Goal: Task Accomplishment & Management: Manage account settings

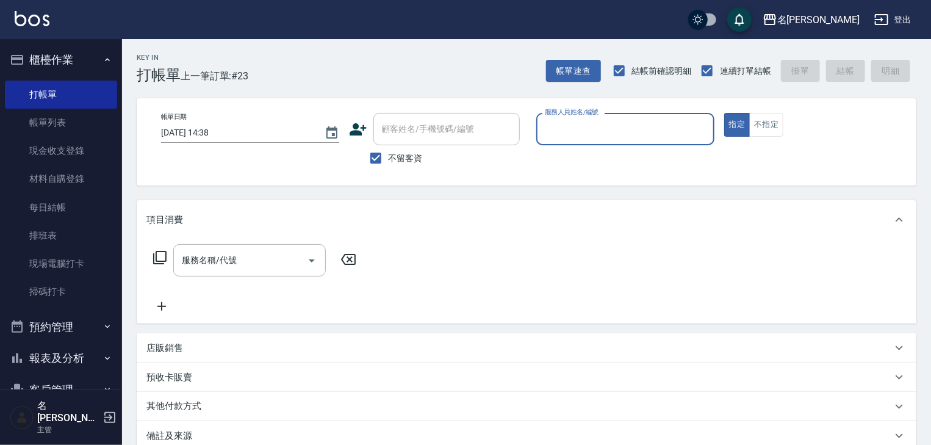
click at [608, 134] on input "服務人員姓名/編號" at bounding box center [625, 128] width 167 height 21
click at [607, 160] on div "[PERSON_NAME]-02" at bounding box center [625, 160] width 178 height 20
click at [246, 271] on div "服務名稱/代號" at bounding box center [249, 260] width 152 height 32
type input "[PERSON_NAME]-02"
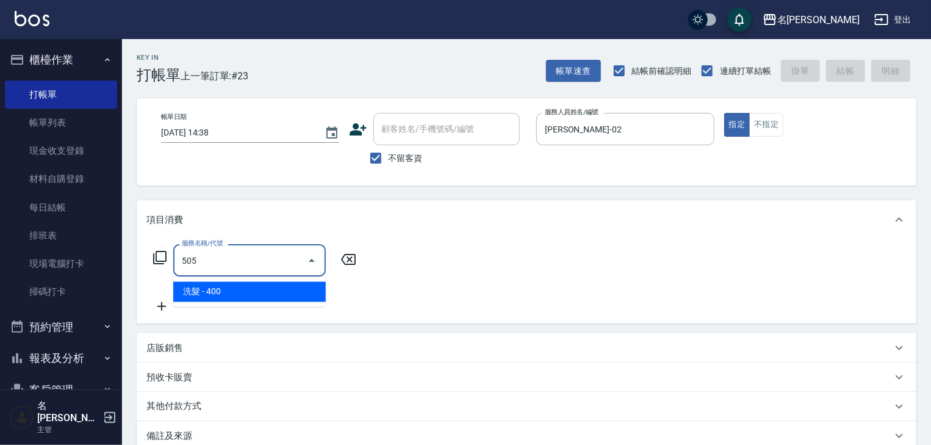
click at [242, 291] on span "洗髮 - 400" at bounding box center [249, 292] width 152 height 20
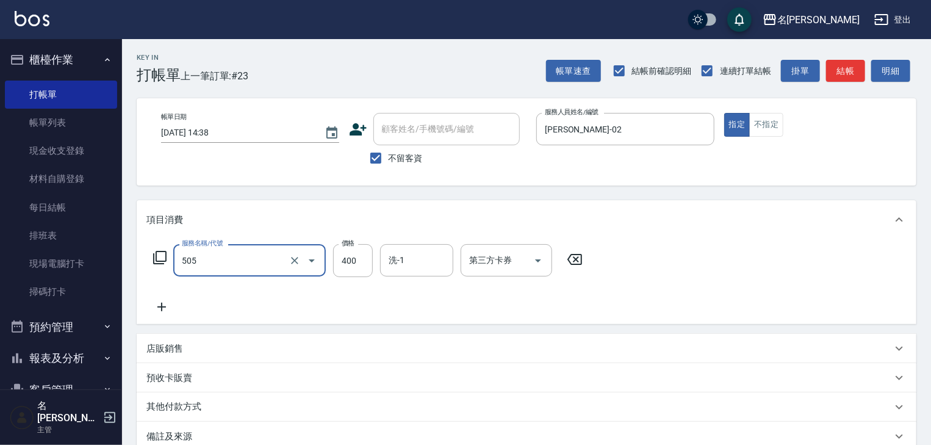
type input "洗髮(505)"
click at [156, 307] on icon at bounding box center [161, 307] width 30 height 15
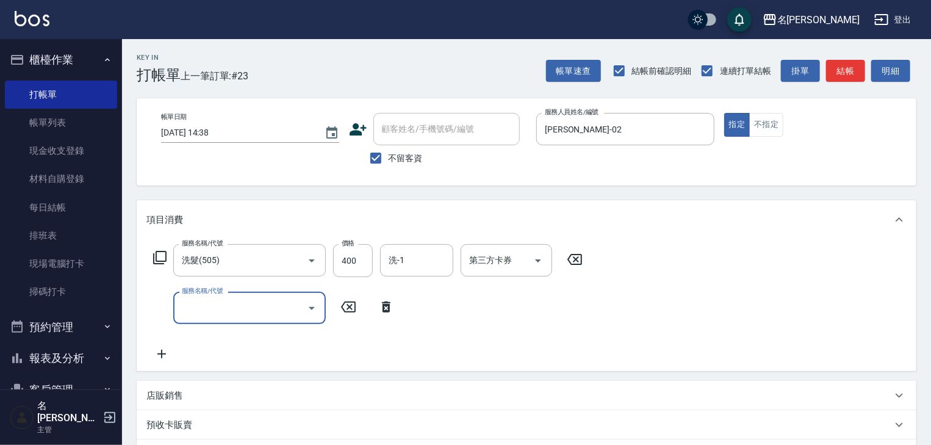
click at [213, 327] on div "服務名稱/代號 洗髮(505) 服務名稱/代號 價格 400 價格 洗-1 洗-1 第三方卡券 第三方卡券 服務名稱/代號 服務名稱/代號" at bounding box center [367, 302] width 443 height 117
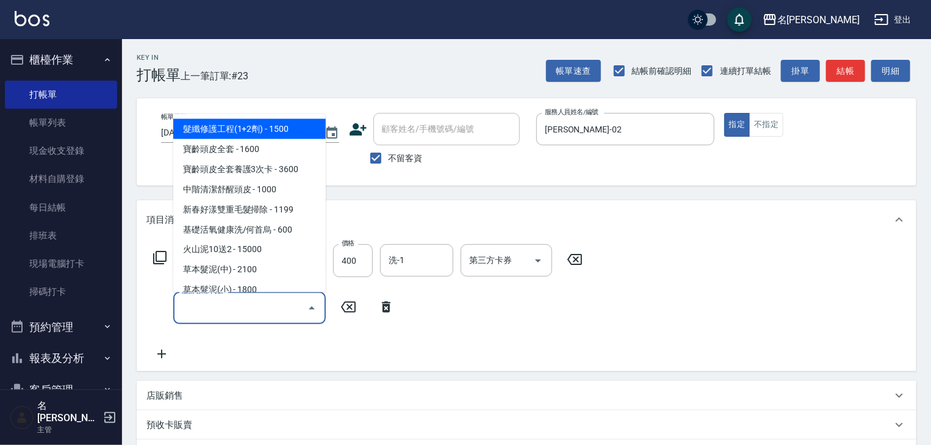
click at [220, 316] on input "服務名稱/代號" at bounding box center [240, 307] width 123 height 21
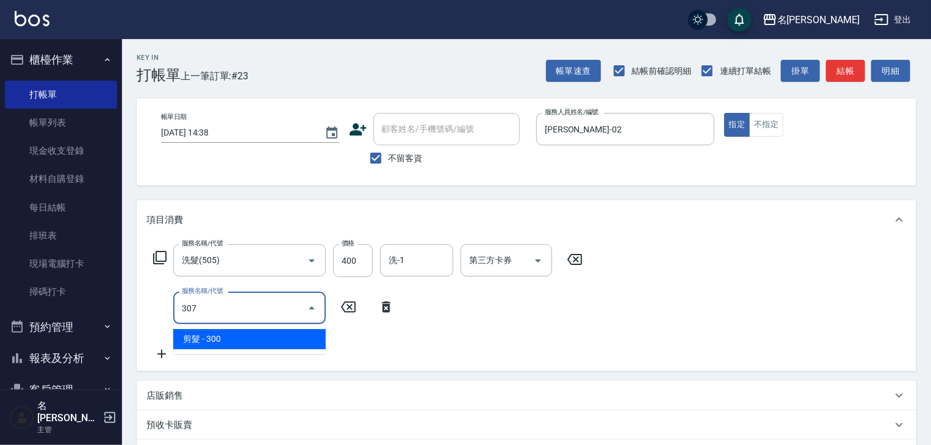
click at [234, 334] on span "剪髮 - 300" at bounding box center [249, 339] width 152 height 20
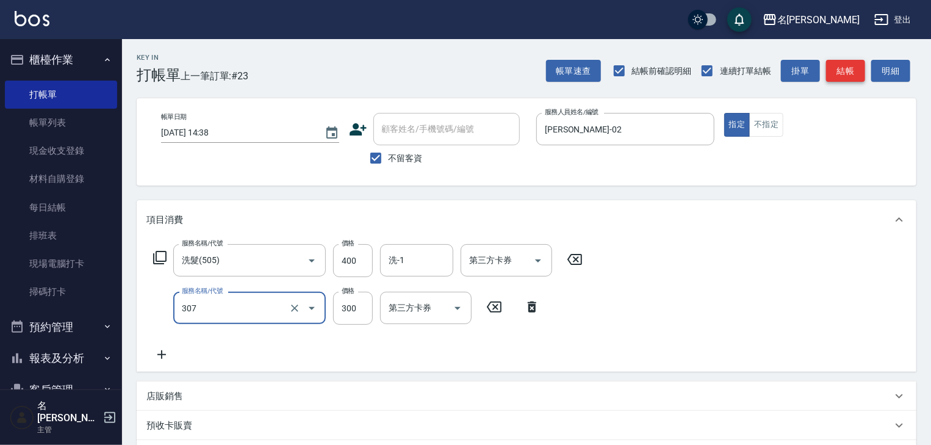
type input "剪髮(307)"
click at [842, 76] on button "結帳" at bounding box center [845, 71] width 39 height 23
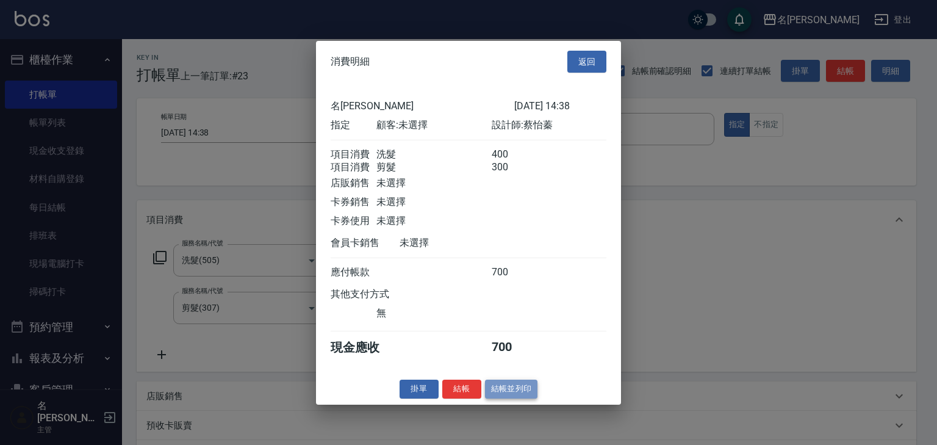
click at [525, 389] on button "結帳並列印" at bounding box center [511, 388] width 53 height 19
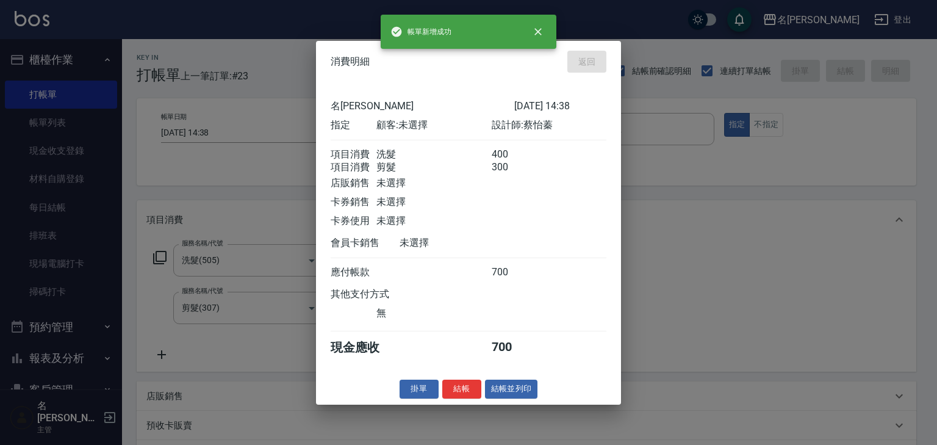
type input "[DATE] 15:31"
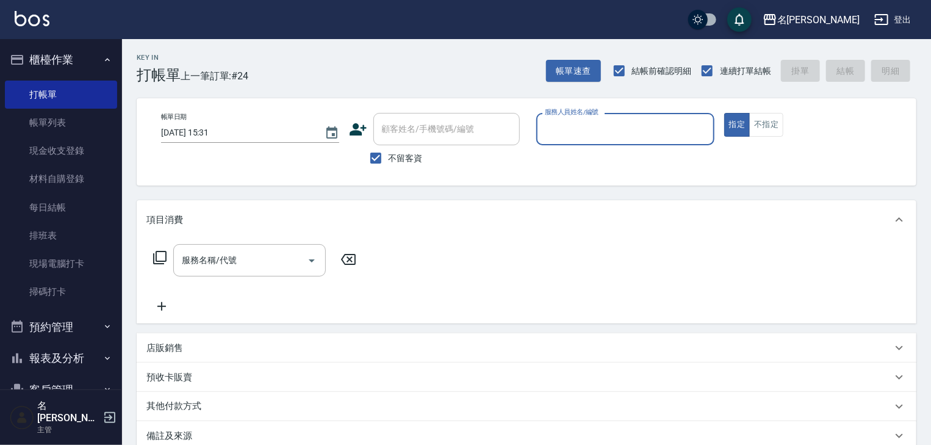
click at [681, 126] on input "服務人員姓名/編號" at bounding box center [625, 128] width 167 height 21
click at [658, 156] on div "意如 -16" at bounding box center [625, 160] width 178 height 20
click at [276, 247] on div "服務名稱/代號" at bounding box center [249, 260] width 152 height 32
type input "意如-16"
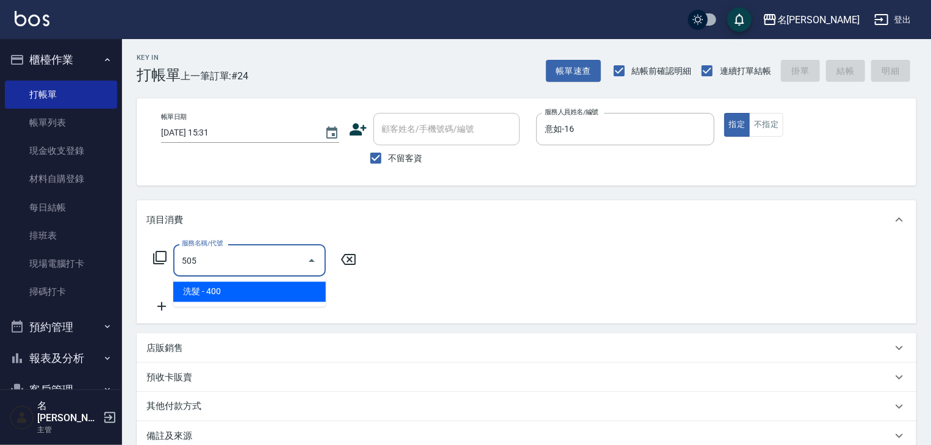
click at [273, 300] on span "洗髮 - 400" at bounding box center [249, 292] width 152 height 20
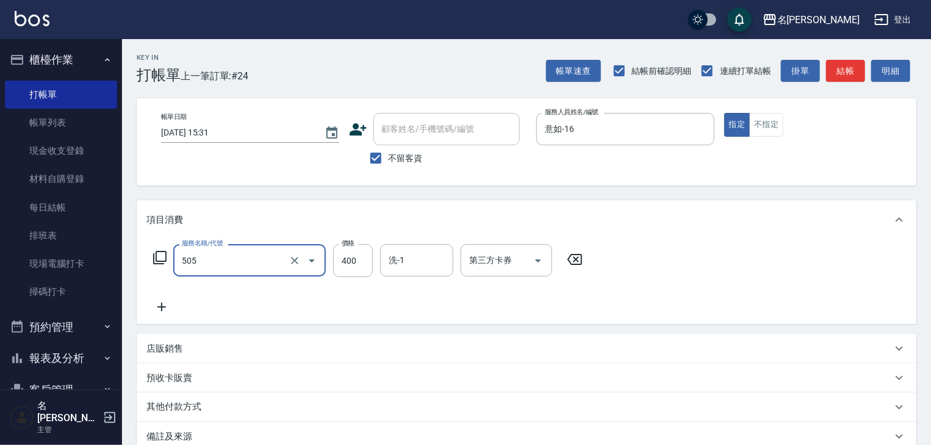
type input "洗髮(505)"
click at [147, 304] on icon at bounding box center [161, 307] width 30 height 15
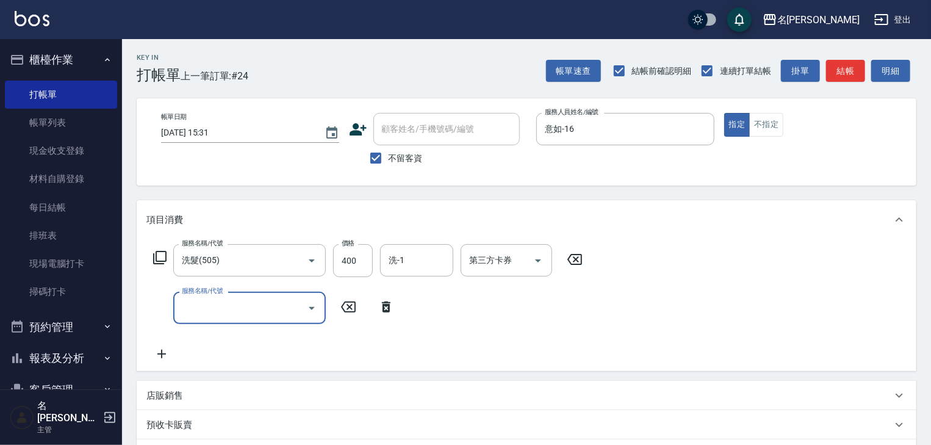
click at [183, 310] on input "服務名稱/代號" at bounding box center [240, 307] width 123 height 21
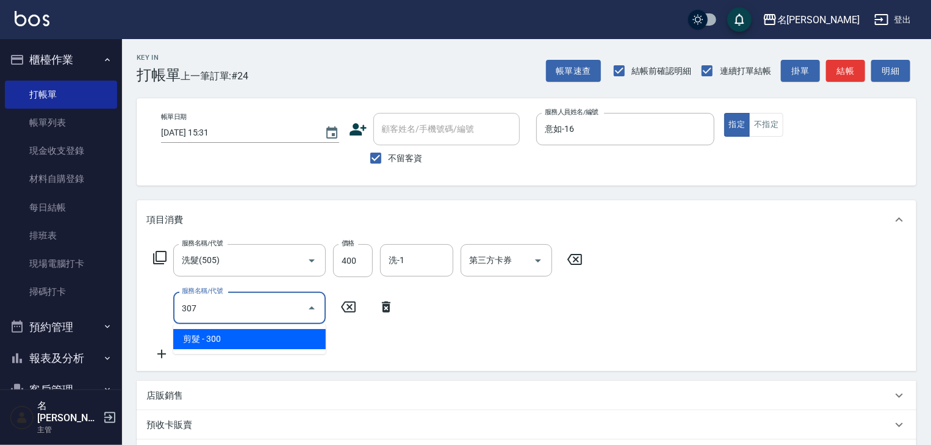
click at [218, 331] on span "剪髮 - 300" at bounding box center [249, 339] width 152 height 20
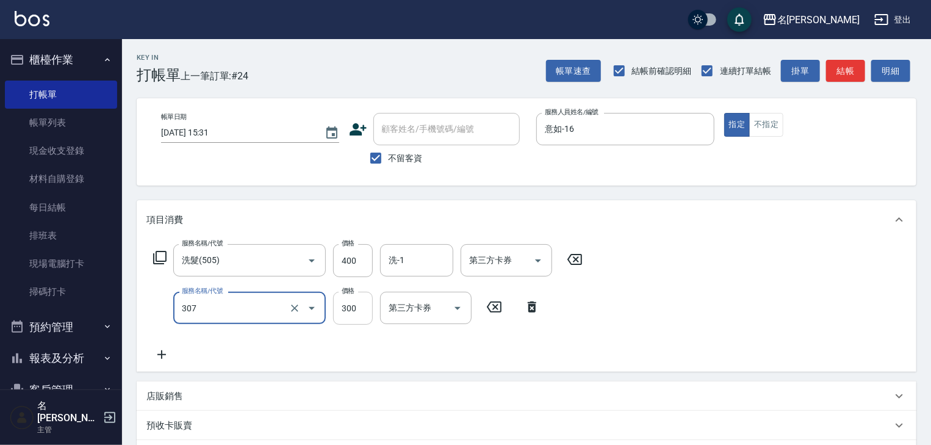
type input "剪髮(307)"
click at [357, 322] on input "300" at bounding box center [353, 308] width 40 height 33
type input "500"
click at [837, 82] on div "帳單速查 結帳前確認明細 連續打單結帳 掛單 結帳 明細" at bounding box center [731, 71] width 370 height 26
click at [834, 77] on button "結帳" at bounding box center [845, 71] width 39 height 23
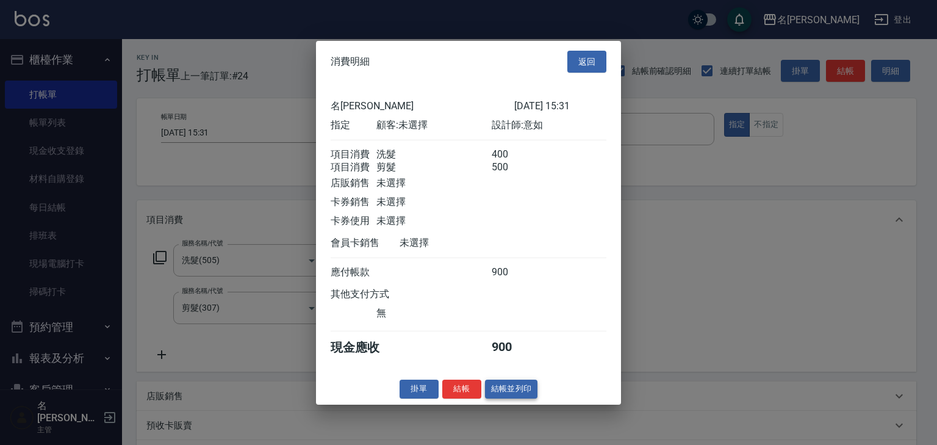
click at [517, 395] on button "結帳並列印" at bounding box center [511, 388] width 53 height 19
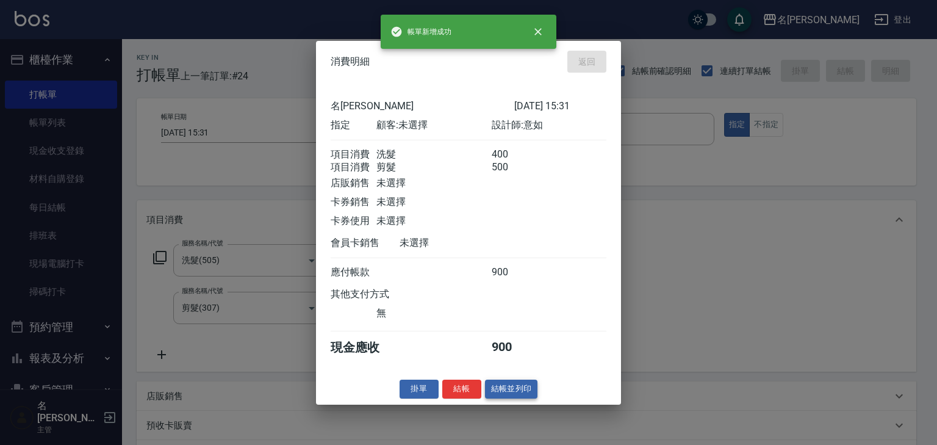
type input "[DATE] 15:33"
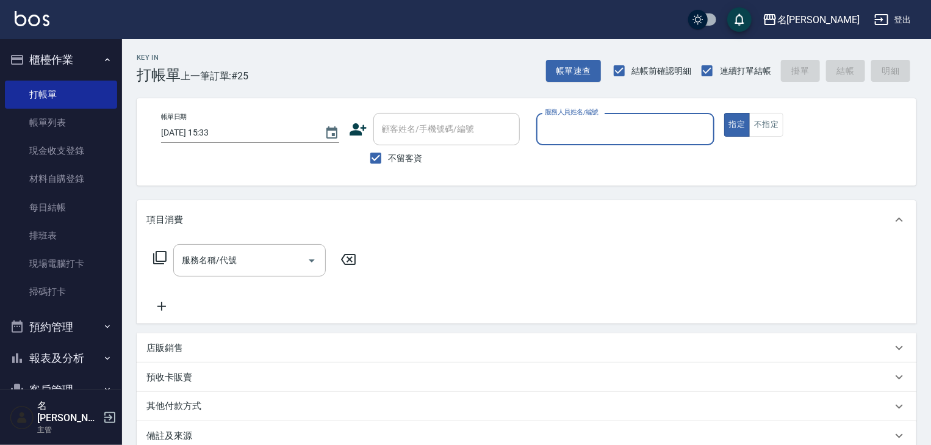
click at [627, 120] on input "服務人員姓名/編號" at bounding box center [625, 128] width 167 height 21
click at [564, 165] on span "[PERSON_NAME]" at bounding box center [563, 160] width 34 height 13
type input "[PERSON_NAME]"
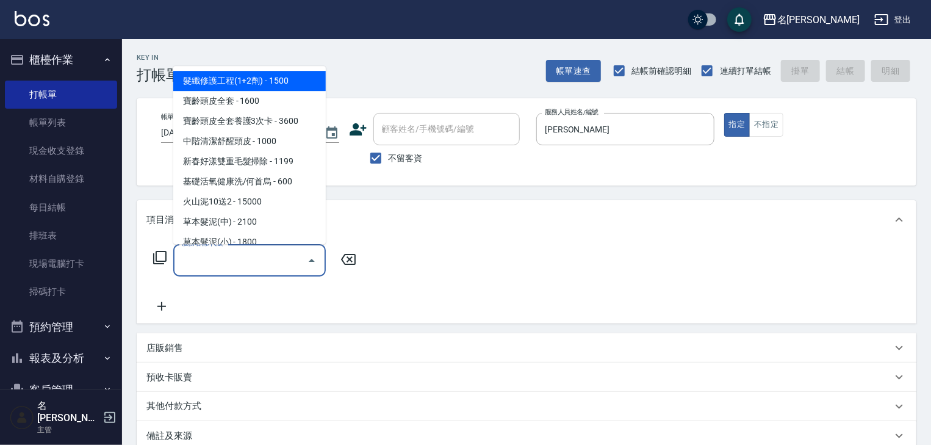
click at [259, 249] on input "服務名稱/代號" at bounding box center [240, 259] width 123 height 21
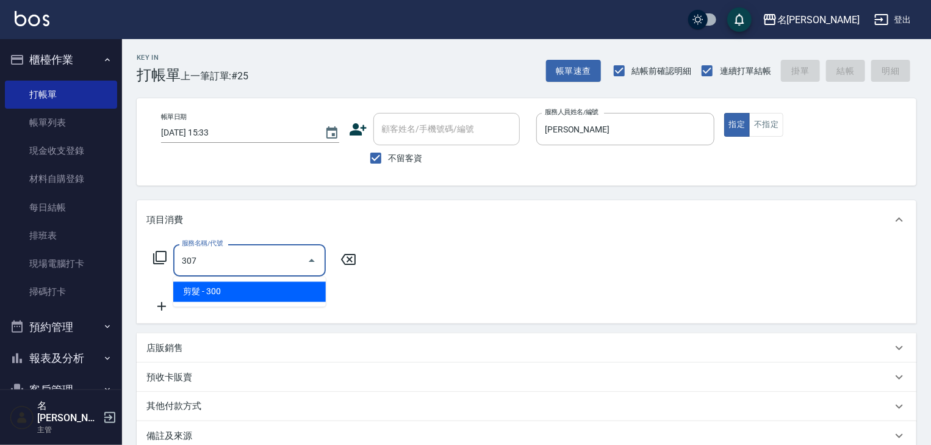
drag, startPoint x: 271, startPoint y: 274, endPoint x: 274, endPoint y: 284, distance: 10.8
click at [271, 274] on div "307 服務名稱/代號" at bounding box center [249, 260] width 152 height 32
click at [274, 285] on span "剪髮 - 300" at bounding box center [249, 292] width 152 height 20
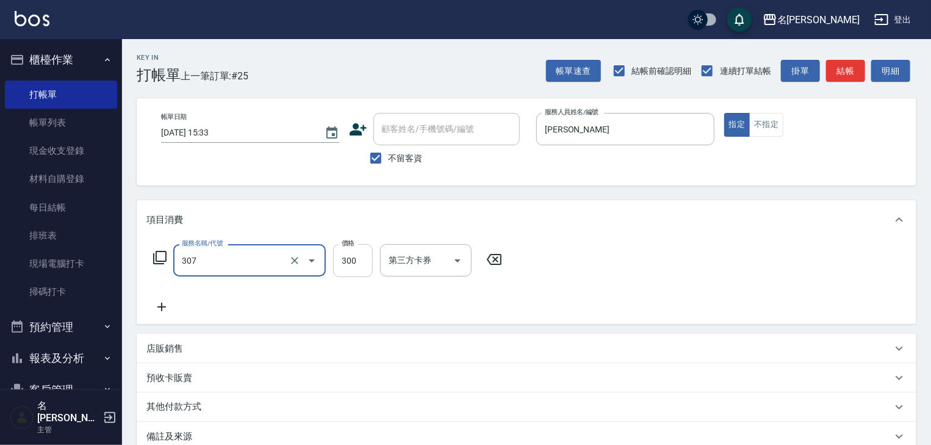
type input "剪髮(307)"
click at [341, 268] on input "300" at bounding box center [353, 260] width 40 height 33
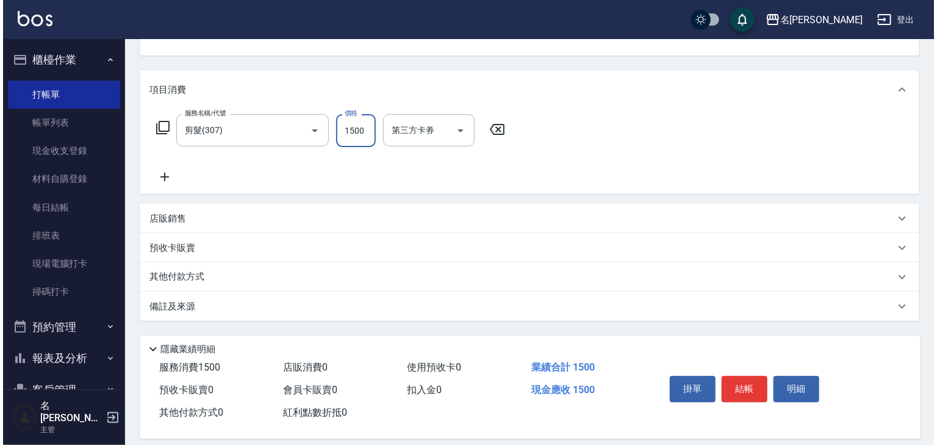
scroll to position [143, 0]
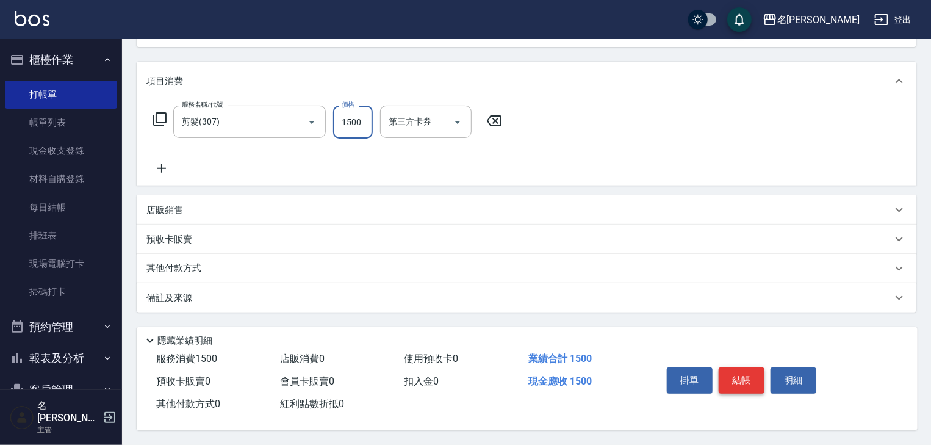
type input "1500"
click at [737, 377] on button "結帳" at bounding box center [742, 380] width 46 height 26
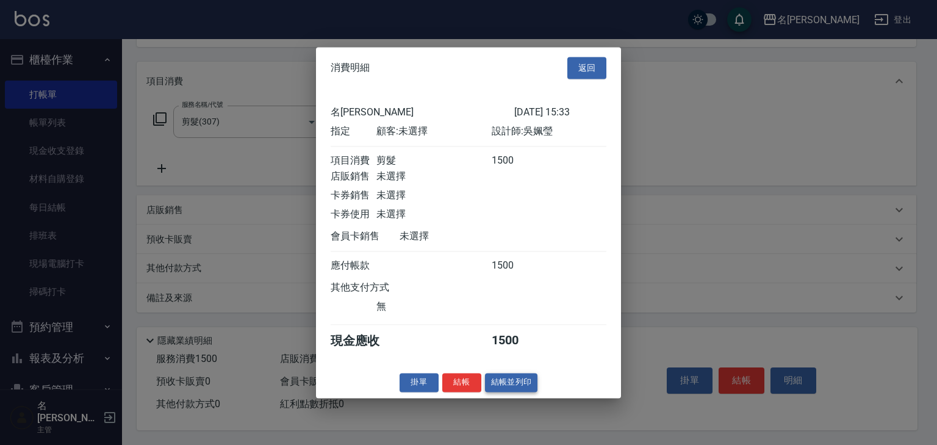
click at [525, 392] on button "結帳並列印" at bounding box center [511, 382] width 53 height 19
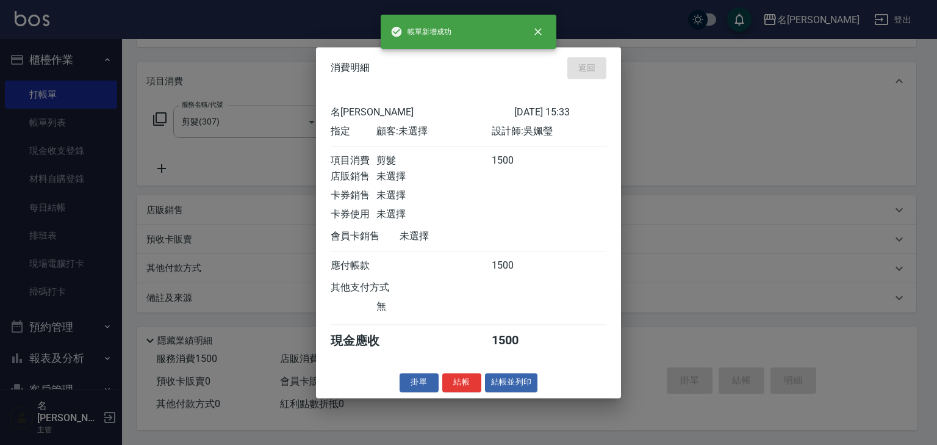
type input "[DATE] 15:34"
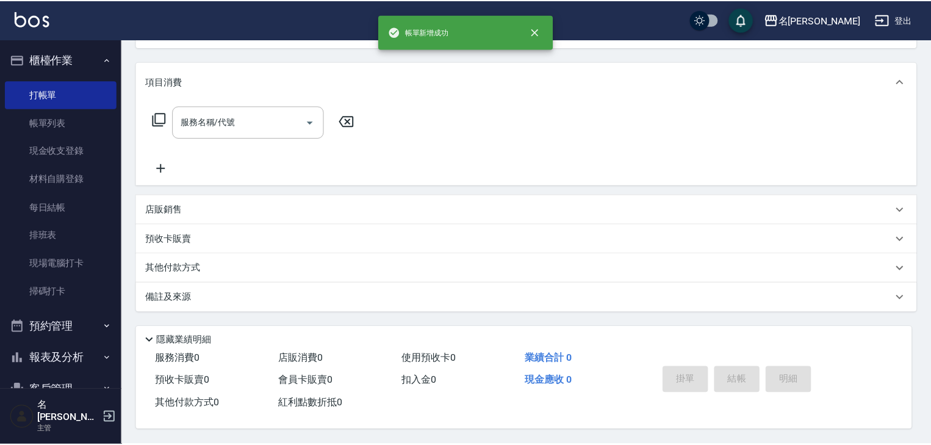
scroll to position [0, 0]
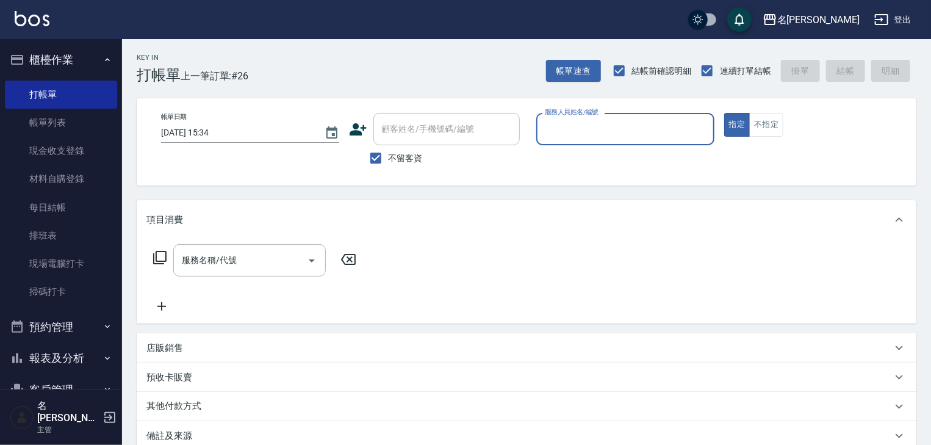
click at [606, 136] on input "服務人員姓名/編號" at bounding box center [625, 128] width 167 height 21
click at [566, 162] on span "[PERSON_NAME]-04" at bounding box center [565, 160] width 38 height 13
type input "[PERSON_NAME]-04"
click at [273, 256] on input "服務名稱/代號" at bounding box center [240, 259] width 123 height 21
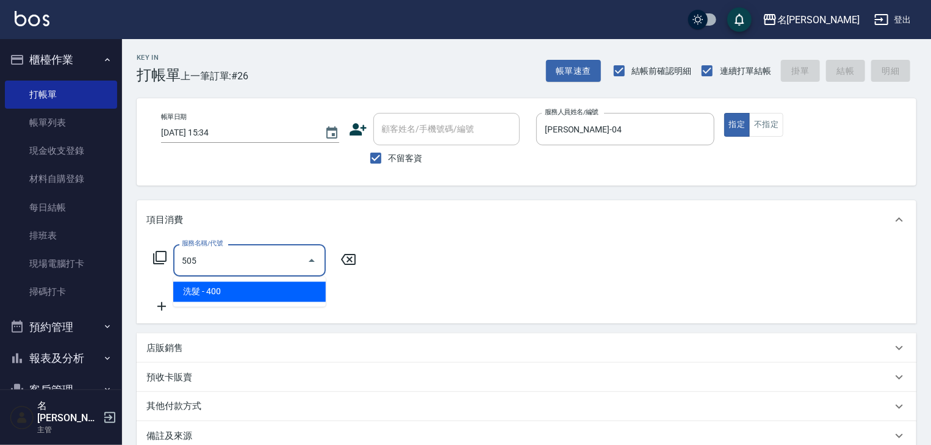
click at [268, 292] on span "洗髮 - 400" at bounding box center [249, 292] width 152 height 20
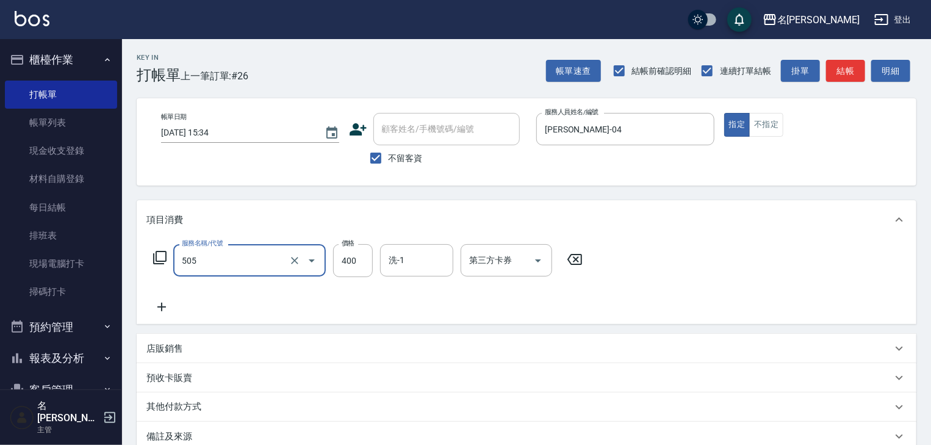
type input "洗髮(505)"
click at [168, 314] on icon at bounding box center [161, 307] width 30 height 15
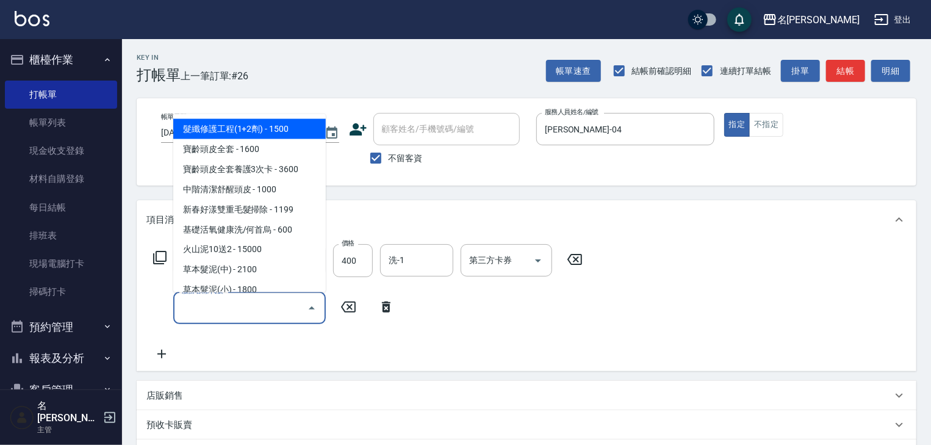
click at [198, 306] on input "服務名稱/代號" at bounding box center [240, 307] width 123 height 21
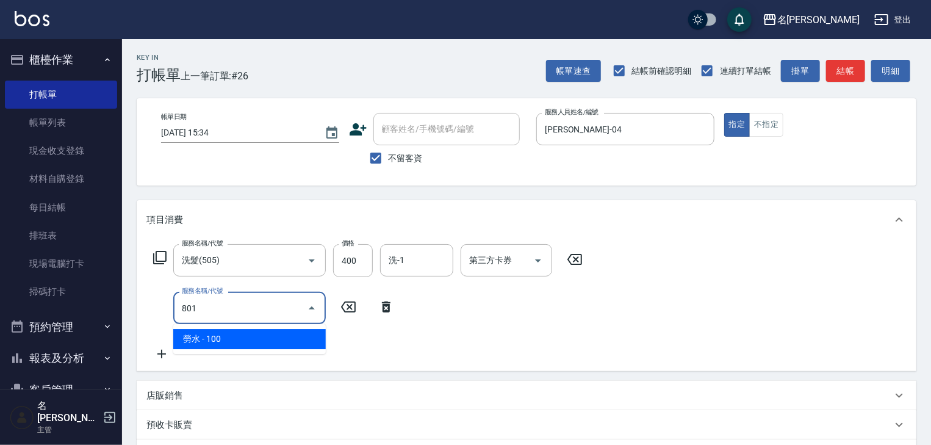
type input "801"
click at [395, 304] on icon at bounding box center [386, 307] width 30 height 15
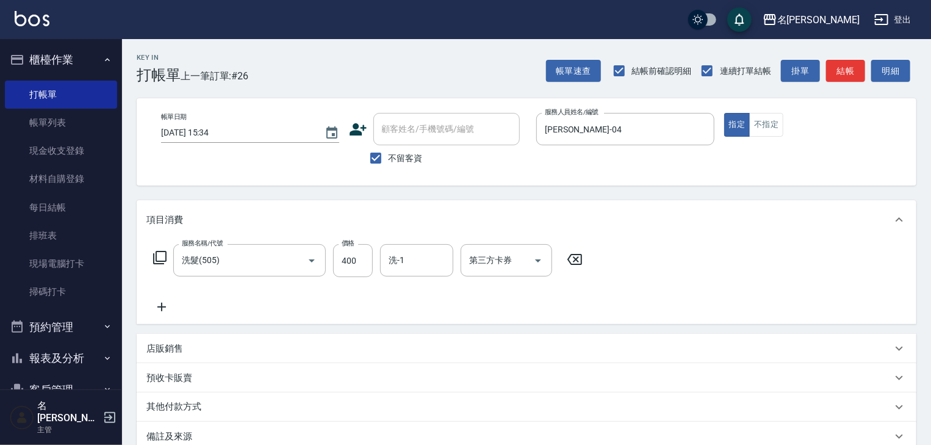
click at [161, 306] on icon at bounding box center [161, 307] width 9 height 9
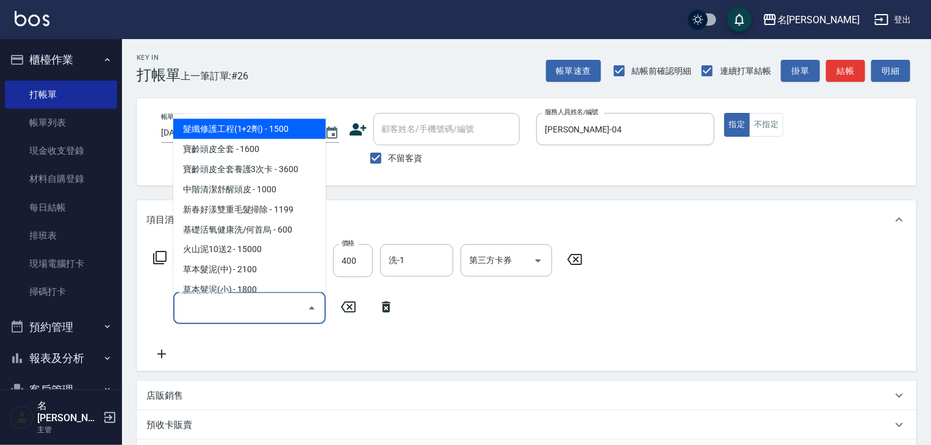
click at [203, 305] on input "服務名稱/代號" at bounding box center [240, 307] width 123 height 21
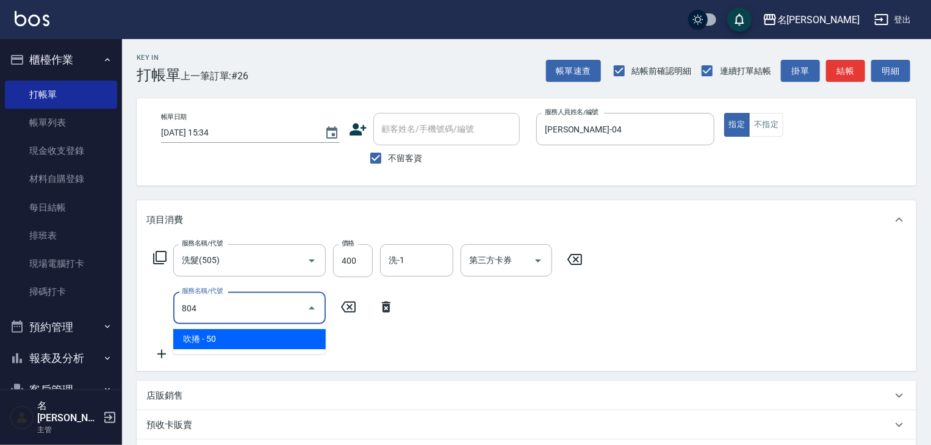
click at [234, 334] on span "吹捲 - 50" at bounding box center [249, 339] width 152 height 20
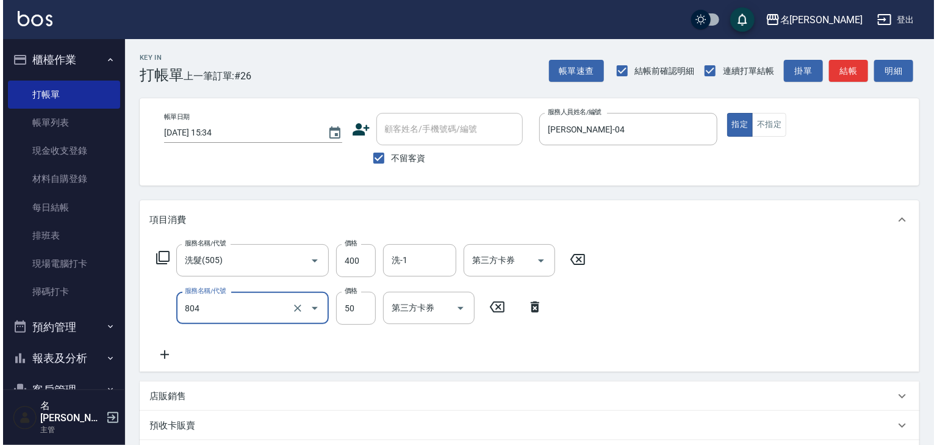
scroll to position [190, 0]
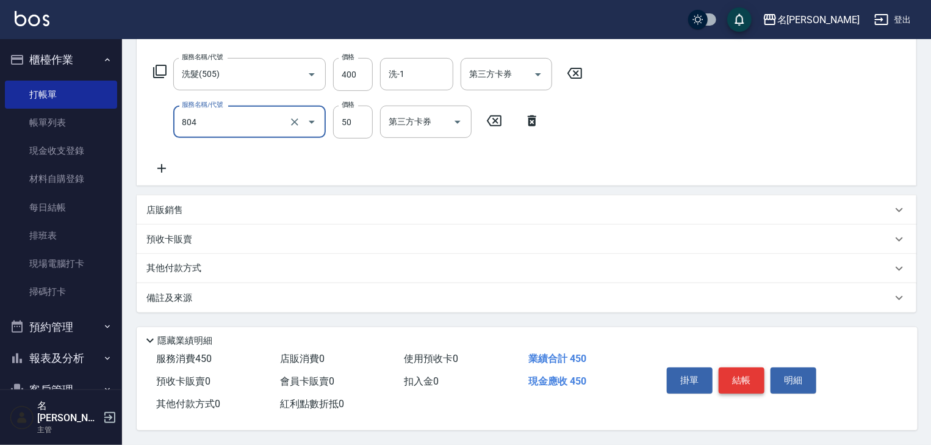
type input "吹捲(804)"
click at [739, 375] on button "結帳" at bounding box center [742, 380] width 46 height 26
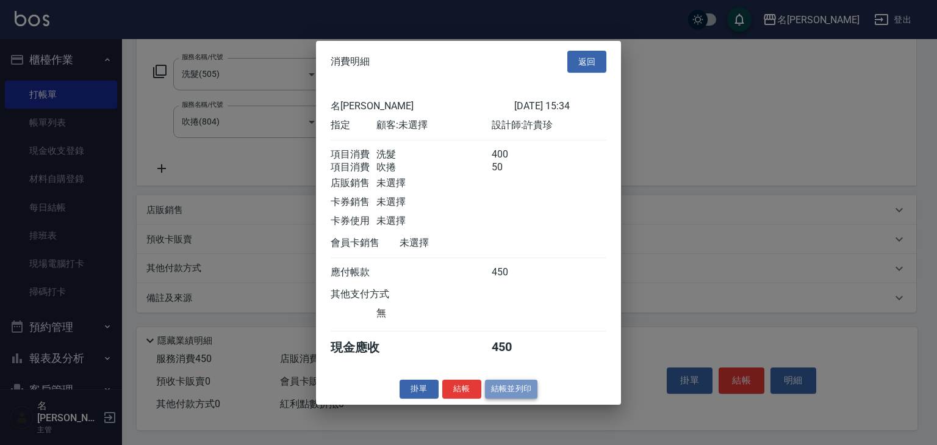
click at [526, 395] on button "結帳並列印" at bounding box center [511, 388] width 53 height 19
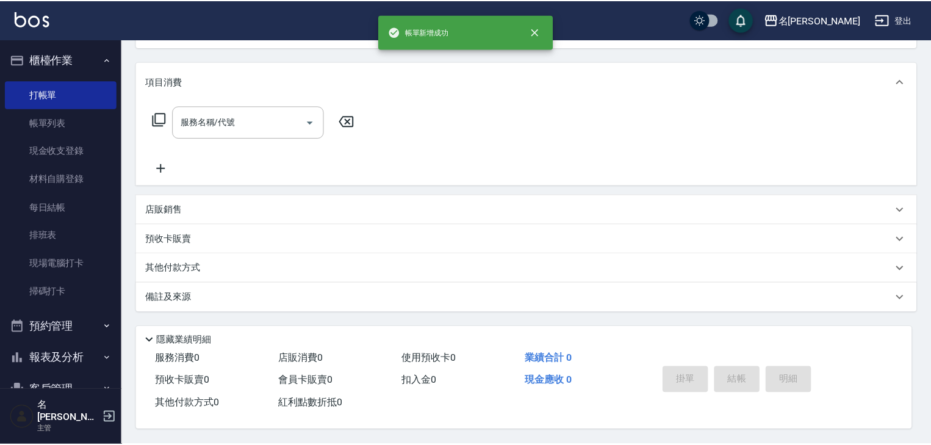
scroll to position [0, 0]
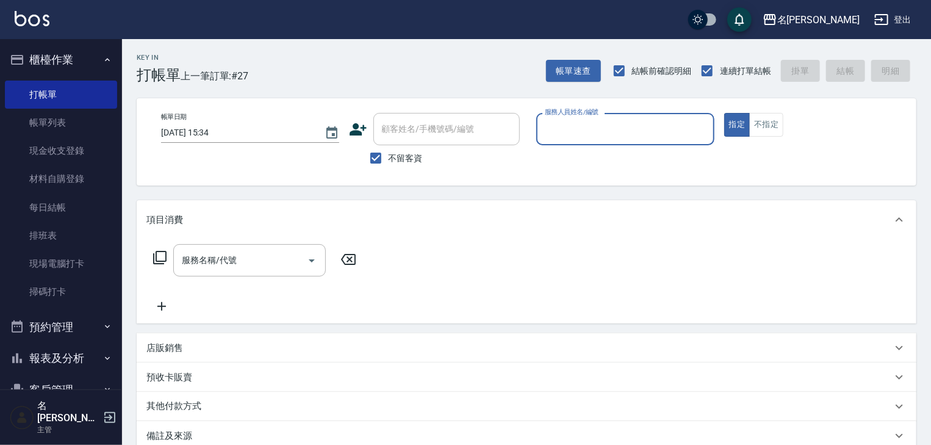
click at [640, 135] on input "服務人員姓名/編號" at bounding box center [625, 128] width 167 height 21
click at [572, 159] on span "[PERSON_NAME]-04" at bounding box center [565, 160] width 38 height 13
type input "[PERSON_NAME]-04"
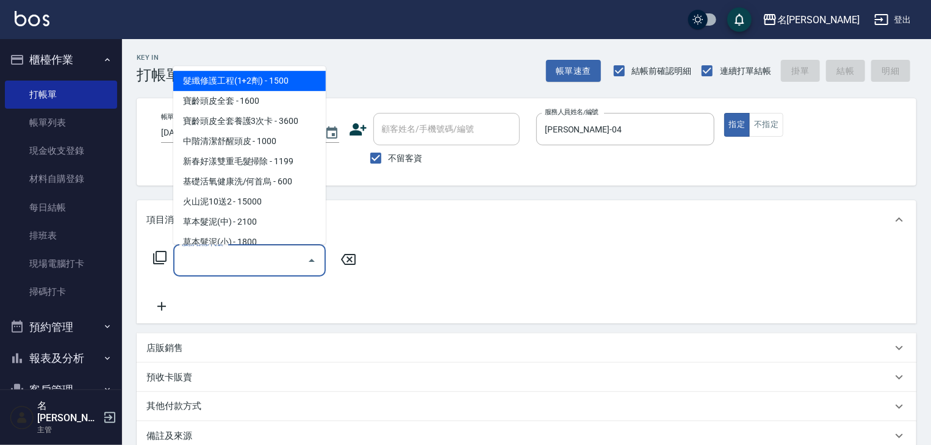
click at [239, 264] on input "服務名稱/代號" at bounding box center [240, 259] width 123 height 21
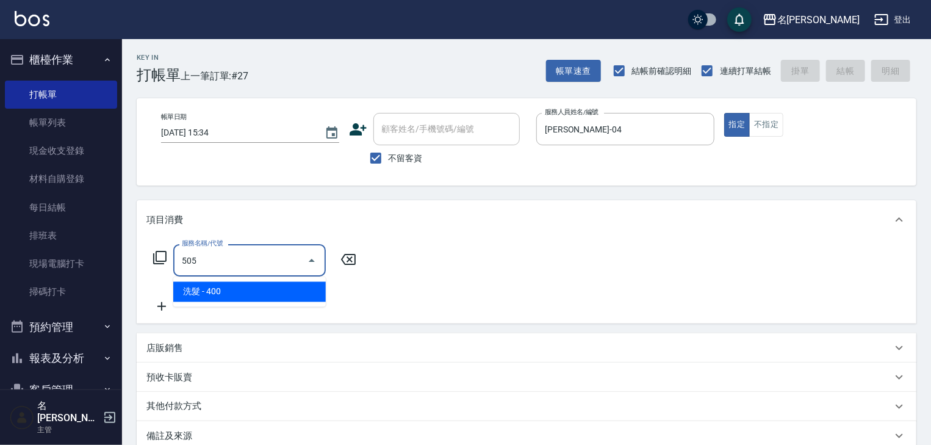
click at [270, 297] on span "洗髮 - 400" at bounding box center [249, 292] width 152 height 20
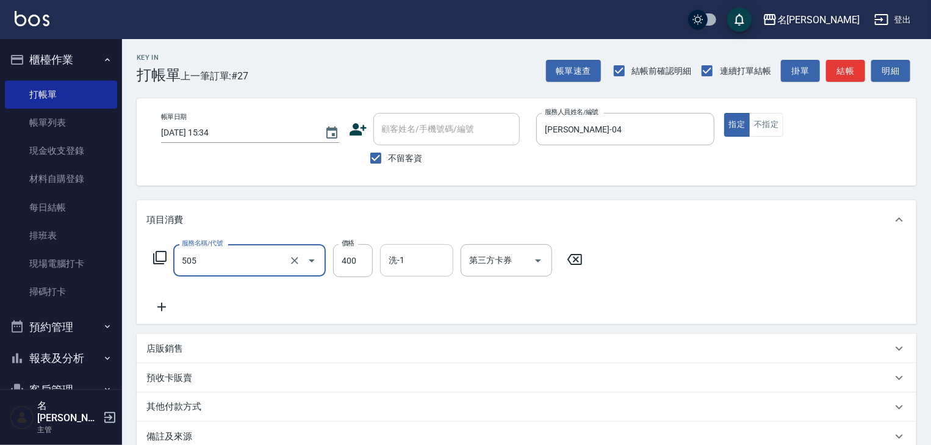
type input "洗髮(505)"
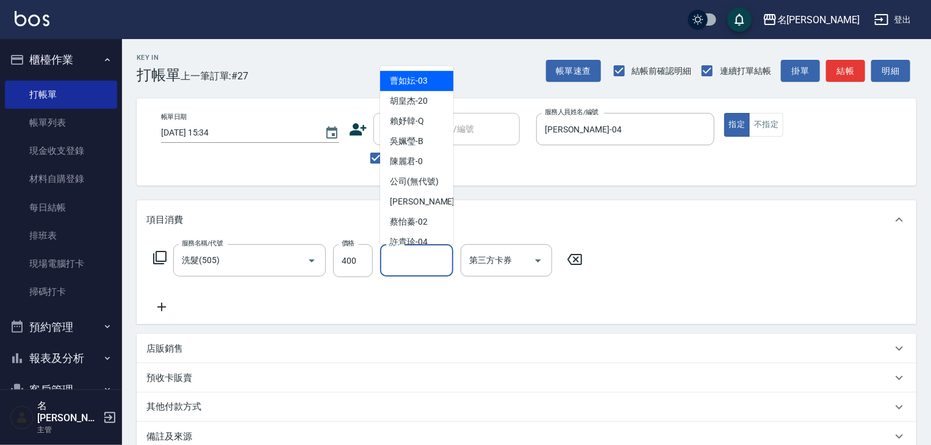
click at [429, 265] on input "洗-1" at bounding box center [417, 259] width 62 height 21
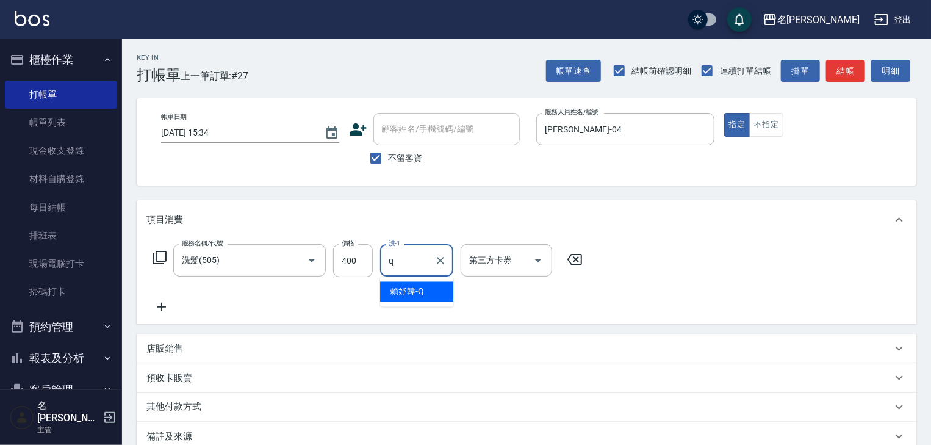
click at [422, 293] on span "[PERSON_NAME]" at bounding box center [407, 291] width 34 height 13
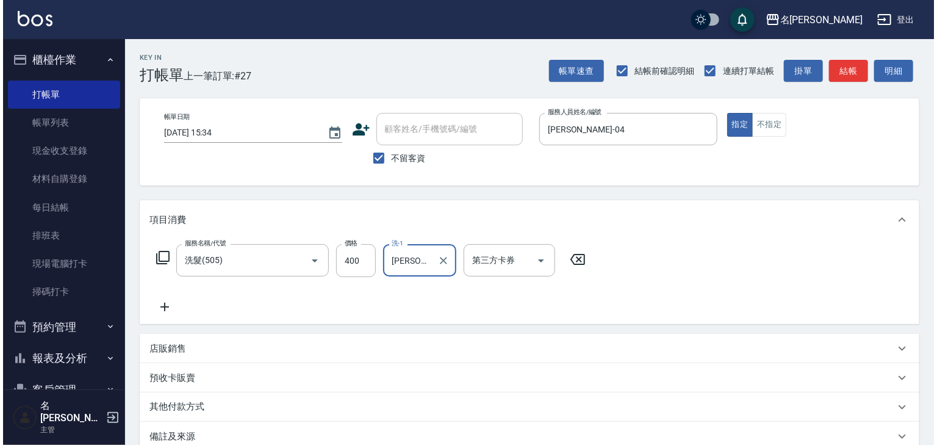
scroll to position [143, 0]
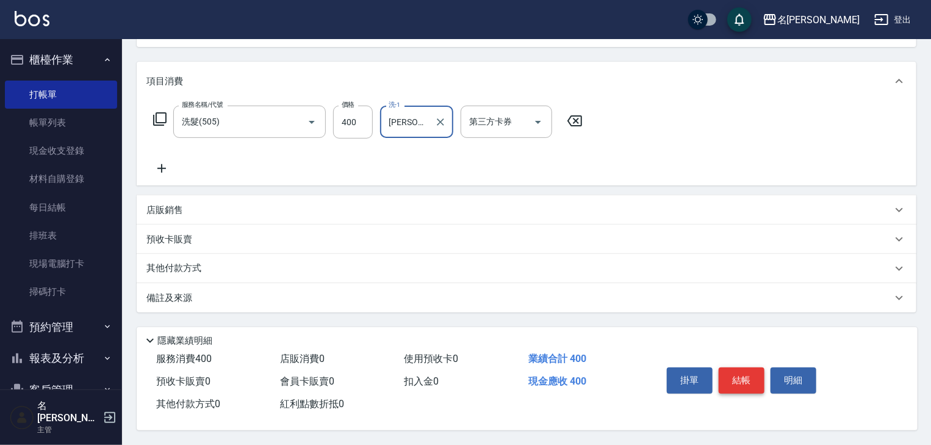
type input "[PERSON_NAME]"
click at [743, 376] on button "結帳" at bounding box center [742, 380] width 46 height 26
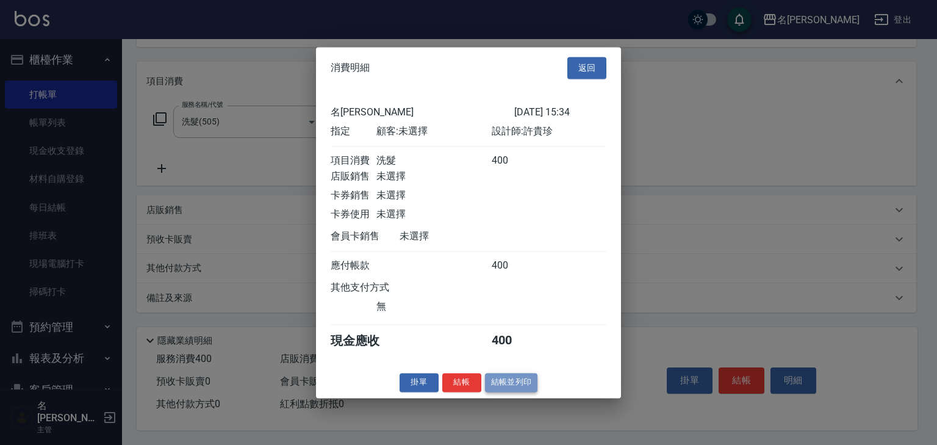
click at [502, 392] on button "結帳並列印" at bounding box center [511, 382] width 53 height 19
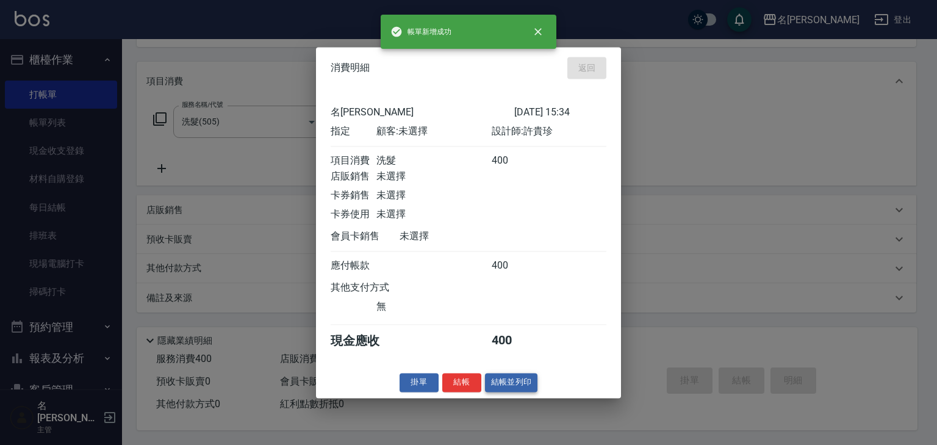
type input "[DATE] 15:35"
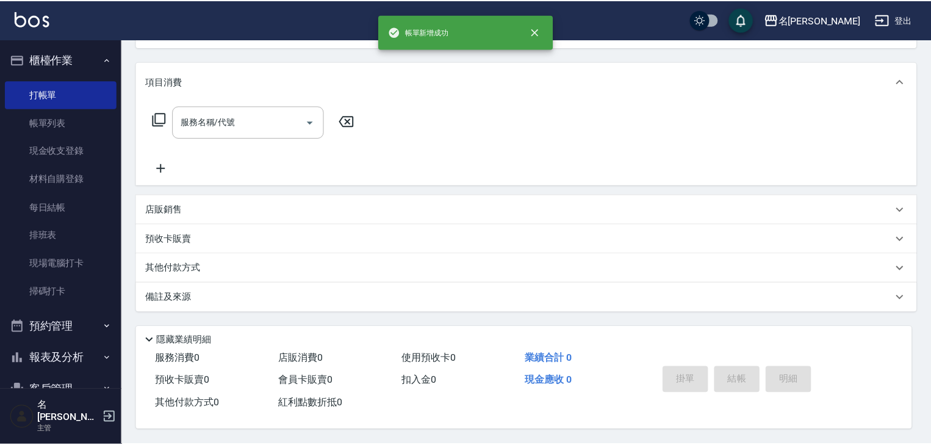
scroll to position [0, 0]
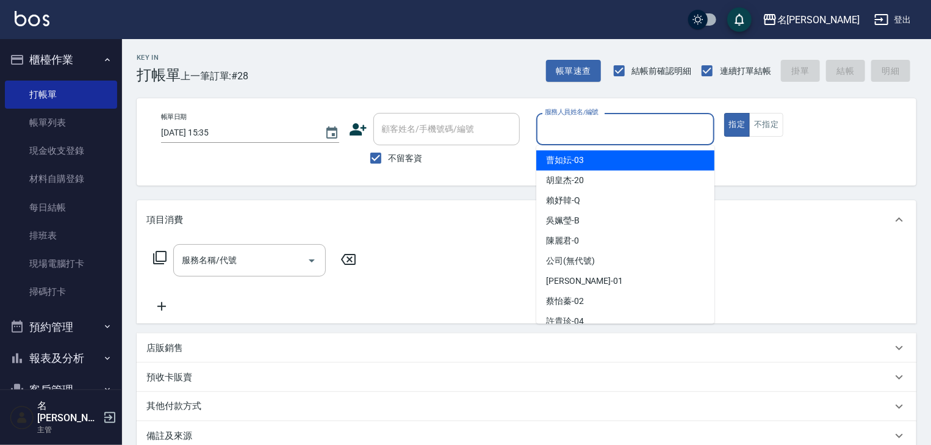
click at [595, 132] on input "服務人員姓名/編號" at bounding box center [625, 128] width 167 height 21
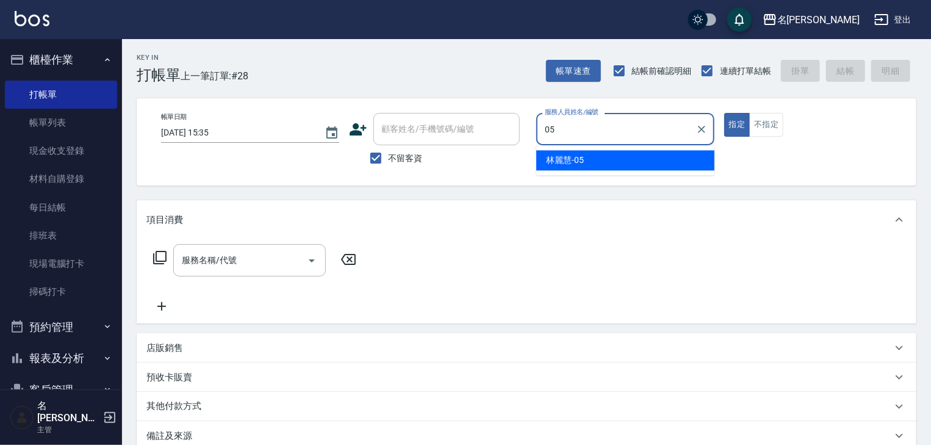
click at [565, 162] on span "[PERSON_NAME]-05" at bounding box center [565, 160] width 38 height 13
type input "[PERSON_NAME]-05"
click at [256, 264] on input "服務名稱/代號" at bounding box center [240, 259] width 123 height 21
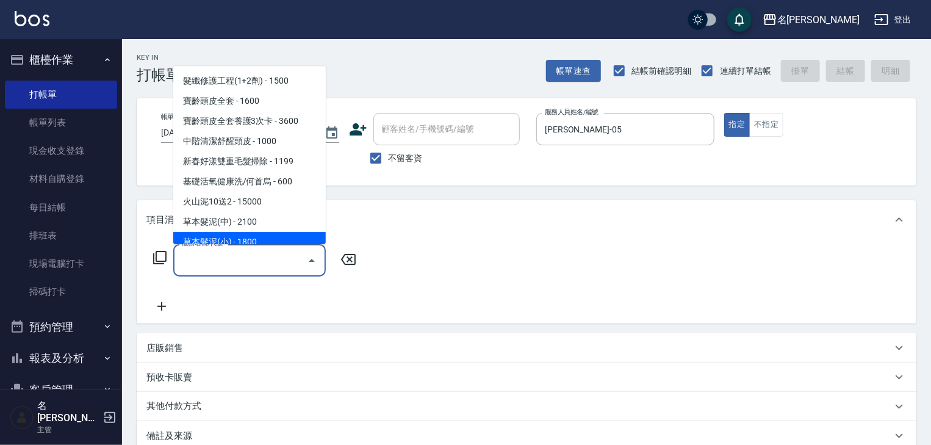
click at [278, 235] on span "草本髮泥(小) - 1800" at bounding box center [249, 242] width 152 height 20
type input "草本髮泥(小)(122)"
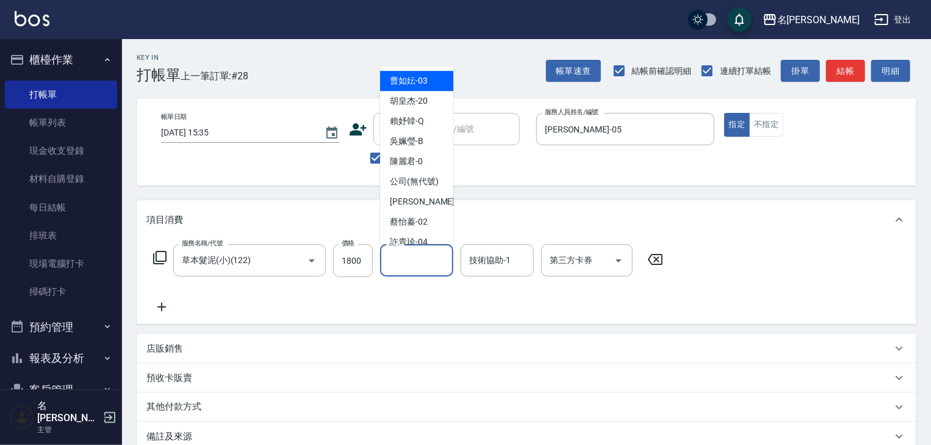
click at [418, 264] on input "洗-1" at bounding box center [417, 259] width 62 height 21
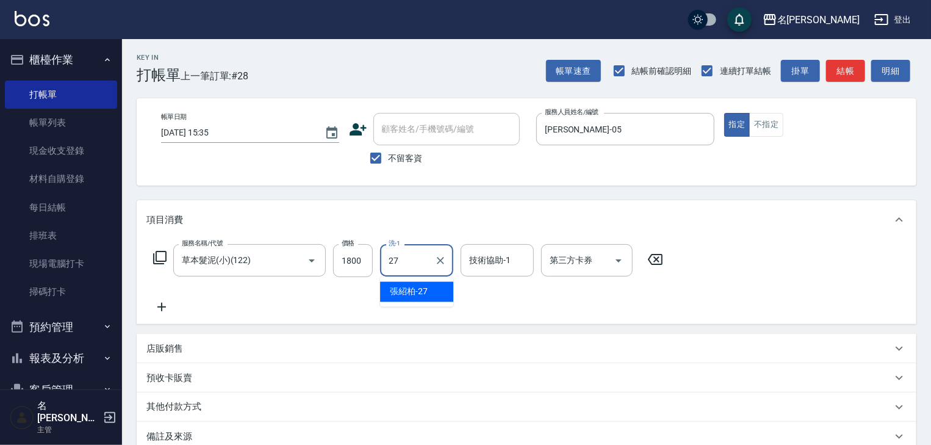
drag, startPoint x: 425, startPoint y: 287, endPoint x: 393, endPoint y: 286, distance: 31.7
click at [425, 287] on span "[PERSON_NAME]-27" at bounding box center [409, 291] width 38 height 13
type input "[PERSON_NAME]-27"
drag, startPoint x: 165, startPoint y: 300, endPoint x: 176, endPoint y: 305, distance: 11.5
click at [176, 305] on icon at bounding box center [161, 307] width 30 height 15
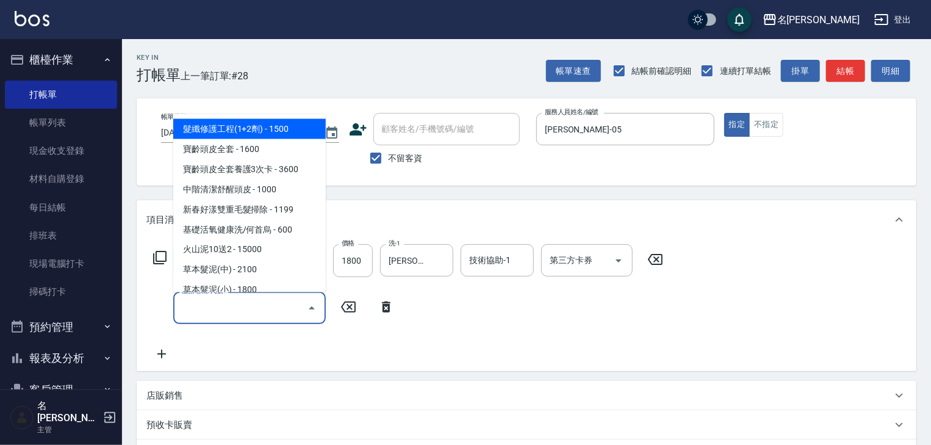
click at [237, 314] on input "服務名稱/代號" at bounding box center [240, 307] width 123 height 21
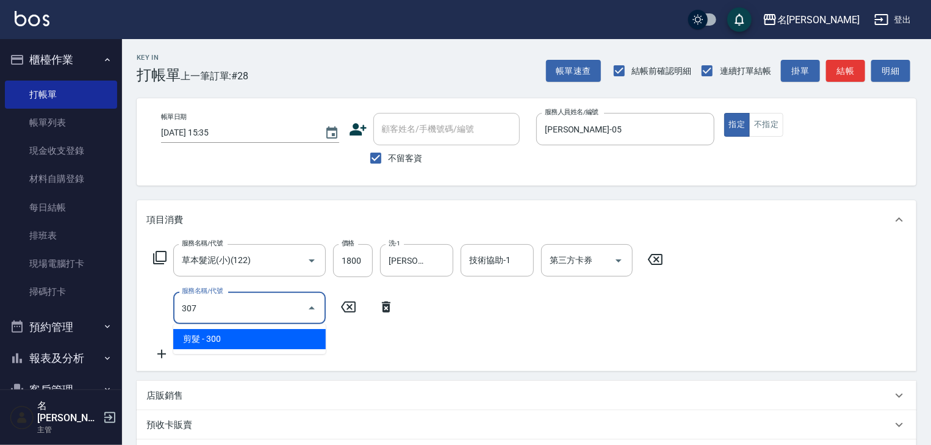
click at [253, 338] on span "剪髮 - 300" at bounding box center [249, 339] width 152 height 20
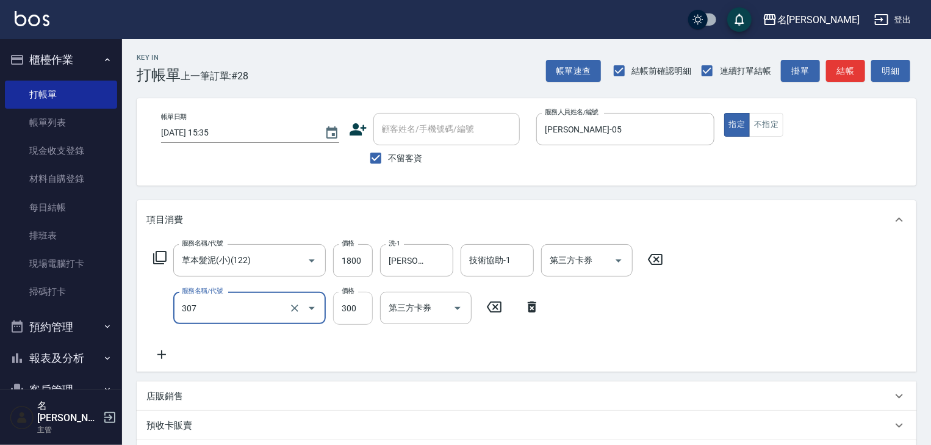
type input "剪髮(307)"
click at [352, 309] on input "300" at bounding box center [353, 308] width 40 height 33
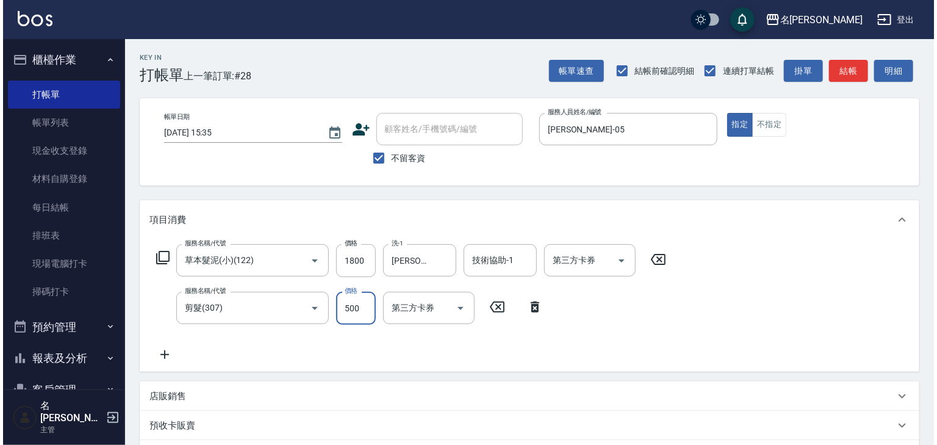
scroll to position [190, 0]
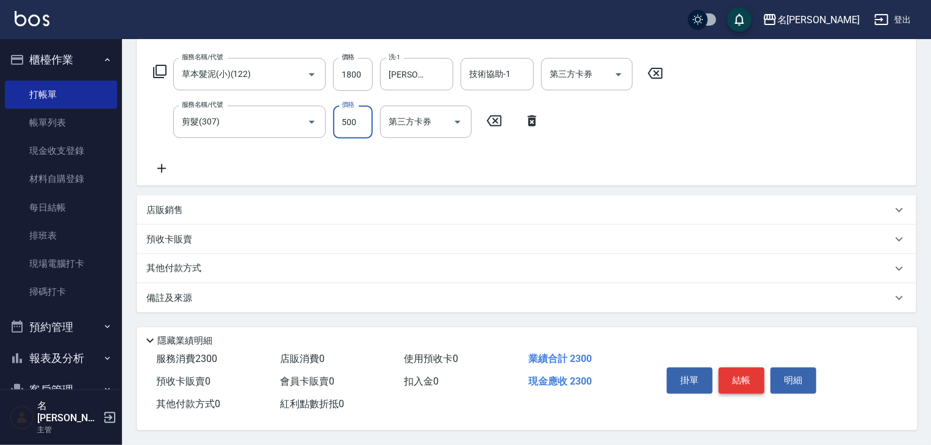
type input "500"
click at [734, 381] on button "結帳" at bounding box center [742, 380] width 46 height 26
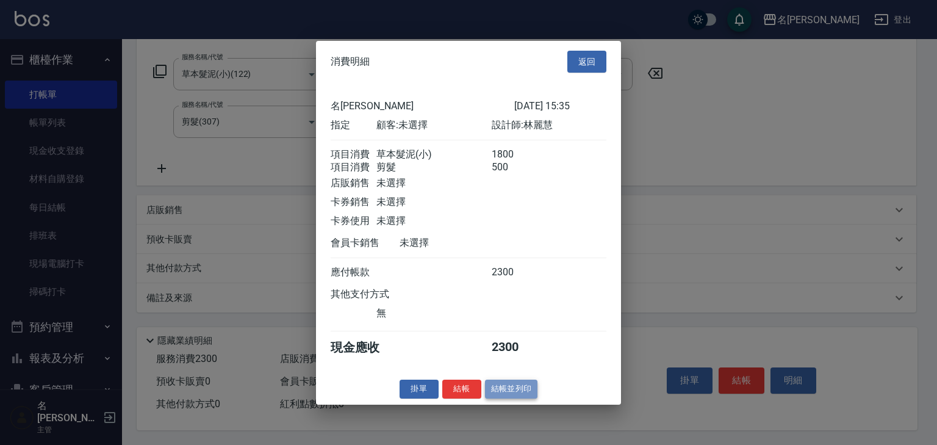
click at [503, 394] on button "結帳並列印" at bounding box center [511, 388] width 53 height 19
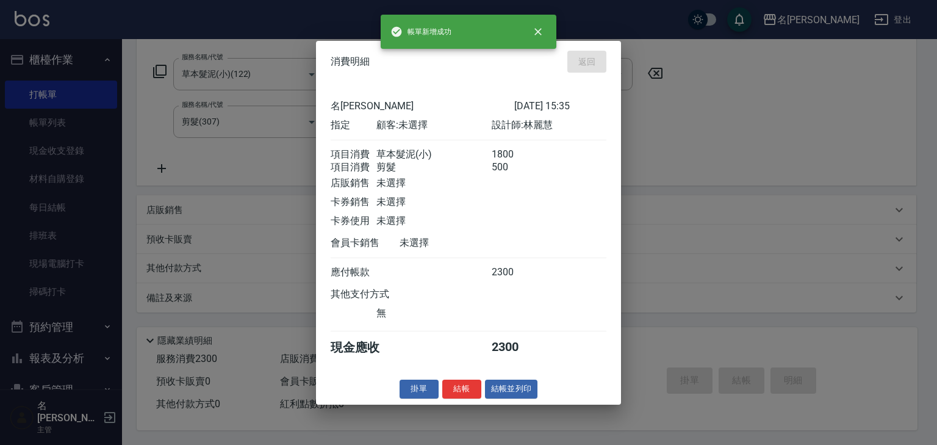
type input "[DATE] 15:38"
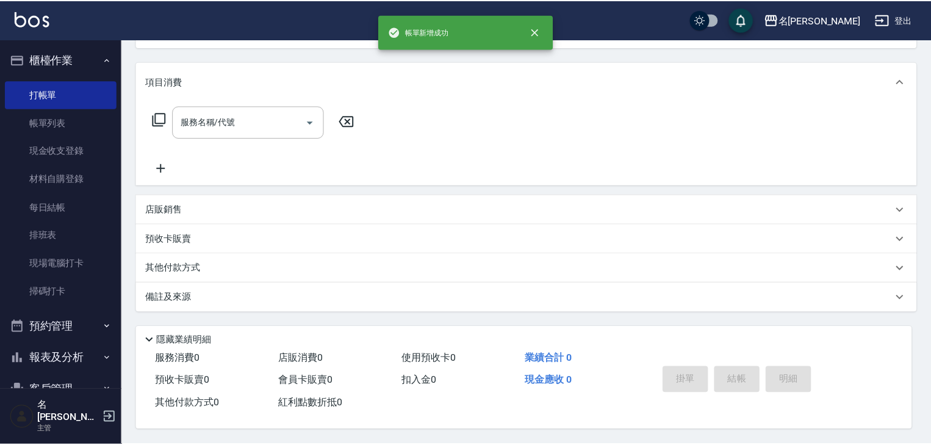
scroll to position [0, 0]
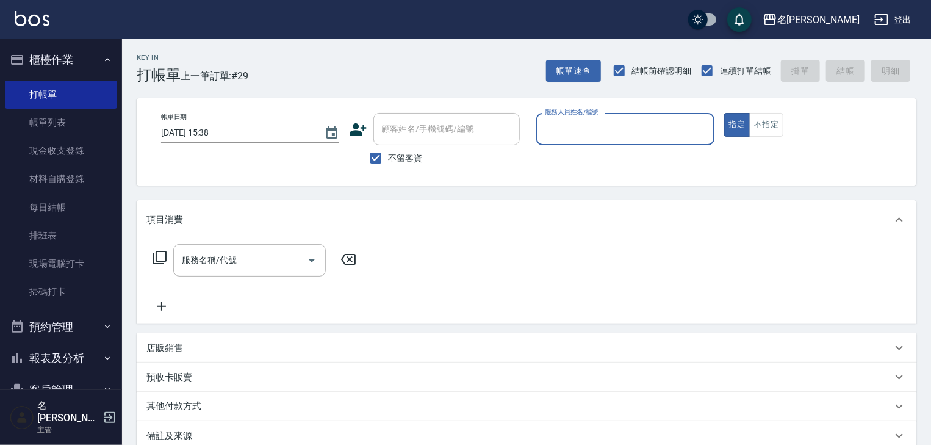
click at [547, 133] on input "服務人員姓名/編號" at bounding box center [625, 128] width 167 height 21
drag, startPoint x: 587, startPoint y: 160, endPoint x: 553, endPoint y: 185, distance: 41.5
click at [586, 161] on div "[PERSON_NAME]-05" at bounding box center [625, 160] width 178 height 20
type input "[PERSON_NAME]-05"
click at [271, 259] on input "服務名稱/代號" at bounding box center [240, 259] width 123 height 21
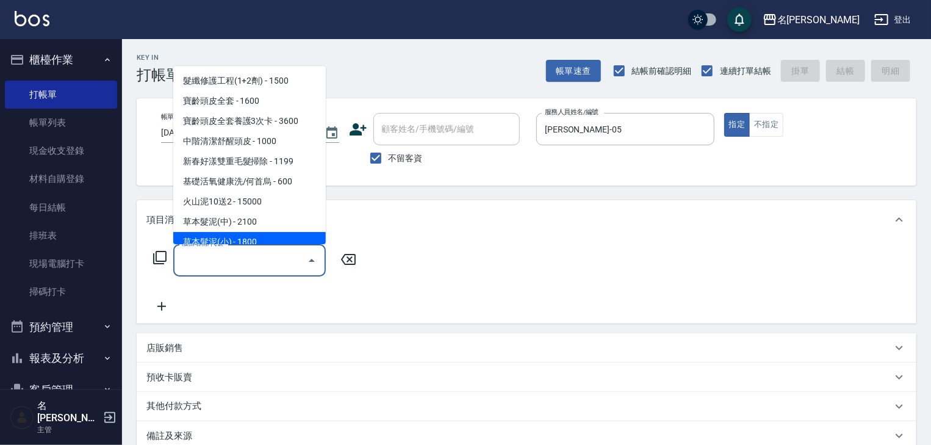
click at [273, 240] on span "草本髮泥(小) - 1800" at bounding box center [249, 242] width 152 height 20
type input "草本髮泥(小)(122)"
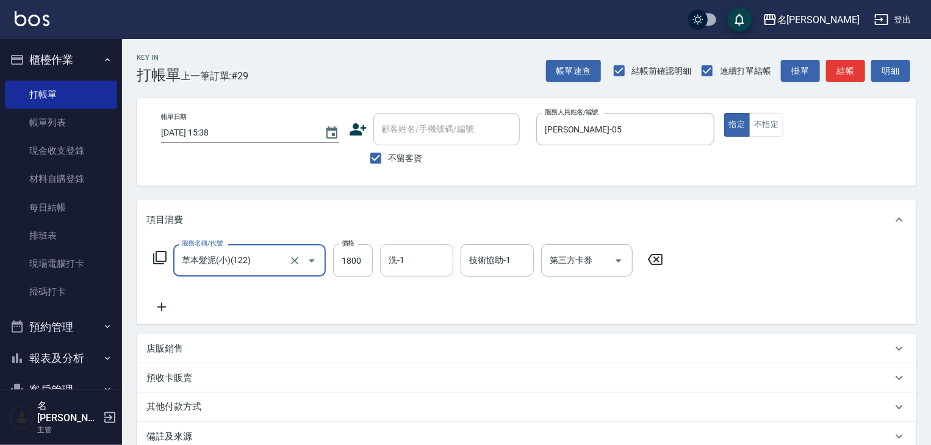
click at [423, 257] on input "洗-1" at bounding box center [417, 259] width 62 height 21
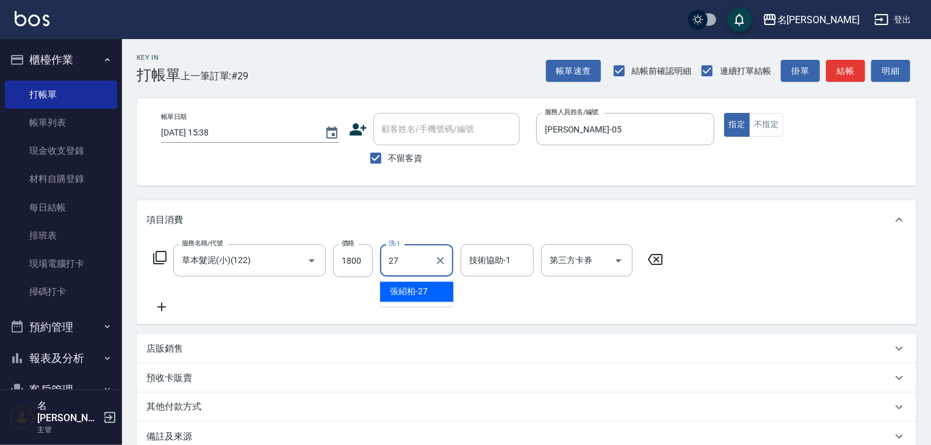
click at [429, 290] on div "[PERSON_NAME]-27" at bounding box center [416, 292] width 73 height 20
type input "[PERSON_NAME]-27"
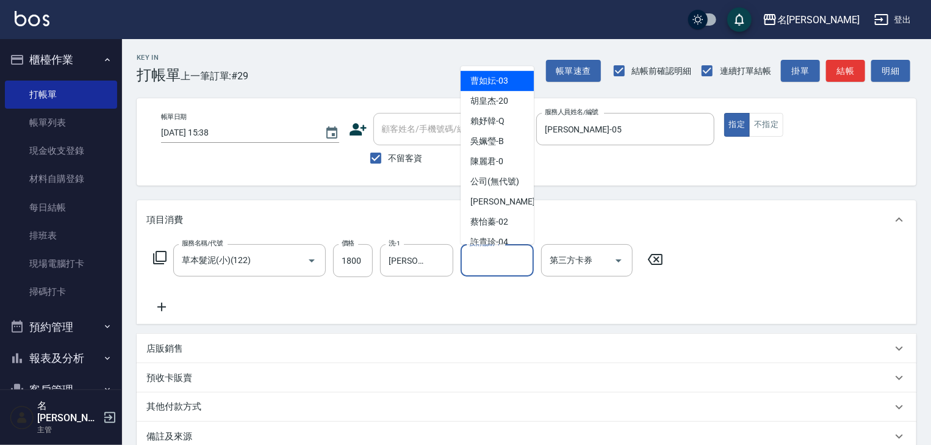
click at [487, 255] on input "技術協助-1" at bounding box center [497, 259] width 62 height 21
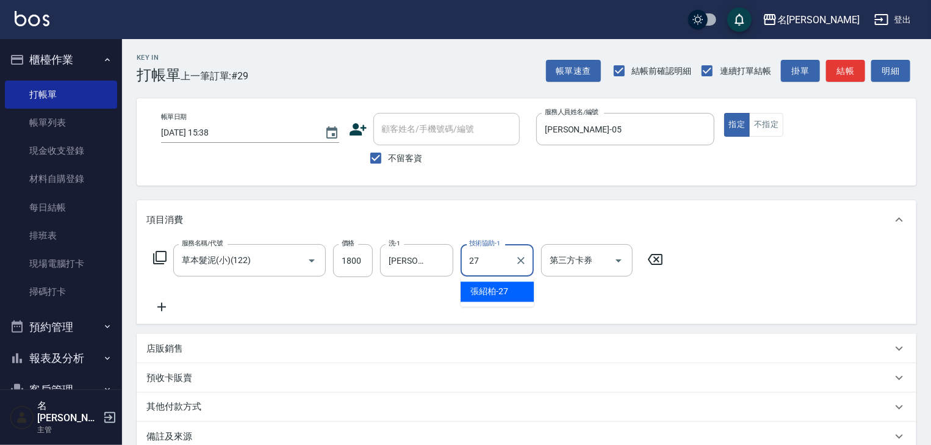
click at [518, 285] on div "[PERSON_NAME]-27" at bounding box center [497, 292] width 73 height 20
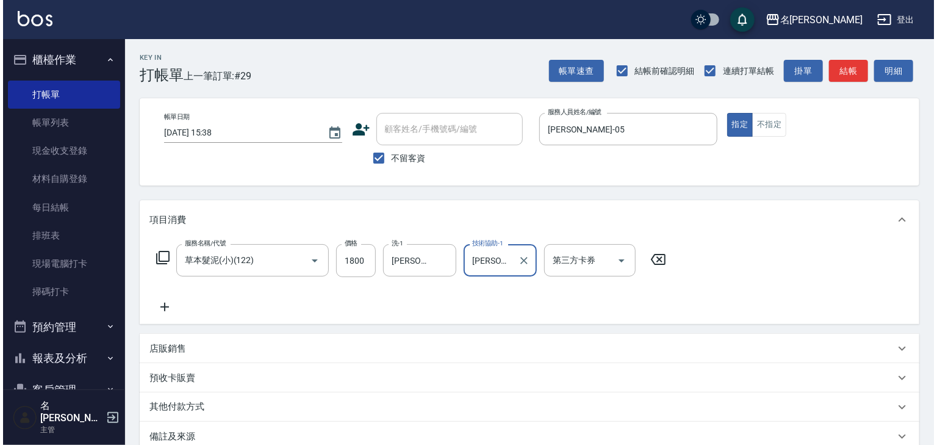
scroll to position [143, 0]
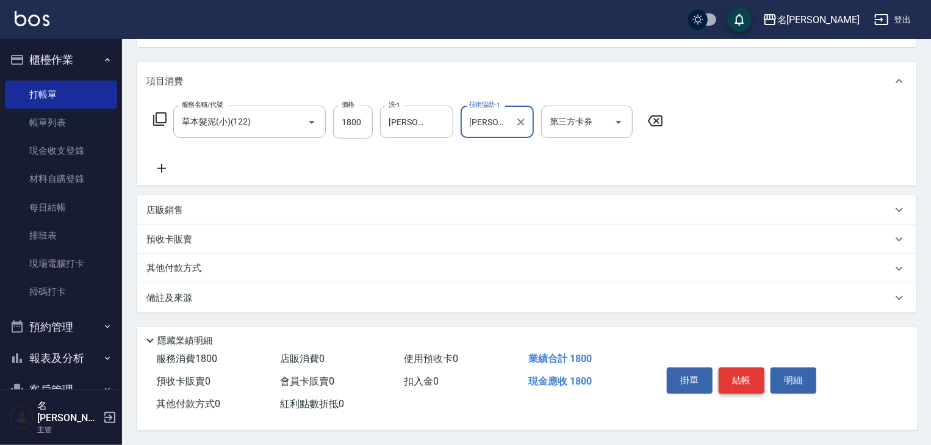
type input "[PERSON_NAME]-27"
click at [734, 378] on button "結帳" at bounding box center [742, 380] width 46 height 26
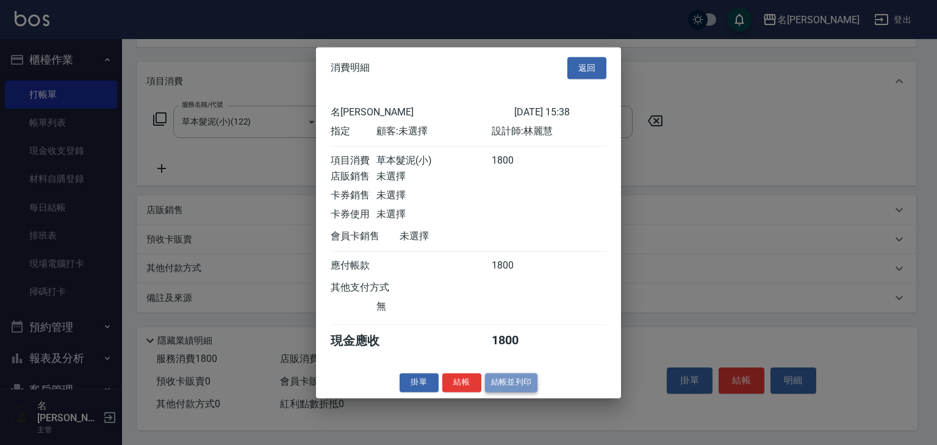
click at [517, 386] on button "結帳並列印" at bounding box center [511, 382] width 53 height 19
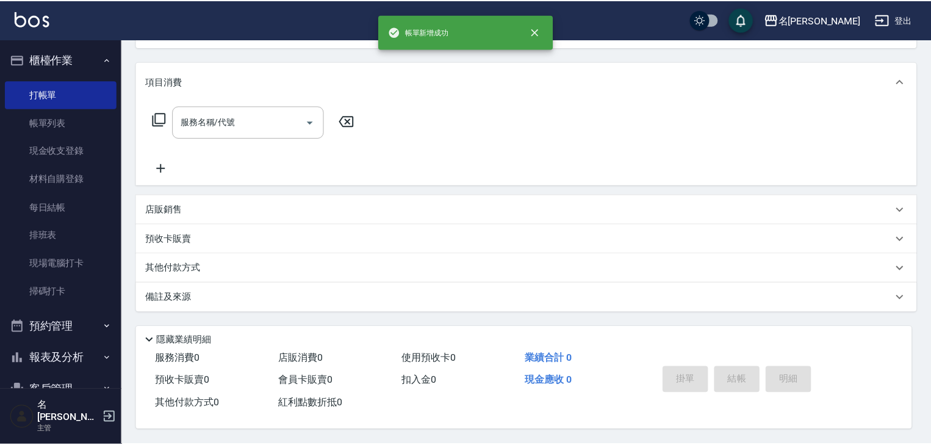
scroll to position [0, 0]
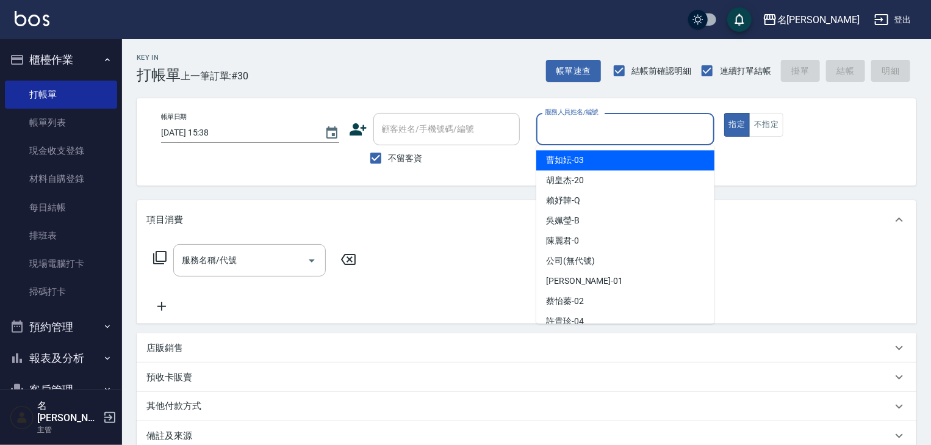
click at [544, 135] on input "服務人員姓名/編號" at bounding box center [625, 128] width 167 height 21
drag, startPoint x: 537, startPoint y: 141, endPoint x: 919, endPoint y: 296, distance: 412.1
click at [919, 296] on div "Key In 打帳單 上一筆訂單:#30 帳單速查 結帳前確認明細 連續打單結帳 掛單 結帳 明細 帳單日期 [DATE] 15:38 顧客姓名/手機號碼/編…" at bounding box center [526, 310] width 809 height 543
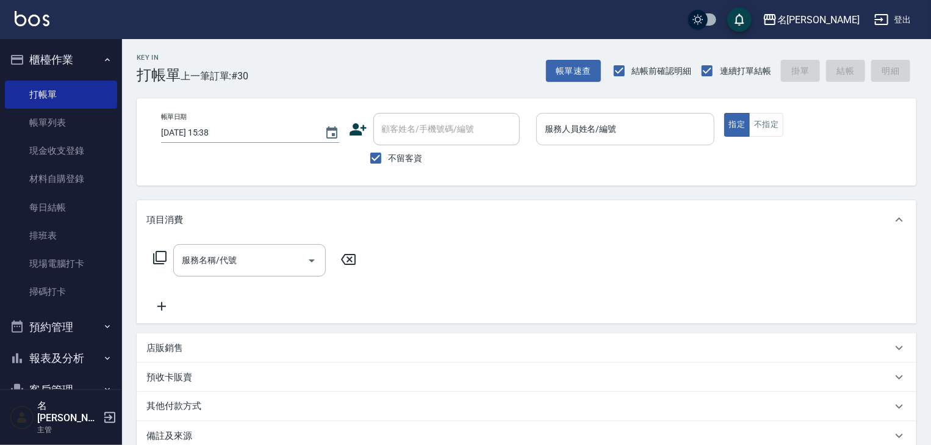
click at [617, 127] on input "服務人員姓名/編號" at bounding box center [625, 128] width 167 height 21
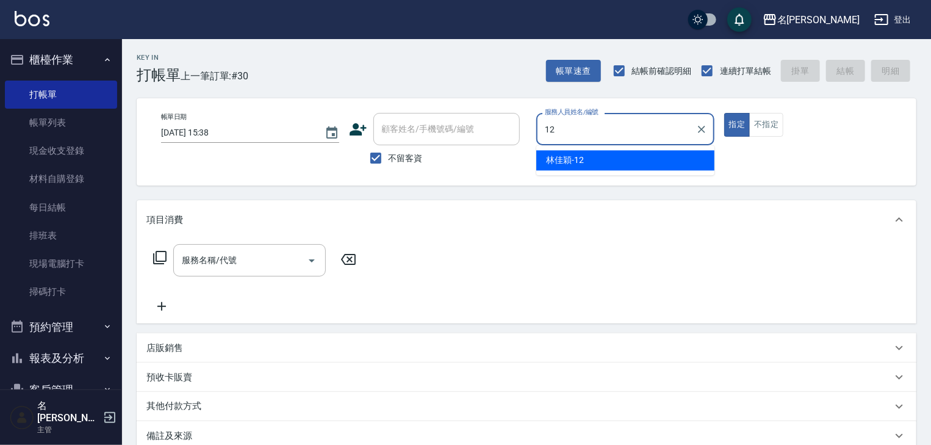
click at [572, 151] on div "[PERSON_NAME]-12" at bounding box center [625, 160] width 178 height 20
type input "[PERSON_NAME]-12"
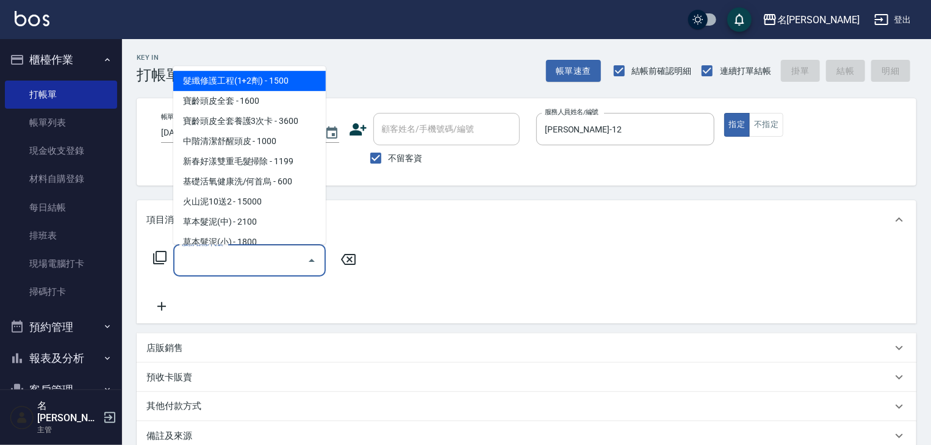
click at [267, 261] on input "服務名稱/代號" at bounding box center [240, 259] width 123 height 21
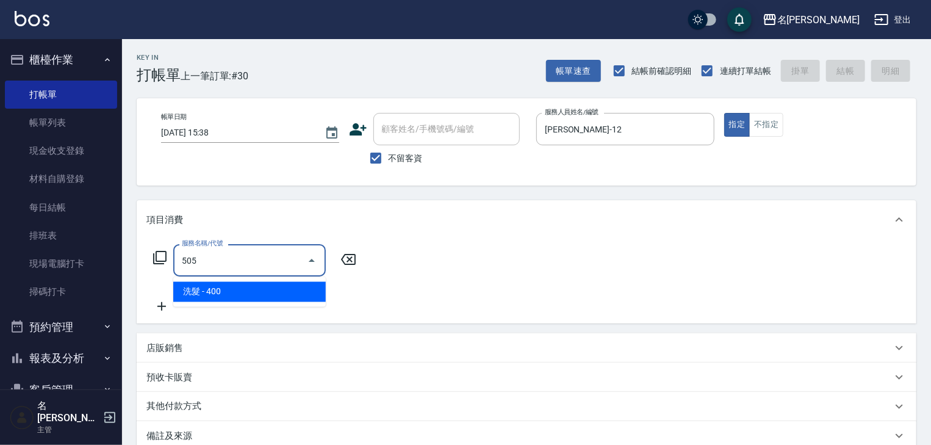
drag, startPoint x: 267, startPoint y: 284, endPoint x: 163, endPoint y: 286, distance: 103.7
click at [261, 289] on span "洗髮 - 400" at bounding box center [249, 292] width 152 height 20
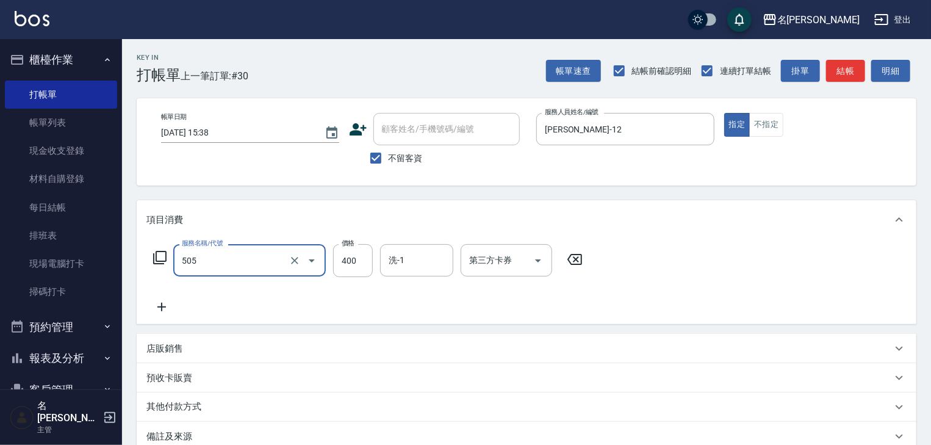
type input "洗髮(505)"
click at [166, 304] on icon at bounding box center [161, 307] width 30 height 15
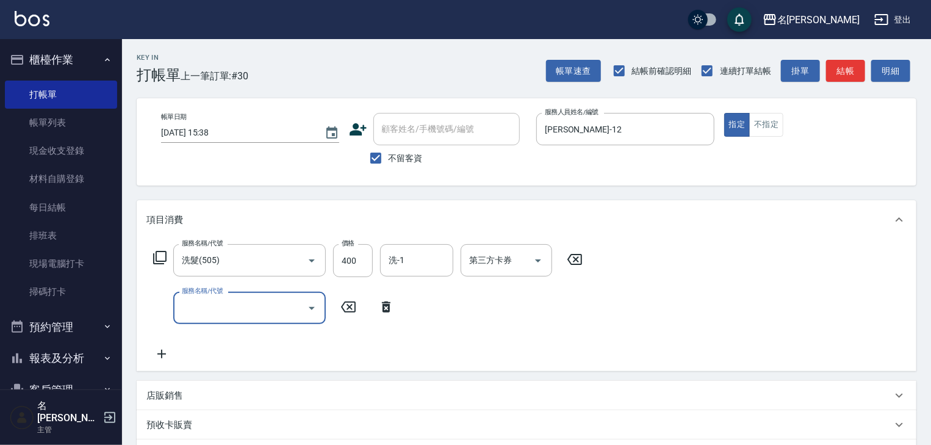
click at [199, 310] on input "服務名稱/代號" at bounding box center [240, 307] width 123 height 21
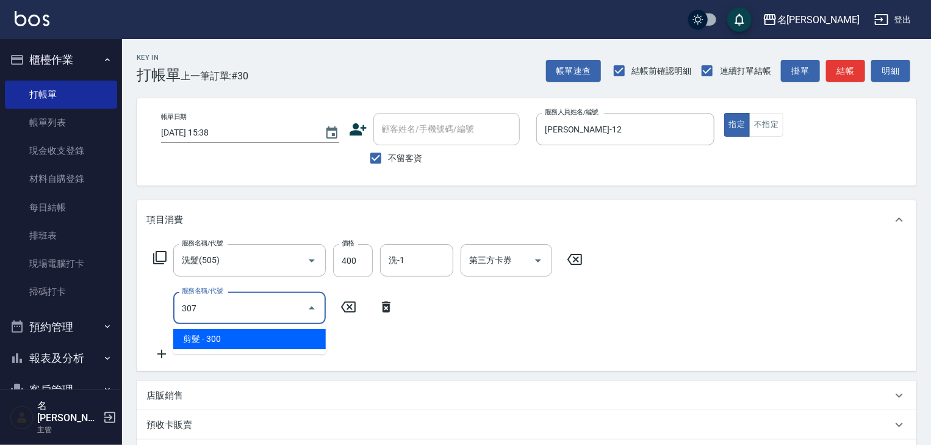
click at [247, 346] on span "剪髮 - 300" at bounding box center [249, 339] width 152 height 20
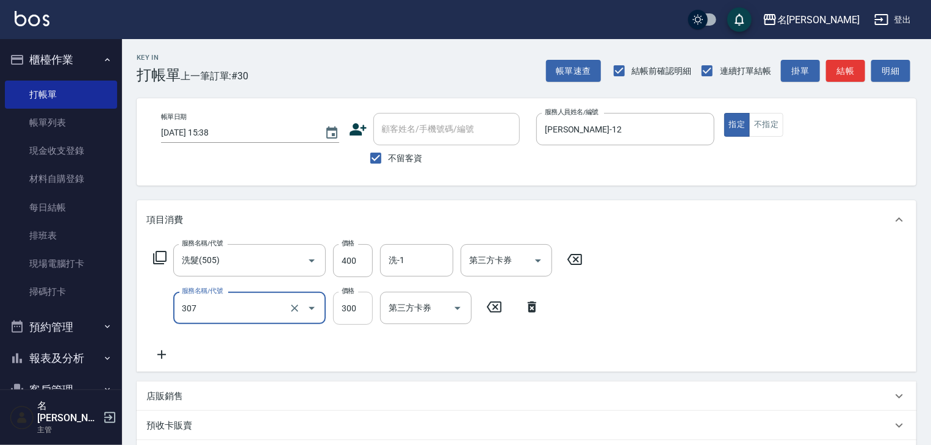
type input "剪髮(307)"
click at [349, 312] on input "300" at bounding box center [353, 308] width 40 height 33
type input "500"
click at [163, 395] on p "店販銷售" at bounding box center [164, 396] width 37 height 13
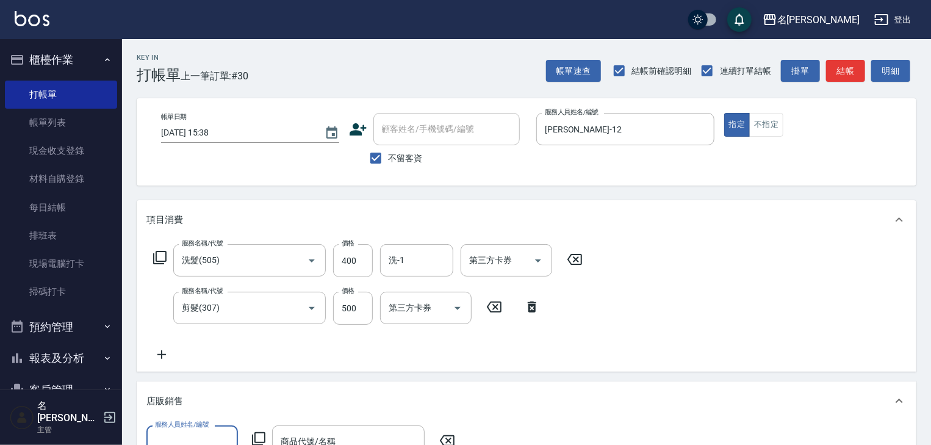
scroll to position [260, 0]
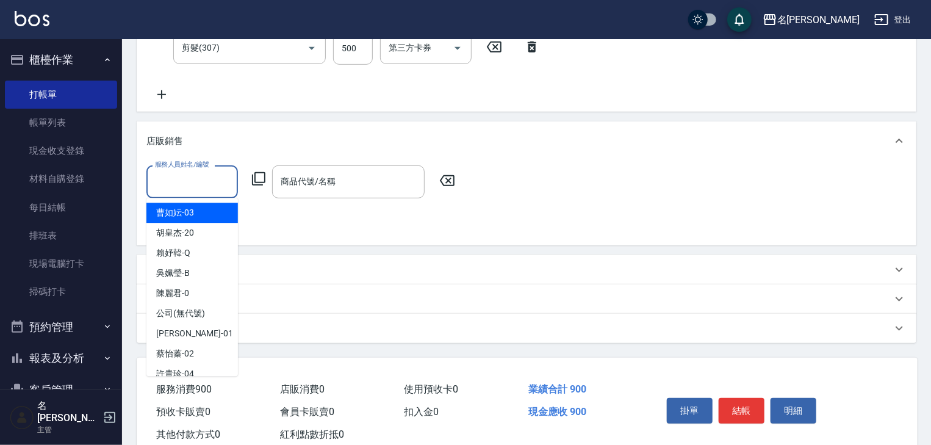
click at [208, 182] on input "服務人員姓名/編號" at bounding box center [192, 181] width 81 height 21
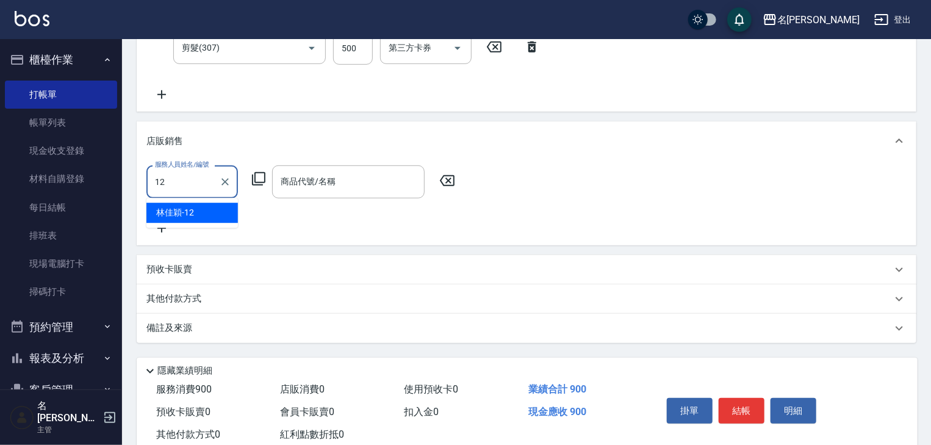
click at [206, 208] on div "[PERSON_NAME]-12" at bounding box center [191, 213] width 91 height 20
type input "[PERSON_NAME]-12"
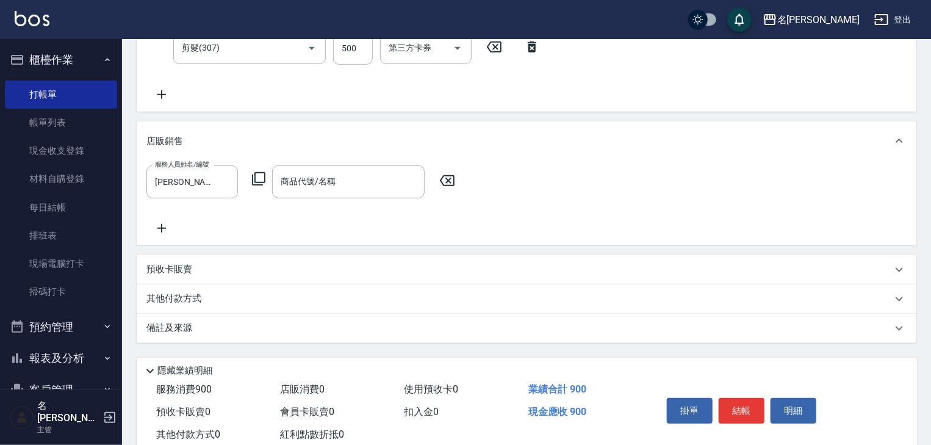
click at [257, 176] on icon at bounding box center [258, 178] width 15 height 15
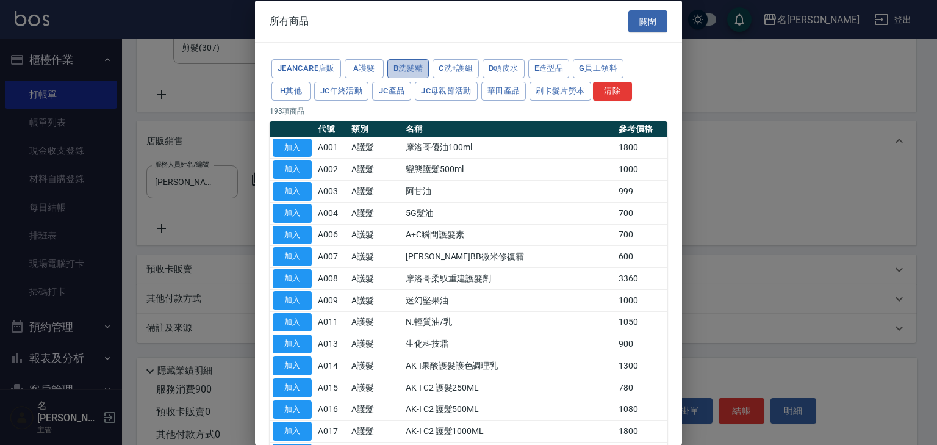
click at [414, 63] on button "B洗髮精" at bounding box center [408, 68] width 42 height 19
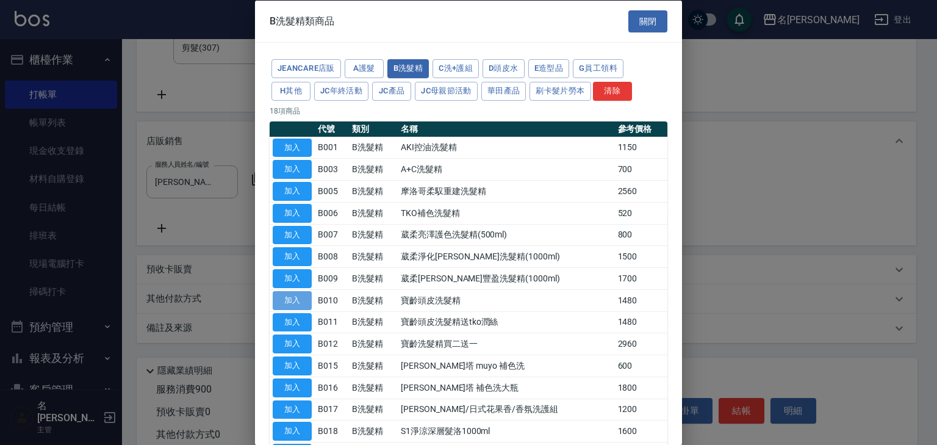
click at [285, 297] on button "加入" at bounding box center [292, 299] width 39 height 19
type input "寶齡頭皮洗髮精"
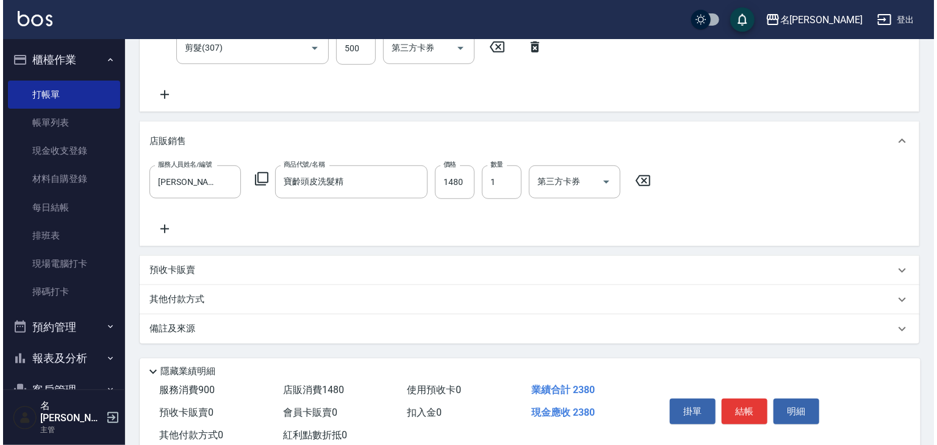
scroll to position [295, 0]
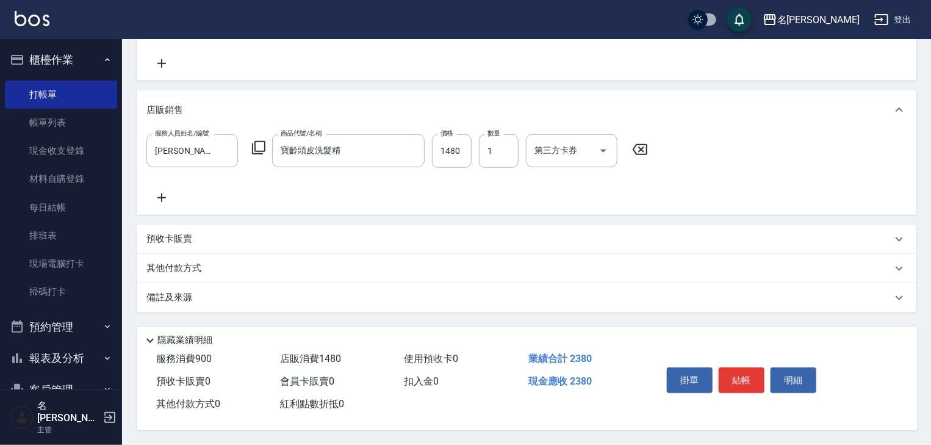
click at [727, 357] on div "掛單 結帳 明細" at bounding box center [775, 382] width 256 height 68
click at [737, 372] on button "結帳" at bounding box center [742, 380] width 46 height 26
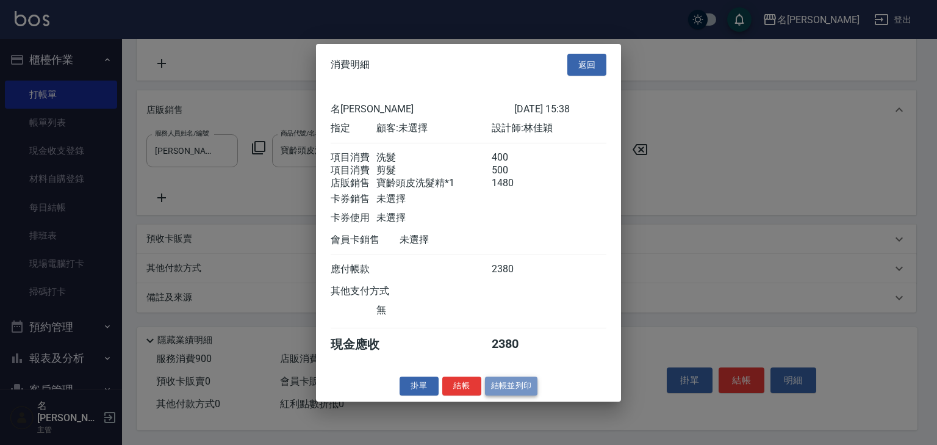
click at [510, 395] on button "結帳並列印" at bounding box center [511, 385] width 53 height 19
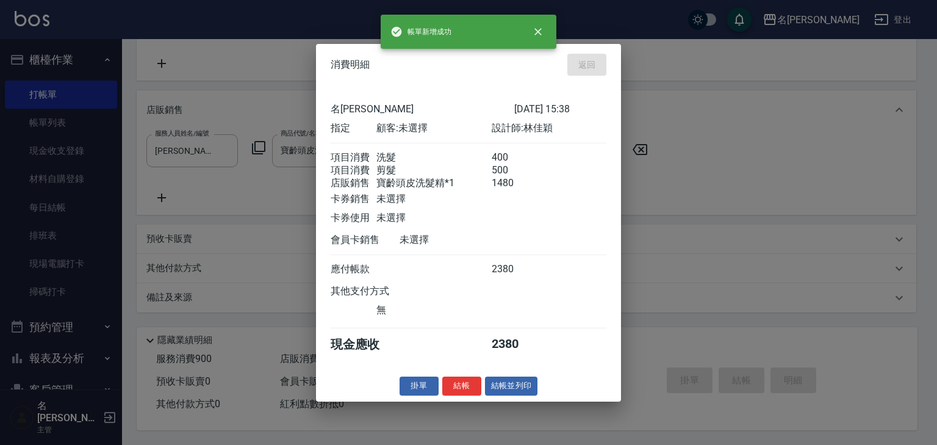
type input "[DATE] 15:42"
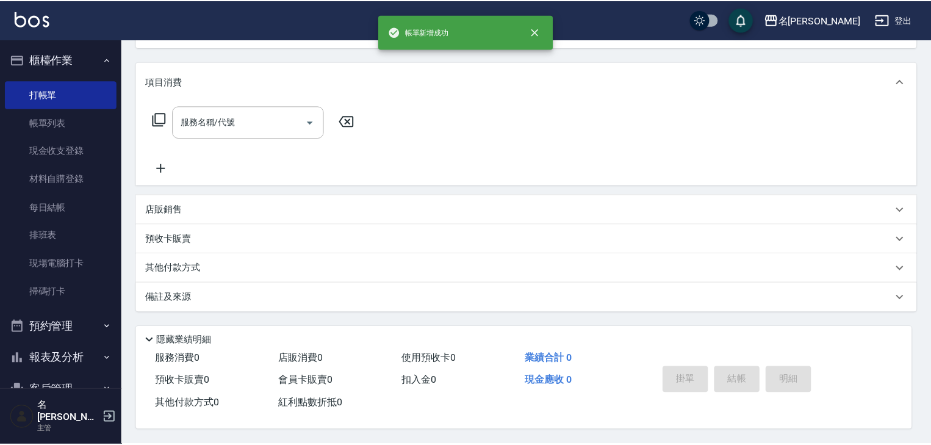
scroll to position [0, 0]
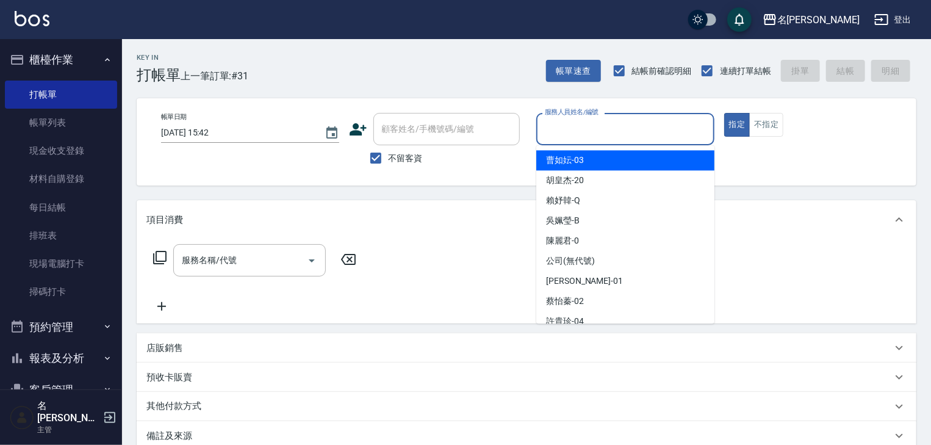
click at [649, 135] on input "服務人員姓名/編號" at bounding box center [625, 128] width 167 height 21
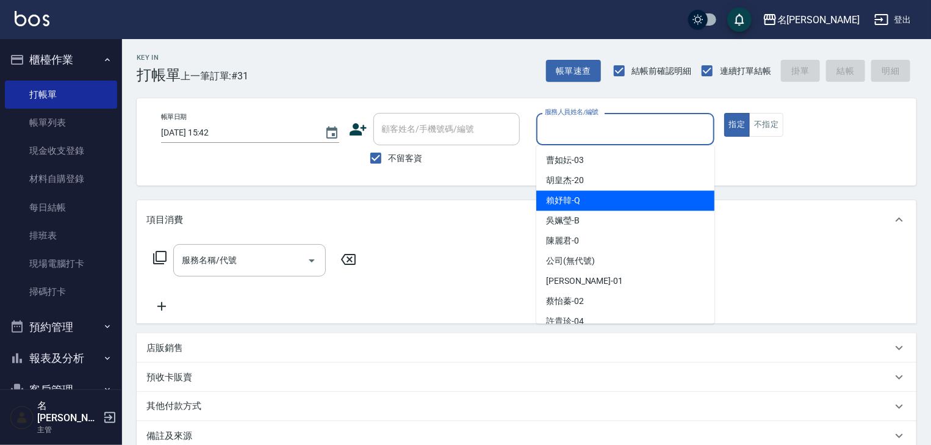
click at [570, 194] on span "[PERSON_NAME]" at bounding box center [563, 200] width 34 height 13
type input "[PERSON_NAME]"
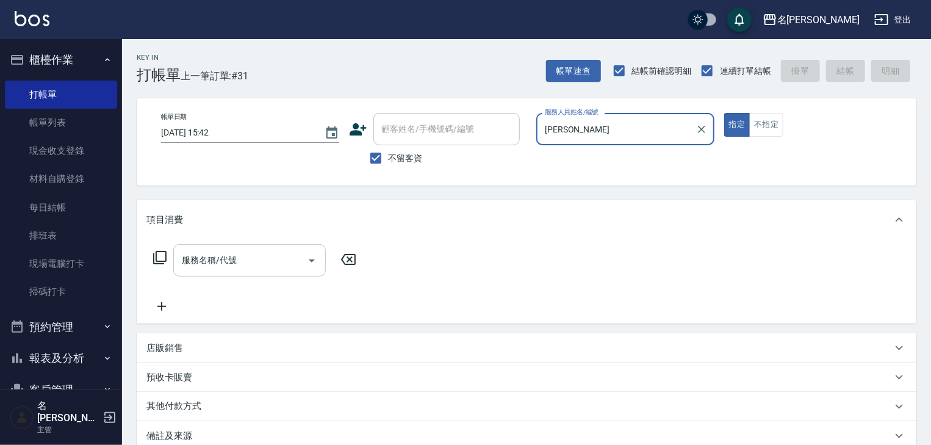
click at [214, 264] on input "服務名稱/代號" at bounding box center [240, 259] width 123 height 21
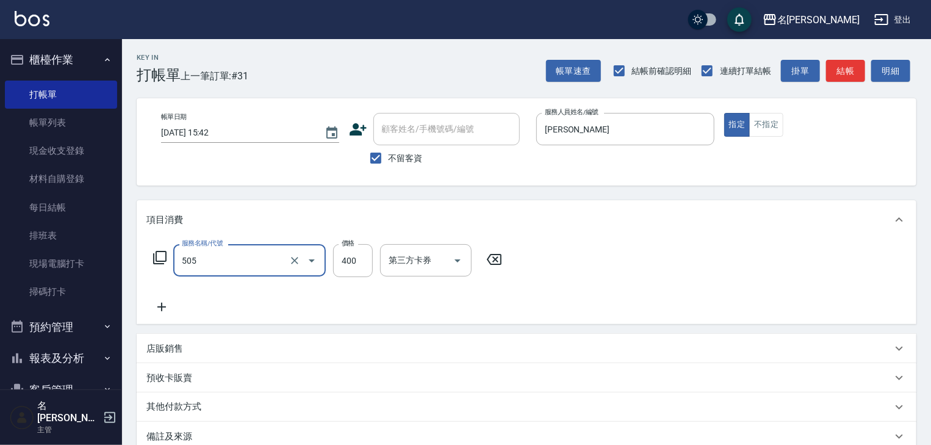
type input "洗髮(505)"
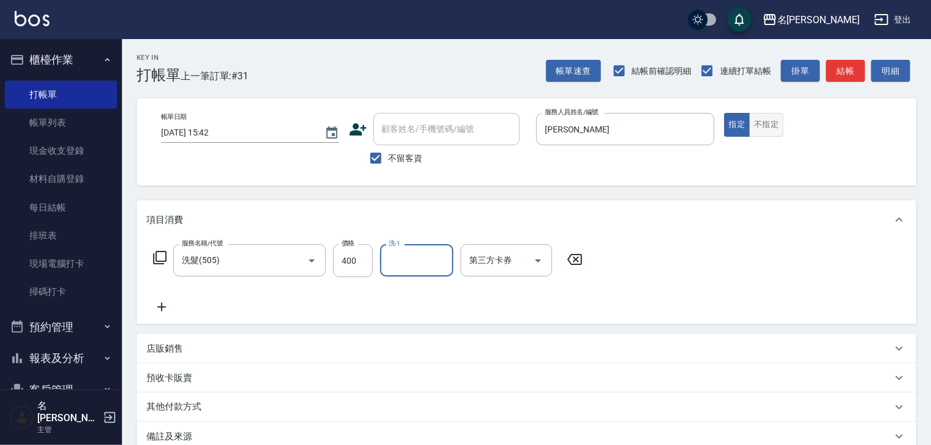
click at [753, 127] on button "不指定" at bounding box center [766, 125] width 34 height 24
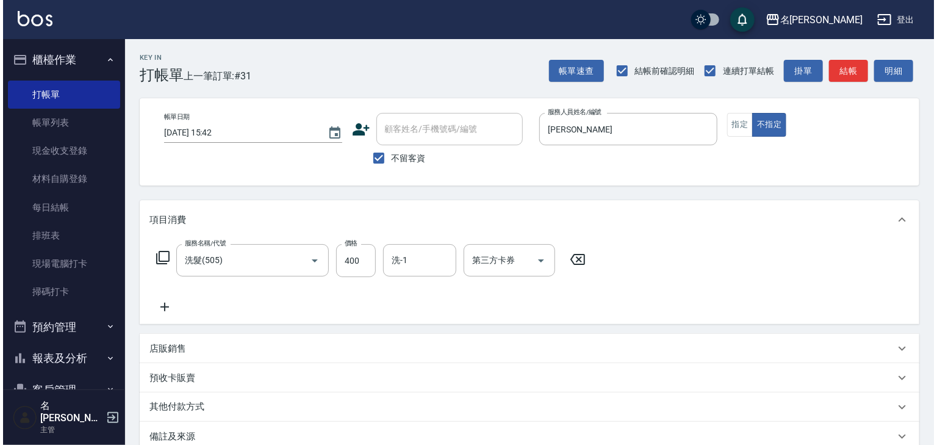
scroll to position [130, 0]
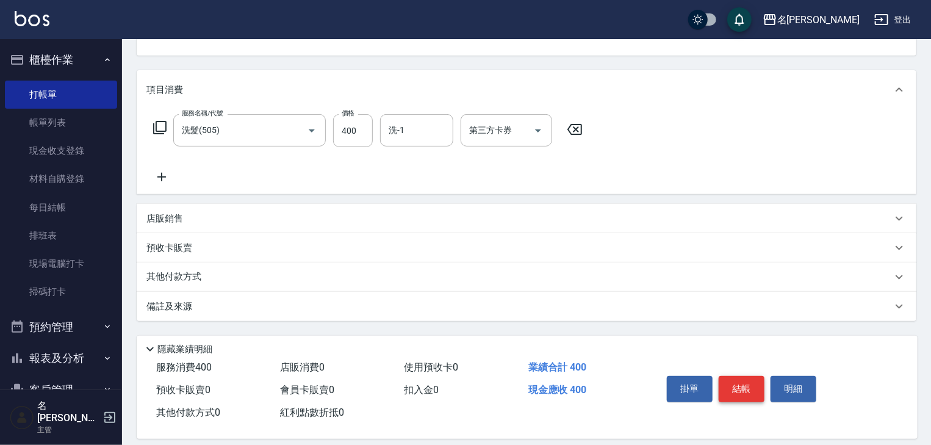
click at [741, 387] on button "結帳" at bounding box center [742, 389] width 46 height 26
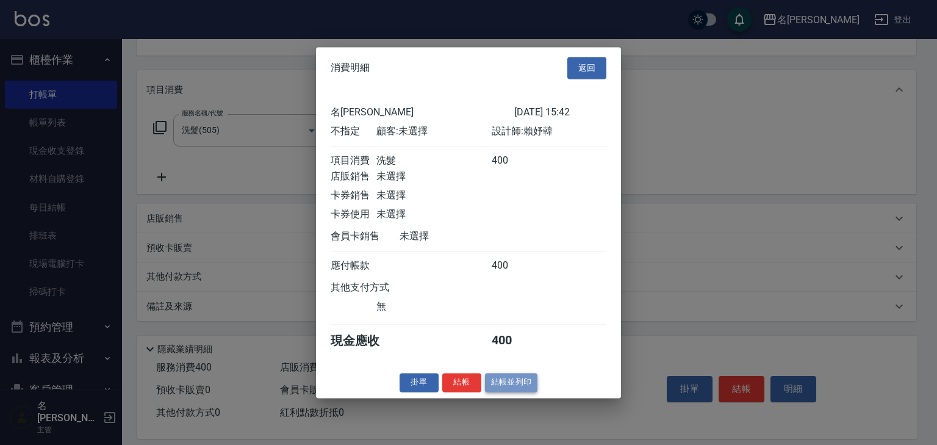
click at [520, 392] on button "結帳並列印" at bounding box center [511, 382] width 53 height 19
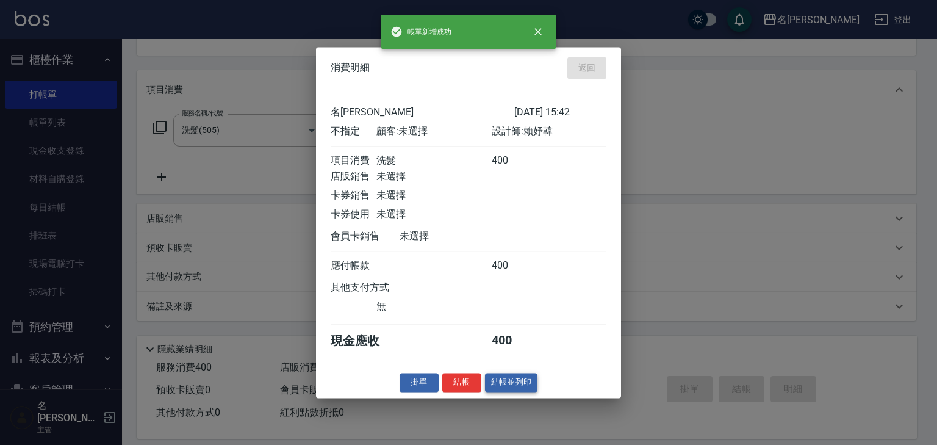
type input "[DATE] 15:46"
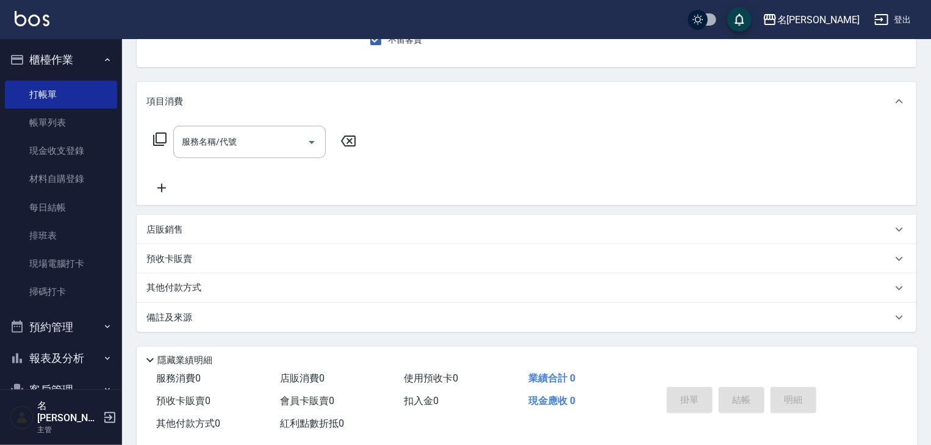
scroll to position [0, 0]
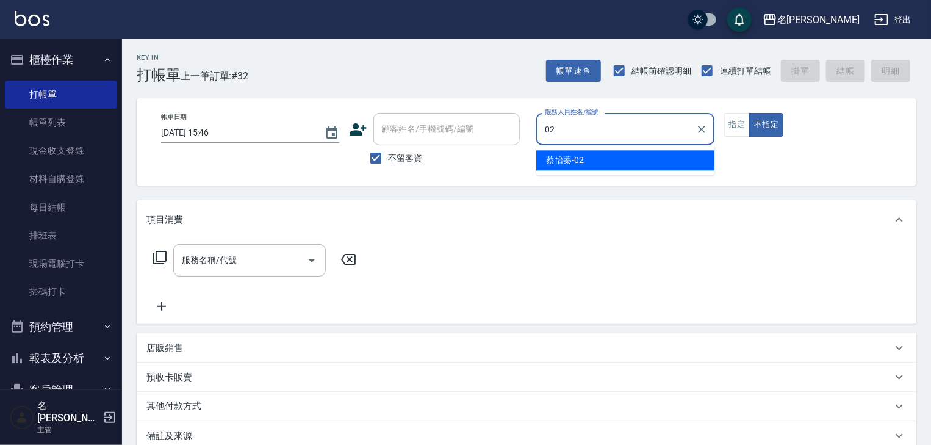
type input "[PERSON_NAME]-02"
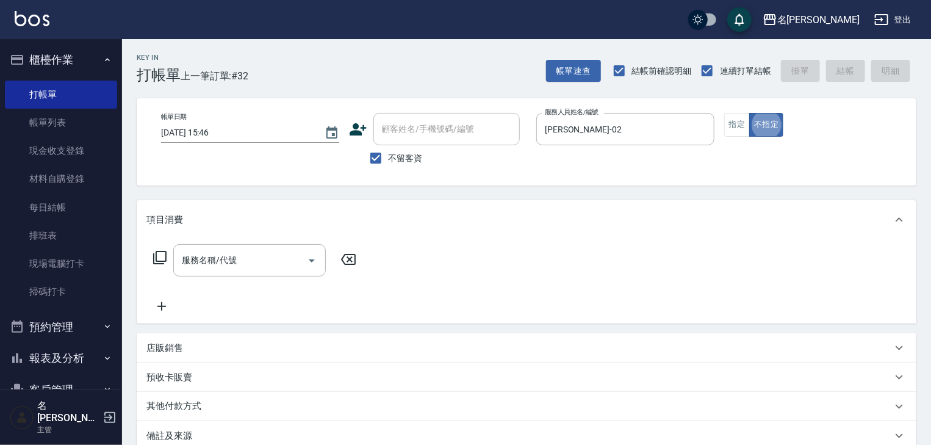
type button "false"
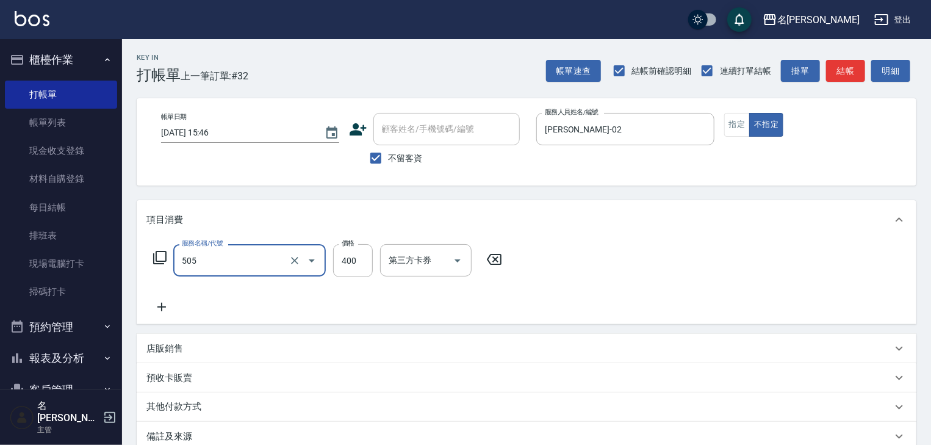
type input "洗髮(505)"
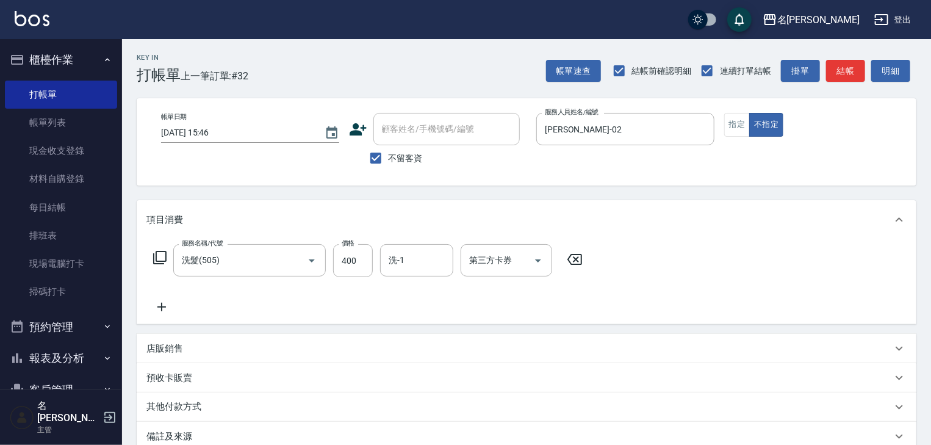
drag, startPoint x: 676, startPoint y: 312, endPoint x: 674, endPoint y: 324, distance: 11.7
drag, startPoint x: 674, startPoint y: 324, endPoint x: 869, endPoint y: 152, distance: 259.7
click at [869, 152] on div "帳單日期 [DATE] 15:46 顧客姓名/手機號碼/編號 顧客姓名/手機號碼/編號 不留客資 服務人員姓名/編號 [PERSON_NAME]02 服務人員…" at bounding box center [526, 142] width 750 height 58
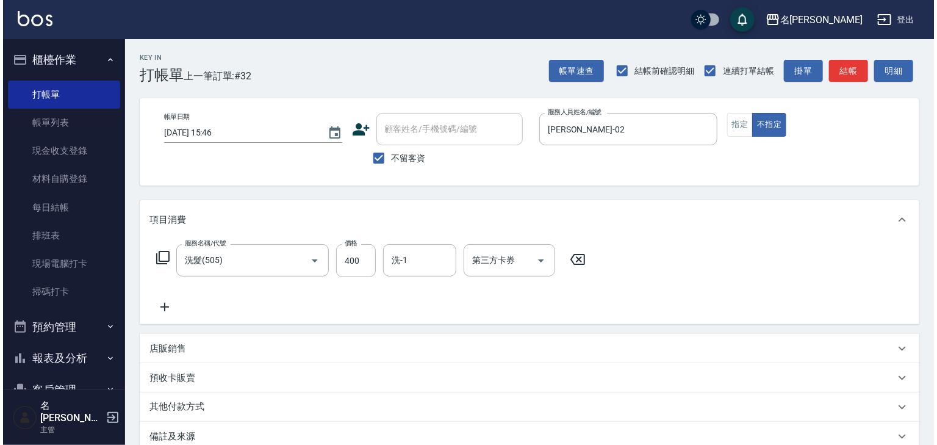
scroll to position [143, 0]
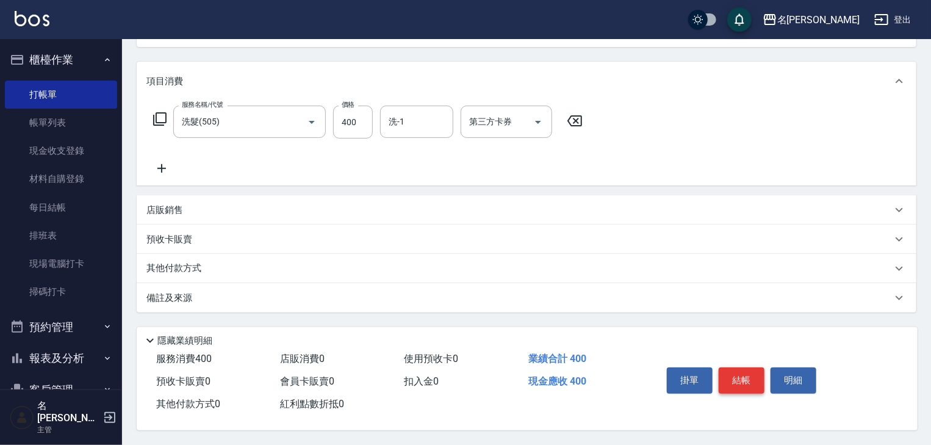
click at [748, 381] on button "結帳" at bounding box center [742, 380] width 46 height 26
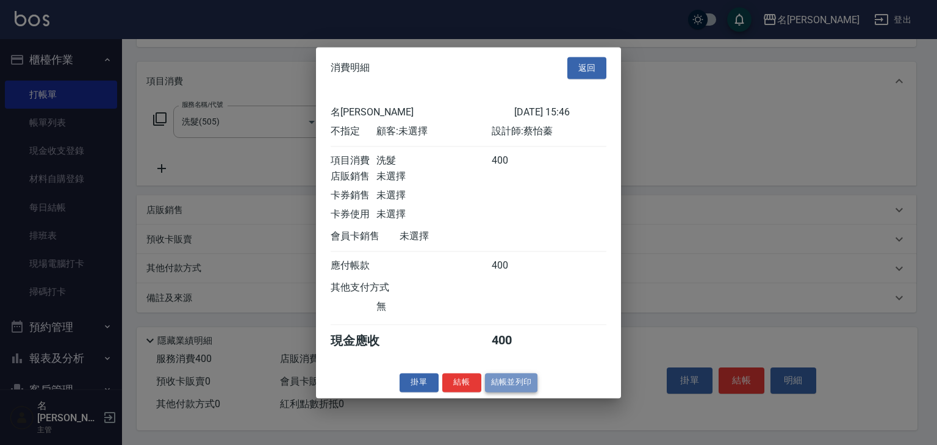
click at [495, 384] on button "結帳並列印" at bounding box center [511, 382] width 53 height 19
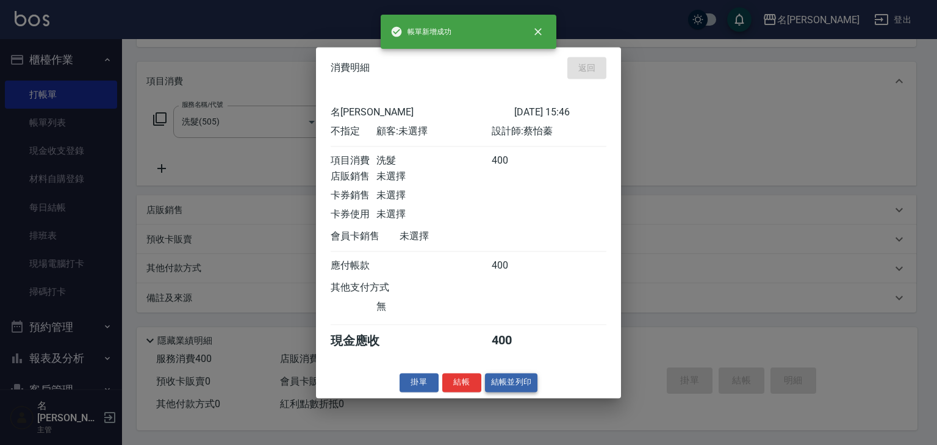
type input "[DATE] 15:51"
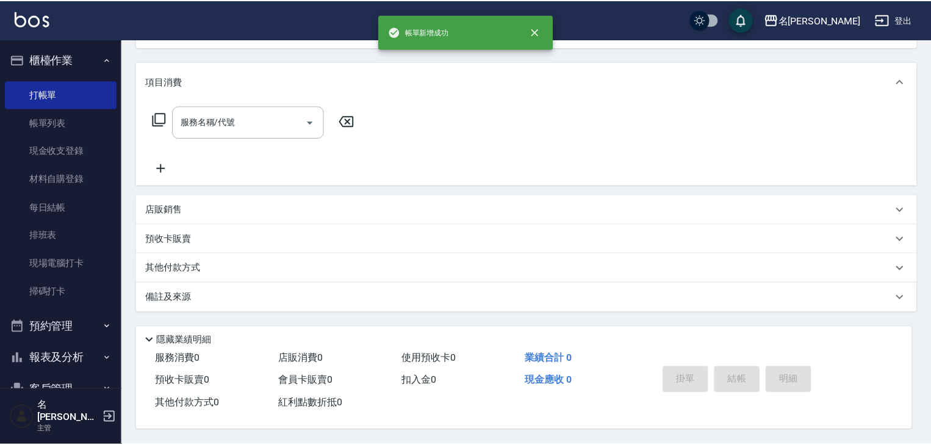
scroll to position [0, 0]
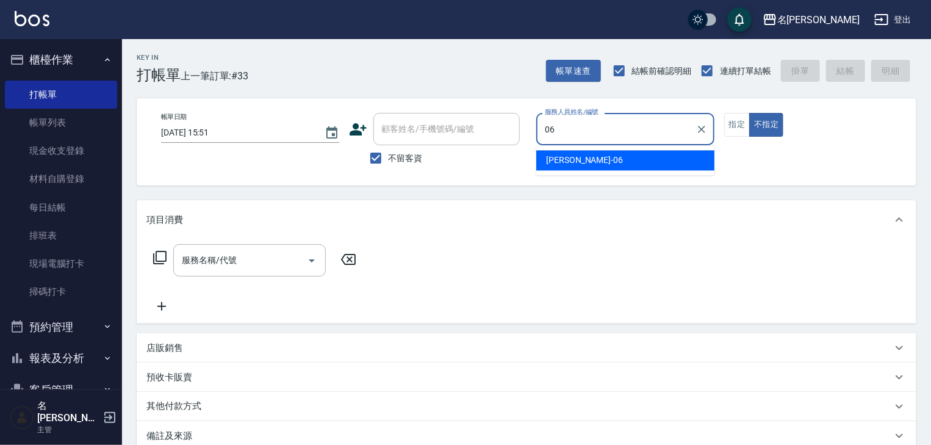
type input "[PERSON_NAME]-06"
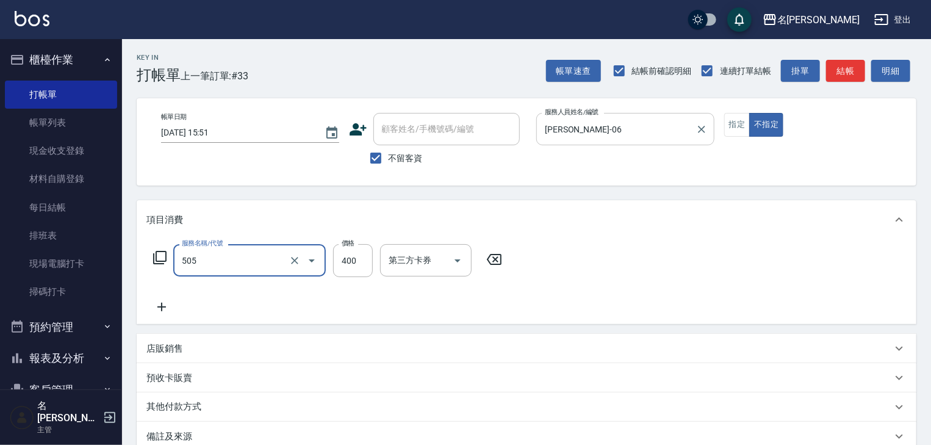
type input "洗髮(505)"
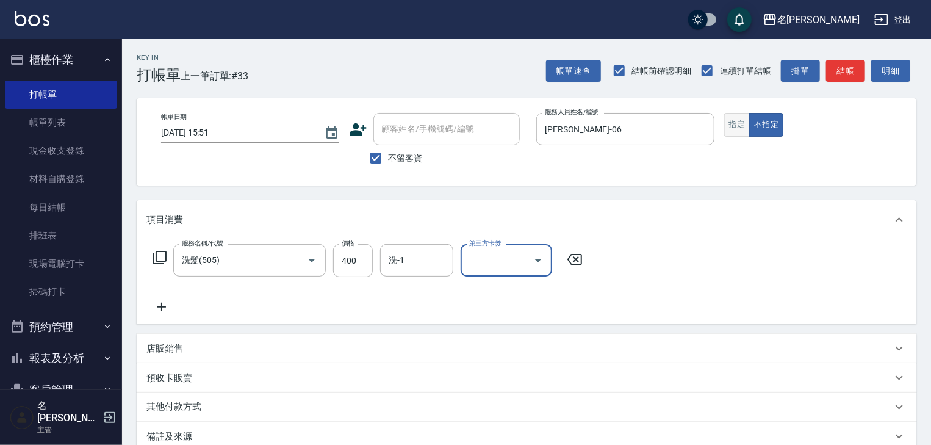
click at [732, 129] on button "指定" at bounding box center [737, 125] width 26 height 24
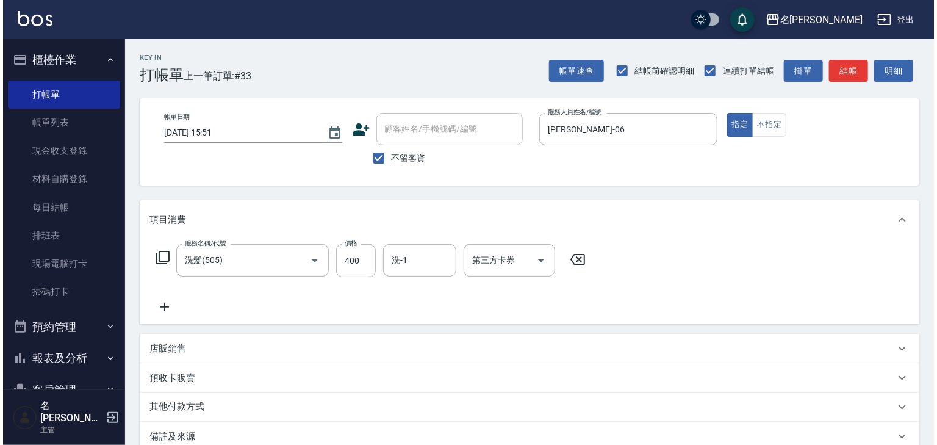
scroll to position [143, 0]
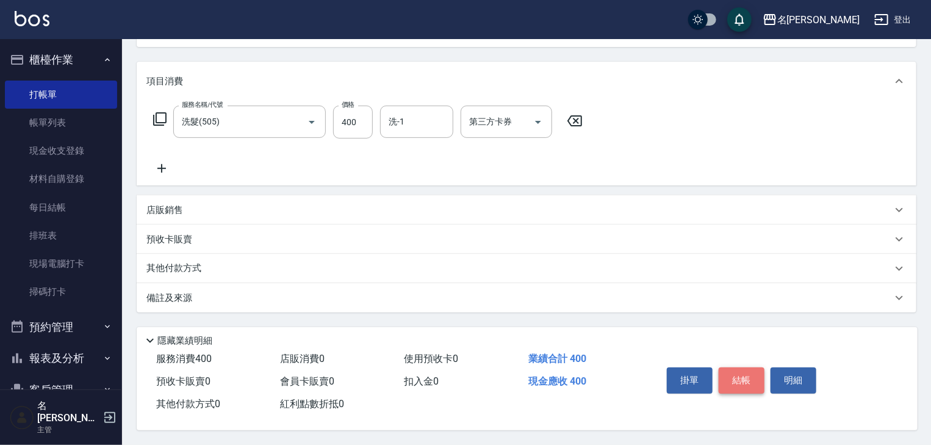
click at [727, 375] on button "結帳" at bounding box center [742, 380] width 46 height 26
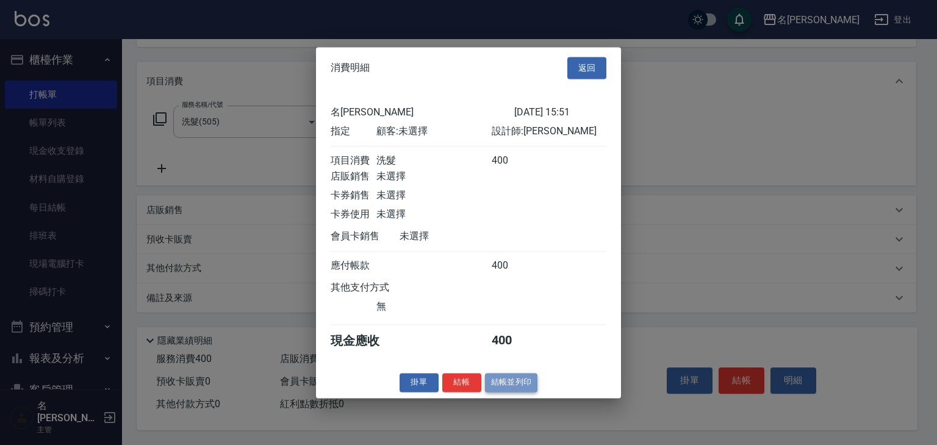
click at [511, 386] on button "結帳並列印" at bounding box center [511, 382] width 53 height 19
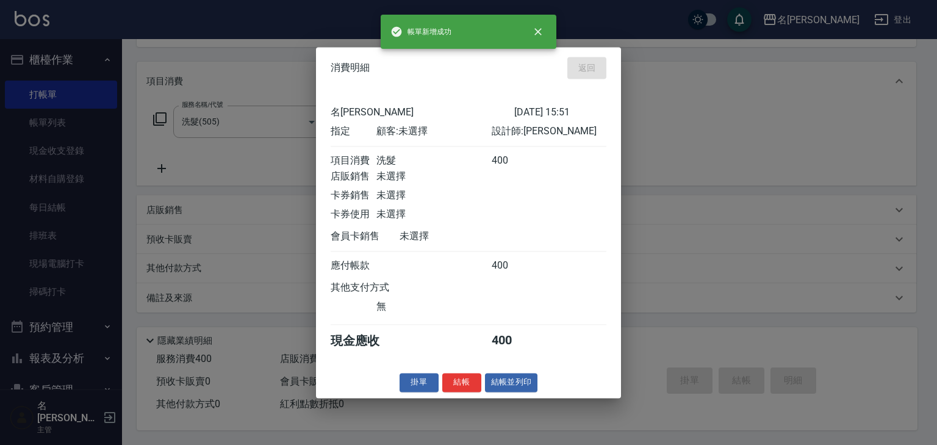
type input "[DATE] 15:53"
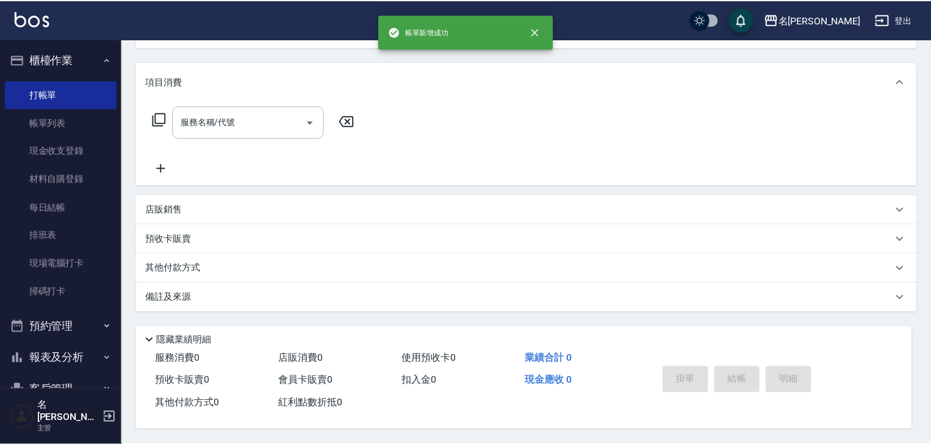
scroll to position [0, 0]
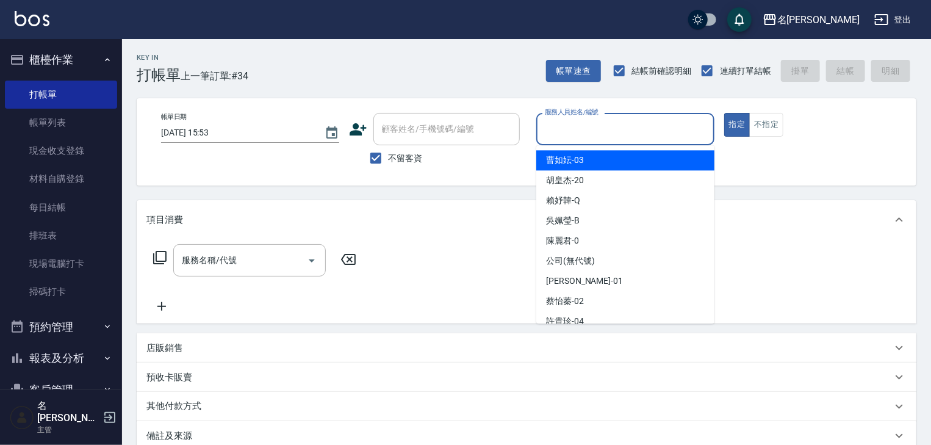
click at [597, 129] on input "服務人員姓名/編號" at bounding box center [625, 128] width 167 height 21
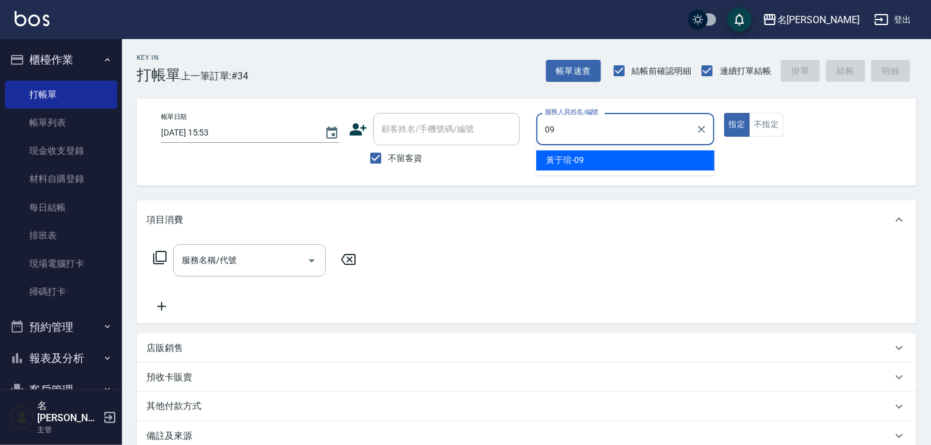
click at [573, 161] on span "[PERSON_NAME]-09" at bounding box center [565, 160] width 38 height 13
type input "[PERSON_NAME]-09"
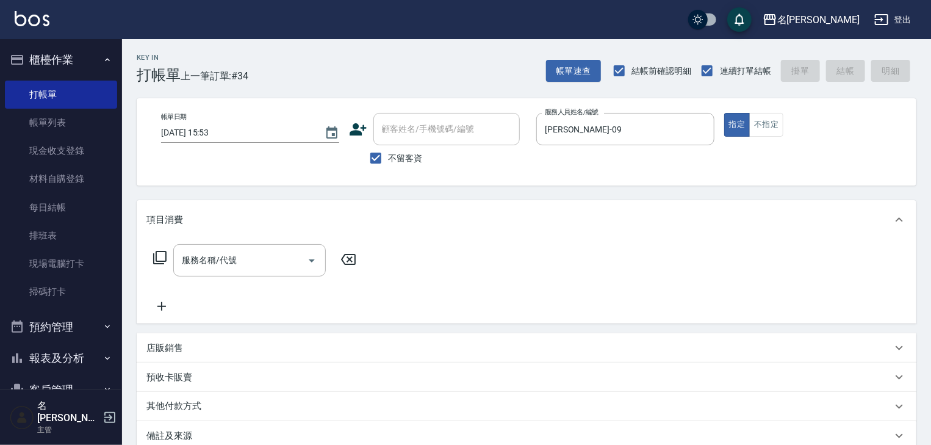
click at [181, 349] on p "店販銷售" at bounding box center [164, 348] width 37 height 13
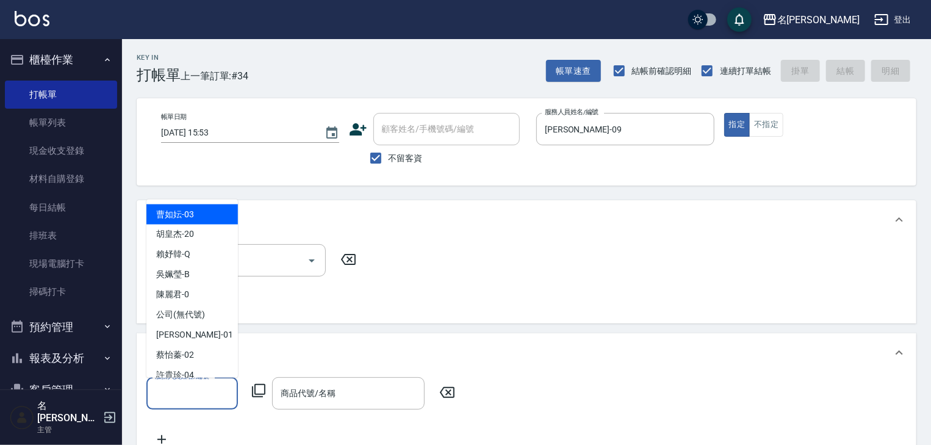
click at [224, 392] on input "服務人員姓名/編號" at bounding box center [192, 392] width 81 height 21
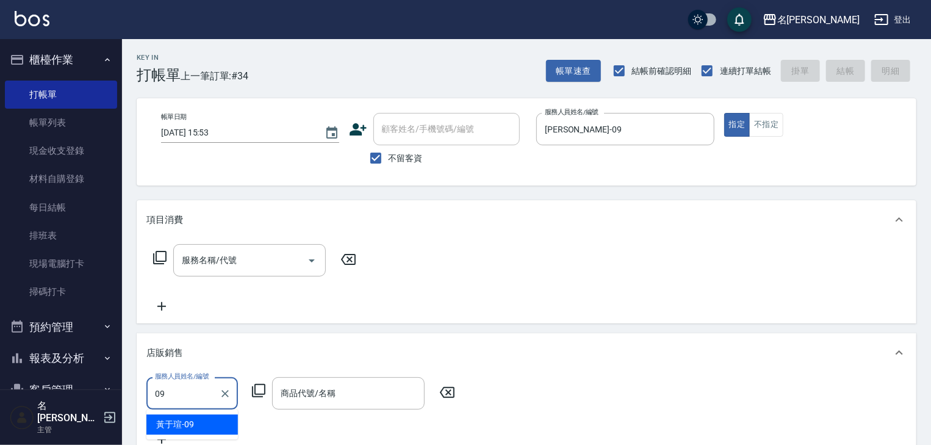
drag, startPoint x: 220, startPoint y: 420, endPoint x: 243, endPoint y: 418, distance: 23.3
click at [223, 420] on div "[PERSON_NAME]-09" at bounding box center [191, 424] width 91 height 20
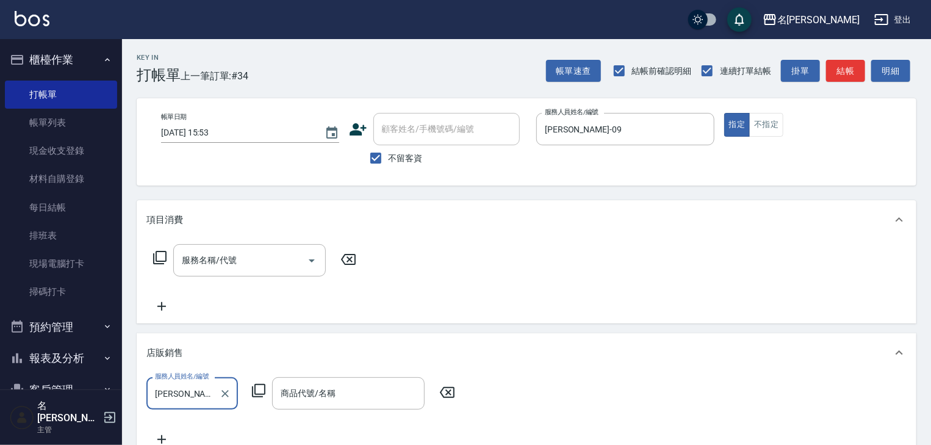
type input "[PERSON_NAME]-09"
click at [255, 390] on icon at bounding box center [258, 390] width 13 height 13
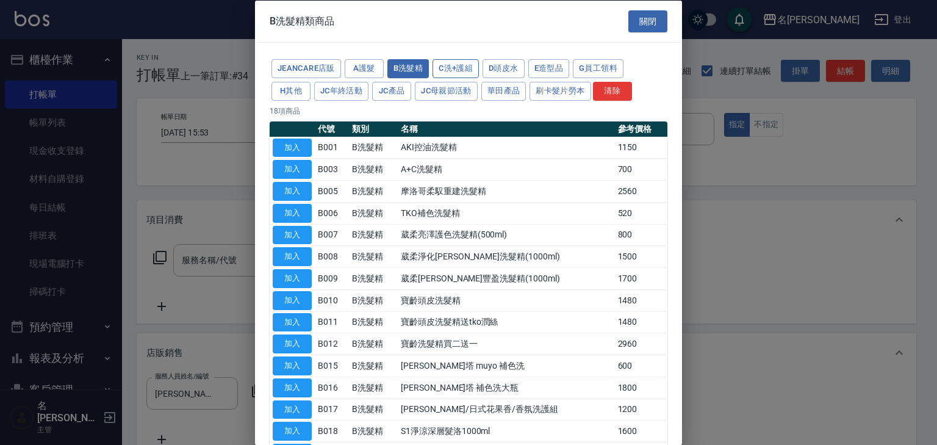
click at [461, 72] on button "C洗+護組" at bounding box center [455, 68] width 46 height 19
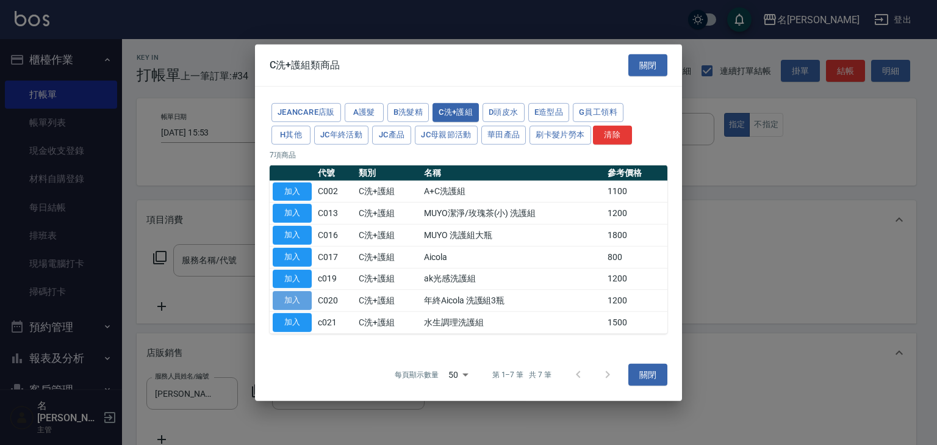
click at [295, 295] on button "加入" at bounding box center [292, 300] width 39 height 19
type input "年終Aicola 洗護組3瓶"
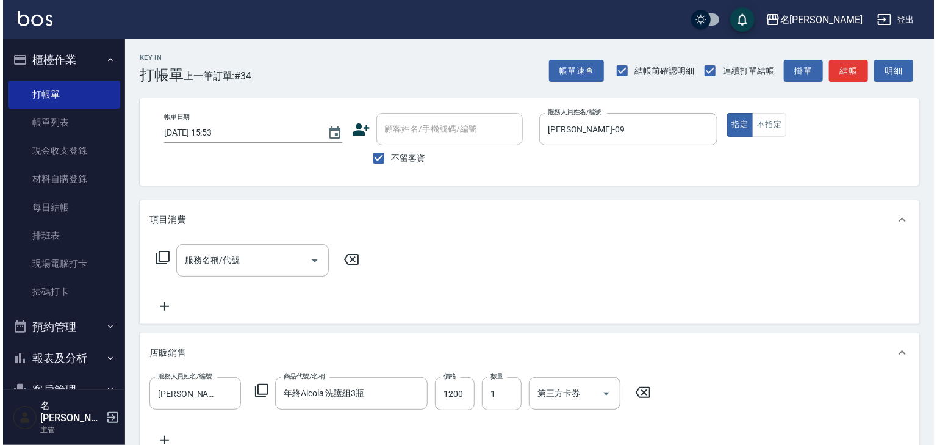
scroll to position [246, 0]
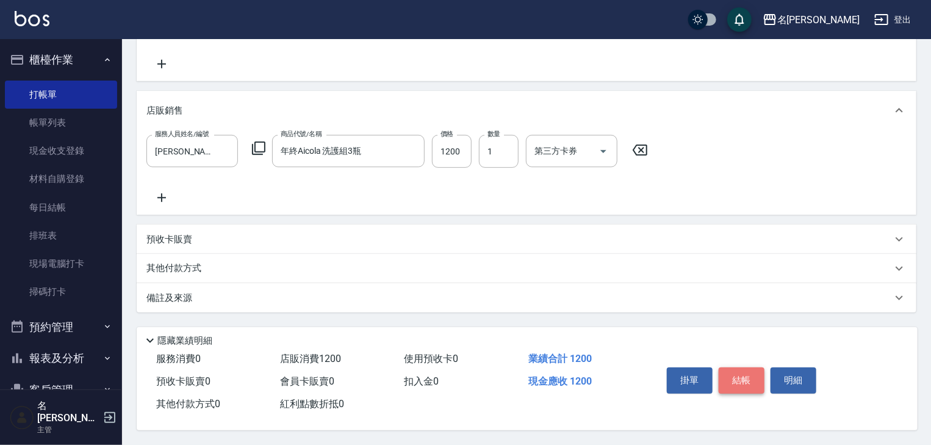
click at [747, 380] on button "結帳" at bounding box center [742, 380] width 46 height 26
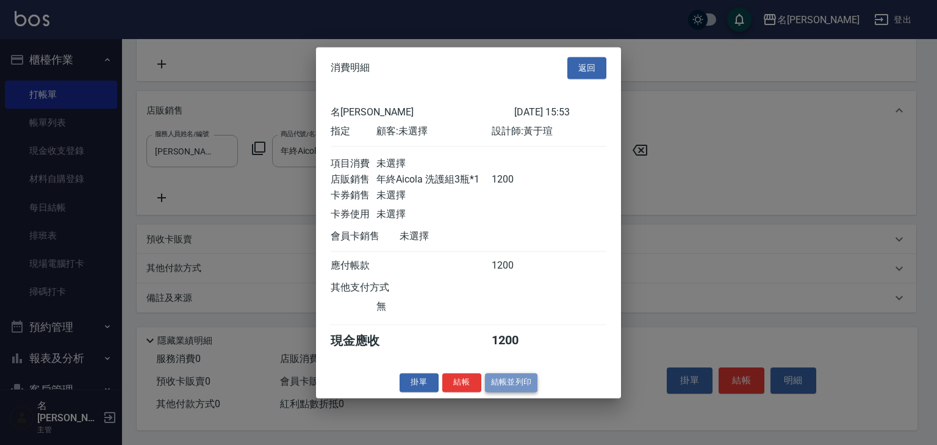
click at [508, 389] on button "結帳並列印" at bounding box center [511, 382] width 53 height 19
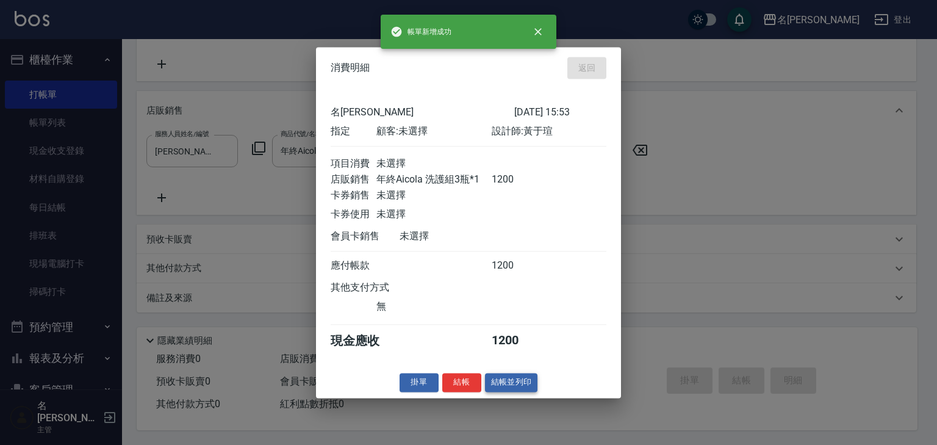
type input "[DATE] 15:54"
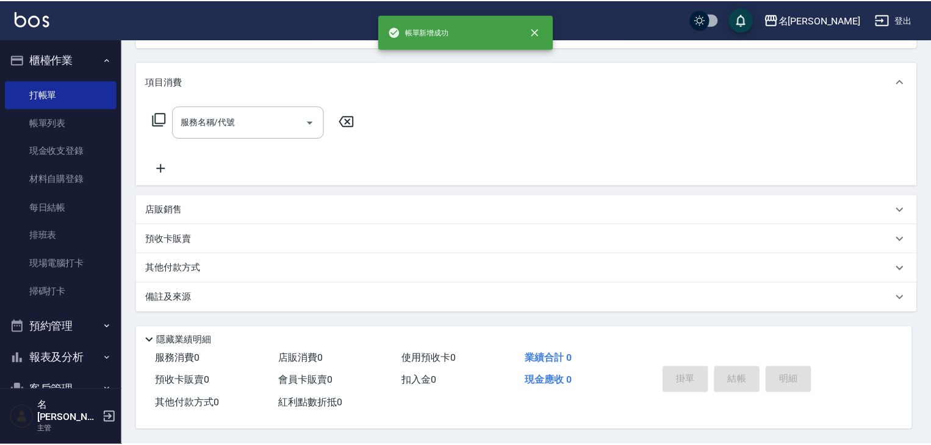
scroll to position [0, 0]
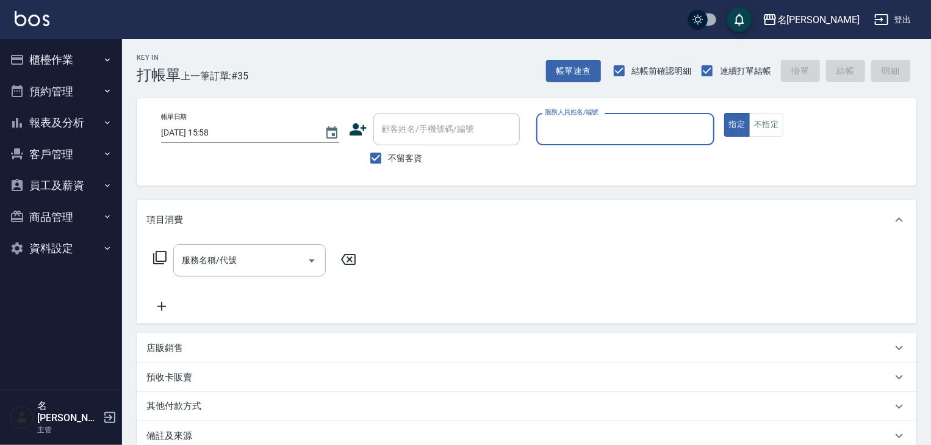
click at [664, 129] on input "服務人員姓名/編號" at bounding box center [625, 128] width 167 height 21
click at [600, 157] on div "[PERSON_NAME] -08" at bounding box center [625, 160] width 178 height 20
type input "[PERSON_NAME]-08"
click at [201, 242] on div "服務名稱/代號 服務名稱/代號" at bounding box center [527, 281] width 780 height 84
click at [215, 261] on input "服務名稱/代號" at bounding box center [240, 259] width 123 height 21
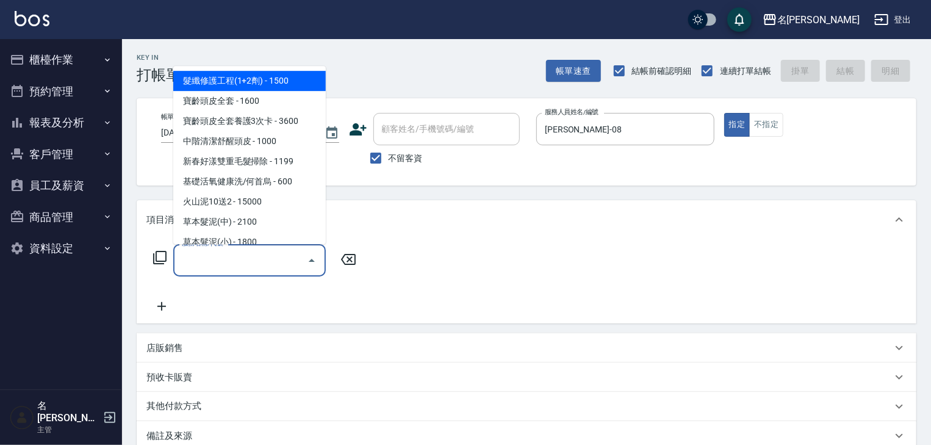
click at [160, 251] on icon at bounding box center [159, 257] width 13 height 13
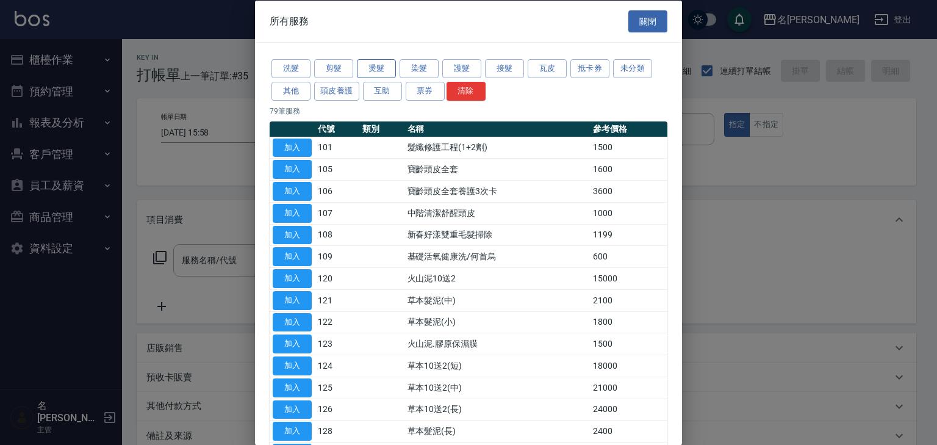
click at [375, 66] on button "燙髮" at bounding box center [376, 68] width 39 height 19
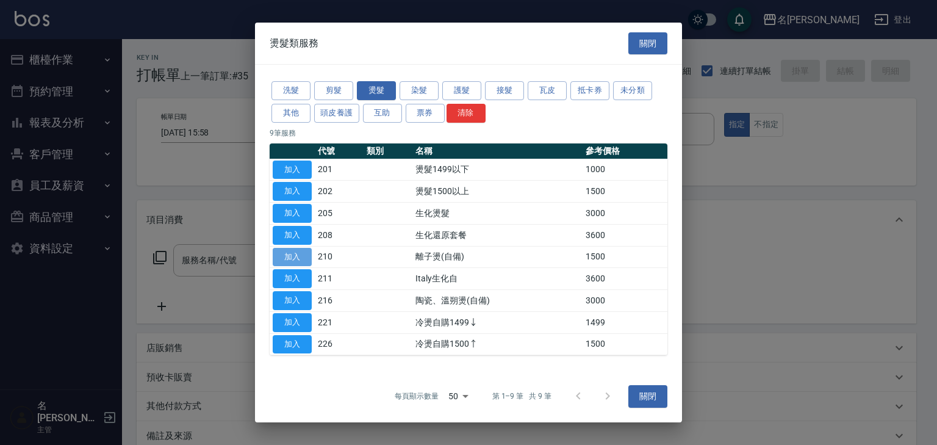
click at [298, 259] on button "加入" at bounding box center [292, 257] width 39 height 19
type input "離子燙(自備)(210)"
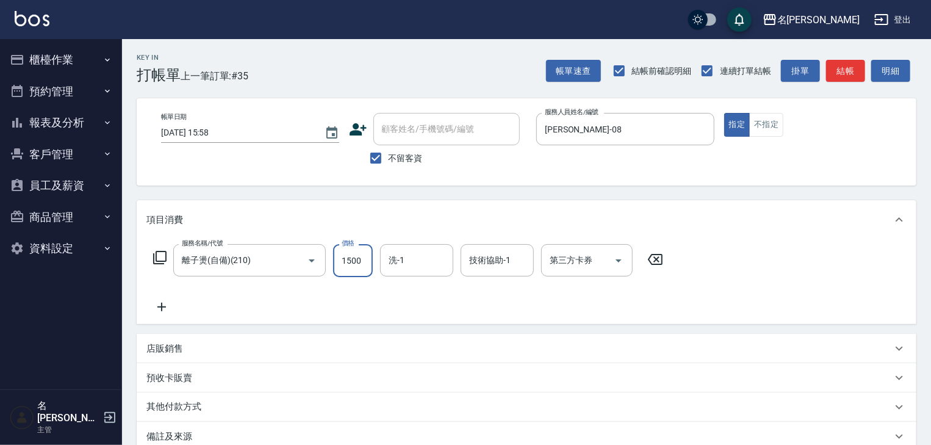
click at [343, 259] on input "1500" at bounding box center [353, 260] width 40 height 33
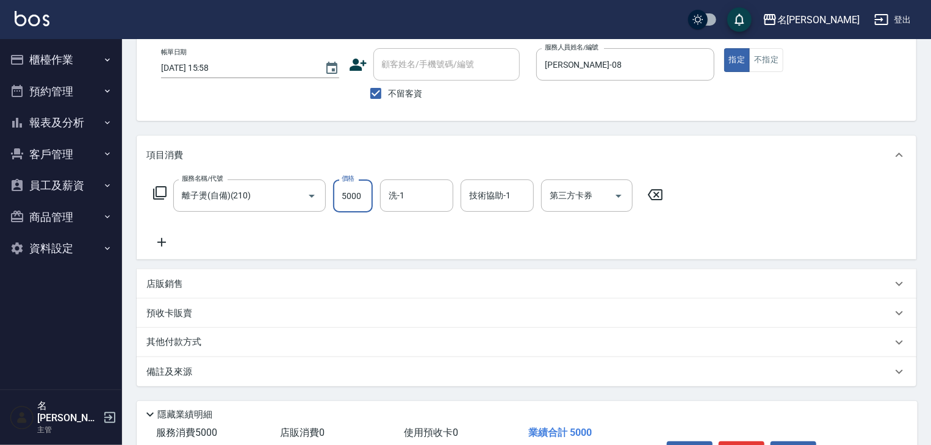
type input "5000"
click at [198, 343] on p "其他付款方式" at bounding box center [176, 341] width 61 height 13
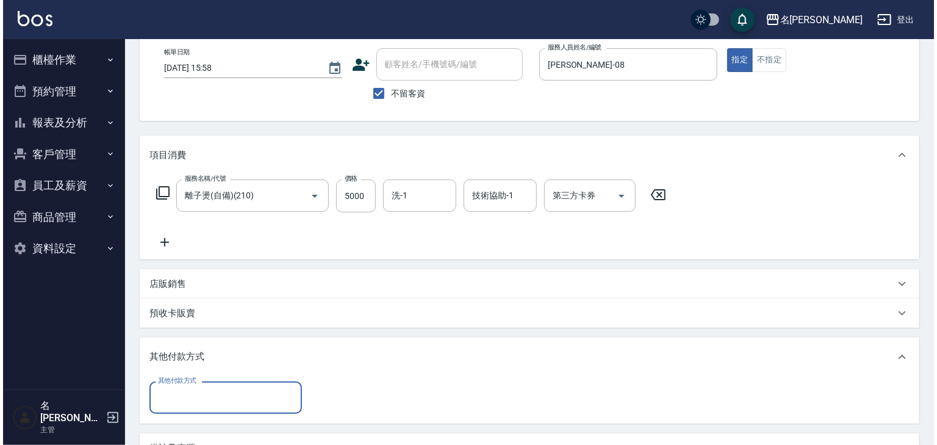
scroll to position [219, 0]
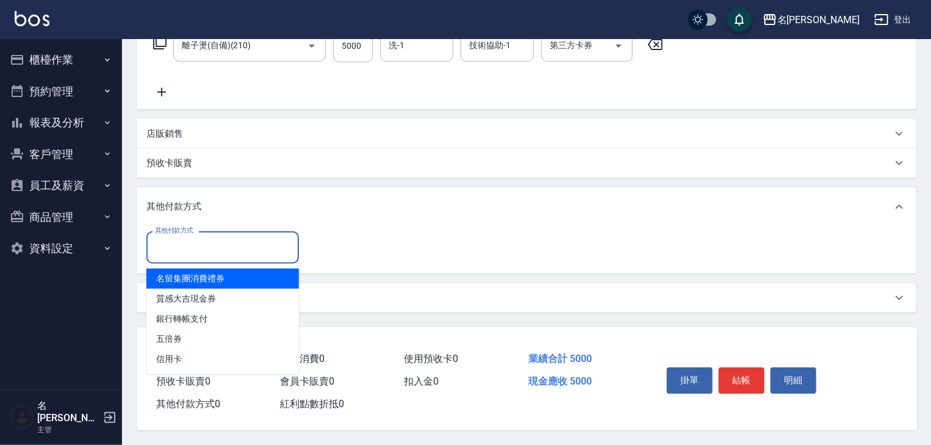
click at [184, 248] on input "其他付款方式" at bounding box center [223, 247] width 142 height 21
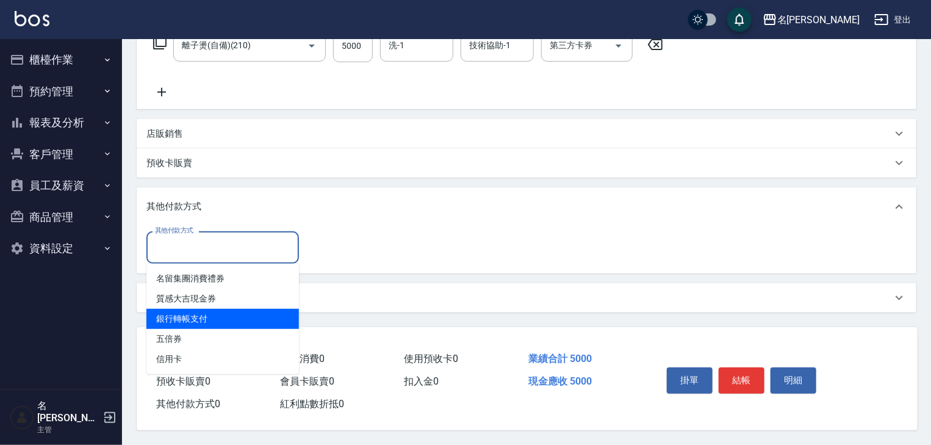
click at [218, 313] on span "銀行轉帳支付" at bounding box center [222, 319] width 152 height 20
type input "銀行轉帳支付"
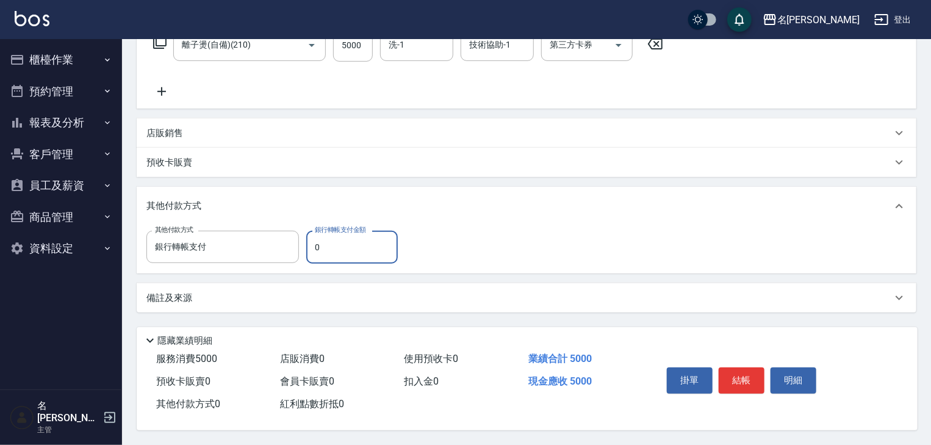
drag, startPoint x: 321, startPoint y: 244, endPoint x: 309, endPoint y: 247, distance: 12.0
click at [309, 247] on input "0" at bounding box center [351, 247] width 91 height 33
type input "5000"
click at [737, 379] on button "結帳" at bounding box center [742, 380] width 46 height 26
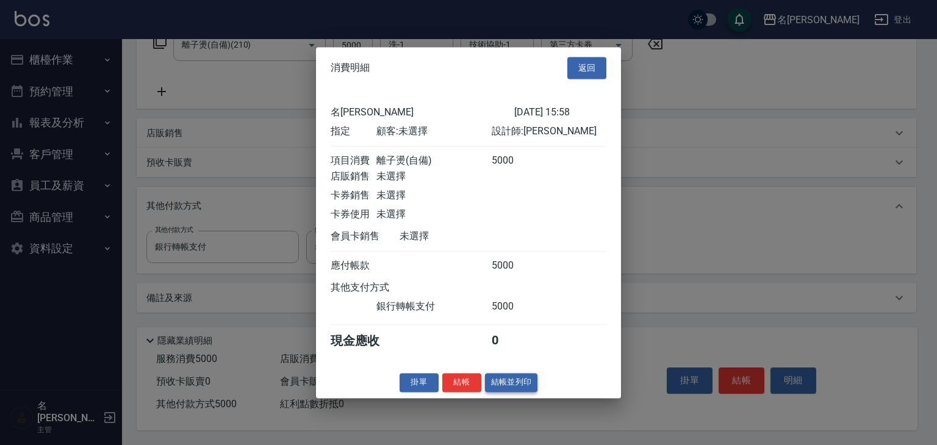
click at [514, 386] on button "結帳並列印" at bounding box center [511, 382] width 53 height 19
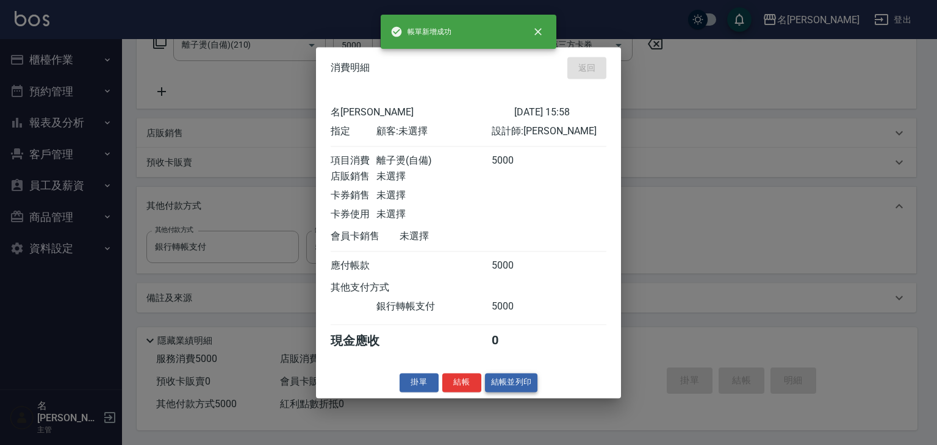
type input "2025/09/12 15:59"
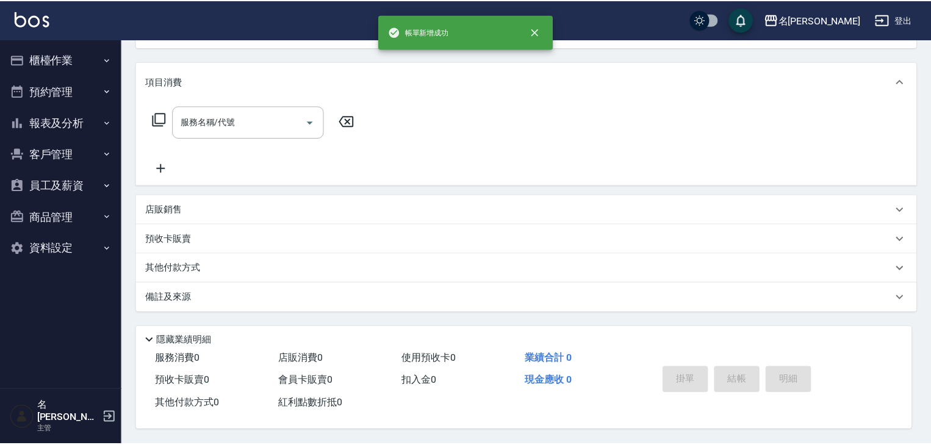
scroll to position [0, 0]
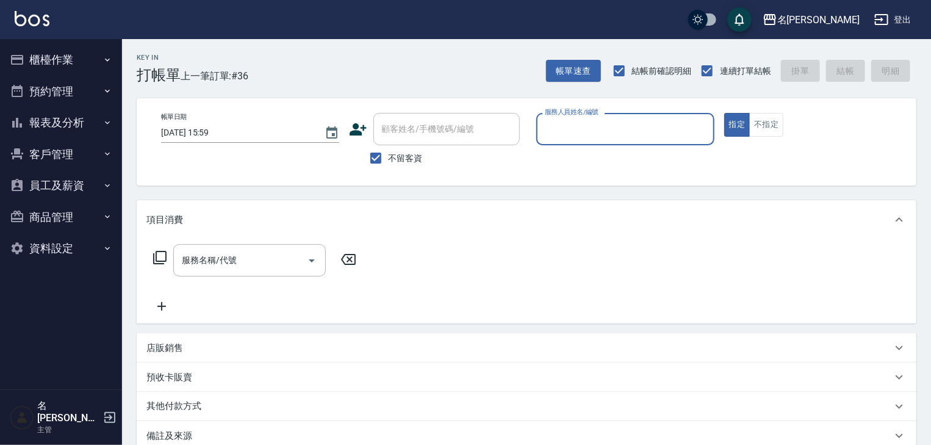
click at [80, 57] on button "櫃檯作業" at bounding box center [61, 60] width 112 height 32
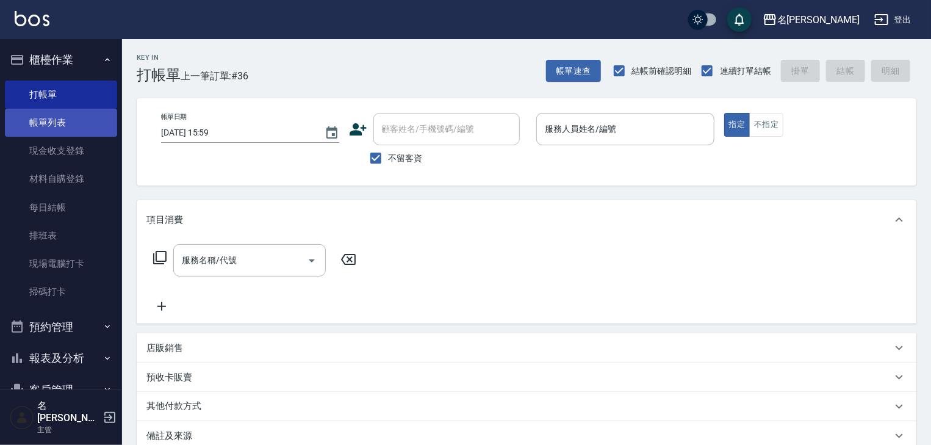
click at [82, 125] on link "帳單列表" at bounding box center [61, 123] width 112 height 28
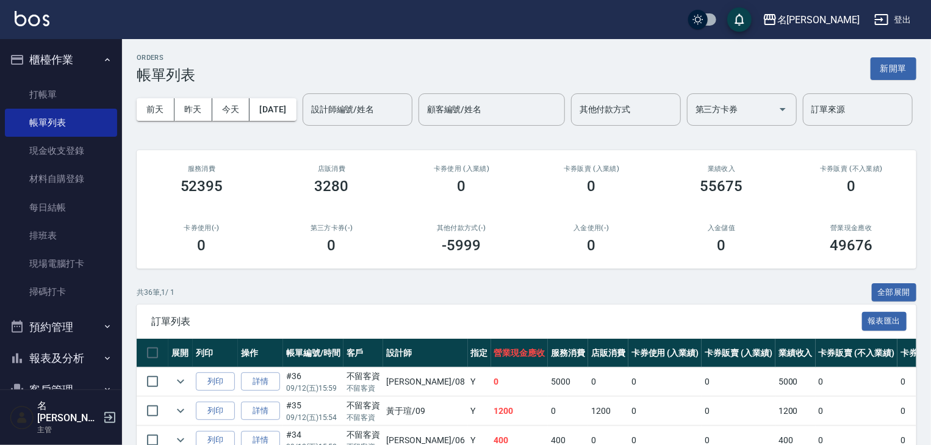
scroll to position [260, 0]
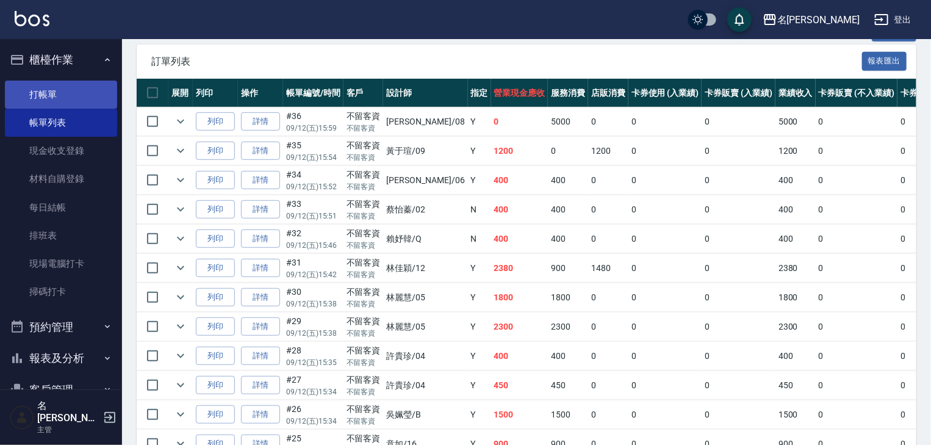
click at [95, 90] on link "打帳單" at bounding box center [61, 95] width 112 height 28
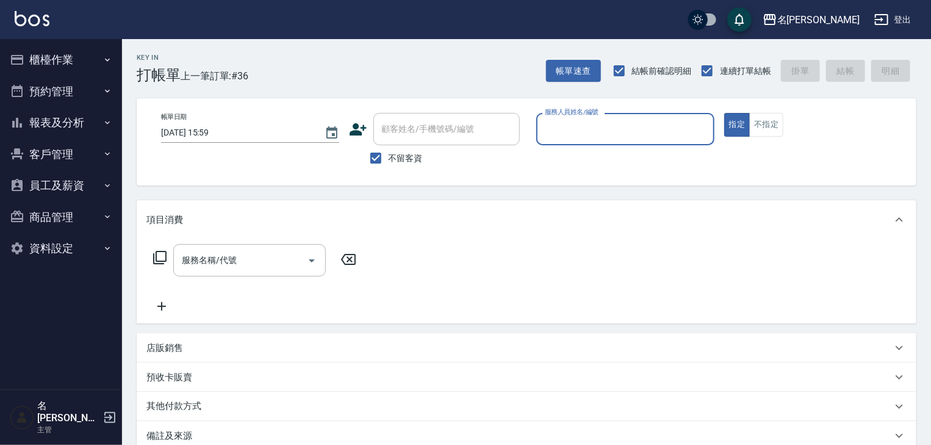
click at [640, 138] on input "服務人員姓名/編號" at bounding box center [625, 128] width 167 height 21
click at [577, 154] on span "[PERSON_NAME]-04" at bounding box center [565, 160] width 38 height 13
type input "[PERSON_NAME]-04"
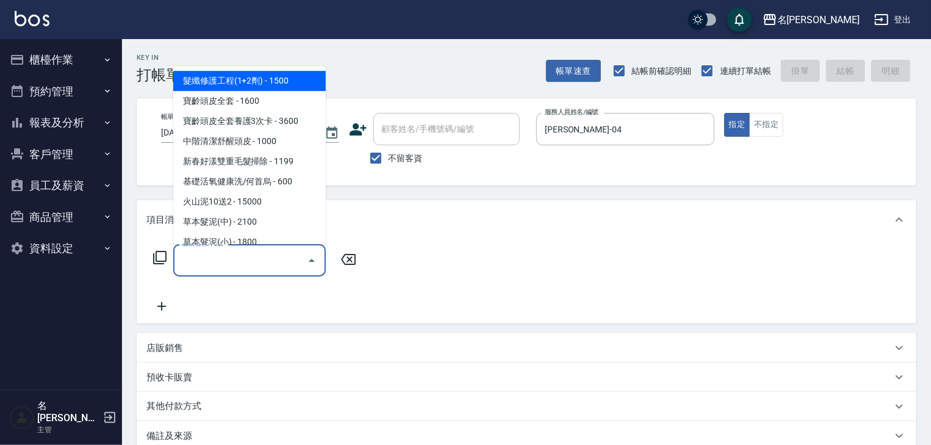
click at [265, 268] on input "服務名稱/代號" at bounding box center [240, 259] width 123 height 21
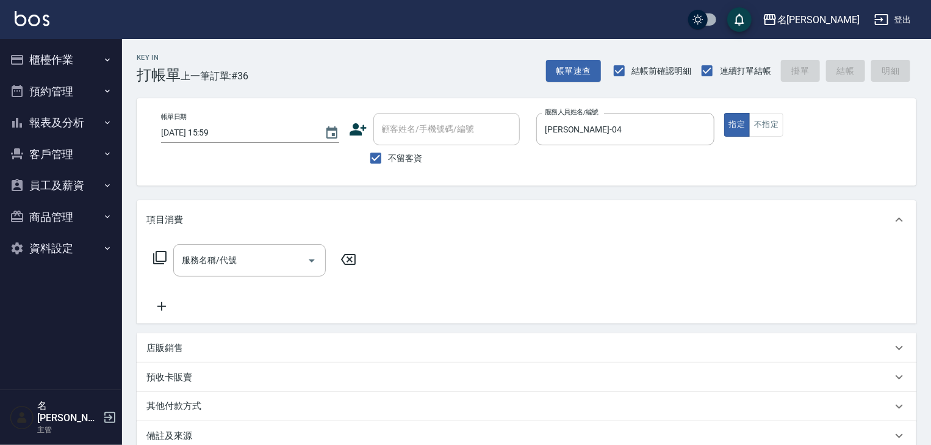
click at [161, 257] on icon at bounding box center [159, 257] width 15 height 15
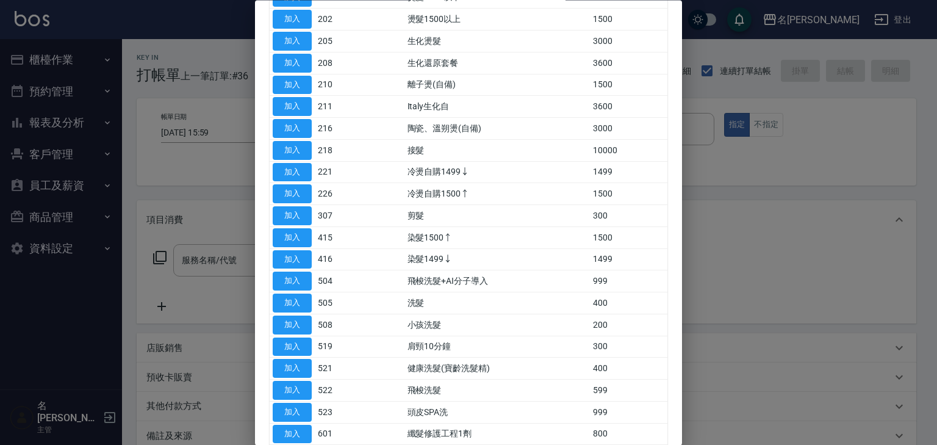
scroll to position [842, 0]
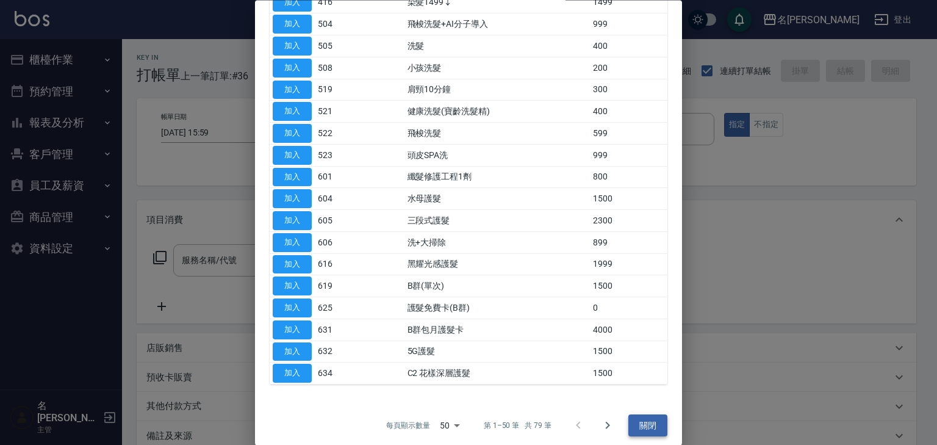
click at [642, 424] on button "關閉" at bounding box center [647, 425] width 39 height 23
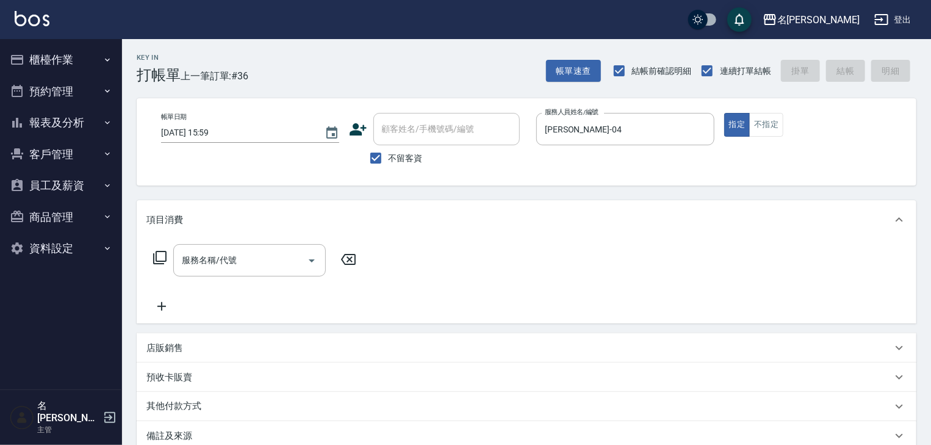
click at [163, 259] on icon at bounding box center [159, 257] width 15 height 15
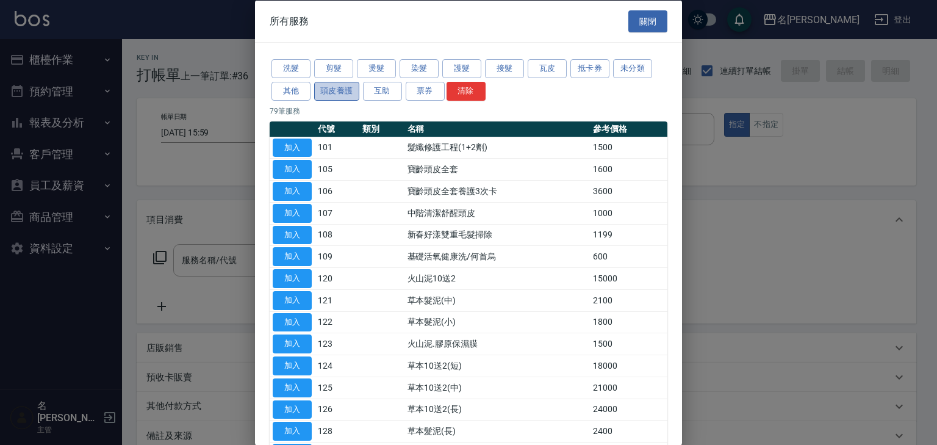
click at [347, 88] on button "頭皮養護" at bounding box center [336, 90] width 45 height 19
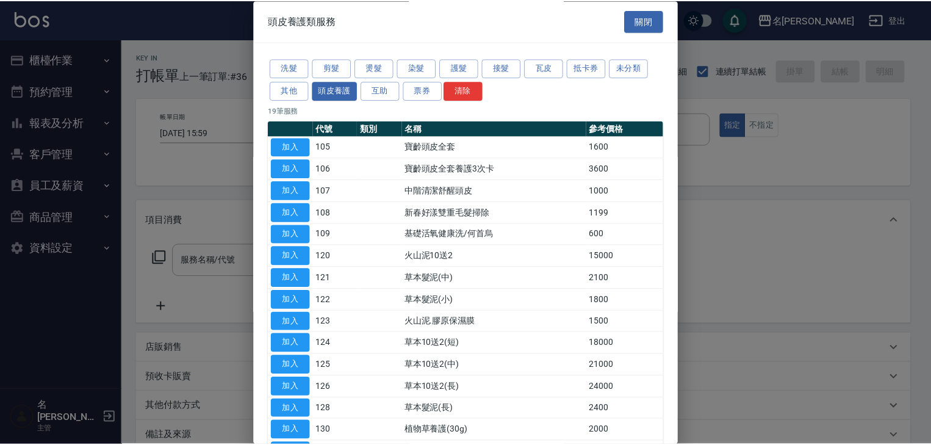
scroll to position [170, 0]
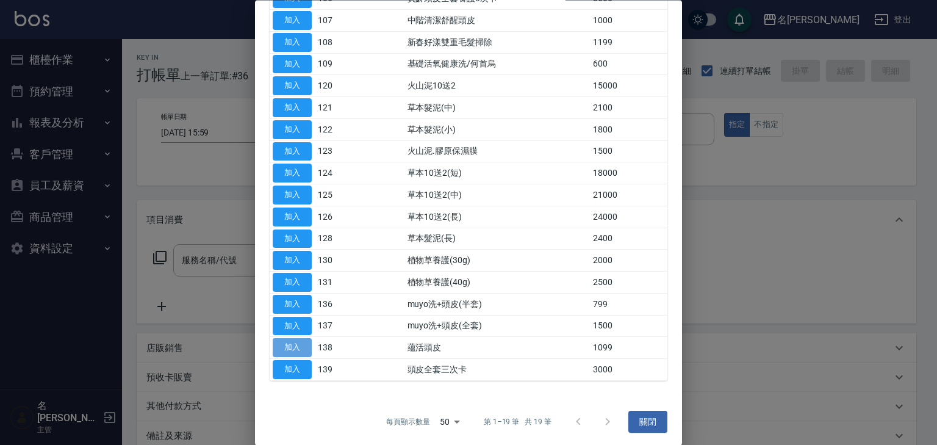
click at [277, 344] on button "加入" at bounding box center [292, 348] width 39 height 19
type input "蘊活頭皮(138)"
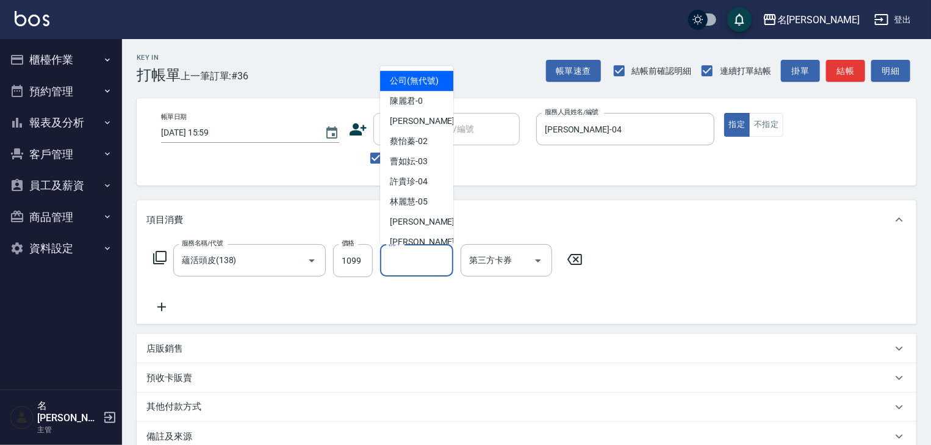
click at [425, 264] on input "洗-1" at bounding box center [417, 259] width 62 height 21
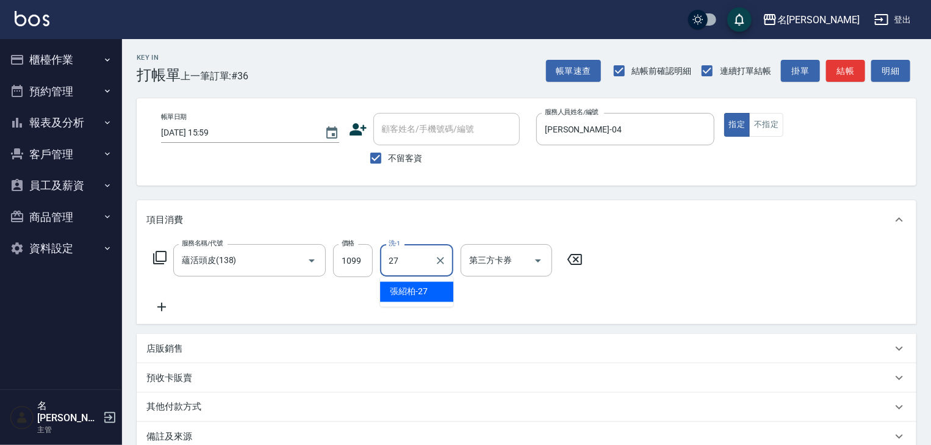
click at [420, 288] on span "[PERSON_NAME]-27" at bounding box center [409, 291] width 38 height 13
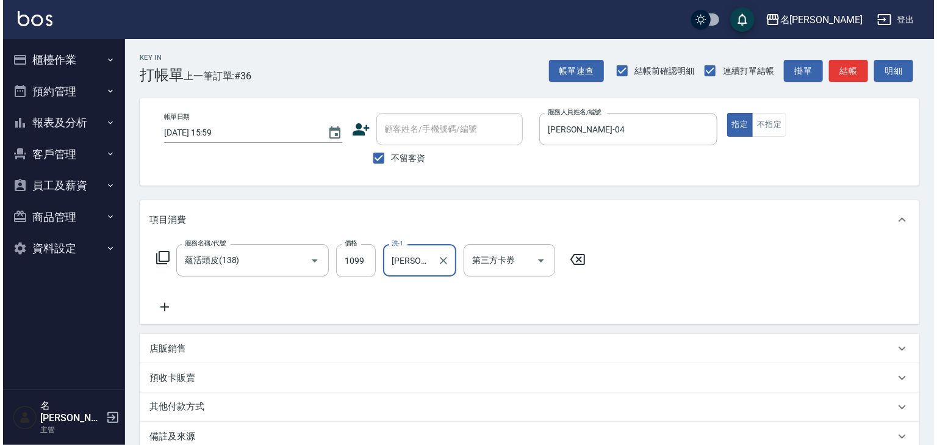
scroll to position [143, 0]
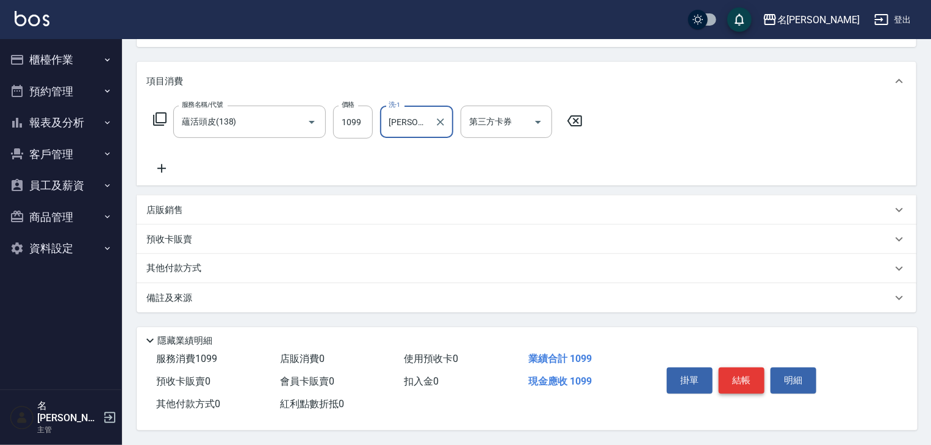
type input "[PERSON_NAME]-27"
click at [748, 373] on button "結帳" at bounding box center [742, 380] width 46 height 26
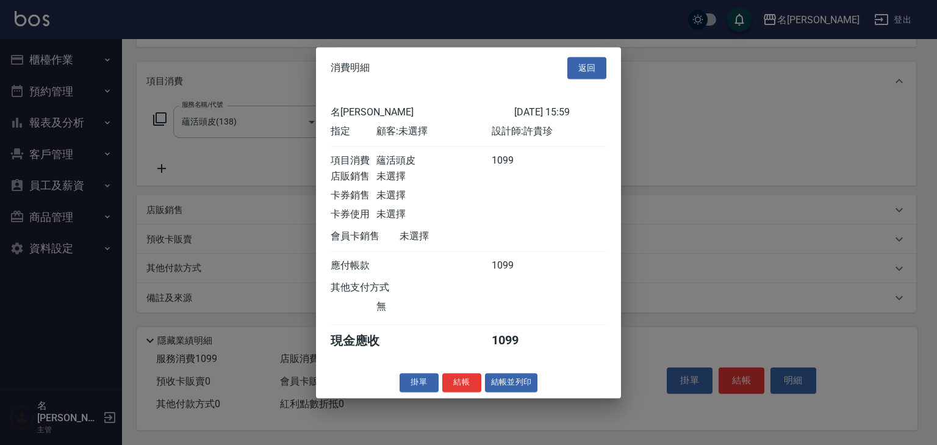
click at [518, 376] on div "消費明細 返回 名留林森 2025/09/12 15:59 指定 顧客: 未選擇 設計師: 許貴珍 項目消費 蘊活頭皮 1099 店販銷售 未選擇 卡券銷售 …" at bounding box center [468, 222] width 305 height 351
click at [517, 386] on button "結帳並列印" at bounding box center [511, 382] width 53 height 19
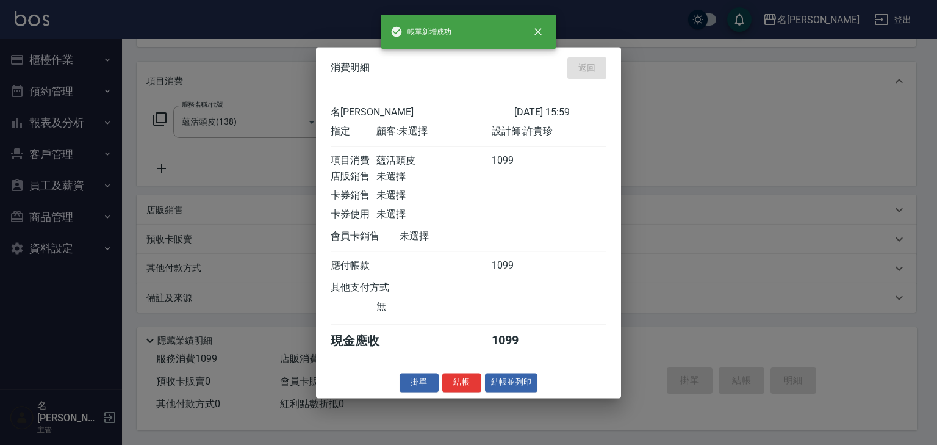
type input "2025/09/12 16:07"
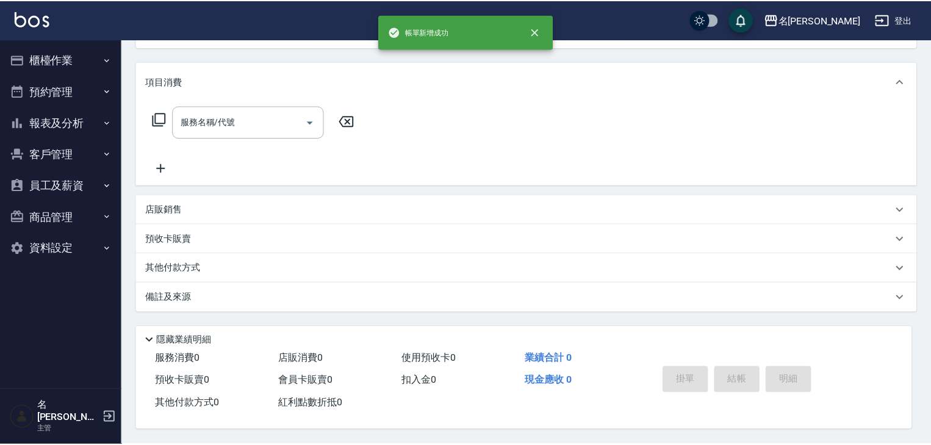
scroll to position [0, 0]
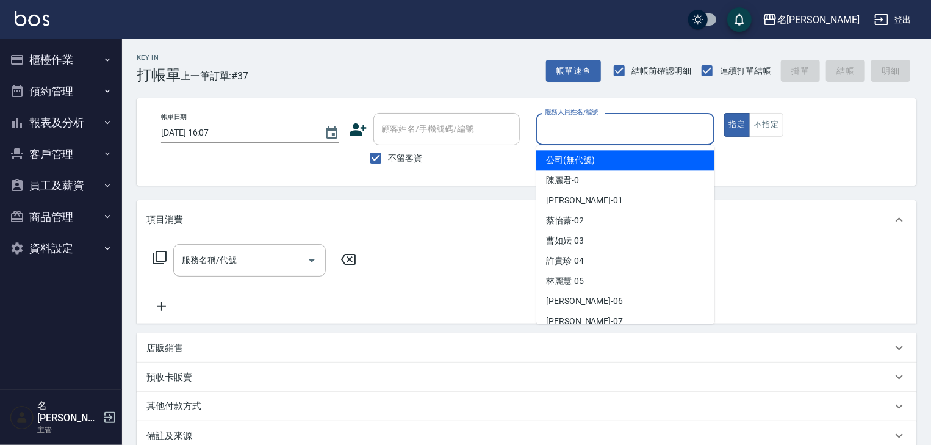
click at [605, 129] on input "服務人員姓名/編號" at bounding box center [625, 128] width 167 height 21
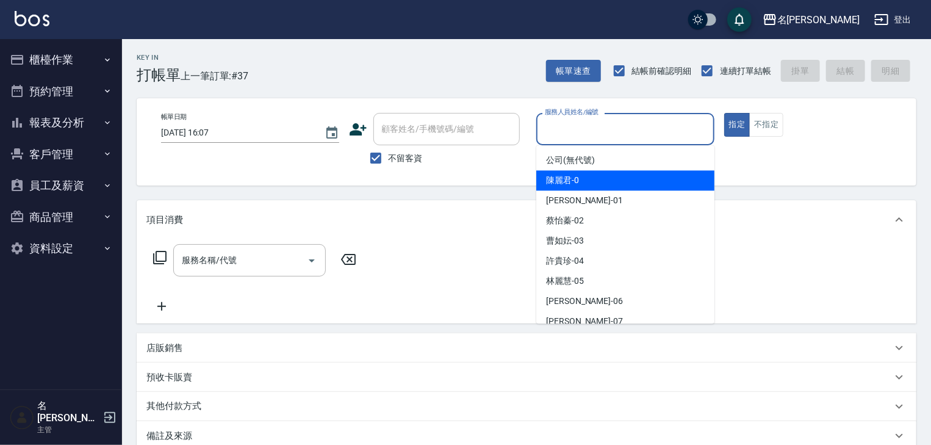
type input "0"
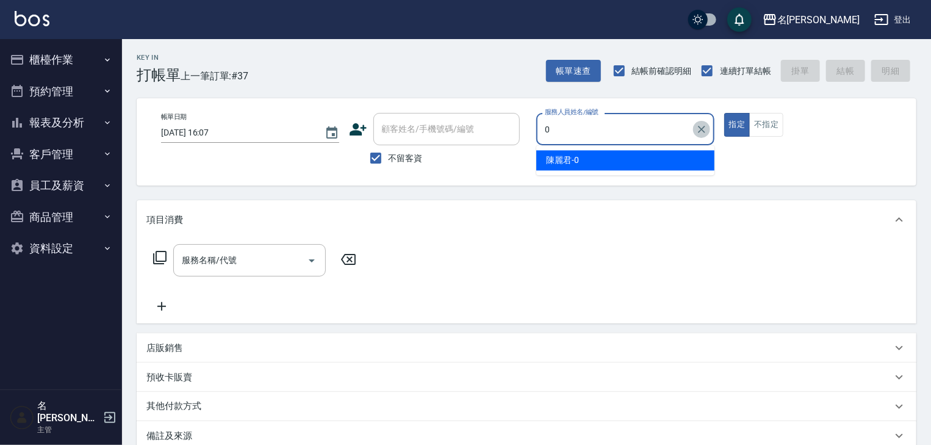
click at [704, 131] on icon "Clear" at bounding box center [701, 129] width 7 height 7
click at [572, 138] on input "服務人員姓名/編號" at bounding box center [625, 128] width 167 height 21
click at [562, 160] on span "[PERSON_NAME]-02" at bounding box center [565, 160] width 38 height 13
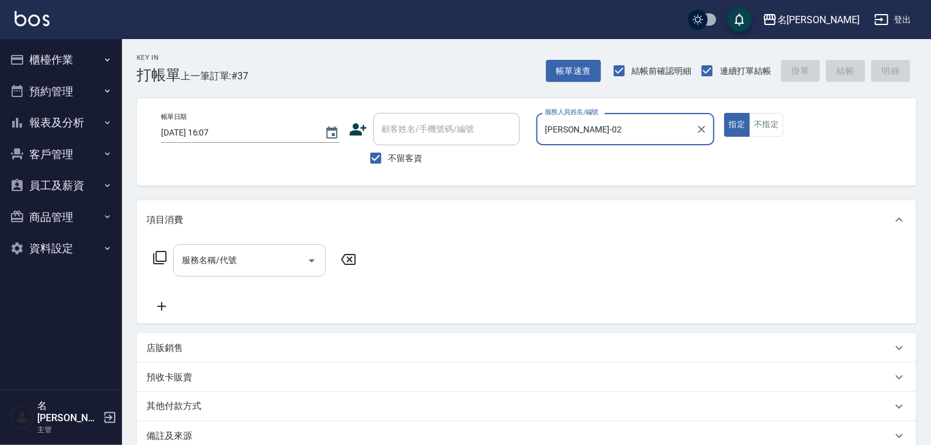
type input "[PERSON_NAME]-02"
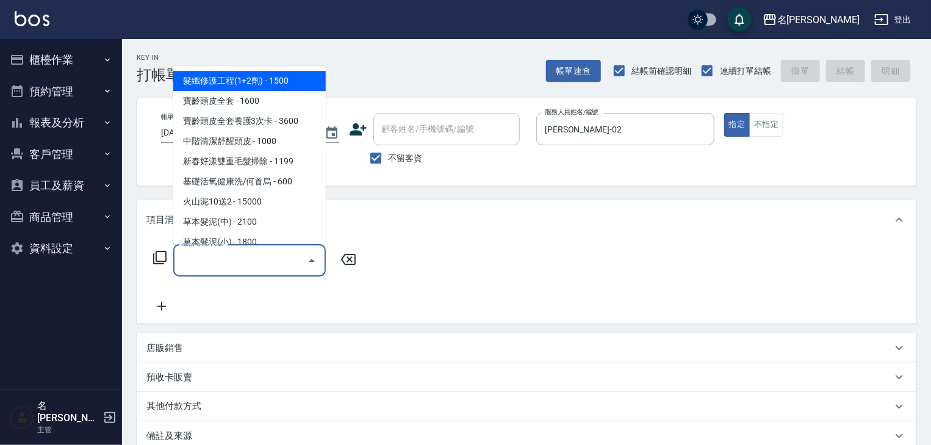
click at [265, 264] on input "服務名稱/代號" at bounding box center [240, 259] width 123 height 21
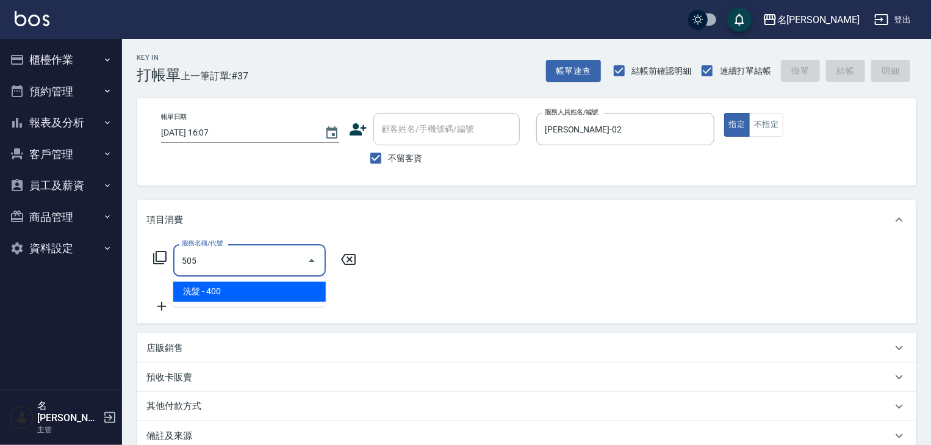
click at [269, 290] on span "洗髮 - 400" at bounding box center [249, 292] width 152 height 20
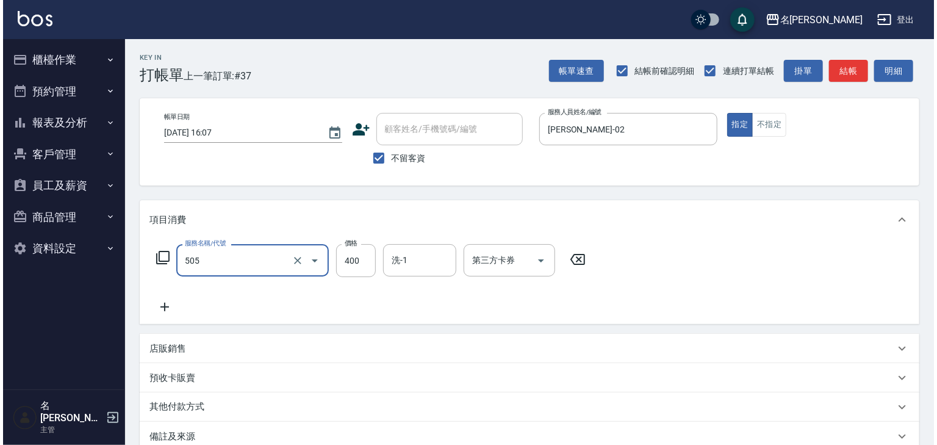
scroll to position [143, 0]
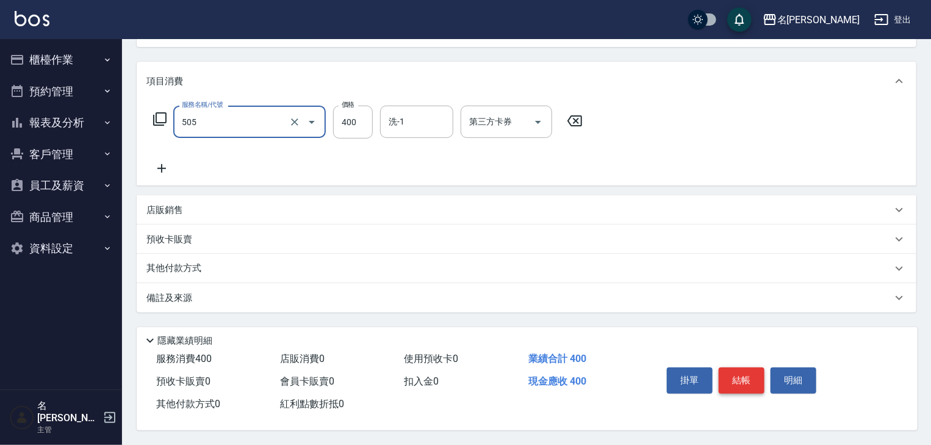
type input "洗髮(505)"
click at [725, 369] on button "結帳" at bounding box center [742, 380] width 46 height 26
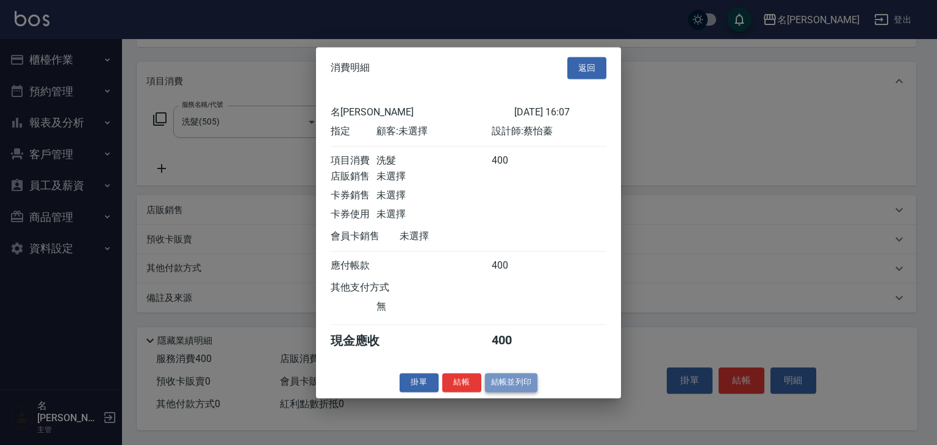
click at [512, 392] on button "結帳並列印" at bounding box center [511, 382] width 53 height 19
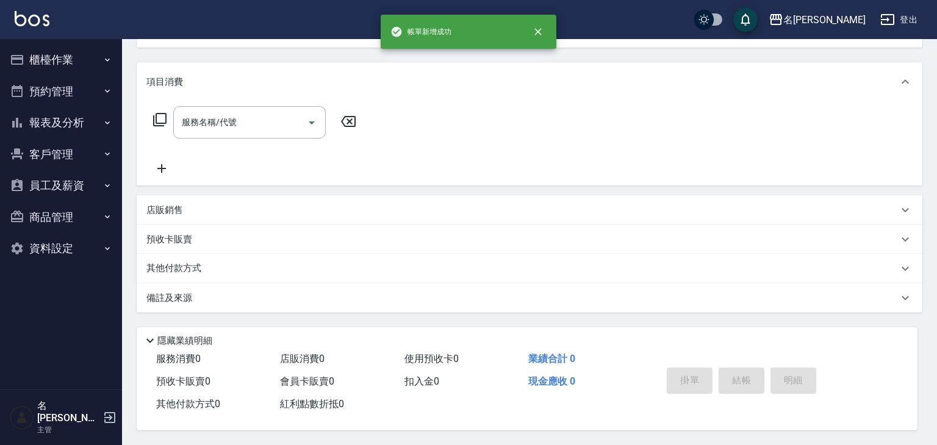
scroll to position [0, 0]
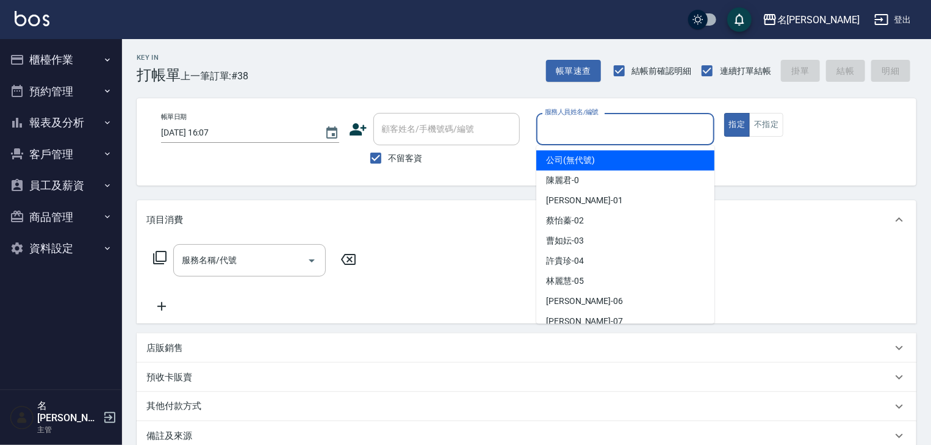
click at [581, 137] on input "服務人員姓名/編號" at bounding box center [625, 128] width 167 height 21
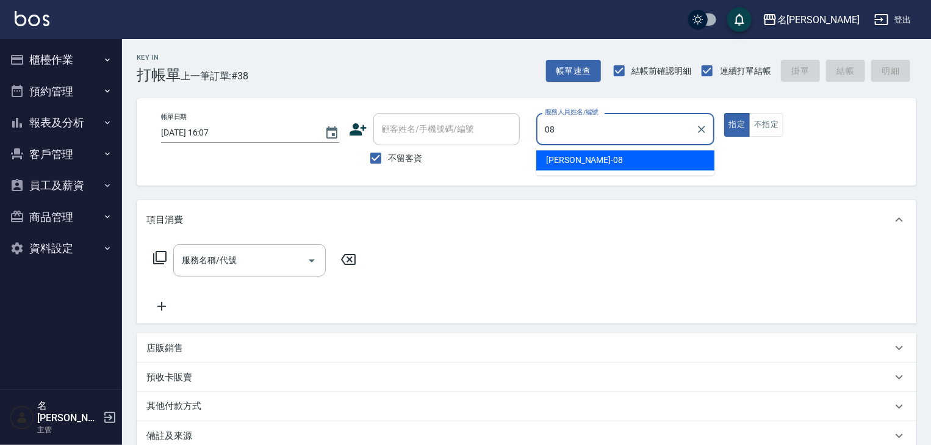
click at [565, 153] on div "蔡慈恩 -08" at bounding box center [625, 160] width 178 height 20
type input "蔡慈恩-08"
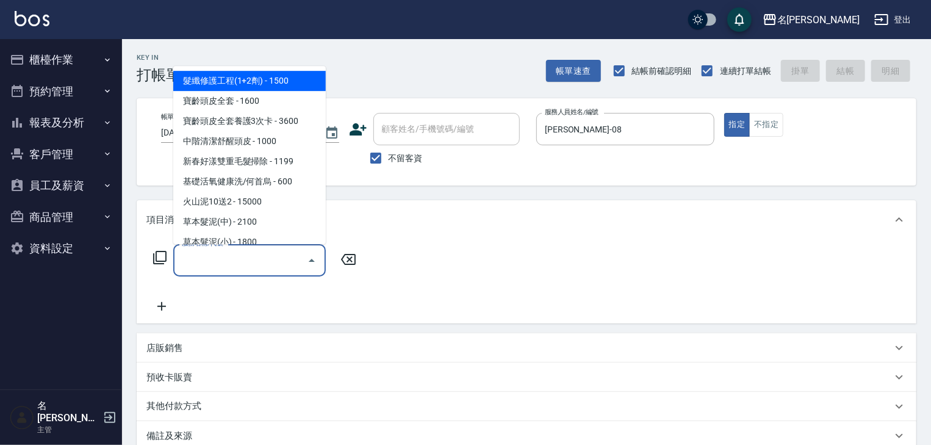
click at [246, 273] on div "服務名稱/代號" at bounding box center [249, 260] width 152 height 32
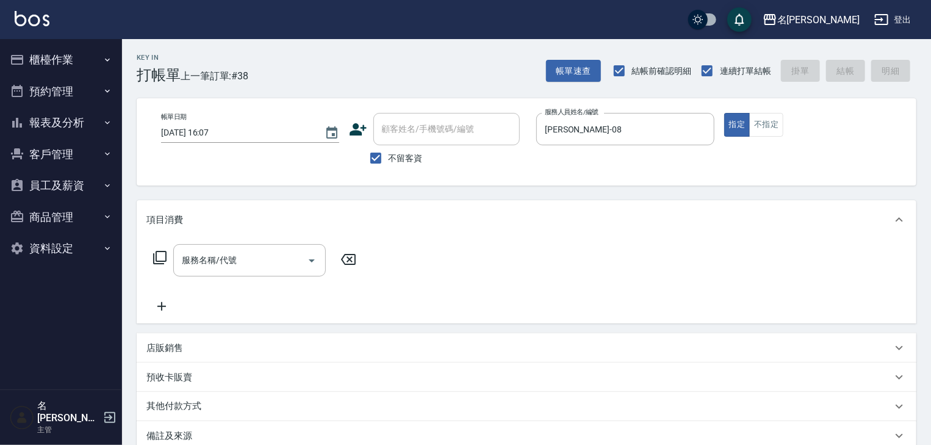
click at [161, 256] on icon at bounding box center [159, 257] width 15 height 15
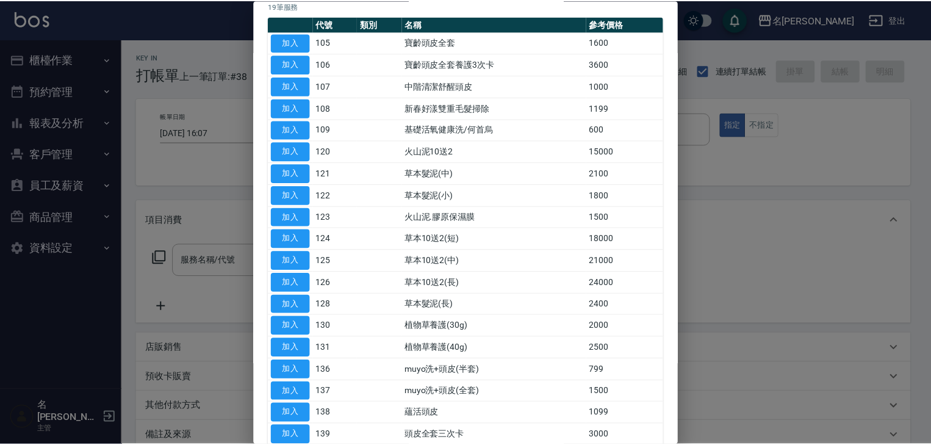
scroll to position [170, 0]
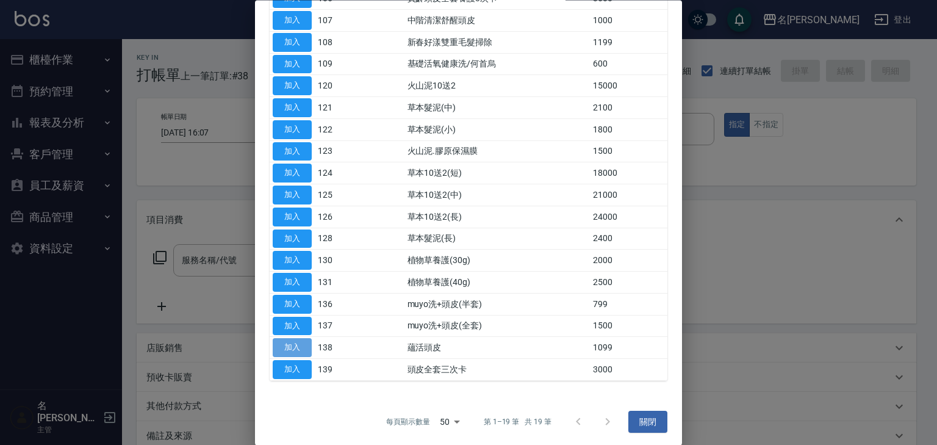
click at [279, 339] on button "加入" at bounding box center [292, 348] width 39 height 19
type input "蘊活頭皮(138)"
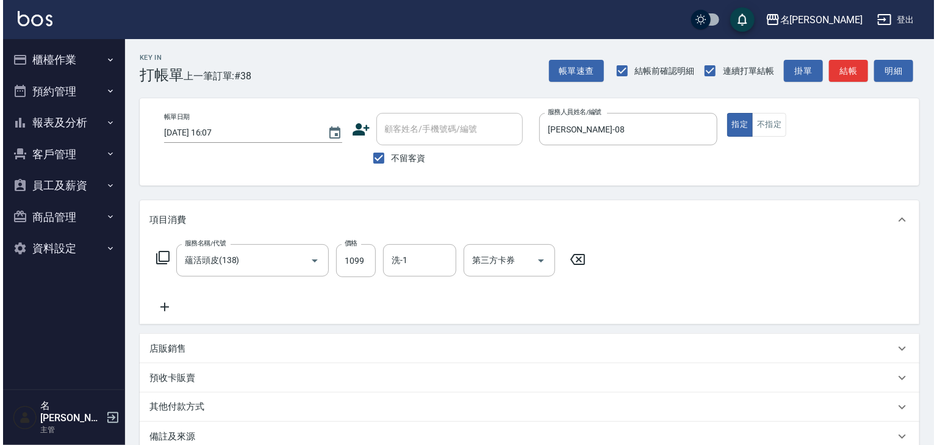
scroll to position [143, 0]
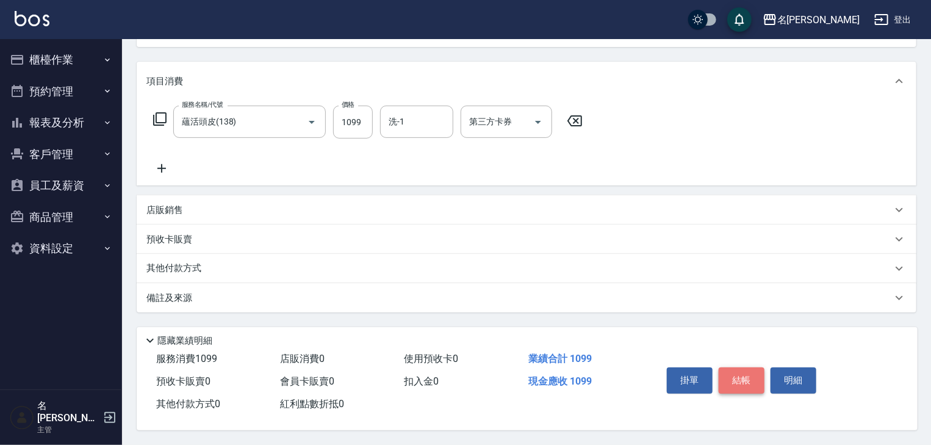
click at [741, 377] on button "結帳" at bounding box center [742, 380] width 46 height 26
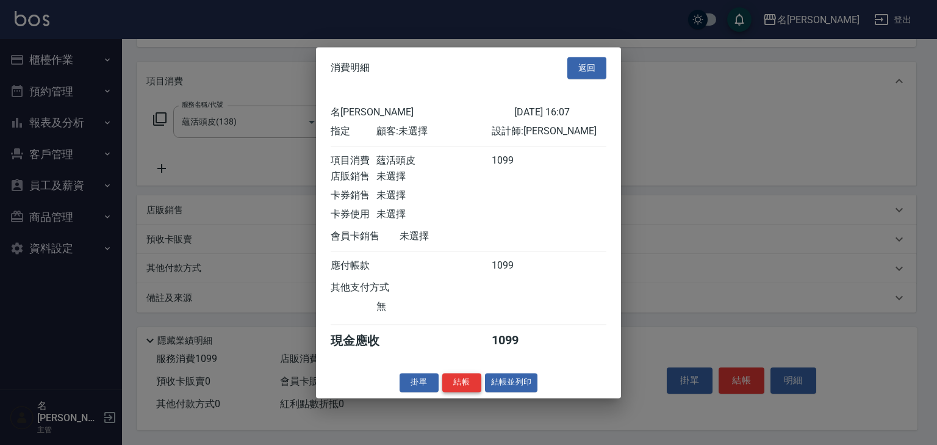
click at [466, 385] on button "結帳" at bounding box center [461, 382] width 39 height 19
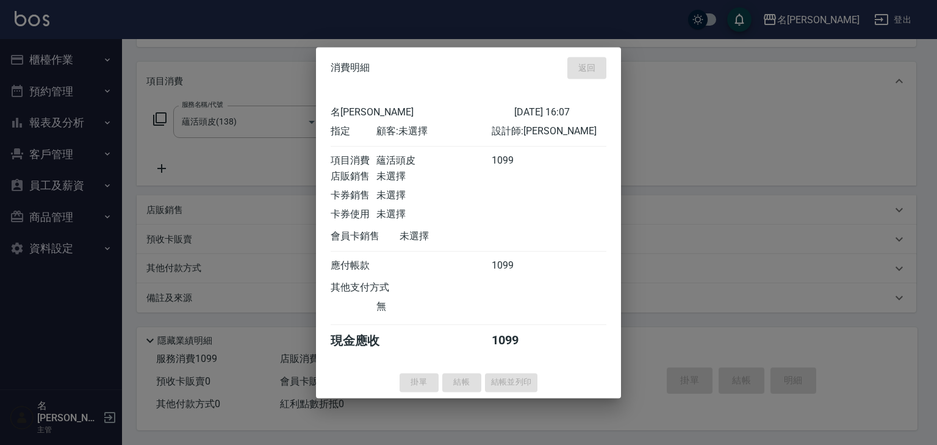
type input "2025/09/12 16:12"
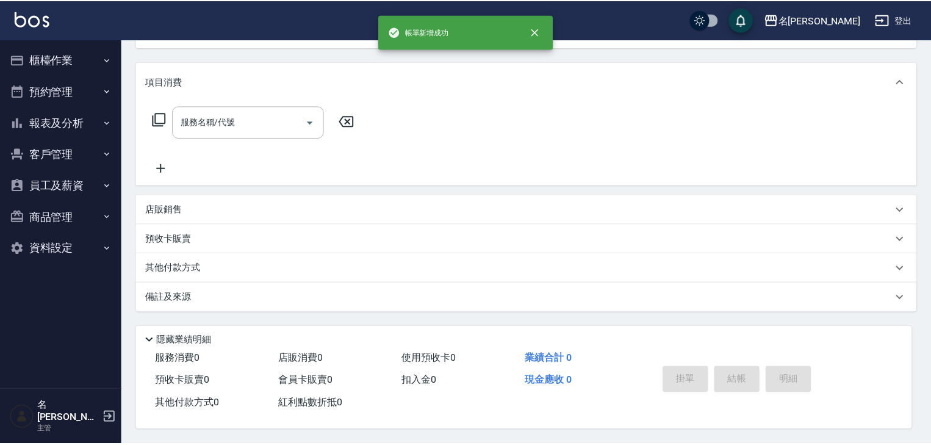
scroll to position [0, 0]
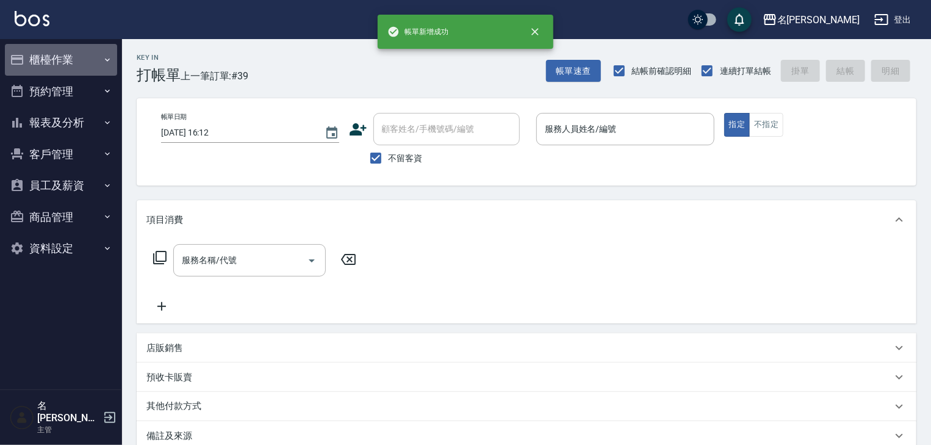
click at [73, 54] on button "櫃檯作業" at bounding box center [61, 60] width 112 height 32
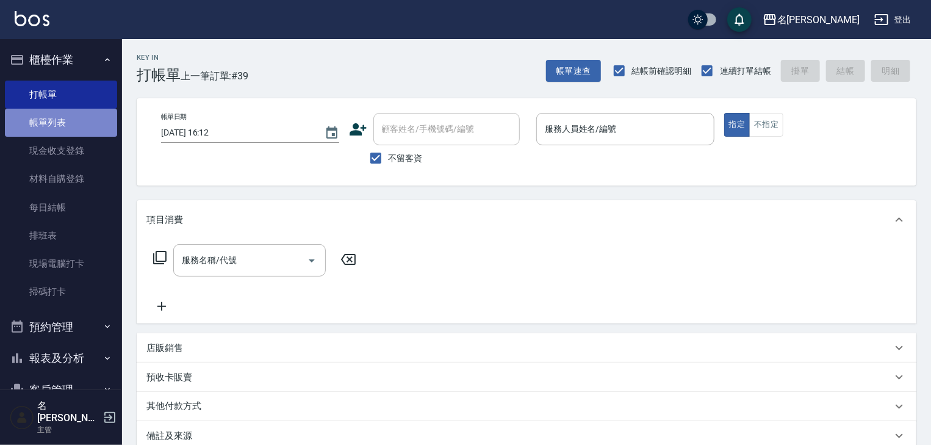
click at [88, 122] on link "帳單列表" at bounding box center [61, 123] width 112 height 28
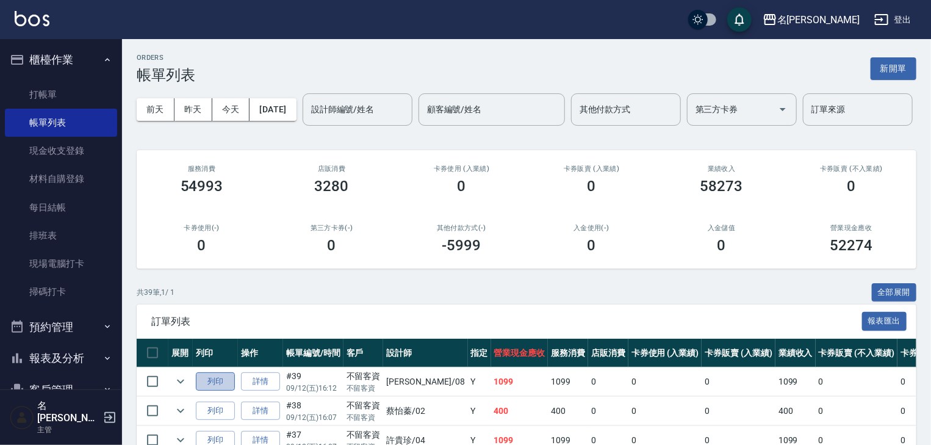
click at [215, 391] on button "列印" at bounding box center [215, 381] width 39 height 19
click at [73, 97] on link "打帳單" at bounding box center [61, 95] width 112 height 28
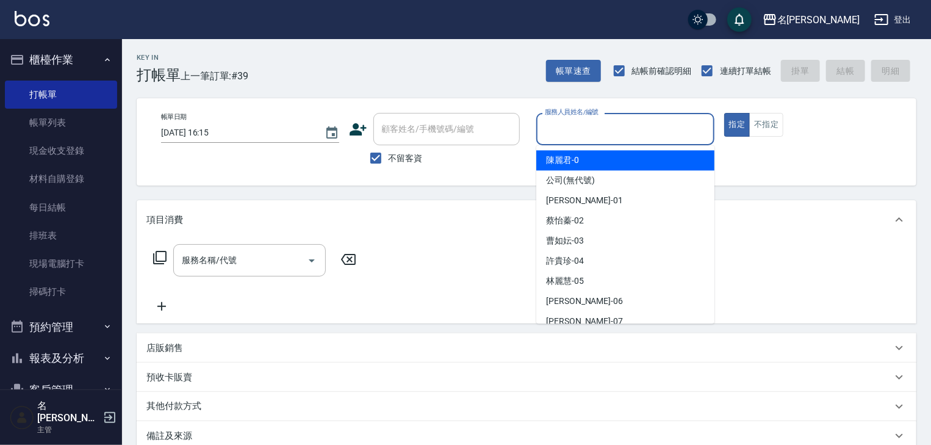
click at [587, 124] on input "服務人員姓名/編號" at bounding box center [625, 128] width 167 height 21
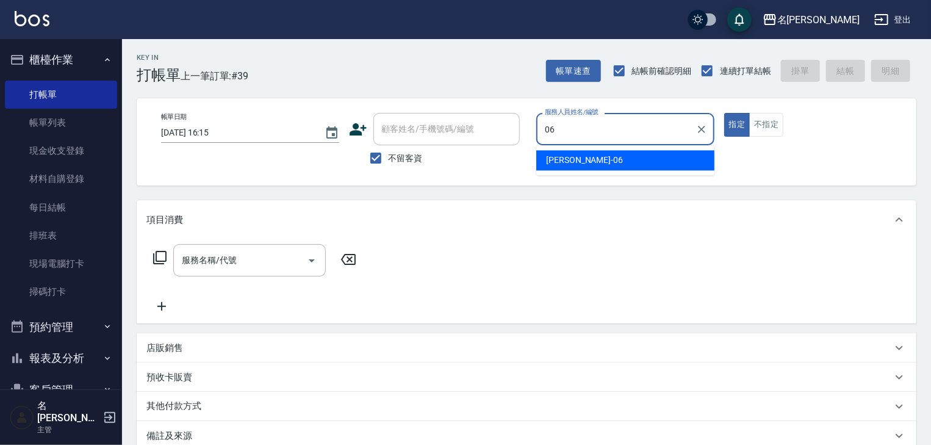
click at [561, 159] on span "阿龔 -06" at bounding box center [584, 160] width 77 height 13
type input "[PERSON_NAME]-06"
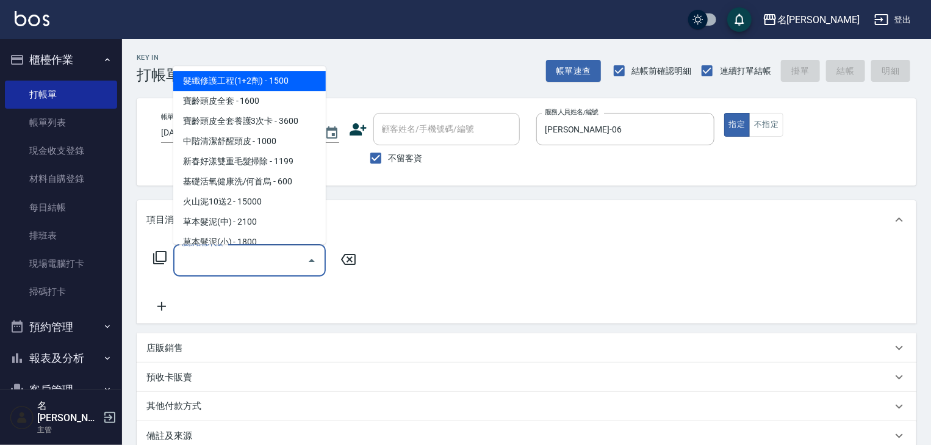
click at [256, 251] on input "服務名稱/代號" at bounding box center [240, 259] width 123 height 21
click at [160, 254] on icon at bounding box center [159, 257] width 15 height 15
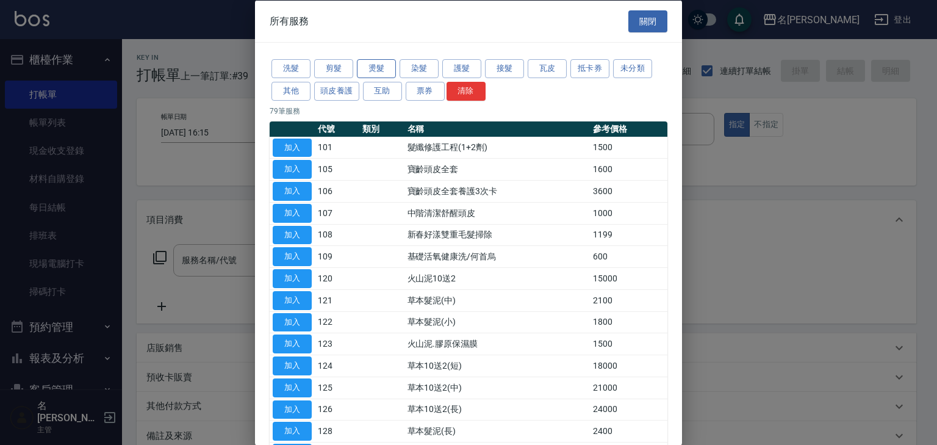
click at [373, 70] on button "燙髮" at bounding box center [376, 68] width 39 height 19
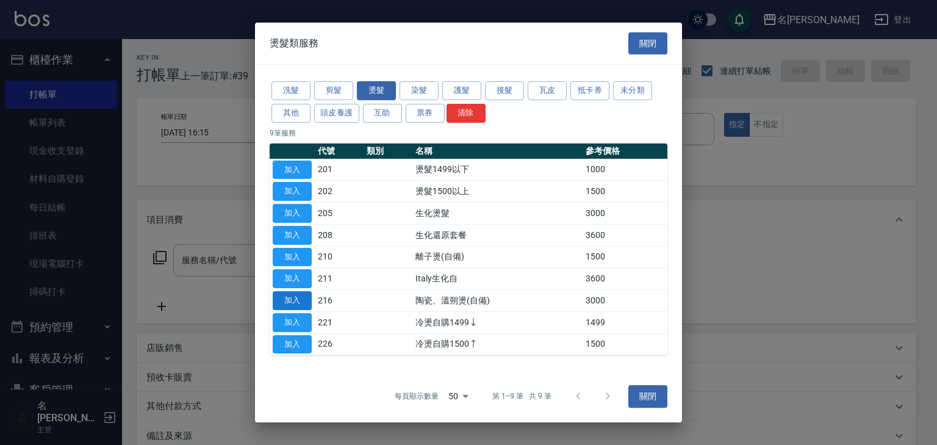
click at [303, 300] on button "加入" at bounding box center [292, 300] width 39 height 19
type input "陶瓷、溫朔燙(自備)(216)"
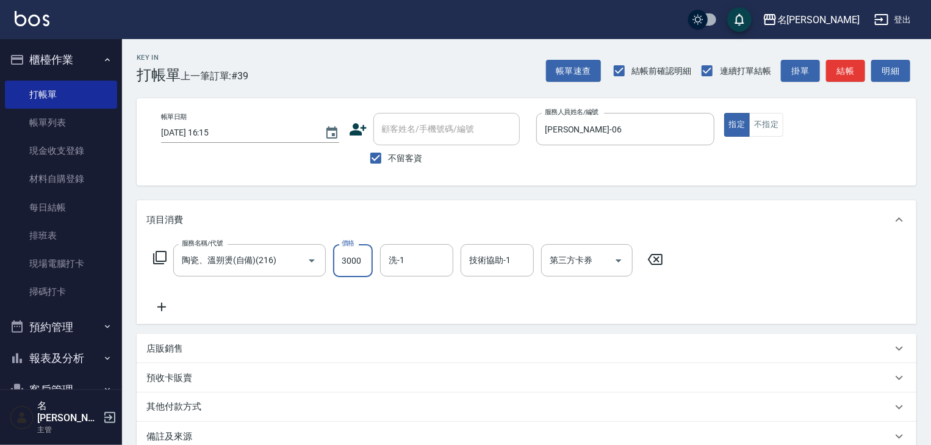
click at [355, 267] on input "3000" at bounding box center [353, 260] width 40 height 33
type input "4000"
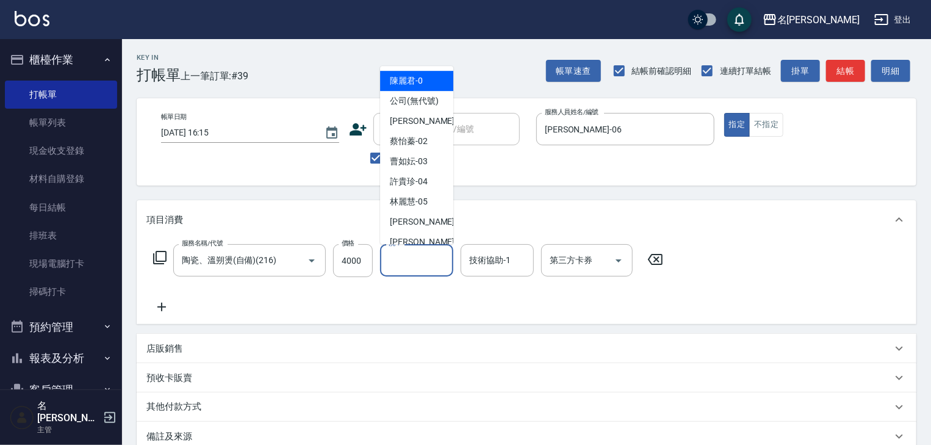
click at [403, 259] on input "洗-1" at bounding box center [417, 259] width 62 height 21
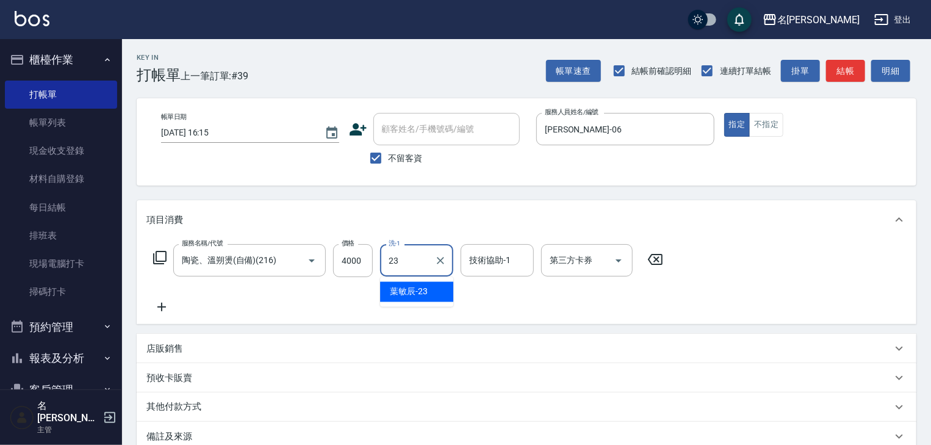
click at [431, 288] on div "葉敏辰 -23" at bounding box center [416, 292] width 73 height 20
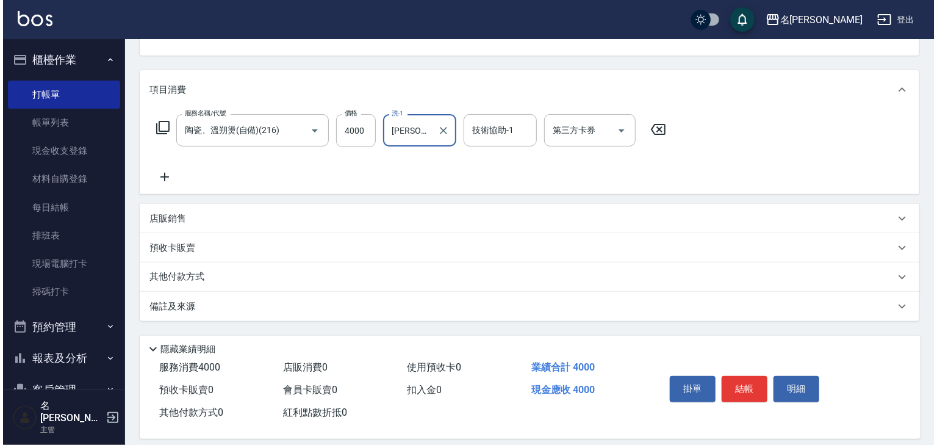
scroll to position [143, 0]
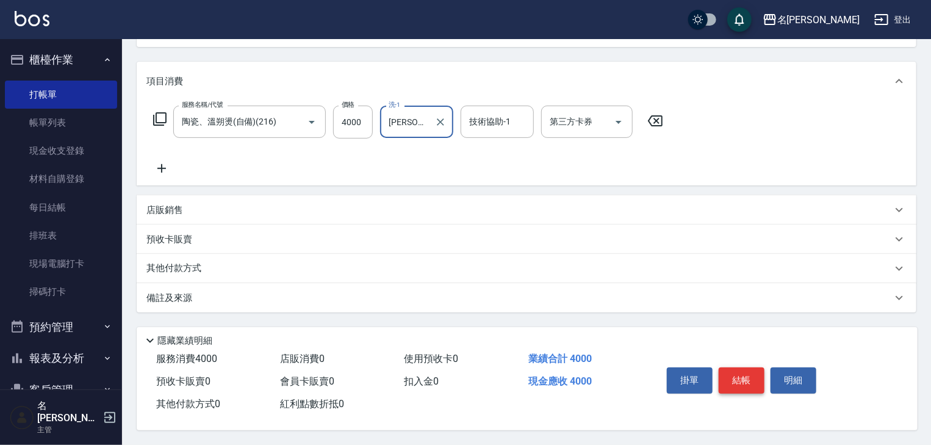
type input "葉敏辰-23"
click at [739, 374] on button "結帳" at bounding box center [742, 380] width 46 height 26
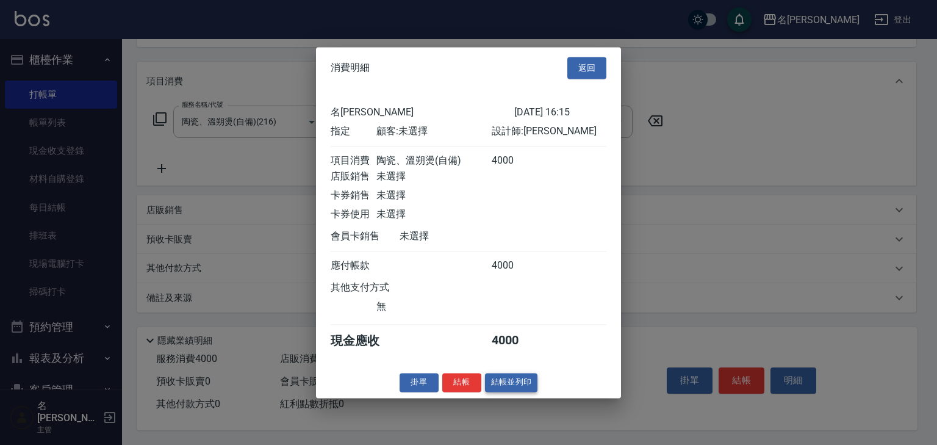
click at [537, 392] on button "結帳並列印" at bounding box center [511, 382] width 53 height 19
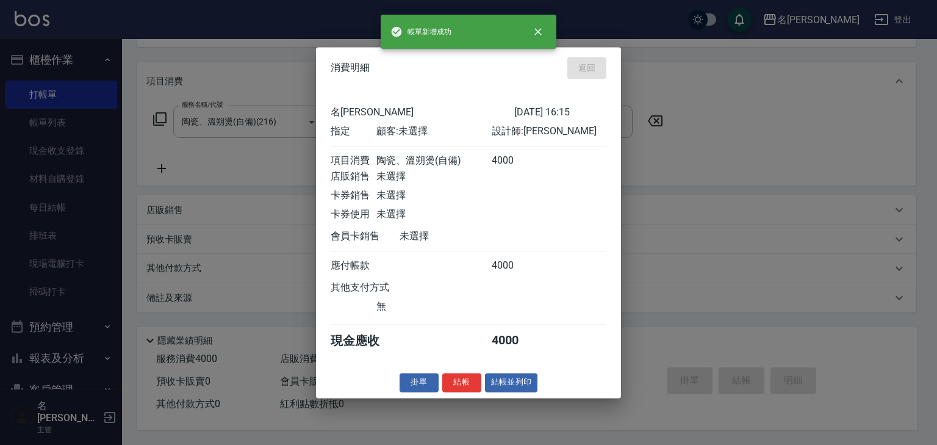
type input "2025/09/12 16:19"
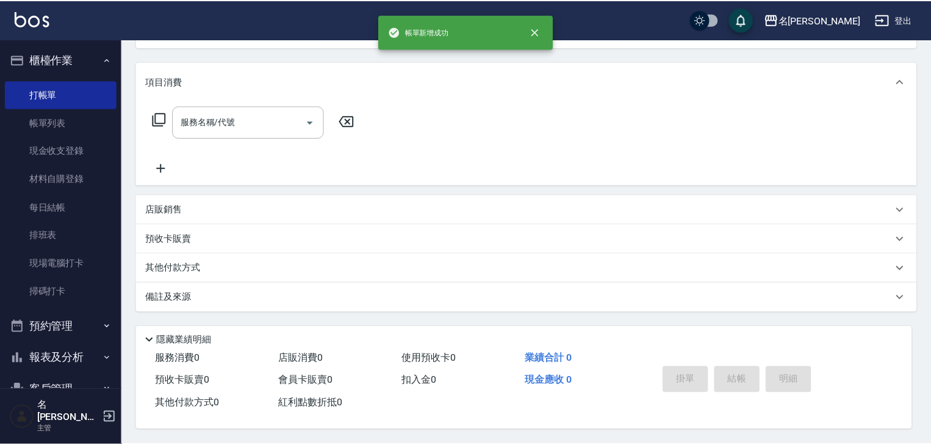
scroll to position [0, 0]
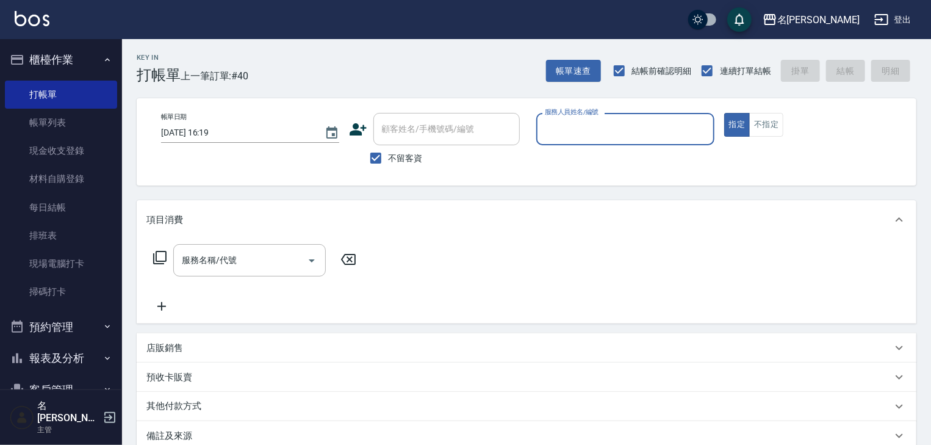
click at [587, 140] on div "服務人員姓名/編號" at bounding box center [625, 129] width 178 height 32
click at [594, 168] on div "曹如妘 -03" at bounding box center [625, 160] width 178 height 20
type input "曹如妘-03"
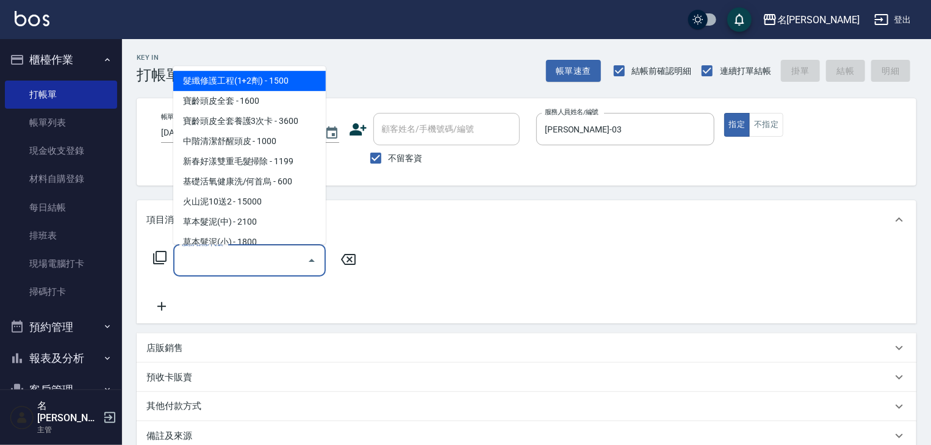
click at [271, 253] on input "服務名稱/代號" at bounding box center [240, 259] width 123 height 21
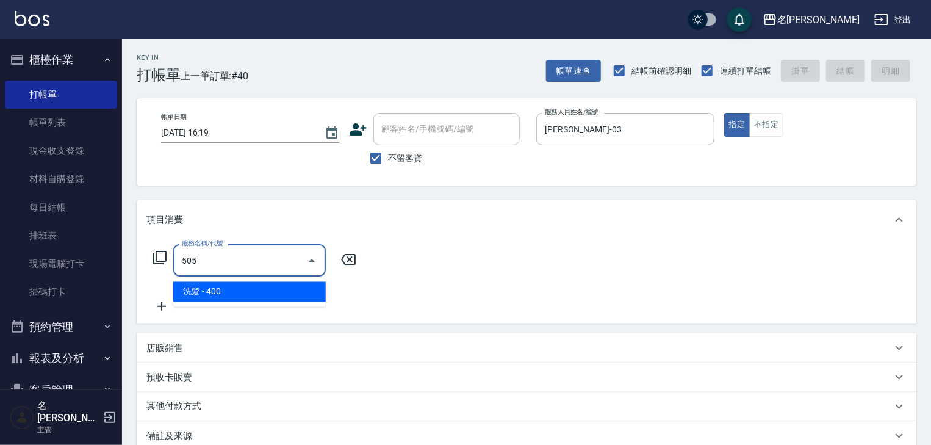
click at [250, 297] on span "洗髮 - 400" at bounding box center [249, 292] width 152 height 20
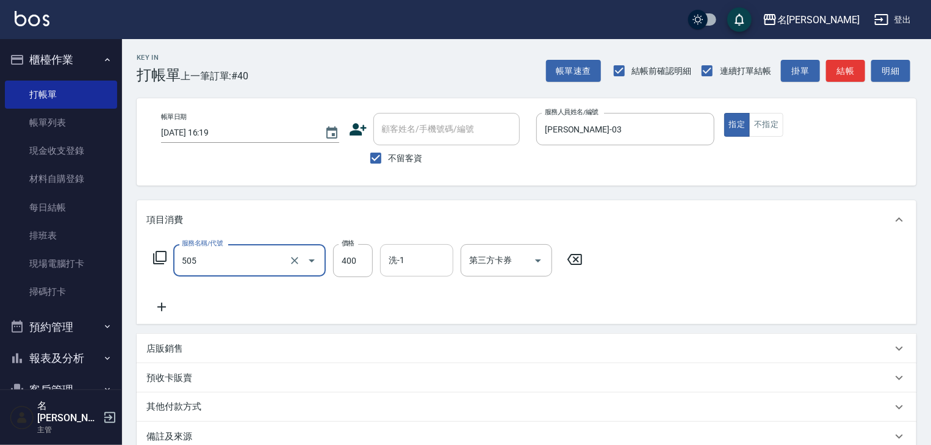
type input "洗髮(505)"
click at [405, 257] on input "洗-1" at bounding box center [417, 259] width 62 height 21
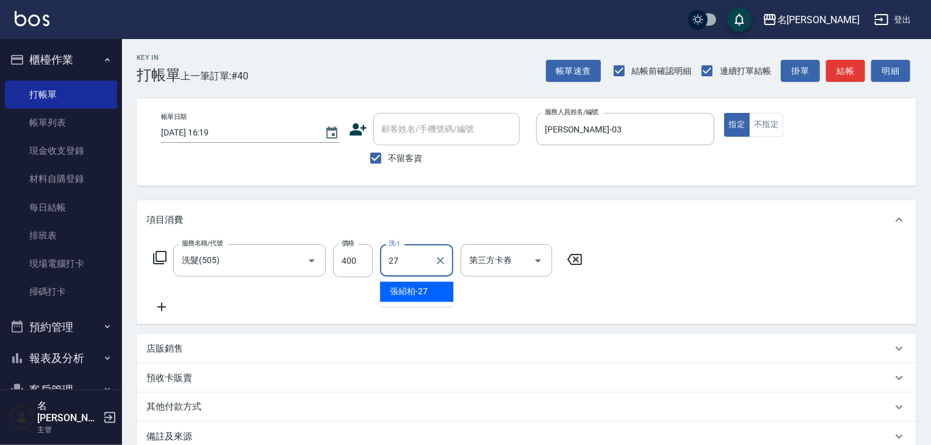
click at [400, 287] on span "[PERSON_NAME]-27" at bounding box center [409, 291] width 38 height 13
type input "[PERSON_NAME]-27"
drag, startPoint x: 166, startPoint y: 306, endPoint x: 210, endPoint y: 317, distance: 45.3
click at [178, 310] on div "服務名稱/代號 洗髮(505) 服務名稱/代號 價格 400 價格 洗-1 張紹柏-27 洗-1 第三方卡券 第三方卡券" at bounding box center [367, 279] width 443 height 70
click at [246, 320] on div "服務名稱/代號 洗髮(505) 服務名稱/代號 價格 400 價格 洗-1 張紹柏-27 洗-1 第三方卡券 第三方卡券" at bounding box center [527, 281] width 780 height 85
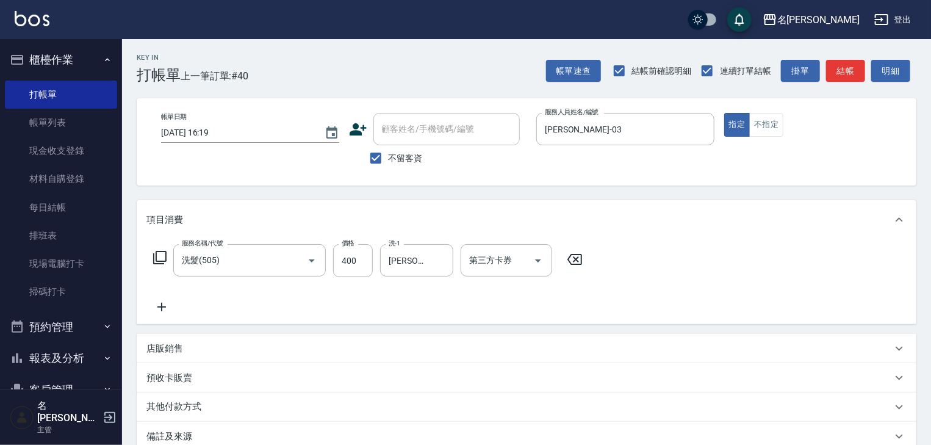
click at [168, 305] on icon at bounding box center [161, 307] width 30 height 15
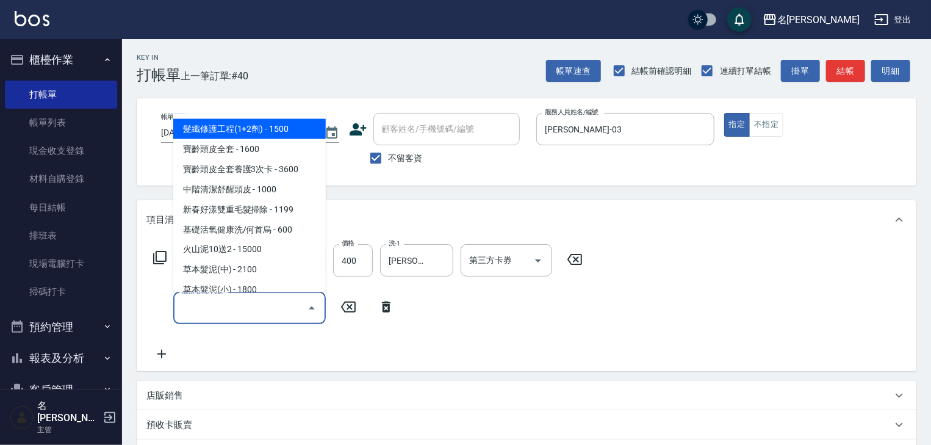
click at [206, 310] on input "服務名稱/代號" at bounding box center [240, 307] width 123 height 21
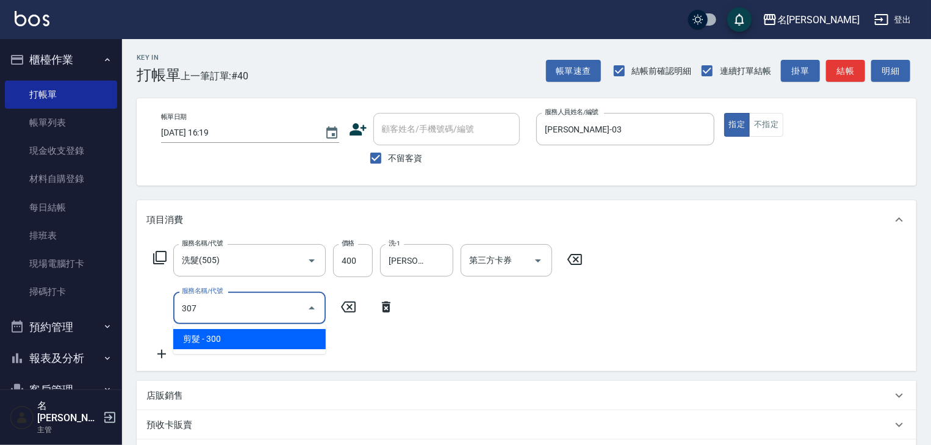
click at [229, 335] on span "剪髮 - 300" at bounding box center [249, 339] width 152 height 20
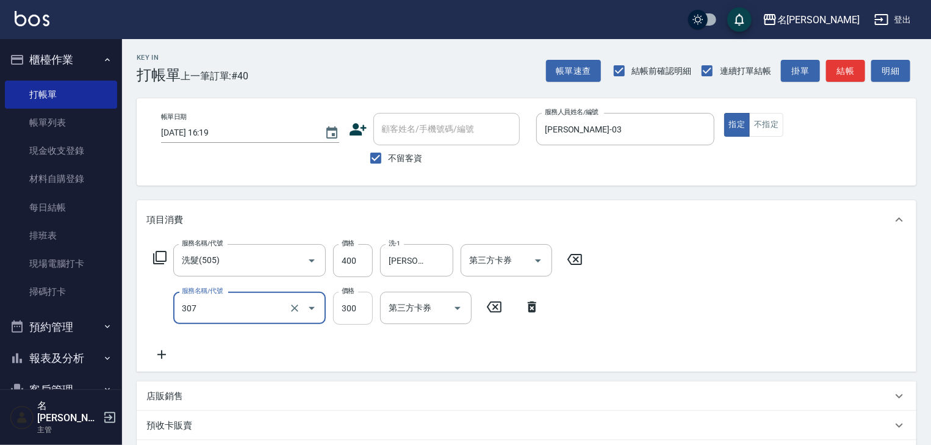
type input "剪髮(307)"
click at [346, 309] on input "300" at bounding box center [353, 308] width 40 height 33
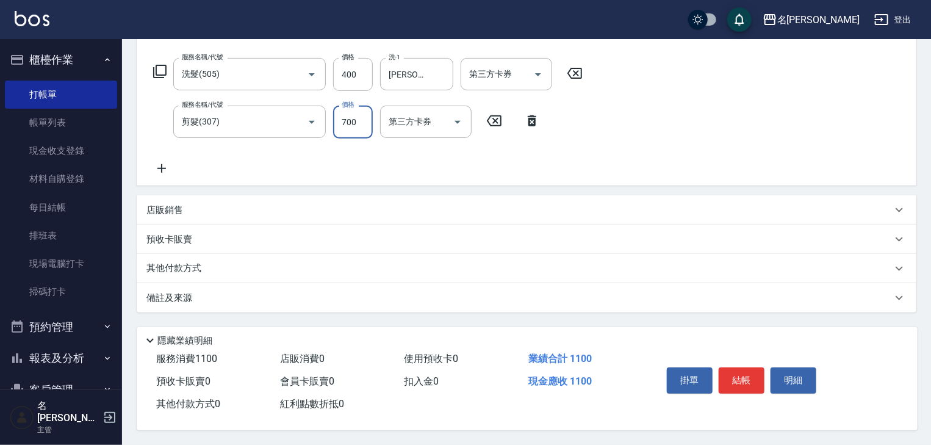
type input "700"
click at [159, 164] on icon at bounding box center [161, 168] width 9 height 9
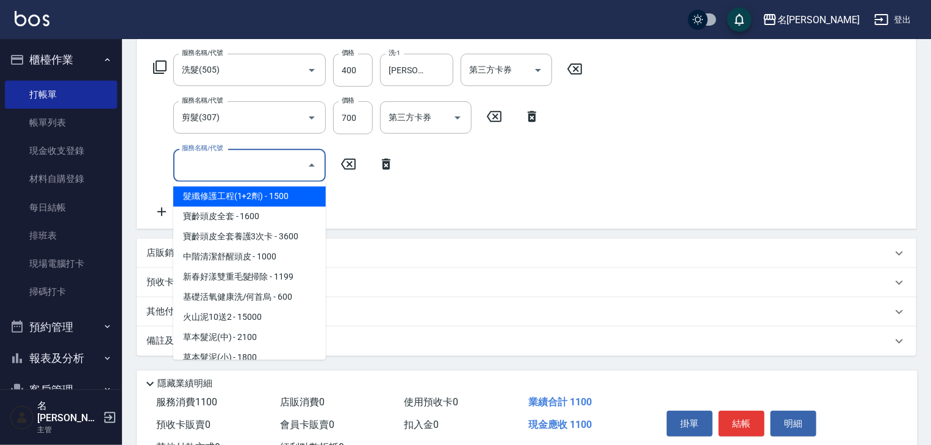
click at [208, 170] on input "服務名稱/代號" at bounding box center [240, 164] width 123 height 21
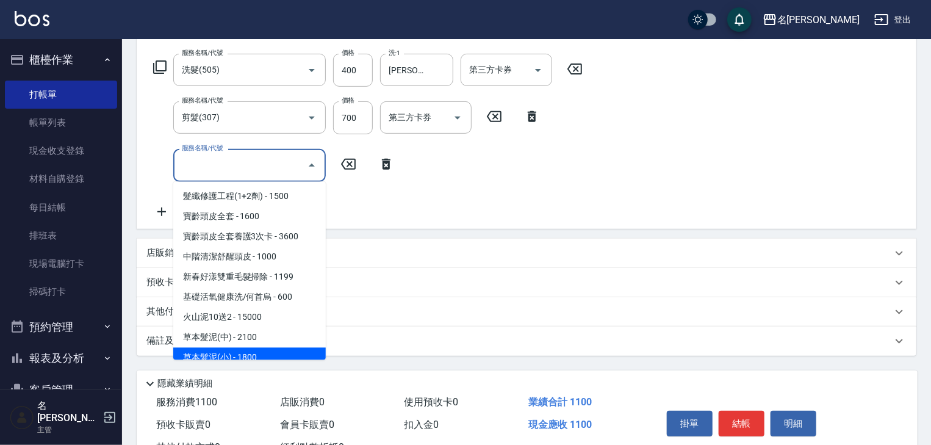
click at [258, 353] on span "草本髮泥(小) - 1800" at bounding box center [249, 358] width 152 height 20
type input "草本髮泥(小)(122)"
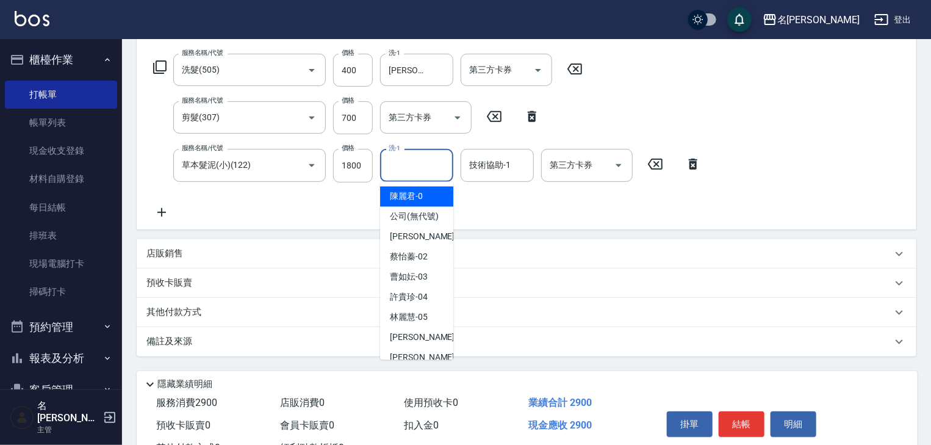
click at [417, 167] on input "洗-1" at bounding box center [417, 164] width 62 height 21
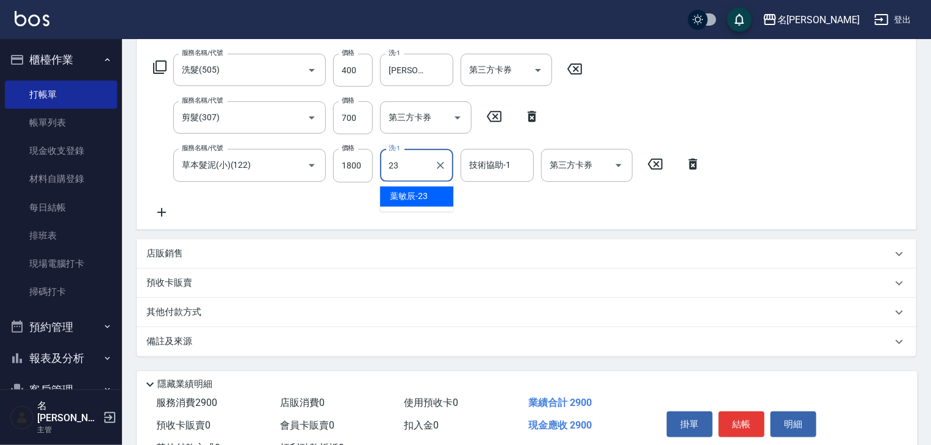
click at [428, 200] on div "葉敏辰 -23" at bounding box center [416, 197] width 73 height 20
type input "葉敏辰-23"
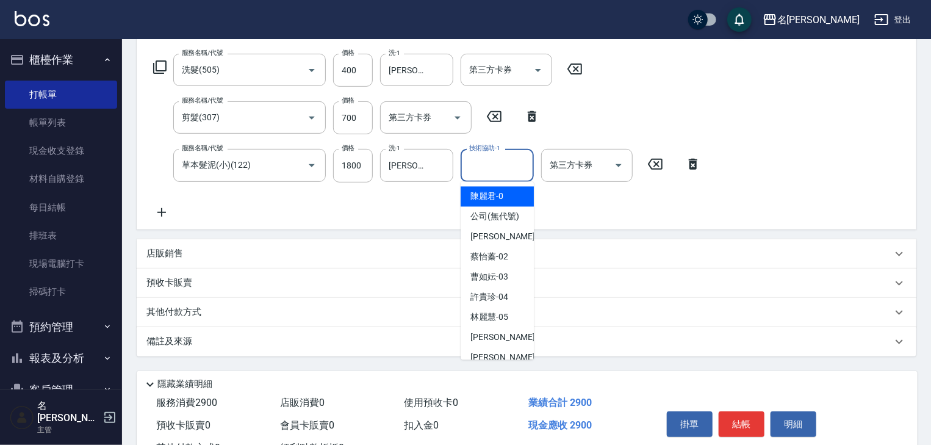
click at [490, 168] on input "技術協助-1" at bounding box center [497, 164] width 62 height 21
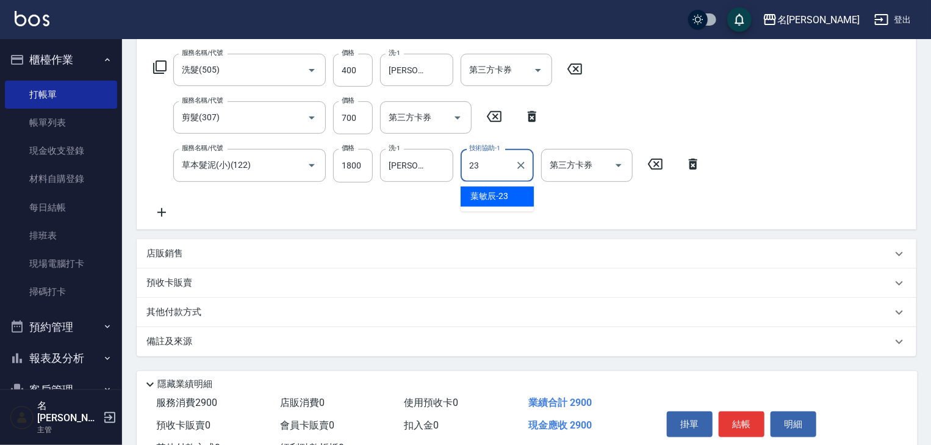
click at [495, 195] on span "葉敏辰 -23" at bounding box center [489, 196] width 38 height 13
type input "葉敏辰-23"
click at [163, 213] on icon at bounding box center [161, 212] width 30 height 15
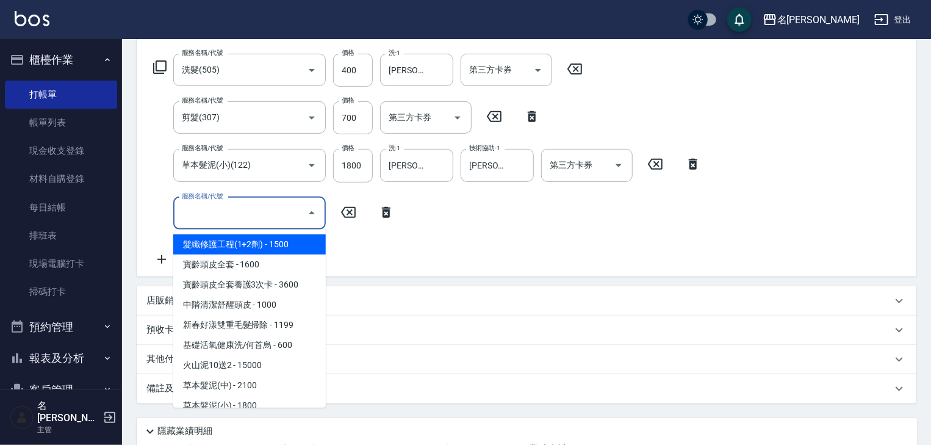
click at [231, 215] on input "服務名稱/代號" at bounding box center [240, 213] width 123 height 21
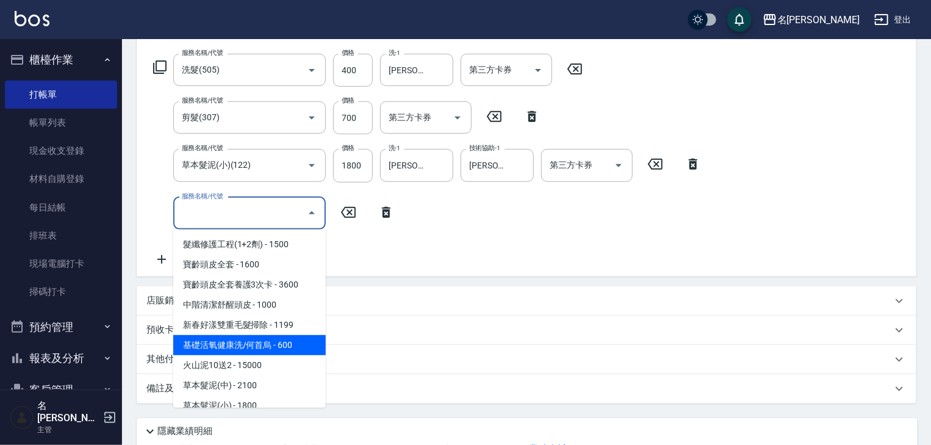
click at [298, 342] on span "基礎活氧健康洗/何首烏 - 600" at bounding box center [249, 345] width 152 height 20
type input "基礎活氧健康洗/何首烏(109)"
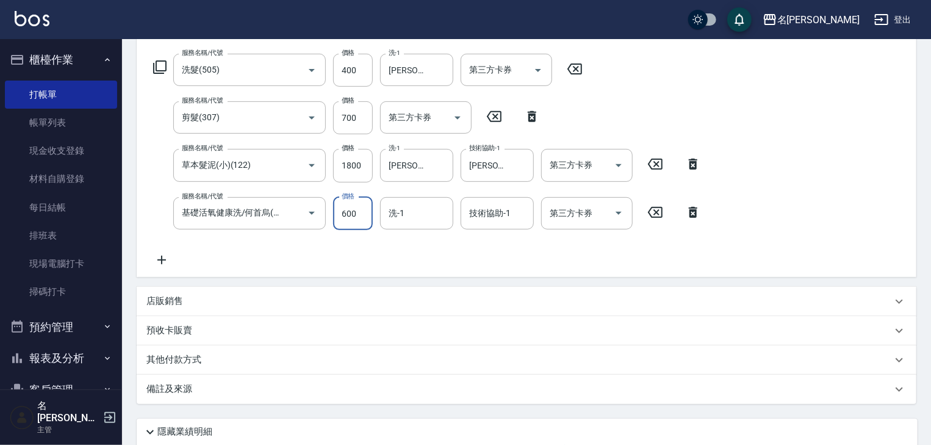
click at [347, 215] on input "600" at bounding box center [353, 213] width 40 height 33
type input "300"
click at [163, 260] on icon at bounding box center [161, 260] width 9 height 9
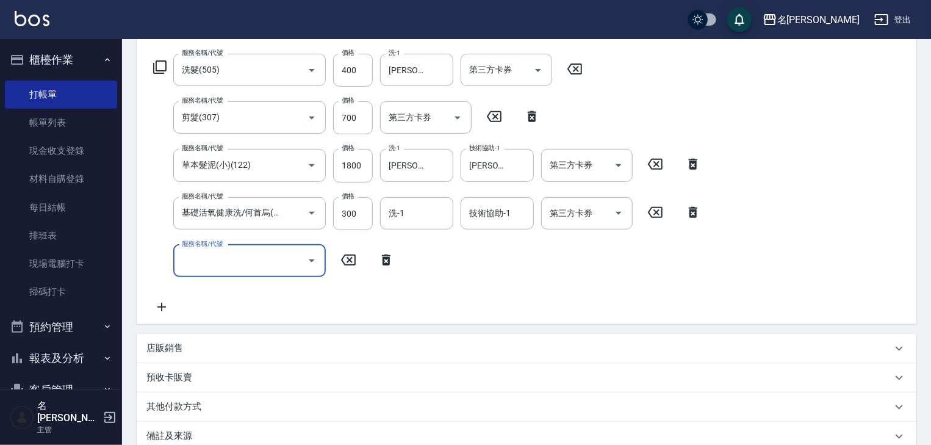
scroll to position [0, 0]
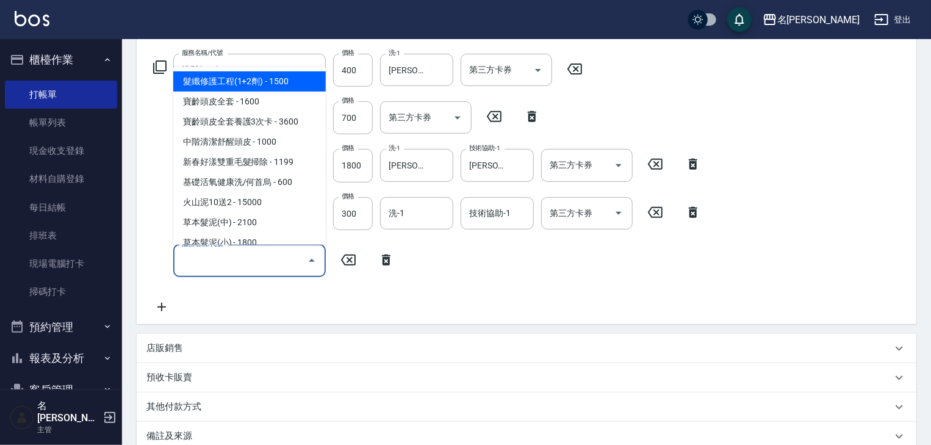
click at [209, 262] on input "服務名稱/代號" at bounding box center [240, 260] width 123 height 21
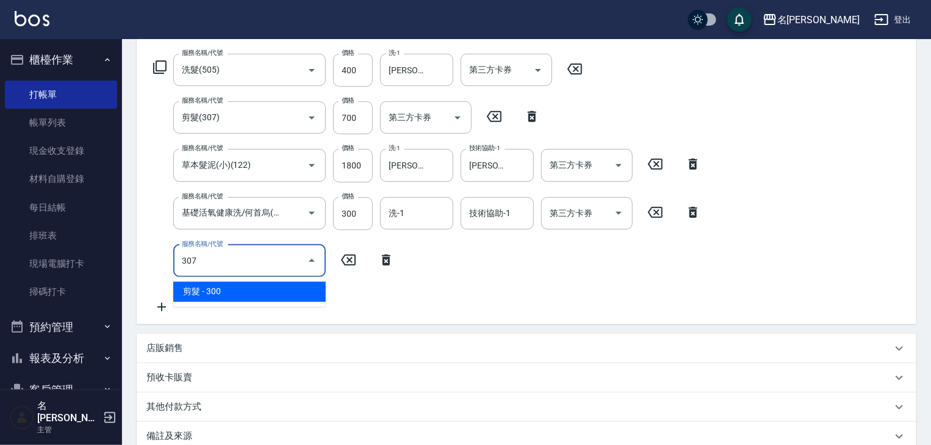
click at [235, 293] on span "剪髮 - 300" at bounding box center [249, 292] width 152 height 20
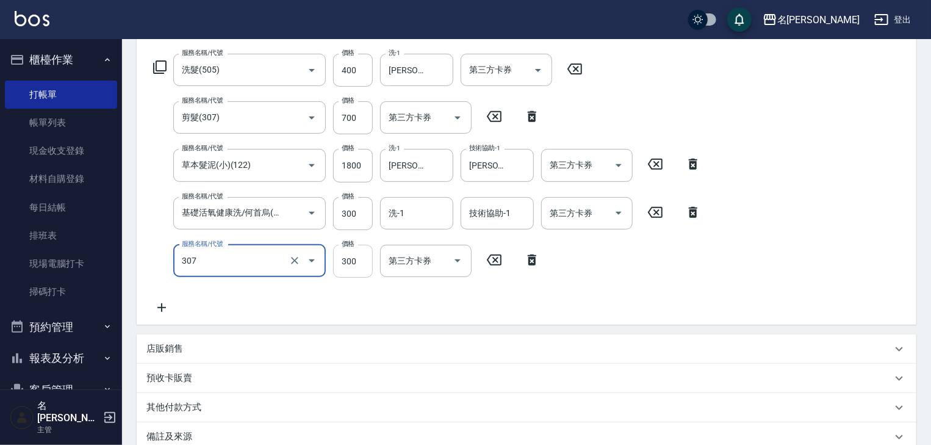
type input "剪髮(307)"
click at [343, 265] on input "300" at bounding box center [353, 261] width 40 height 33
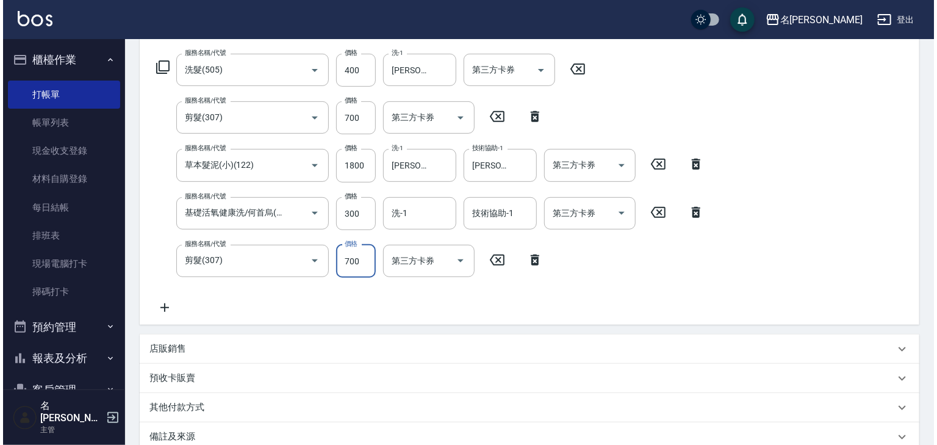
scroll to position [333, 0]
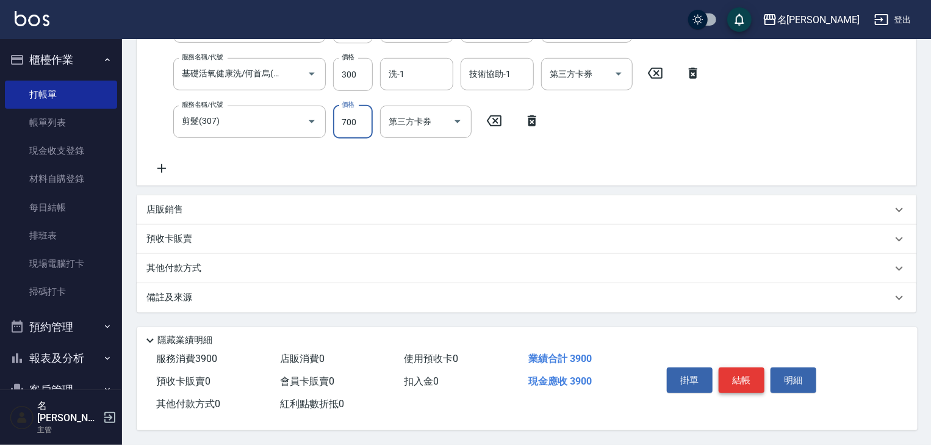
type input "700"
click at [750, 371] on button "結帳" at bounding box center [742, 380] width 46 height 26
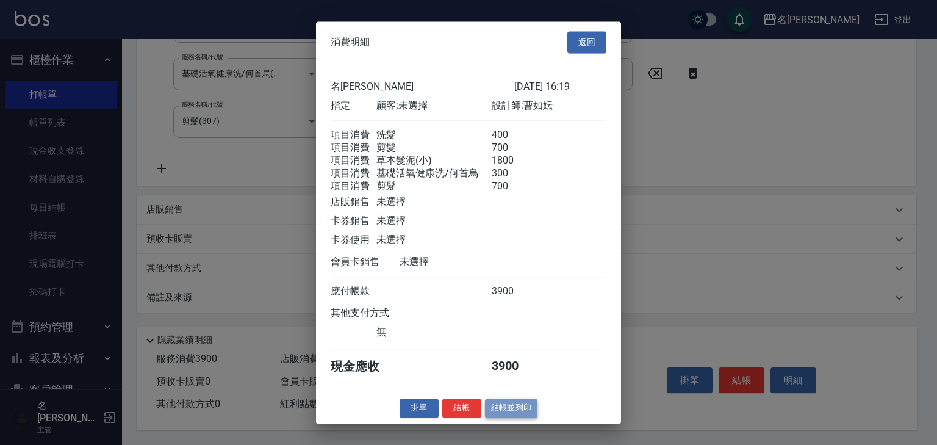
click at [500, 417] on button "結帳並列印" at bounding box center [511, 407] width 53 height 19
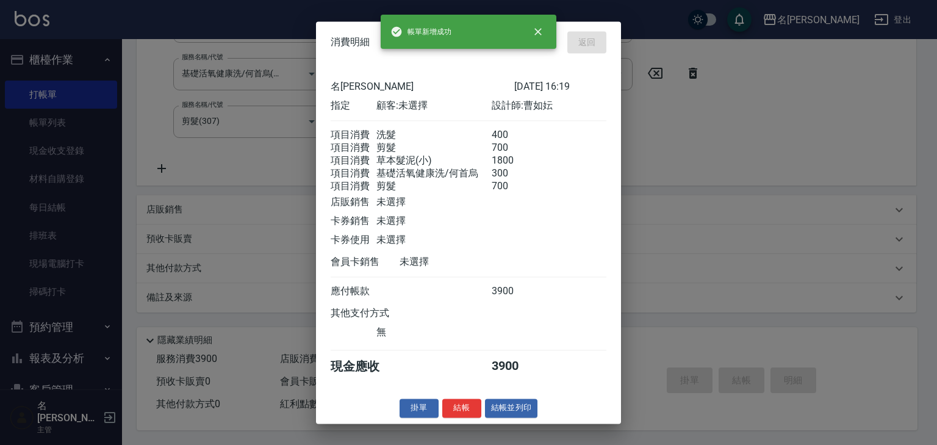
type input "2025/09/12 16:25"
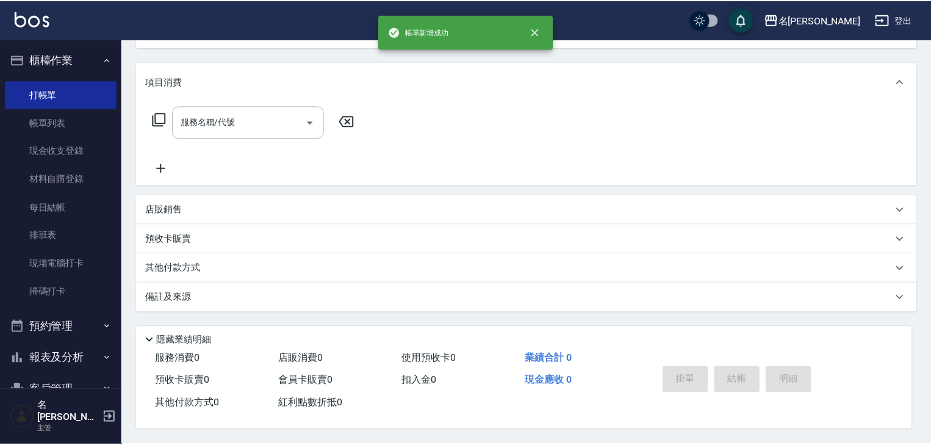
scroll to position [0, 0]
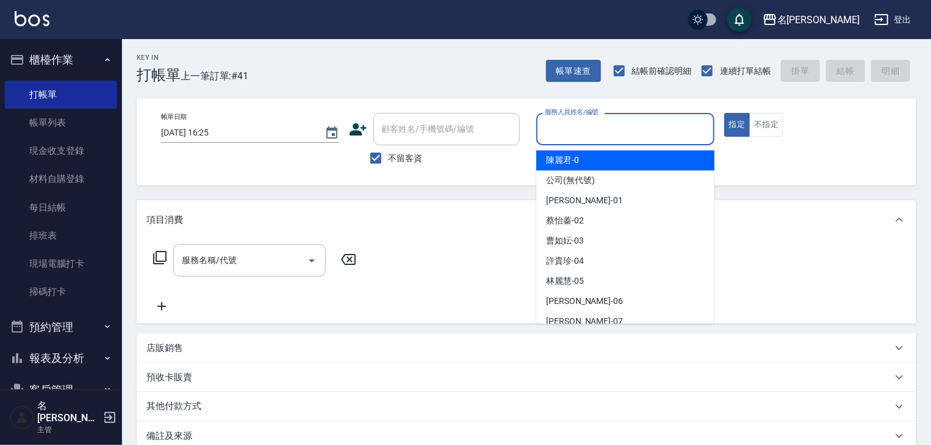
click at [581, 127] on input "服務人員姓名/編號" at bounding box center [625, 128] width 167 height 21
click at [550, 165] on span "陳麗君 -0" at bounding box center [562, 160] width 33 height 13
type input "陳麗君-0"
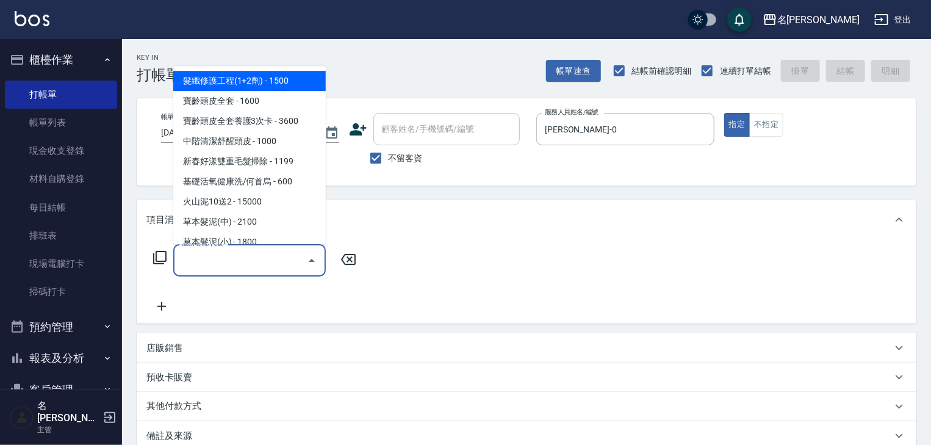
click at [256, 262] on input "服務名稱/代號" at bounding box center [240, 259] width 123 height 21
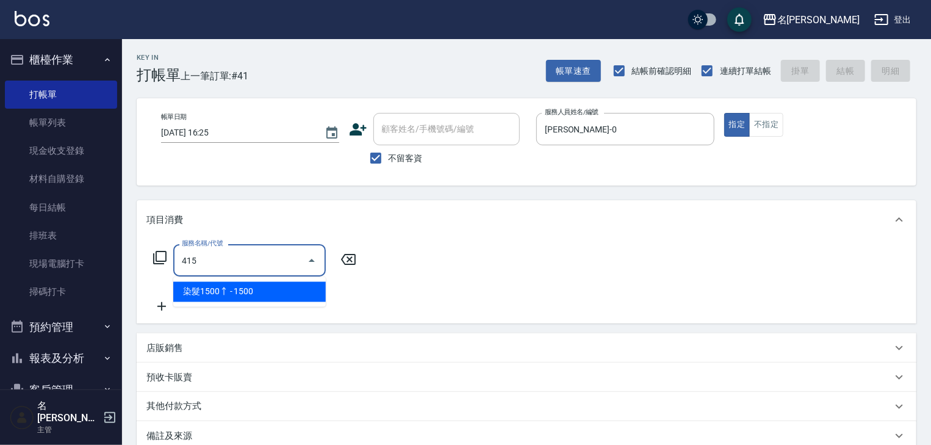
click at [240, 289] on span "染髮1500↑ - 1500" at bounding box center [249, 292] width 152 height 20
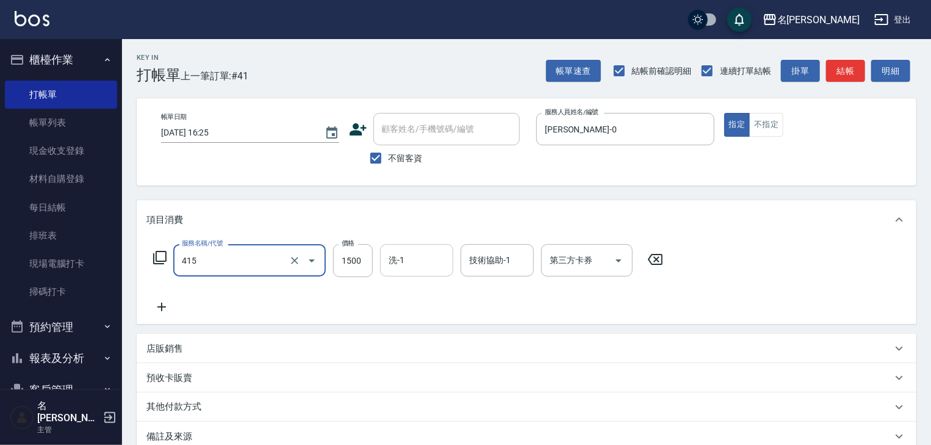
type input "染髮1500↑(415)"
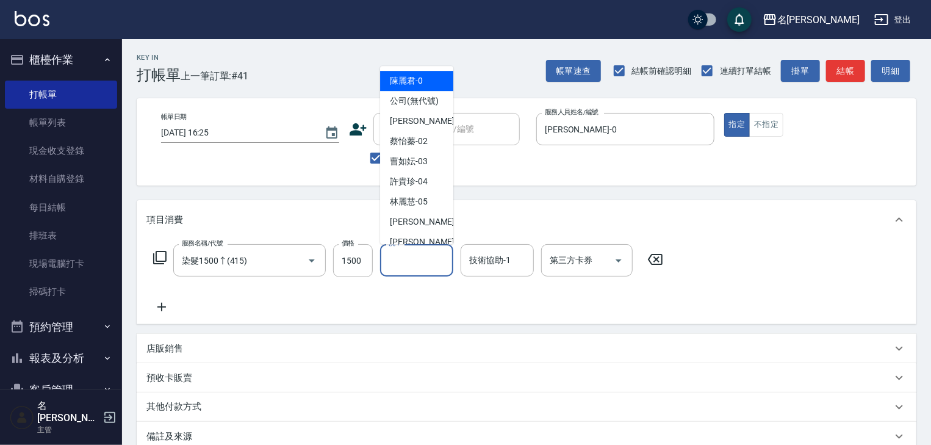
click at [409, 262] on input "洗-1" at bounding box center [417, 259] width 62 height 21
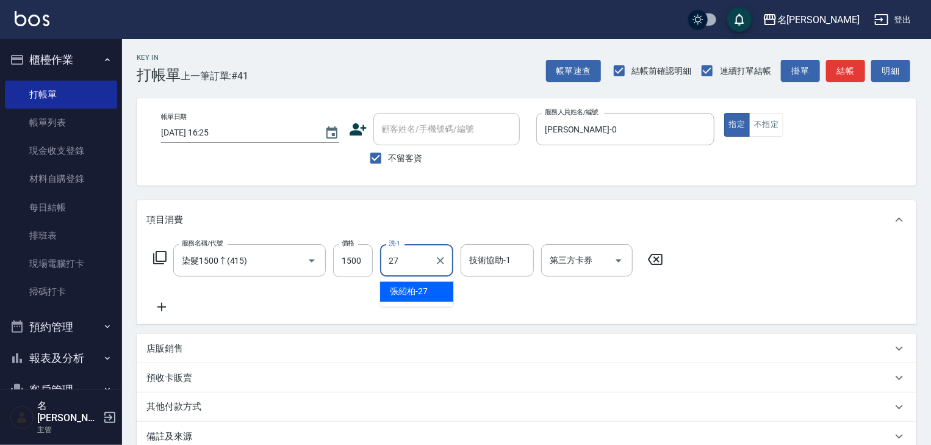
click at [439, 284] on div "[PERSON_NAME]-27" at bounding box center [416, 292] width 73 height 20
type input "[PERSON_NAME]-27"
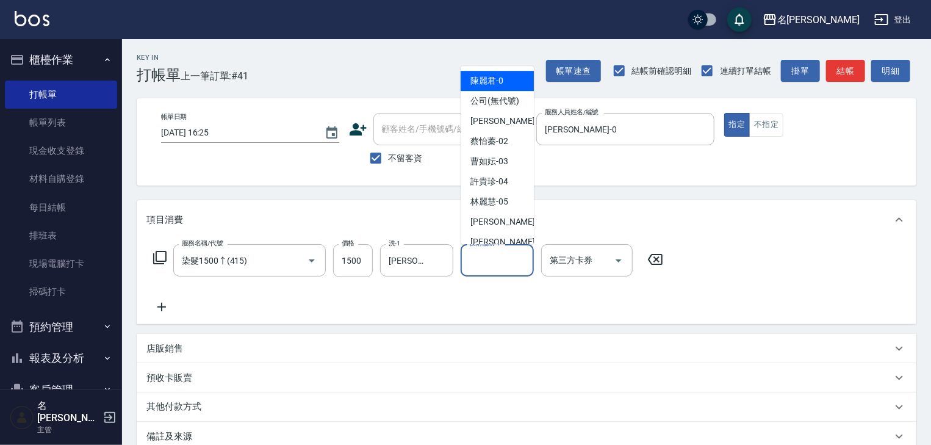
click at [479, 261] on input "技術協助-1" at bounding box center [497, 259] width 62 height 21
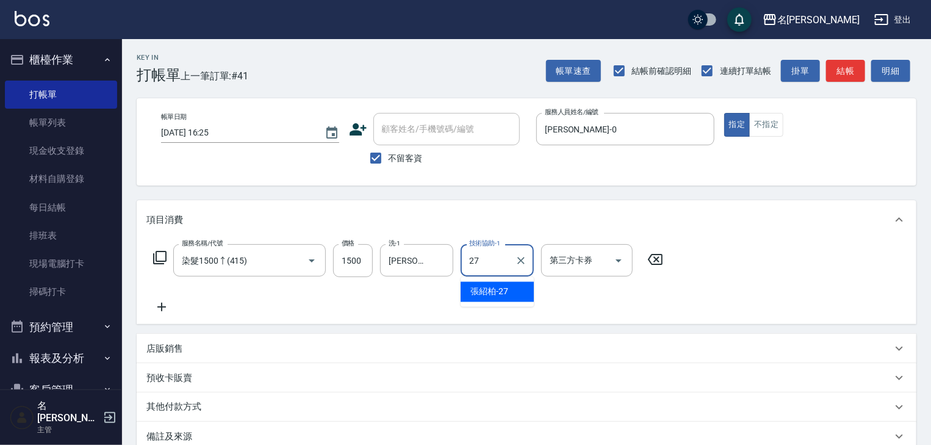
click at [504, 291] on span "[PERSON_NAME]-27" at bounding box center [489, 291] width 38 height 13
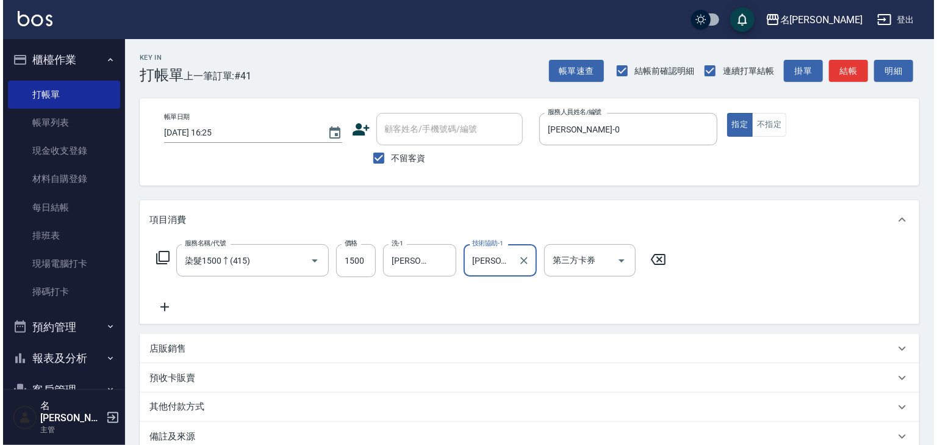
scroll to position [143, 0]
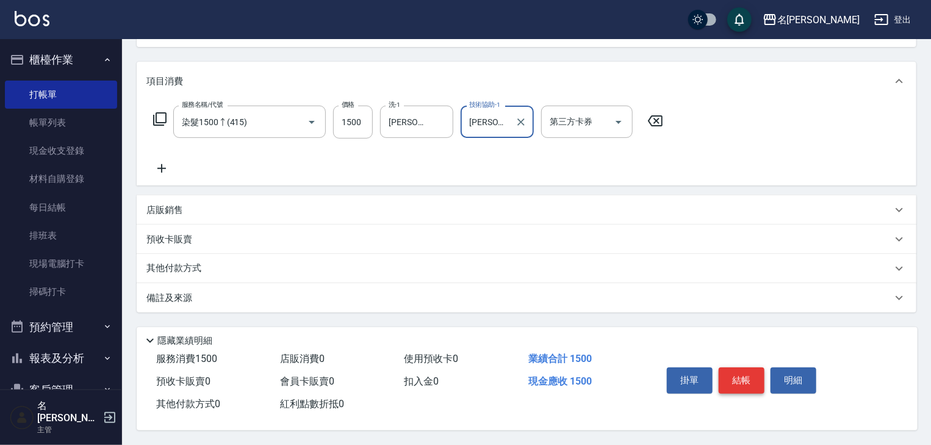
type input "[PERSON_NAME]-27"
click at [753, 376] on button "結帳" at bounding box center [742, 380] width 46 height 26
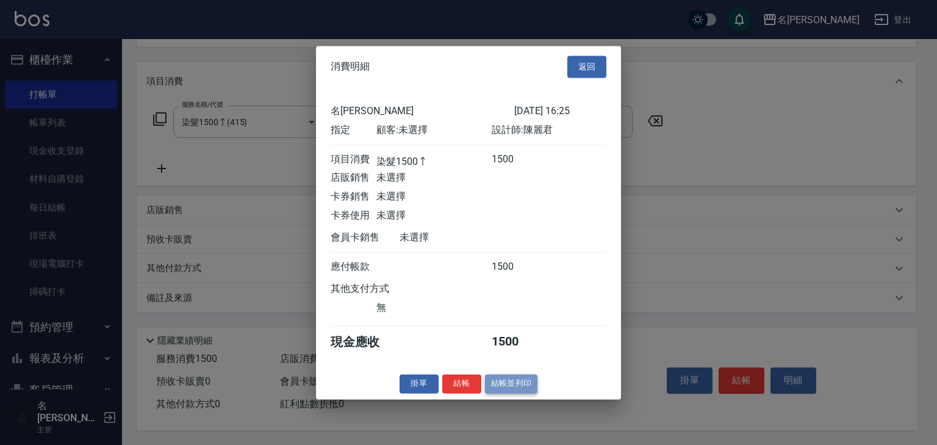
click at [517, 384] on button "結帳並列印" at bounding box center [511, 383] width 53 height 19
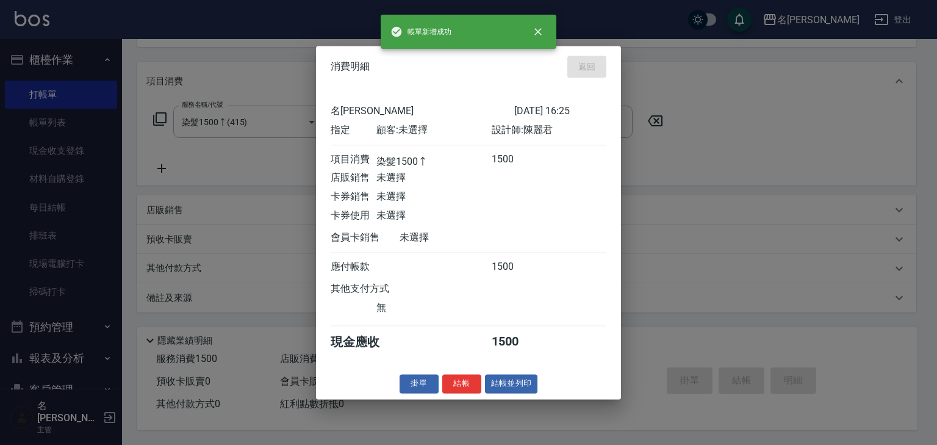
type input "2025/09/12 16:26"
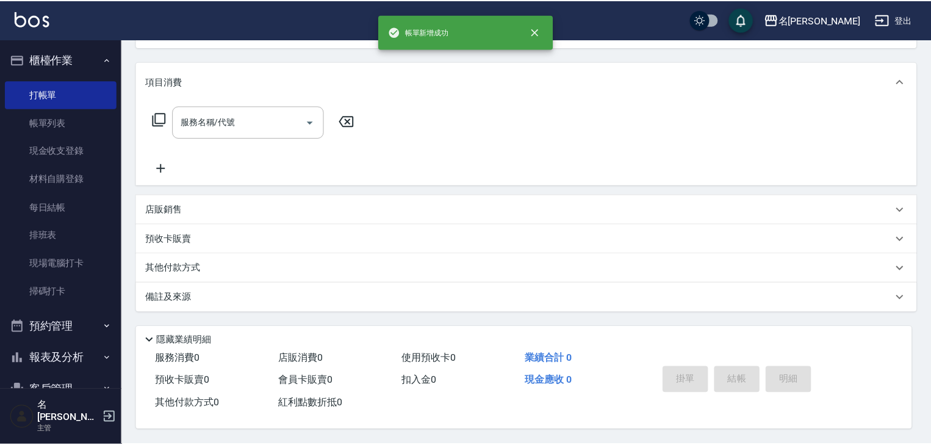
scroll to position [0, 0]
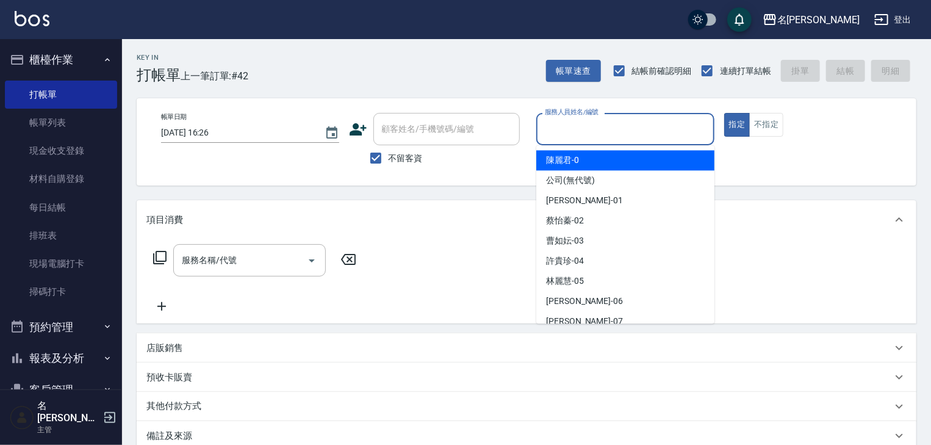
click at [593, 119] on input "服務人員姓名/編號" at bounding box center [625, 128] width 167 height 21
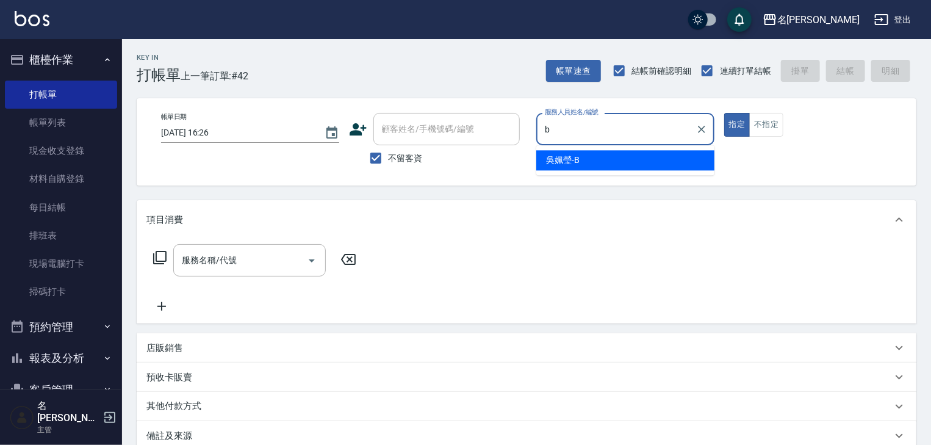
click at [563, 156] on span "[PERSON_NAME]" at bounding box center [563, 160] width 34 height 13
type input "[PERSON_NAME]"
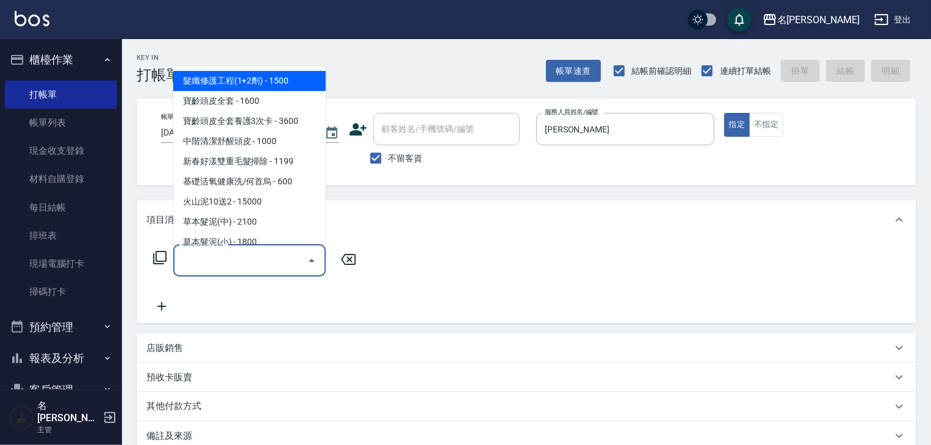
click at [223, 252] on input "服務名稱/代號" at bounding box center [240, 259] width 123 height 21
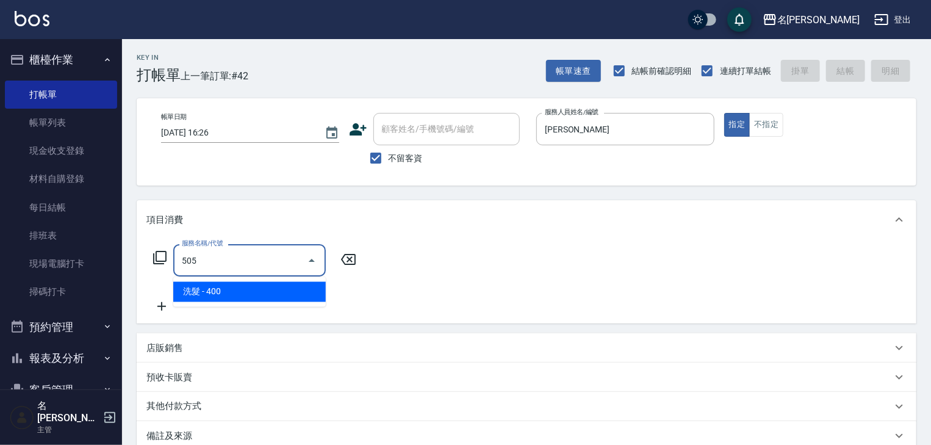
click at [240, 288] on span "洗髮 - 400" at bounding box center [249, 292] width 152 height 20
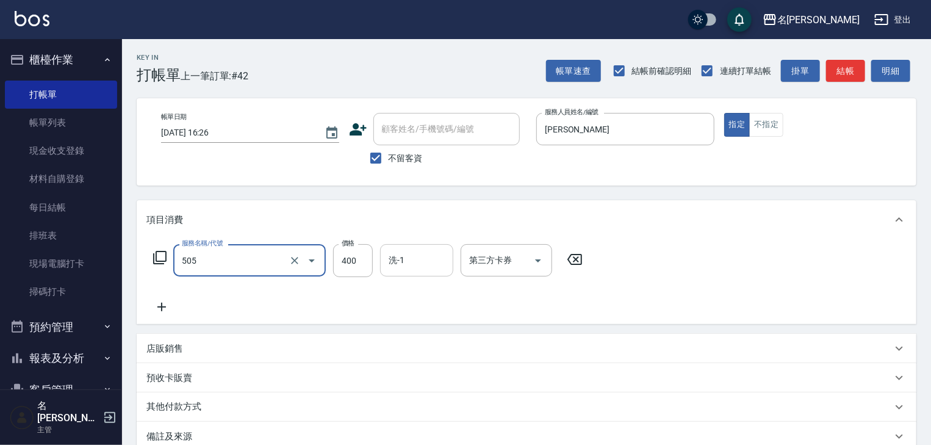
type input "洗髮(505)"
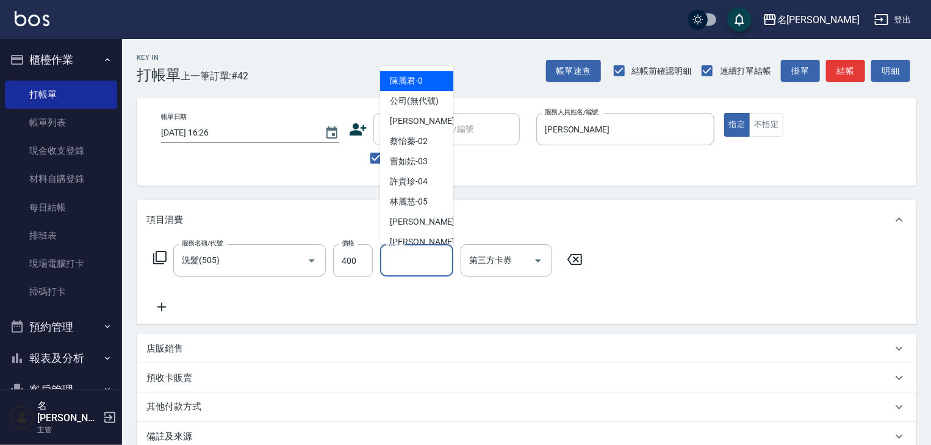
click at [418, 261] on input "洗-1" at bounding box center [417, 259] width 62 height 21
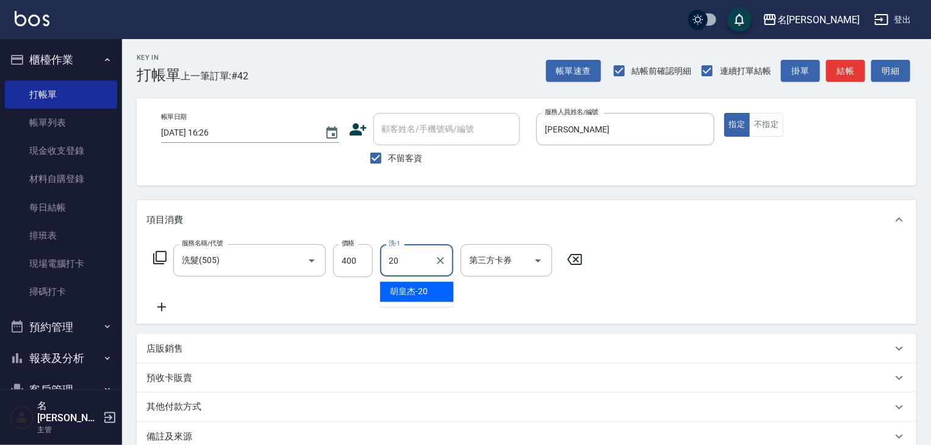
click at [420, 292] on span "胡皇杰 -20" at bounding box center [409, 291] width 38 height 13
type input "胡皇杰-20"
click at [437, 262] on icon "Clear" at bounding box center [440, 260] width 12 height 12
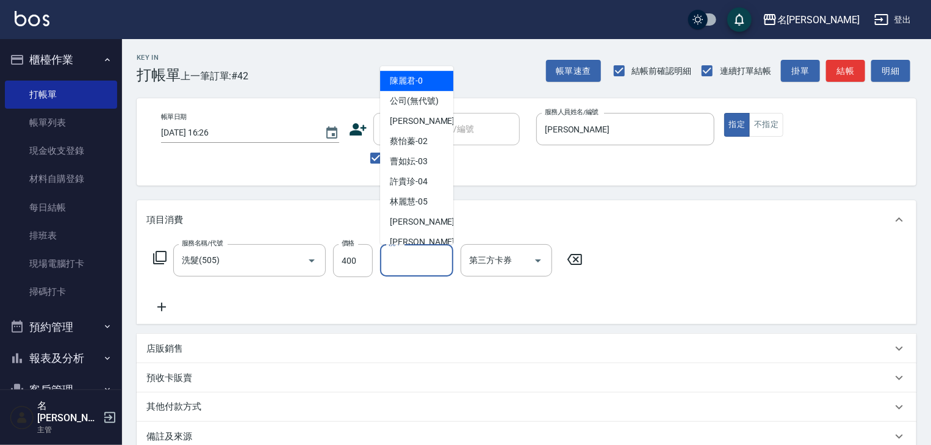
click at [395, 259] on input "洗-1" at bounding box center [417, 259] width 62 height 21
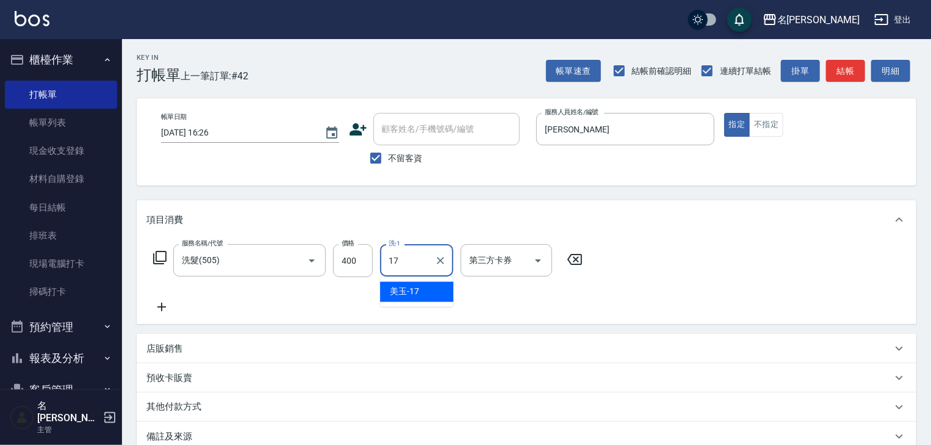
click at [431, 298] on div "美玉 -17" at bounding box center [416, 292] width 73 height 20
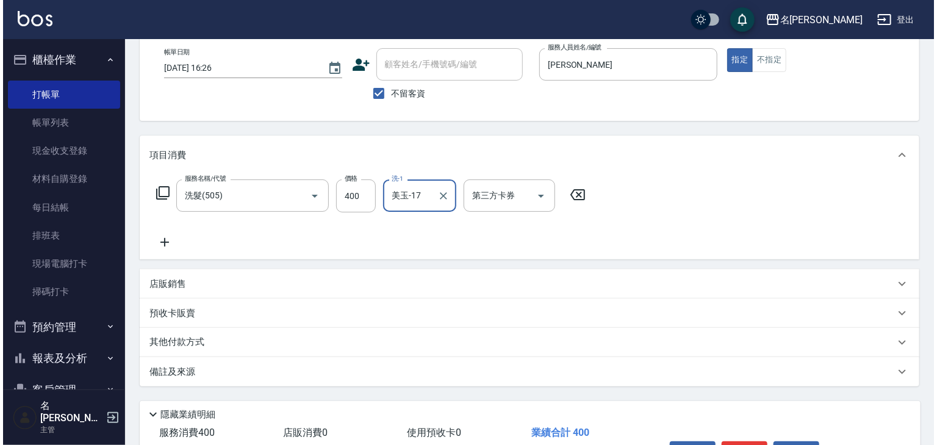
scroll to position [143, 0]
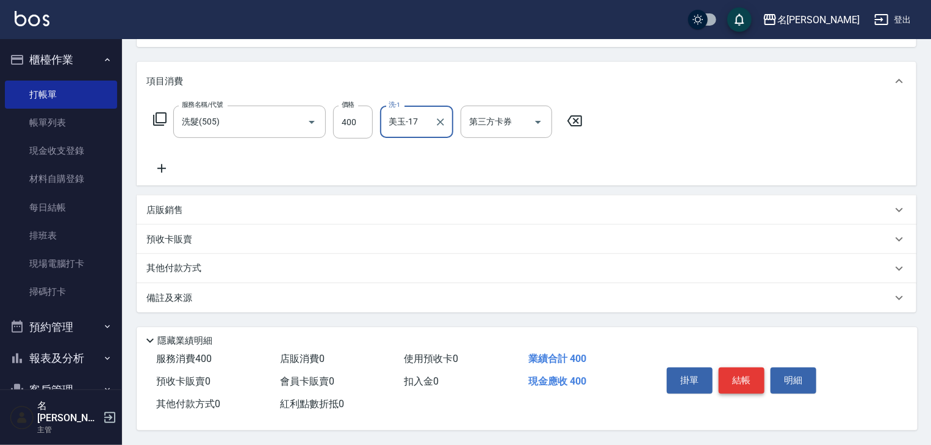
type input "美玉-17"
click at [736, 378] on button "結帳" at bounding box center [742, 380] width 46 height 26
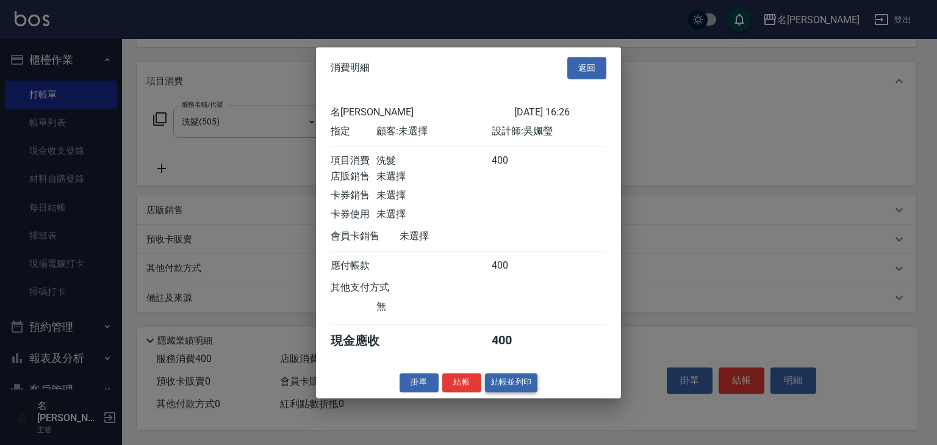
click at [510, 385] on button "結帳並列印" at bounding box center [511, 382] width 53 height 19
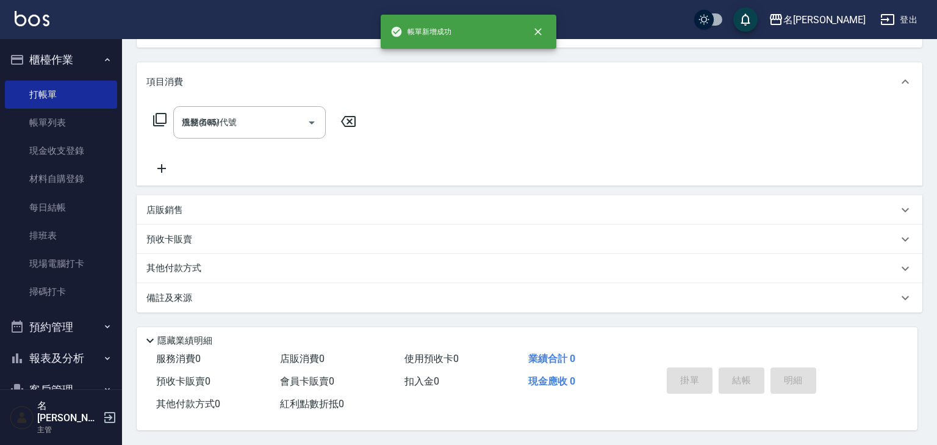
type input "2025/09/12 16:27"
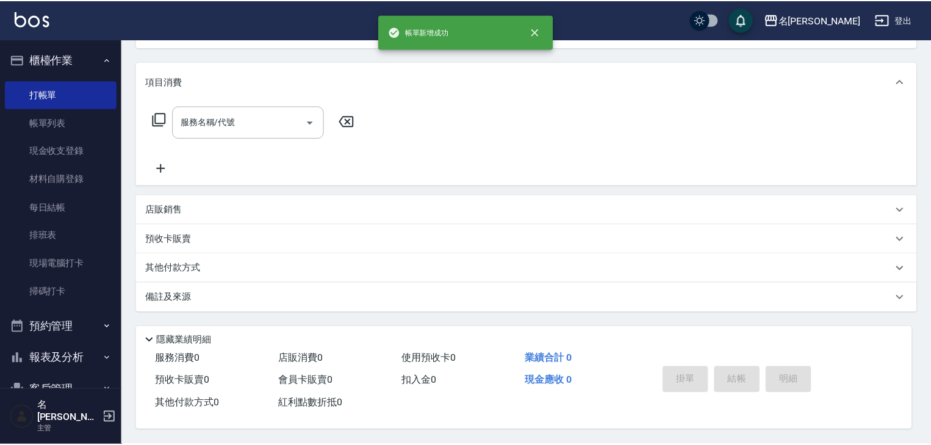
scroll to position [0, 0]
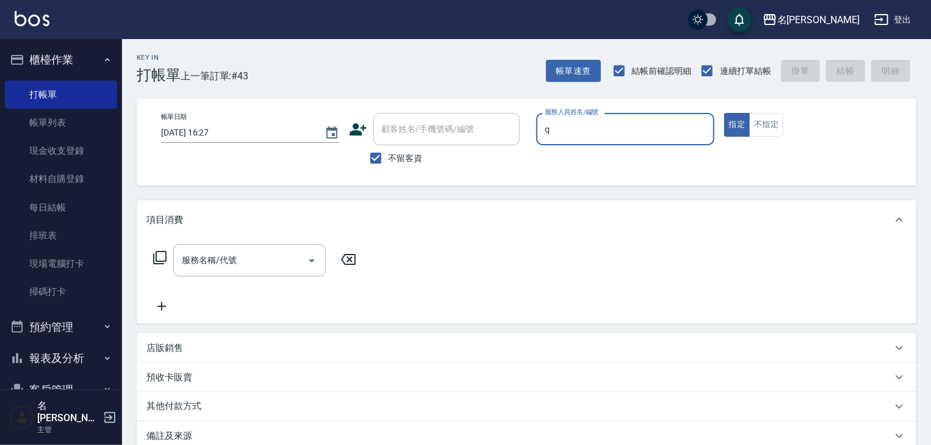
type input "[PERSON_NAME]"
type button "true"
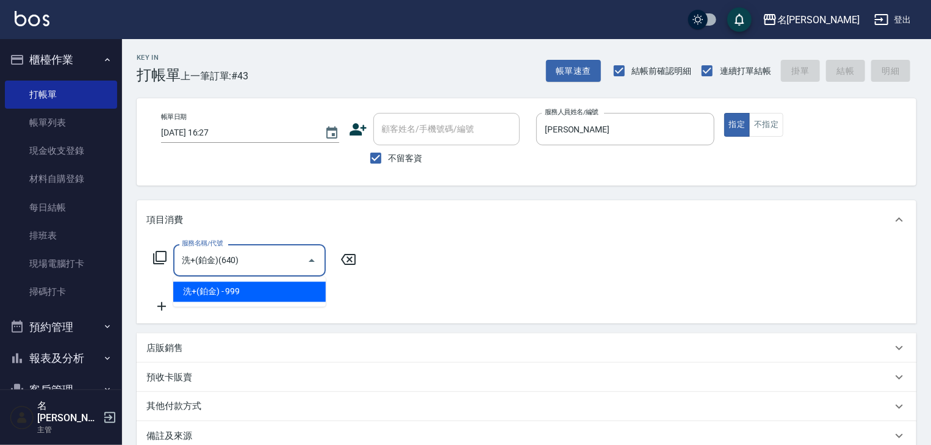
type input "洗+(鉑金)(640)"
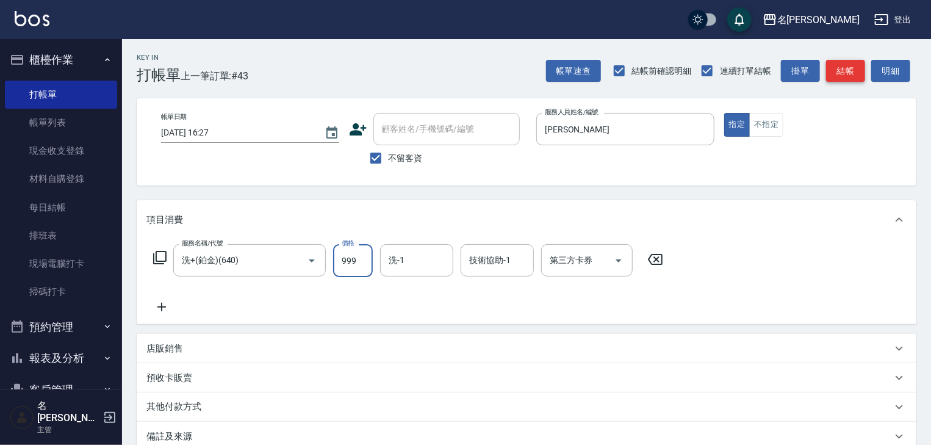
click at [855, 63] on button "結帳" at bounding box center [845, 71] width 39 height 23
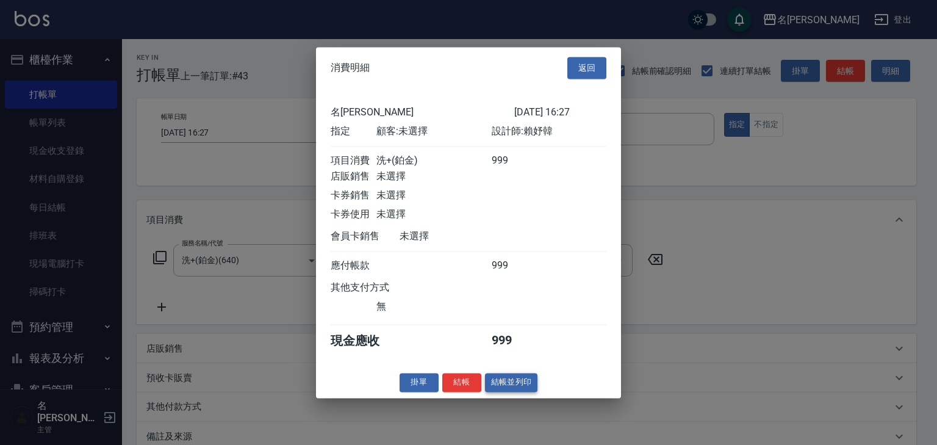
click at [520, 390] on button "結帳並列印" at bounding box center [511, 382] width 53 height 19
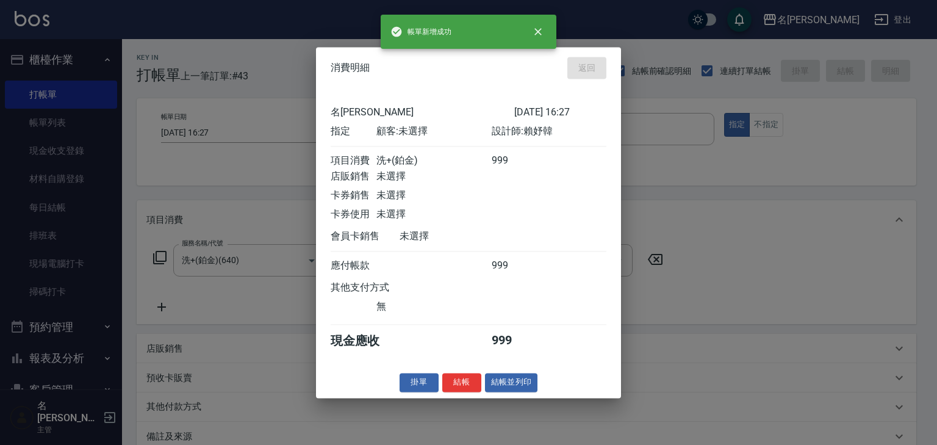
type input "2025/09/12 16:41"
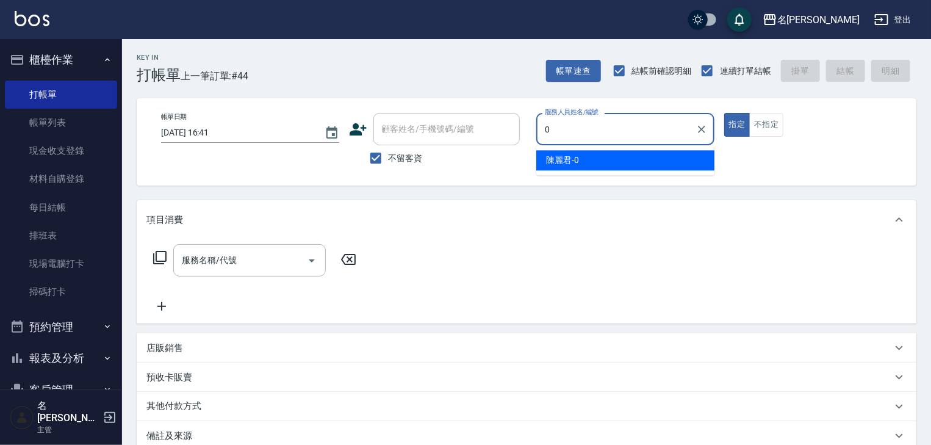
type input "陳麗君-0"
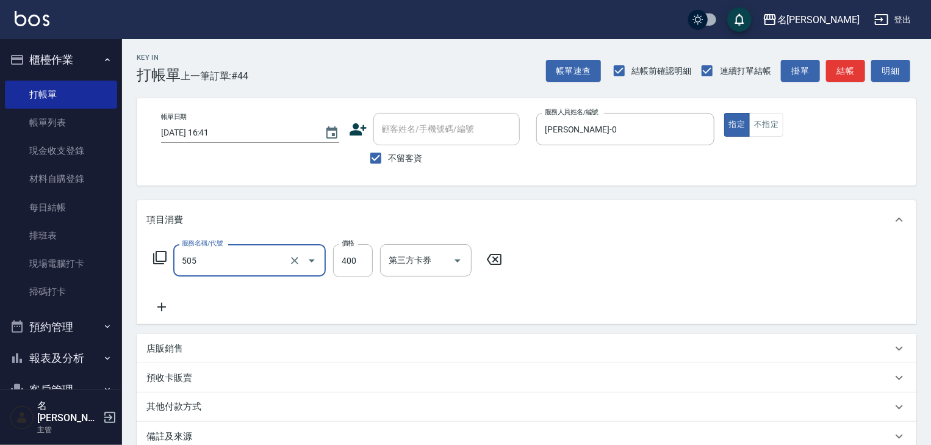
type input "洗髮(505)"
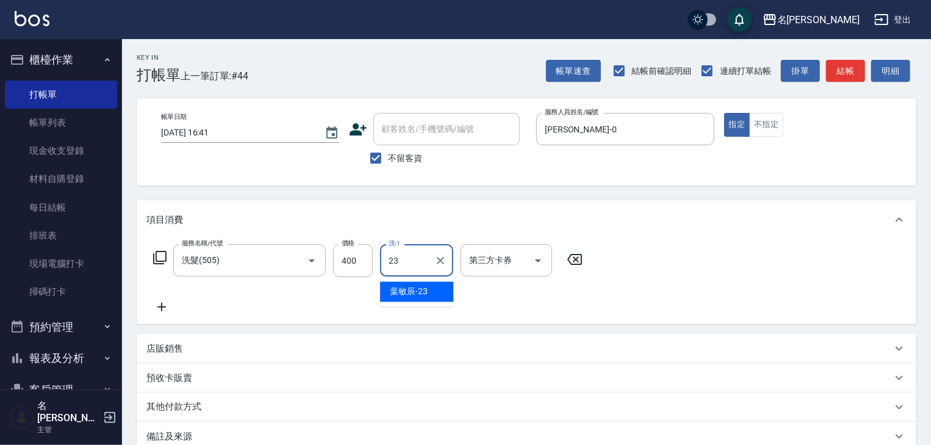
type input "葉敏辰-23"
click at [849, 76] on button "結帳" at bounding box center [845, 71] width 39 height 23
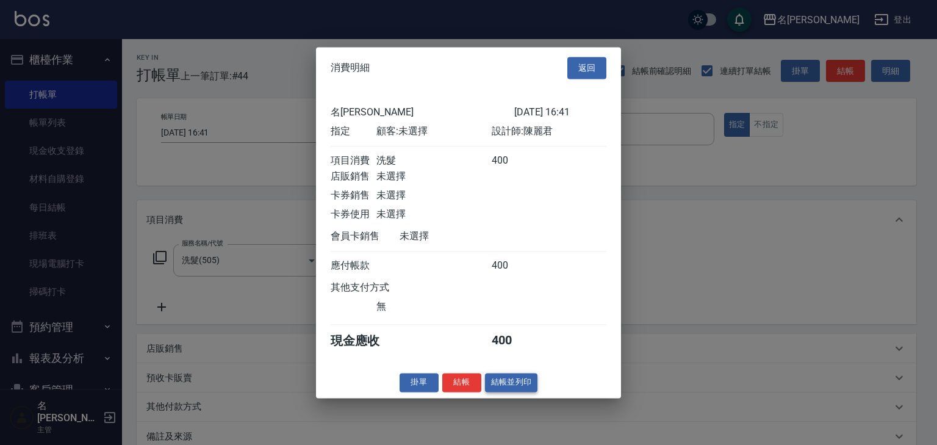
click at [531, 387] on button "結帳並列印" at bounding box center [511, 382] width 53 height 19
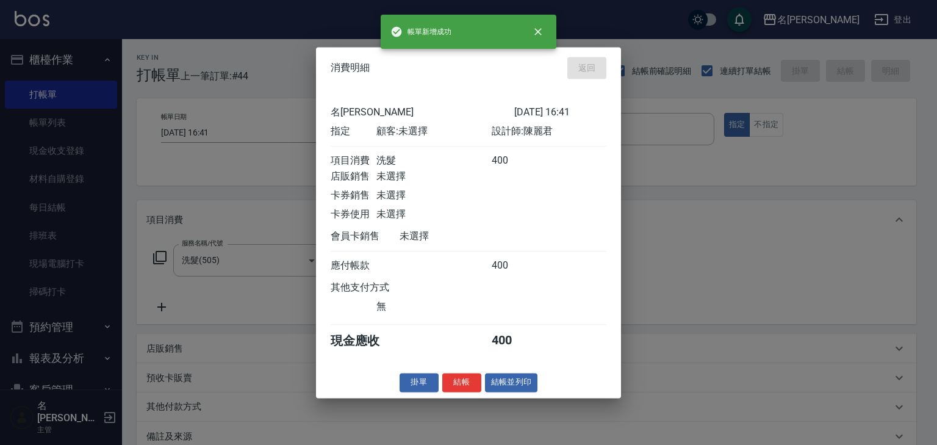
type input "2025/09/12 16:54"
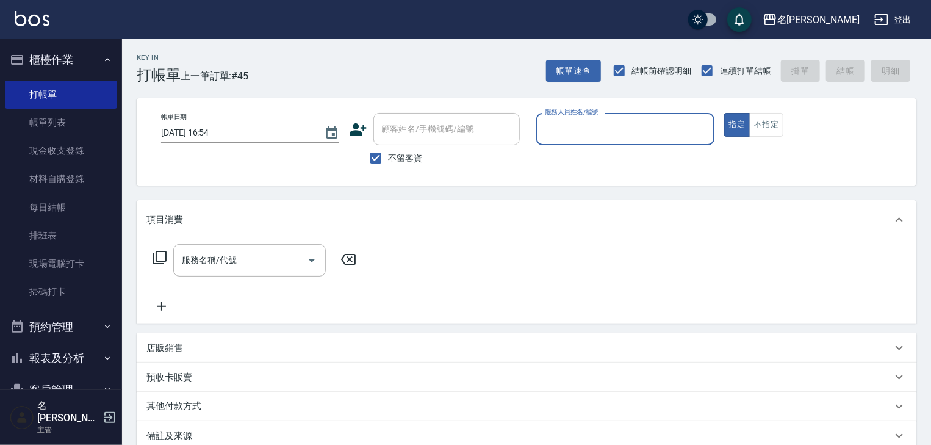
type input "ㄆ"
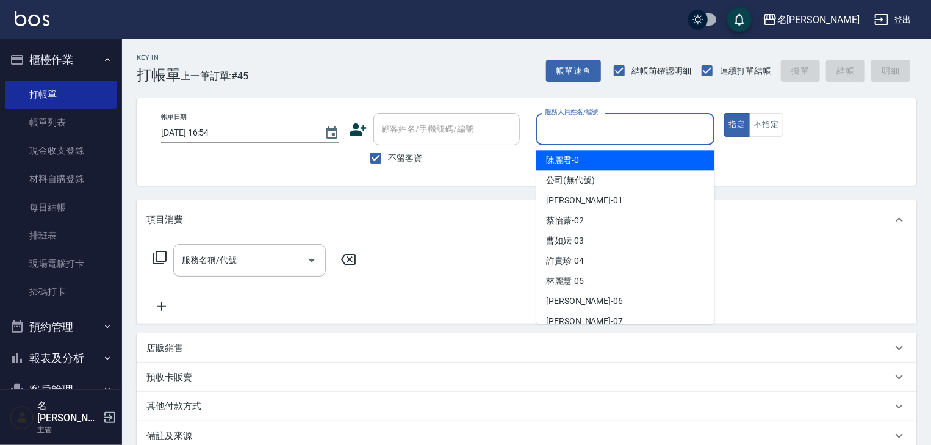
type input "陳麗君-0"
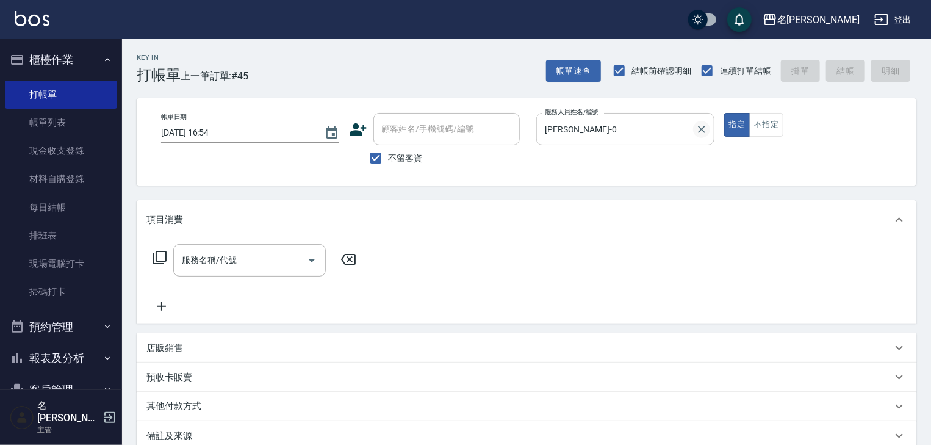
click at [701, 127] on icon "Clear" at bounding box center [701, 129] width 12 height 12
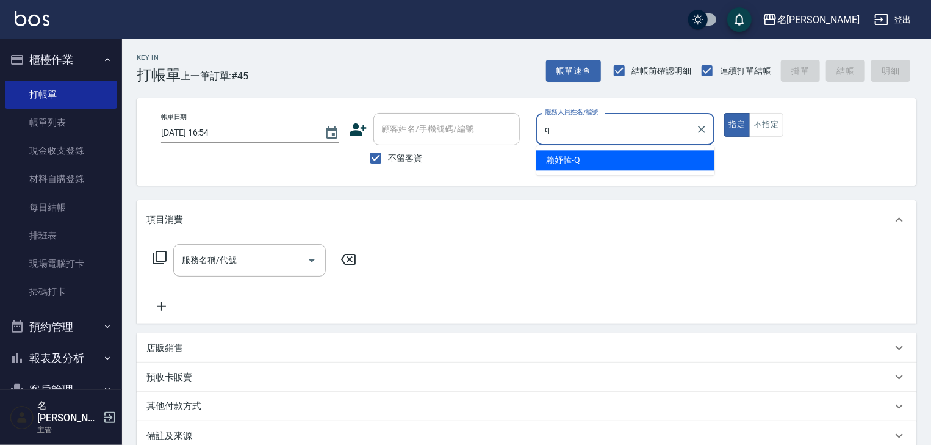
click at [595, 125] on input "q" at bounding box center [616, 128] width 149 height 21
click at [591, 153] on div "[PERSON_NAME]" at bounding box center [625, 160] width 178 height 20
type input "[PERSON_NAME]"
click at [221, 257] on div "服務名稱/代號 服務名稱/代號" at bounding box center [249, 260] width 152 height 32
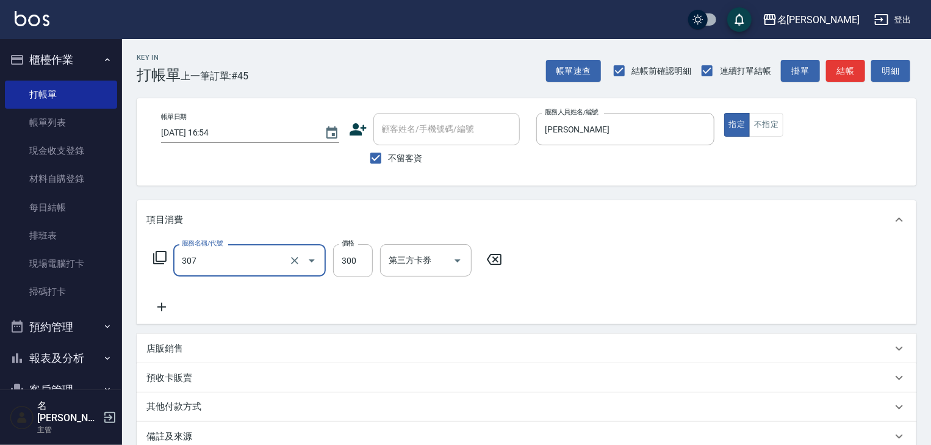
type input "剪髮(307)"
type input "500"
click at [852, 69] on button "結帳" at bounding box center [845, 71] width 39 height 23
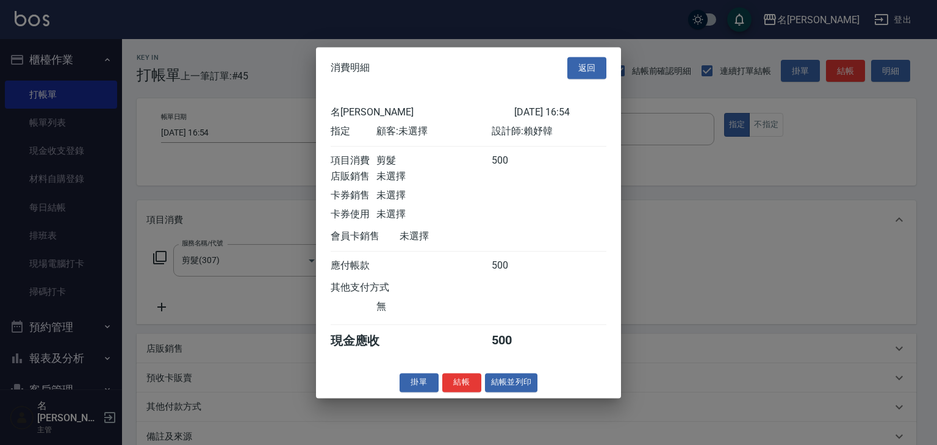
click at [526, 398] on div "消費明細 返回 名留林森 2025/09/12 16:54 指定 顧客: 未選擇 設計師: 賴妤韓 項目消費 剪髮 500 店販銷售 未選擇 卡券銷售 未選擇…" at bounding box center [468, 222] width 305 height 351
click at [531, 389] on button "結帳並列印" at bounding box center [511, 382] width 53 height 19
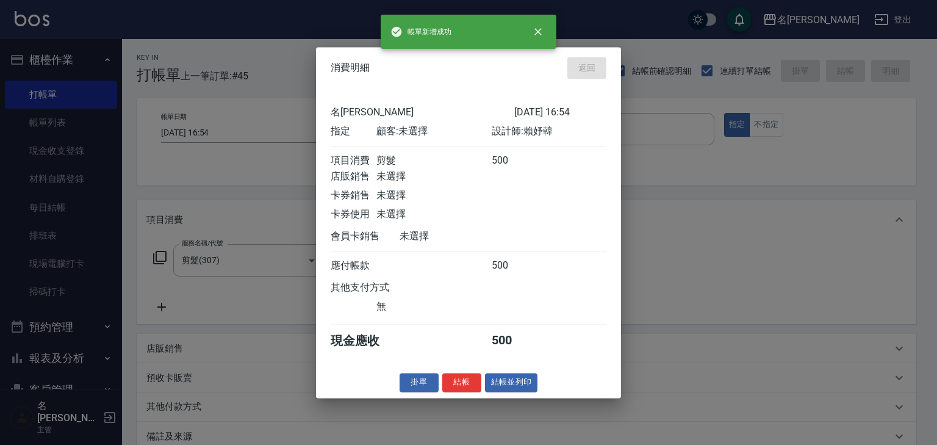
type input "2025/09/12 17:03"
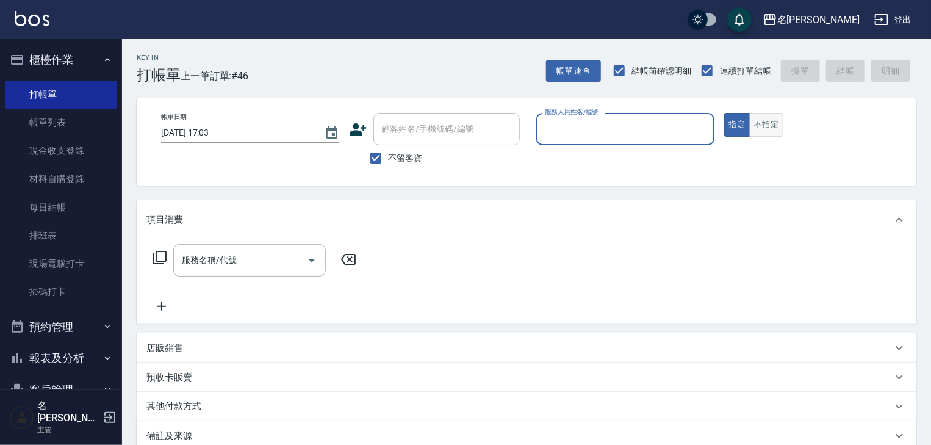
click at [777, 129] on button "不指定" at bounding box center [766, 125] width 34 height 24
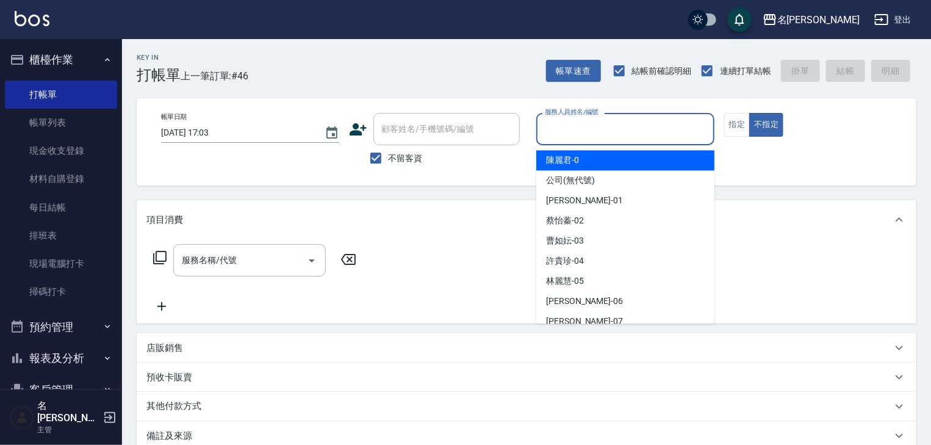
click at [673, 130] on input "服務人員姓名/編號" at bounding box center [625, 128] width 167 height 21
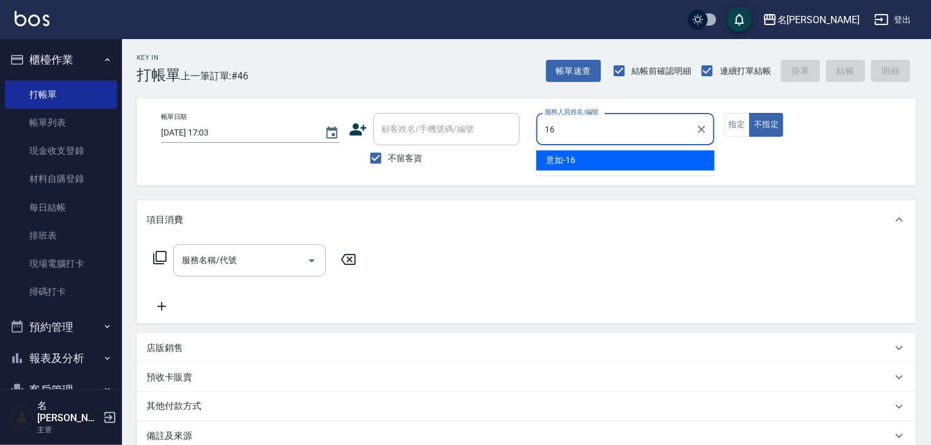
type input "意如-16"
type button "false"
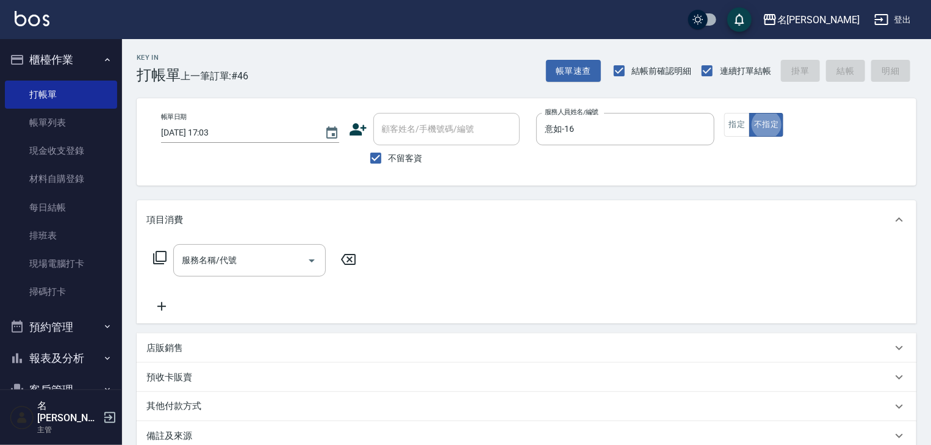
click at [156, 259] on icon at bounding box center [159, 257] width 13 height 13
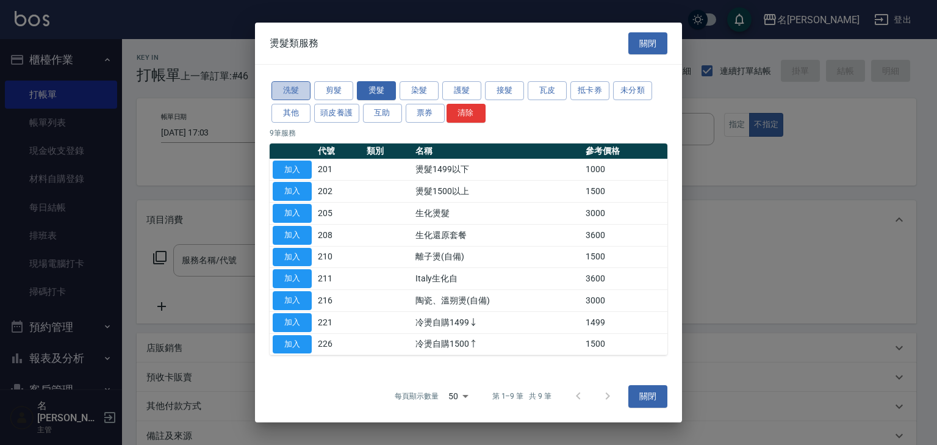
click at [295, 98] on button "洗髮" at bounding box center [290, 90] width 39 height 19
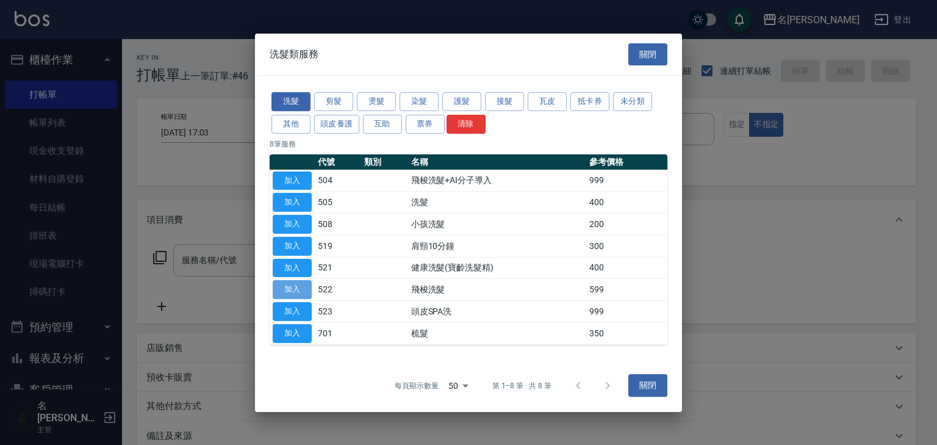
click at [285, 293] on button "加入" at bounding box center [292, 289] width 39 height 19
type input "飛梭洗髮(522)"
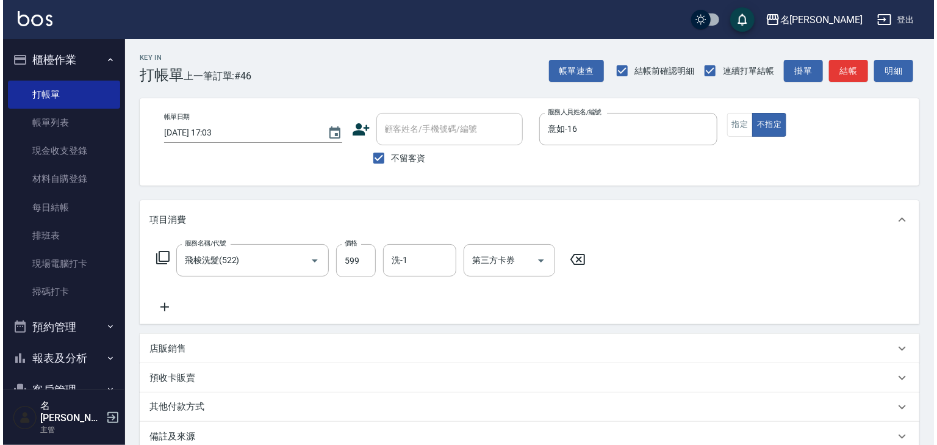
scroll to position [143, 0]
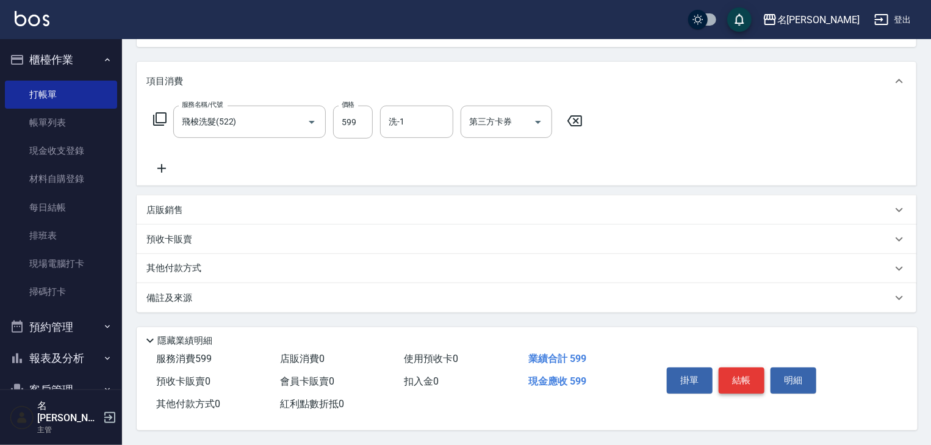
click at [735, 384] on button "結帳" at bounding box center [742, 380] width 46 height 26
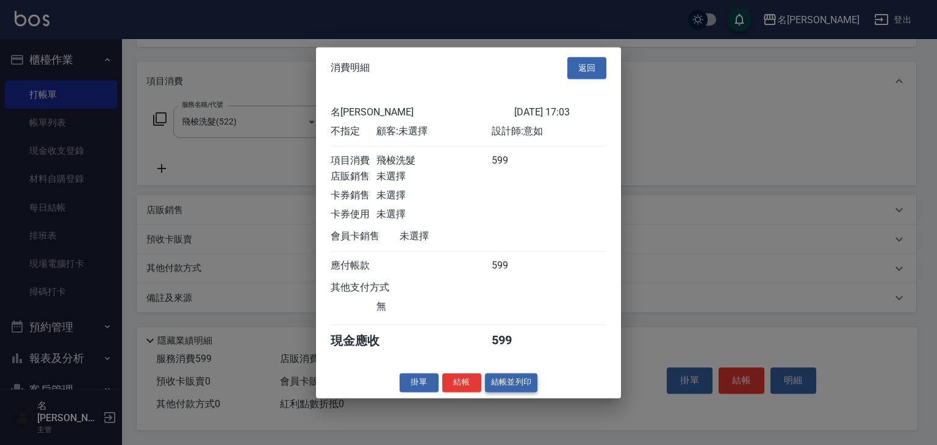
click at [517, 392] on button "結帳並列印" at bounding box center [511, 382] width 53 height 19
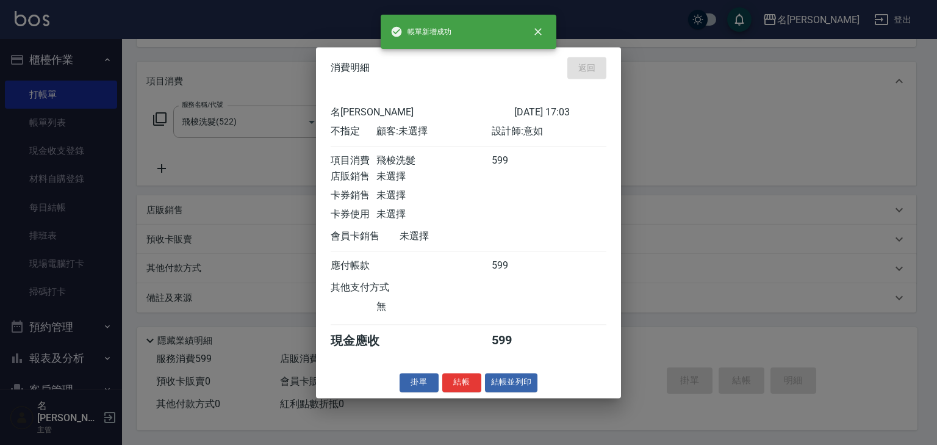
type input "2025/09/12 17:10"
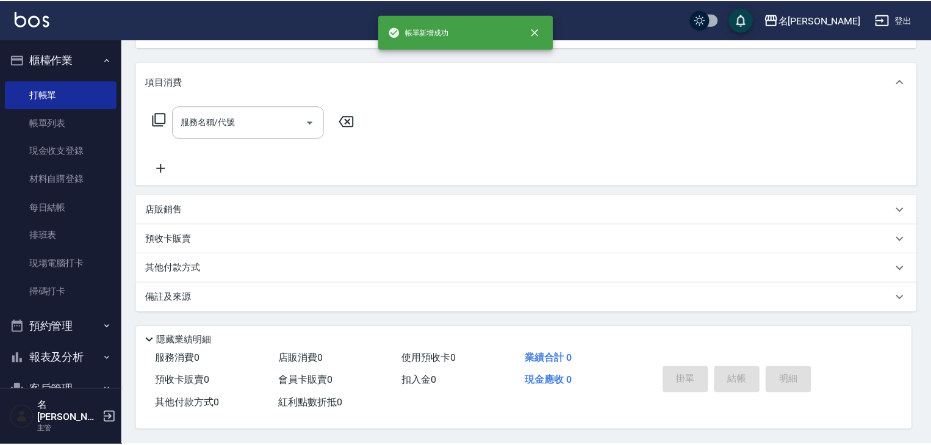
scroll to position [0, 0]
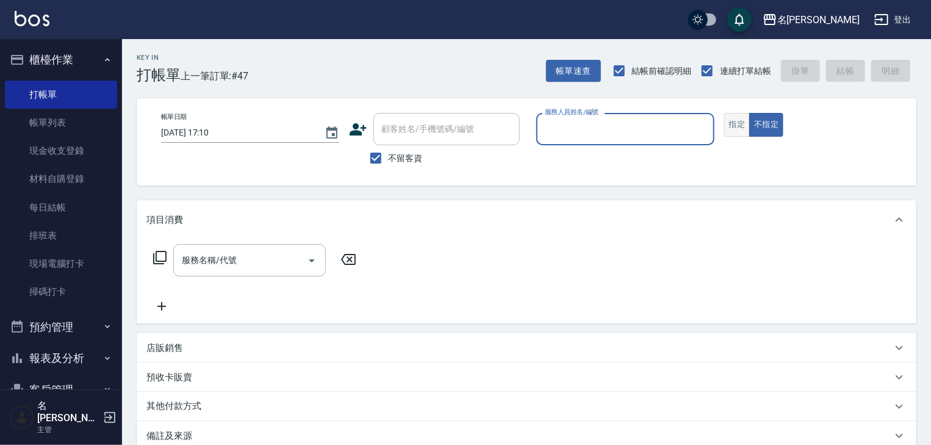
click at [730, 129] on button "指定" at bounding box center [737, 125] width 26 height 24
click at [642, 135] on input "服務人員姓名/編號" at bounding box center [625, 128] width 167 height 21
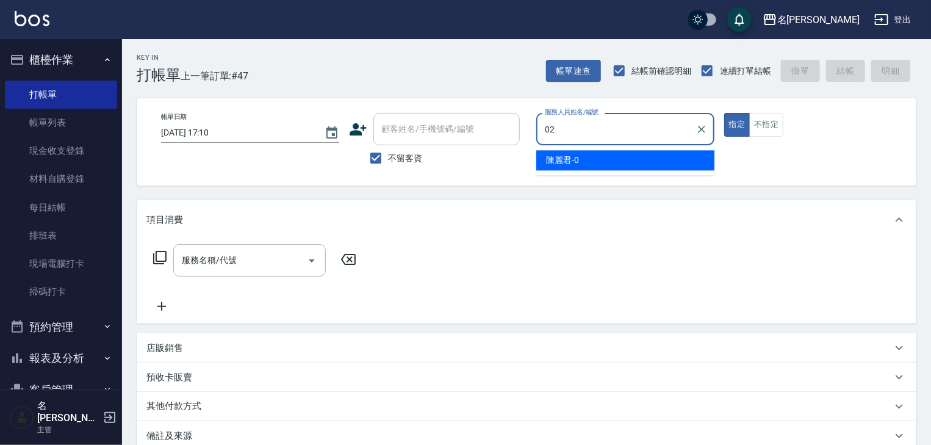
type input "[PERSON_NAME]-02"
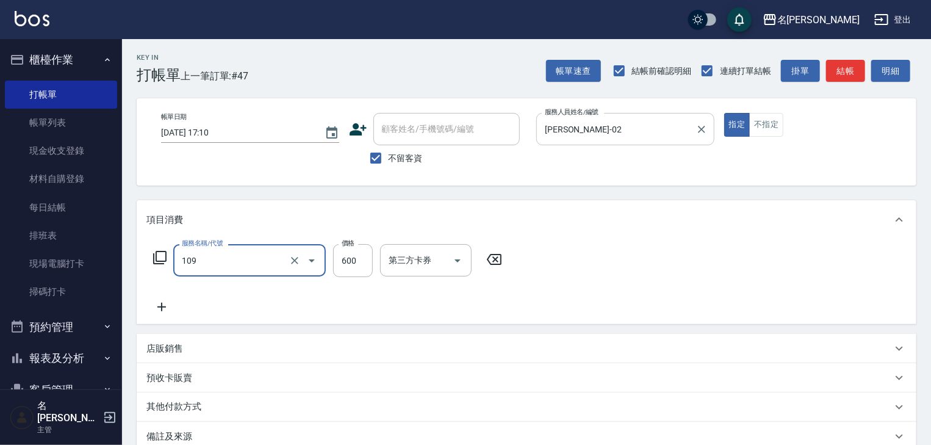
type input "基礎活氧健康洗/何首烏(109)"
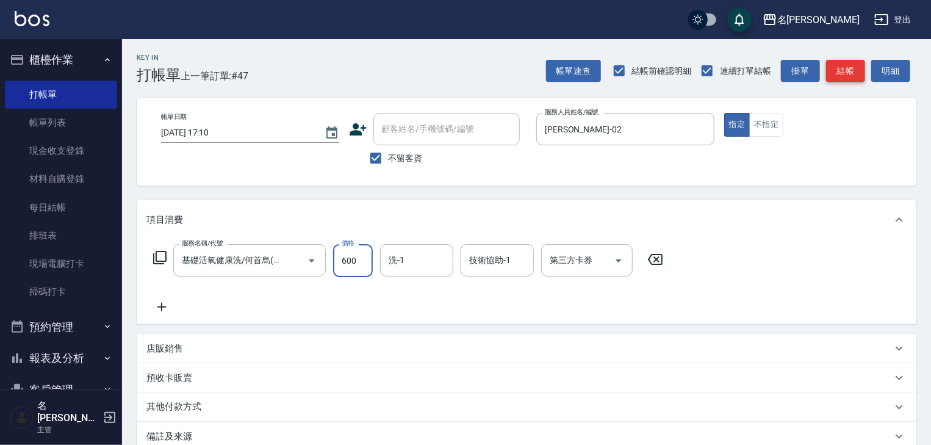
click at [849, 73] on button "結帳" at bounding box center [845, 71] width 39 height 23
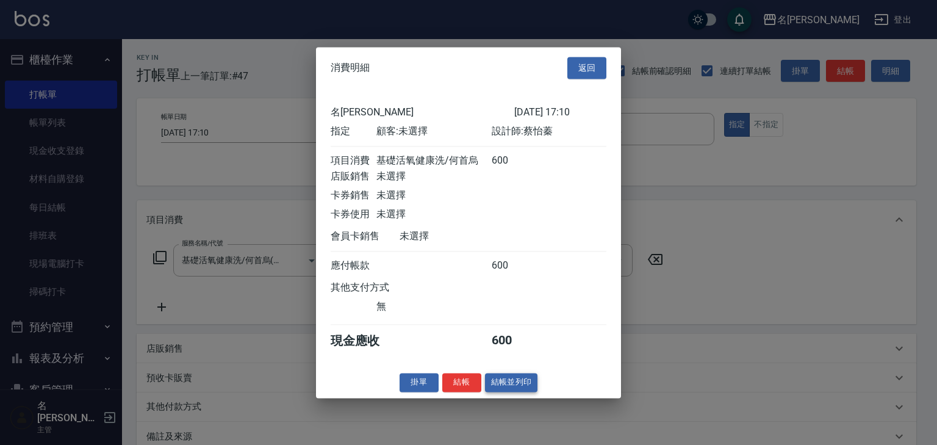
click at [511, 388] on button "結帳並列印" at bounding box center [511, 382] width 53 height 19
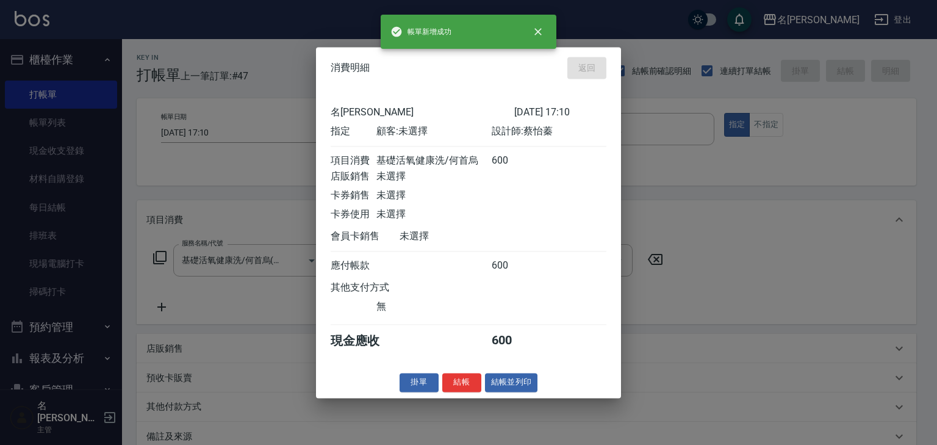
type input "2025/09/12 17:20"
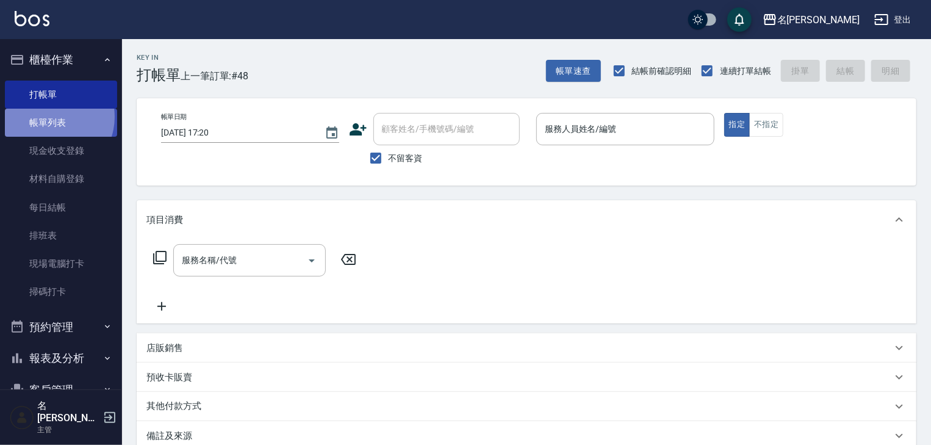
click at [51, 117] on link "帳單列表" at bounding box center [61, 123] width 112 height 28
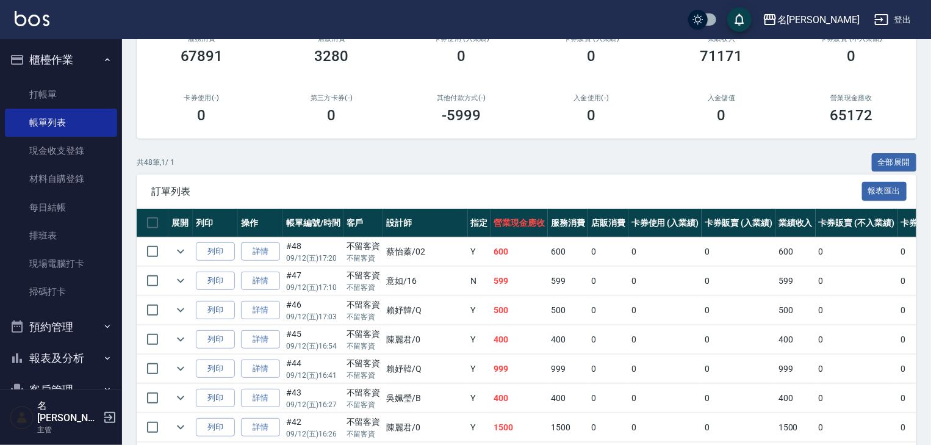
scroll to position [195, 0]
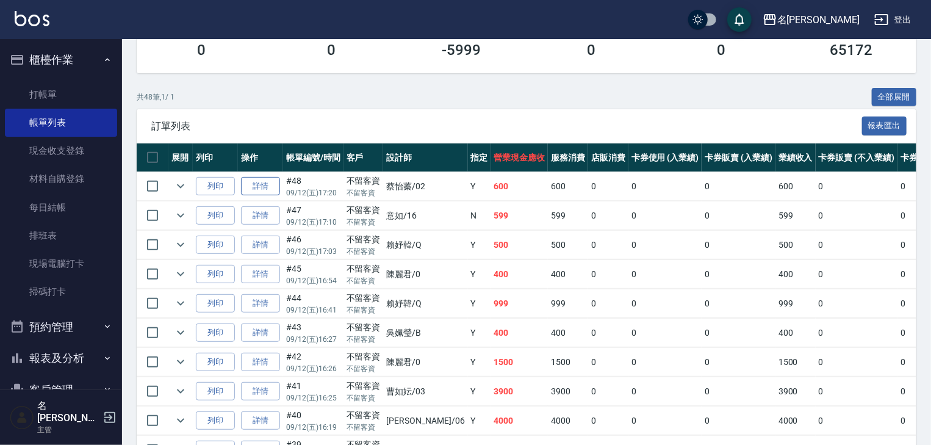
click at [262, 196] on link "詳情" at bounding box center [260, 186] width 39 height 19
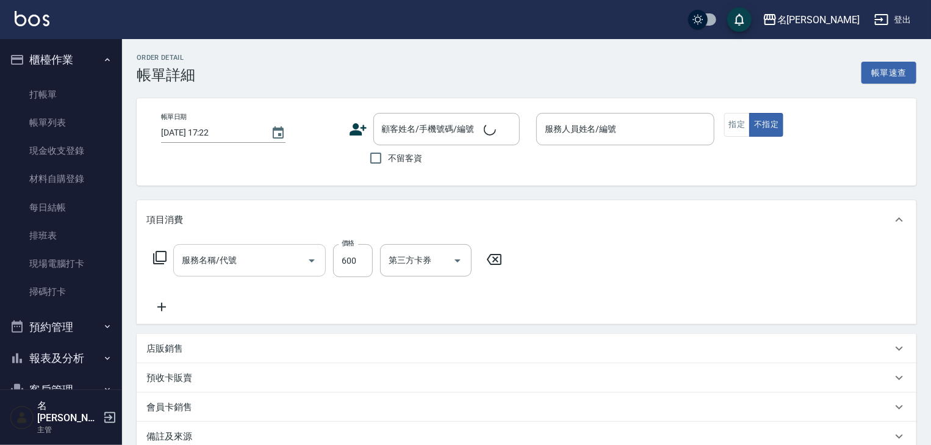
type input "2025/09/12 17:20"
checkbox input "true"
type input "[PERSON_NAME]-02"
type input "基礎活氧健康洗/何首烏(109)"
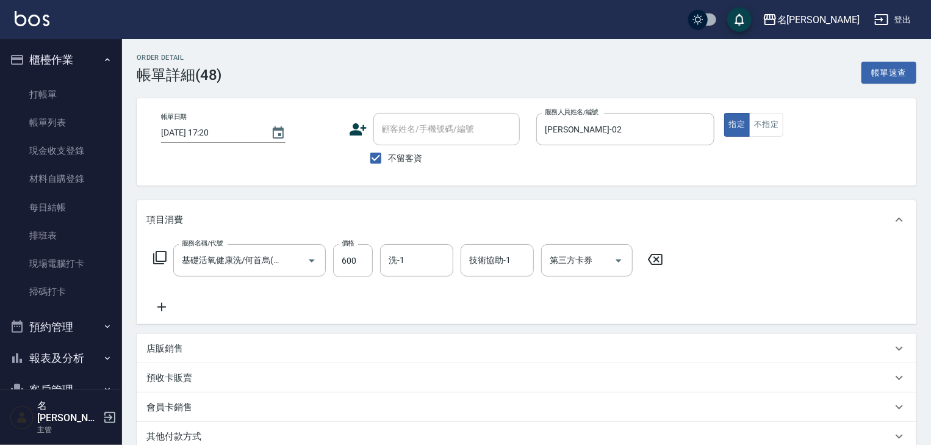
click at [166, 309] on icon at bounding box center [161, 307] width 30 height 15
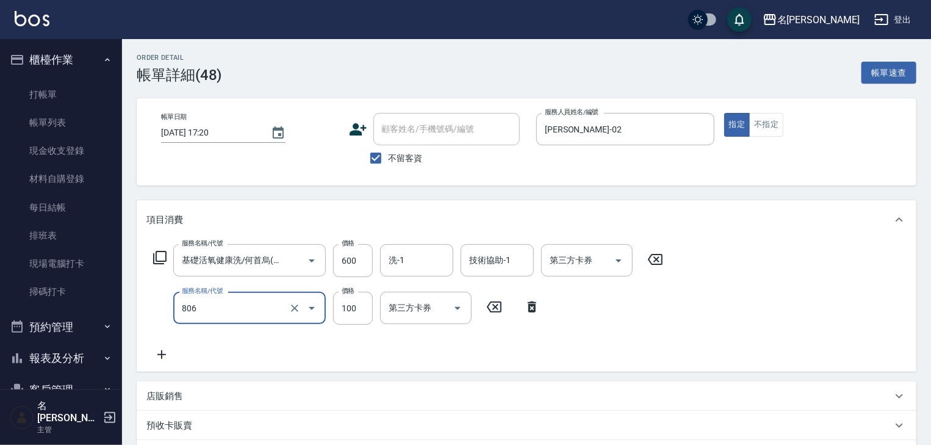
type input "電棒(806)"
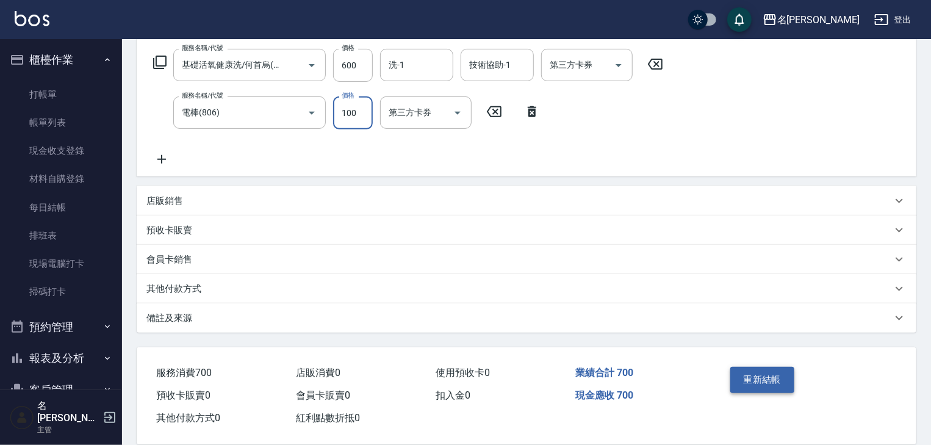
click at [778, 378] on button "重新結帳" at bounding box center [762, 380] width 65 height 26
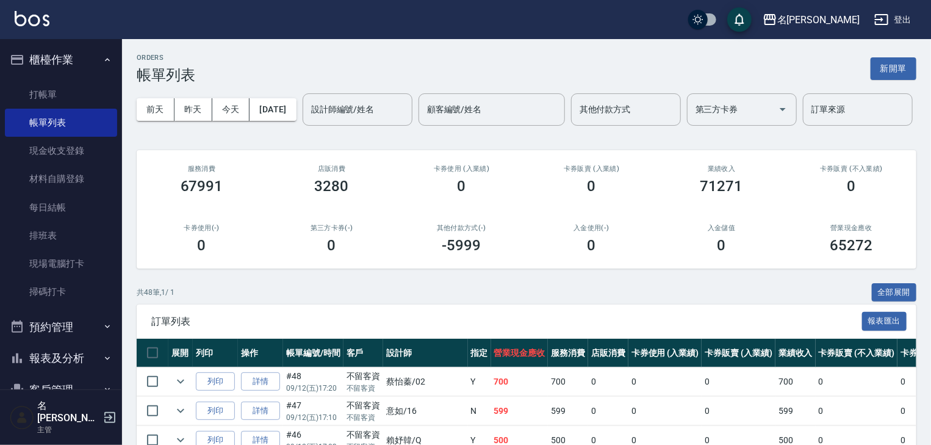
click at [42, 17] on img at bounding box center [32, 18] width 35 height 15
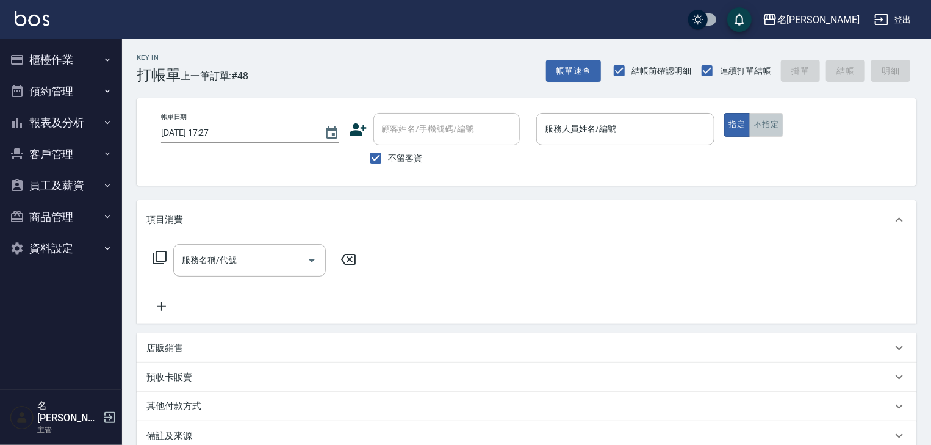
click at [754, 131] on button "不指定" at bounding box center [766, 125] width 34 height 24
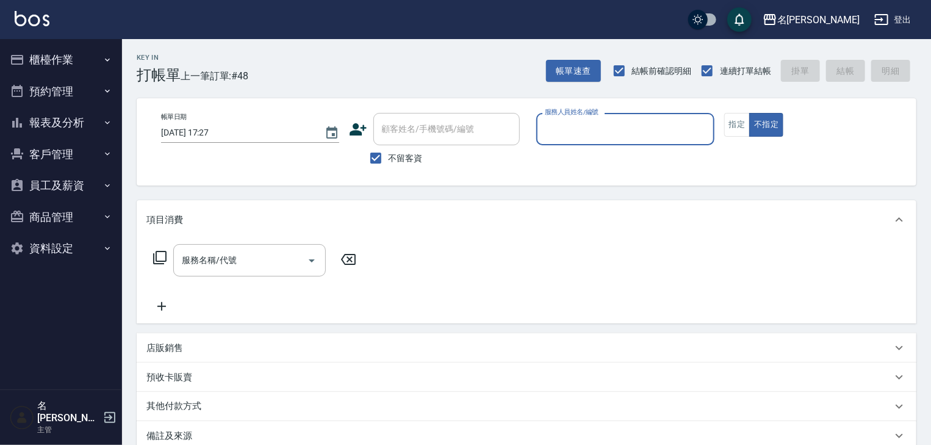
click at [651, 127] on input "服務人員姓名/編號" at bounding box center [625, 128] width 167 height 21
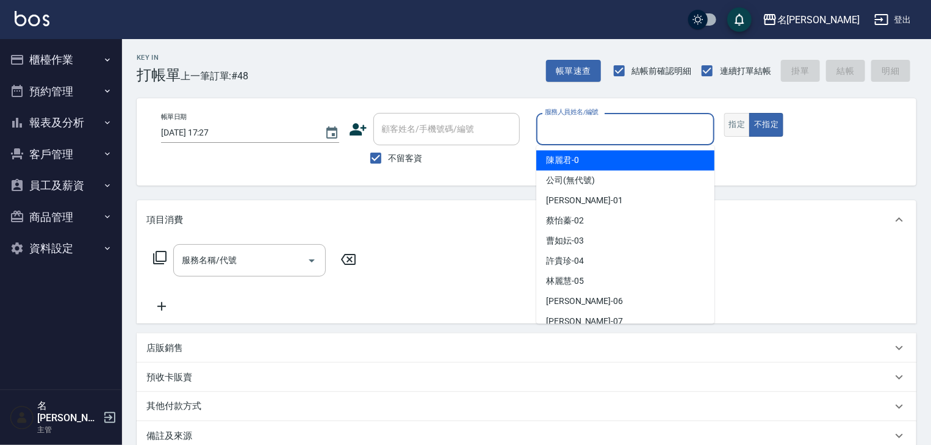
click at [728, 121] on button "指定" at bounding box center [737, 125] width 26 height 24
click at [672, 134] on input "服務人員姓名/編號" at bounding box center [625, 128] width 167 height 21
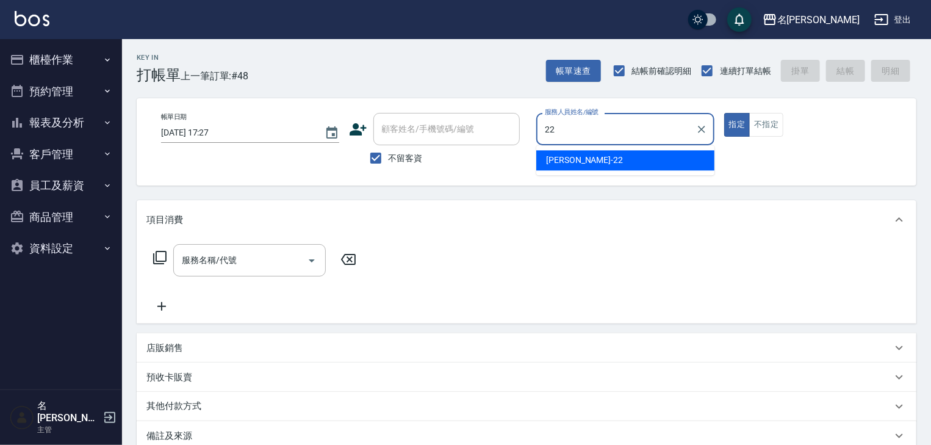
type input "王婕宇-22"
type button "true"
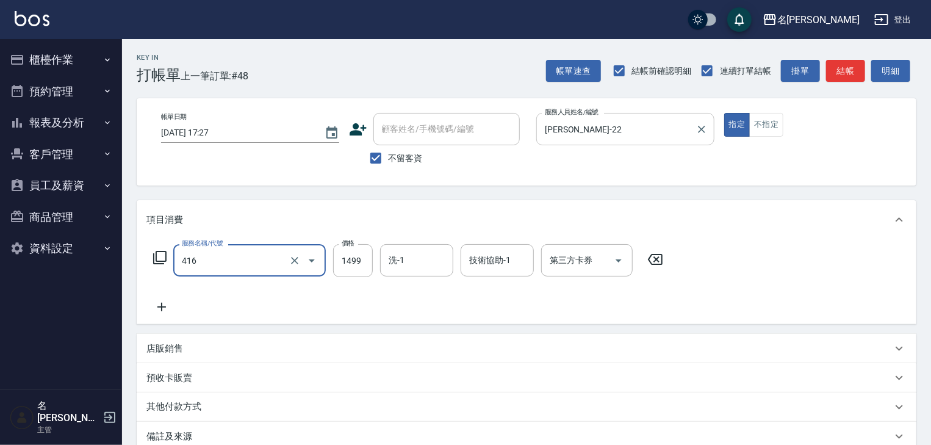
type input "染髮1499↓(416)"
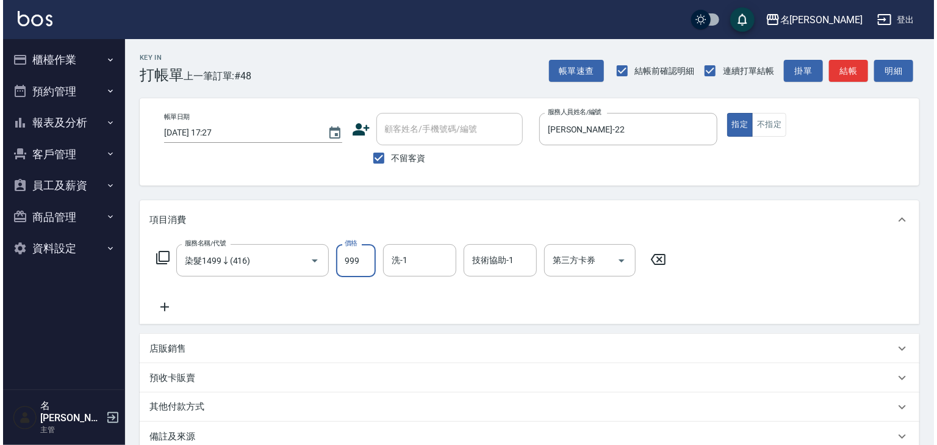
scroll to position [143, 0]
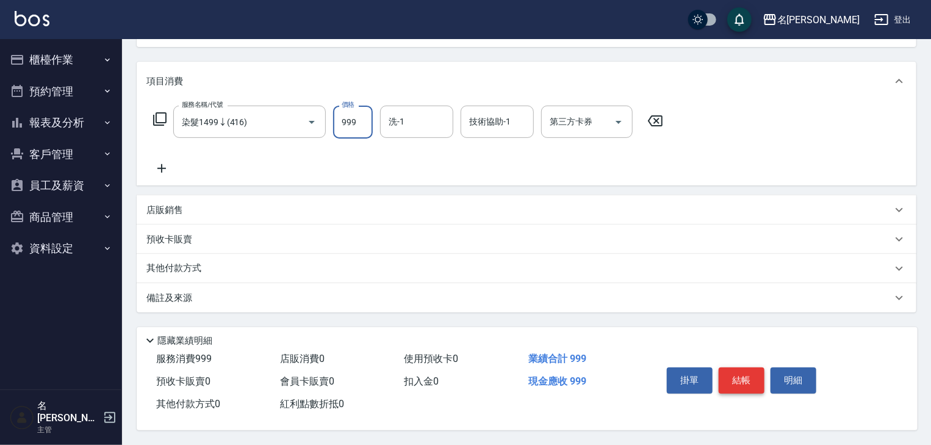
type input "999"
click at [748, 379] on button "結帳" at bounding box center [742, 380] width 46 height 26
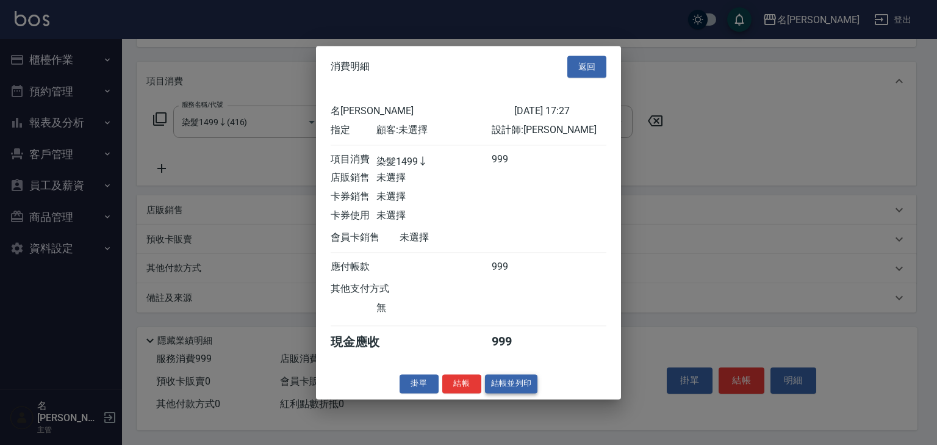
click at [528, 388] on button "結帳並列印" at bounding box center [511, 383] width 53 height 19
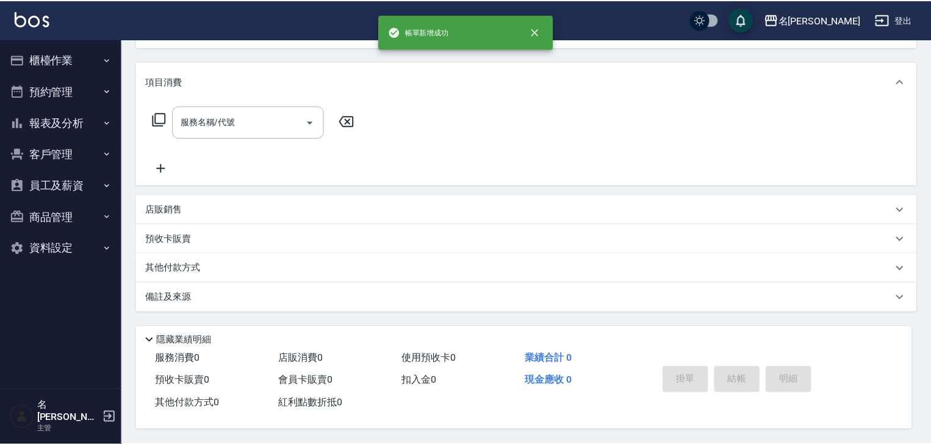
scroll to position [0, 0]
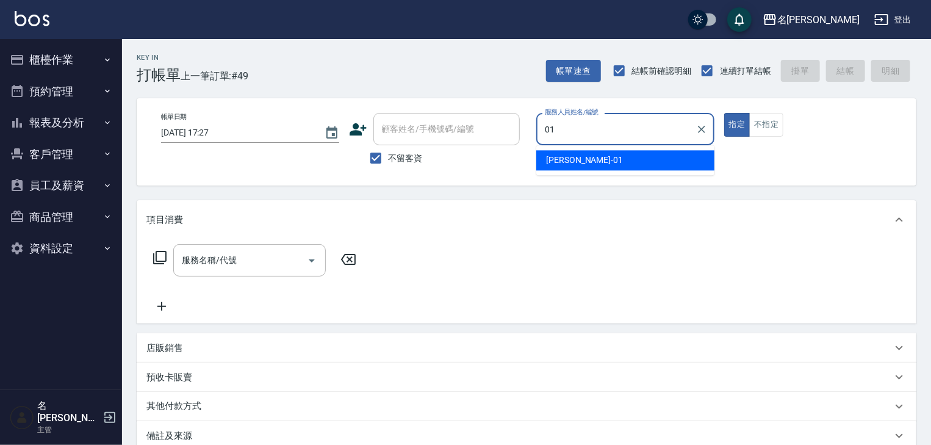
type input "Joyce-01"
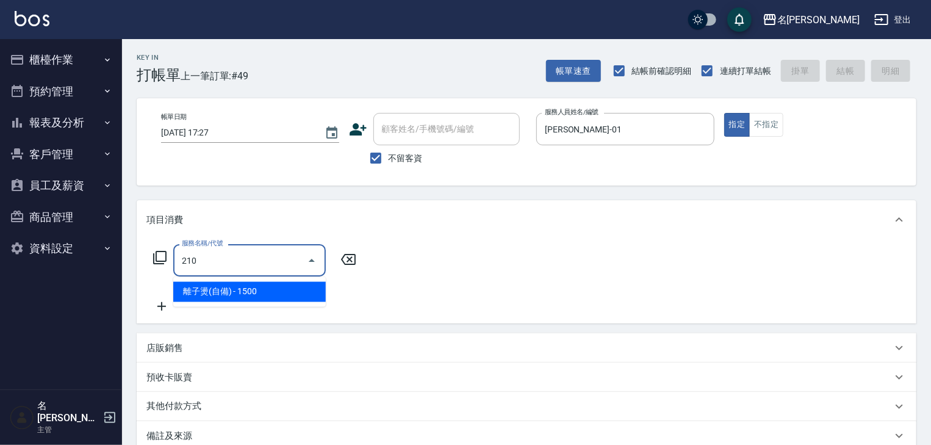
type input "離子燙(自備)(210)"
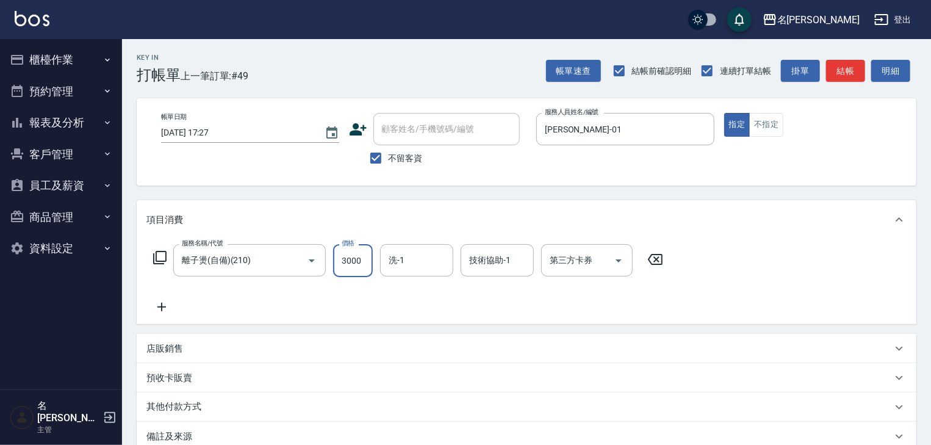
type input "3000"
type input "王婕宇-22"
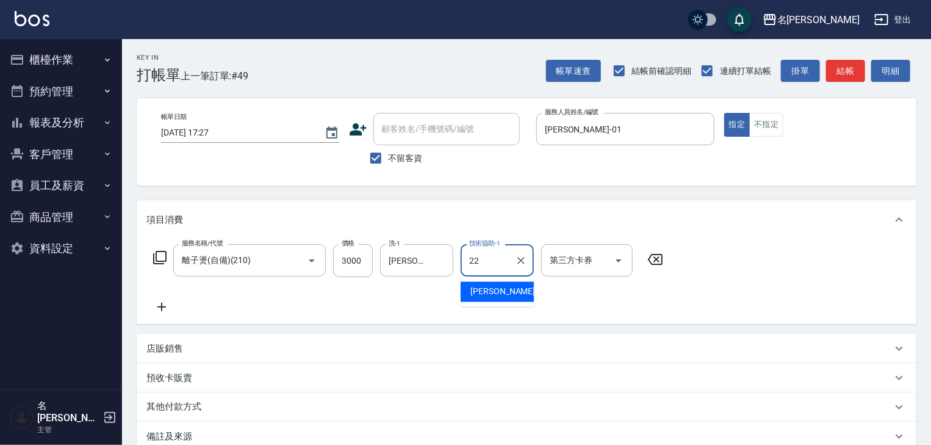
type input "王婕宇-22"
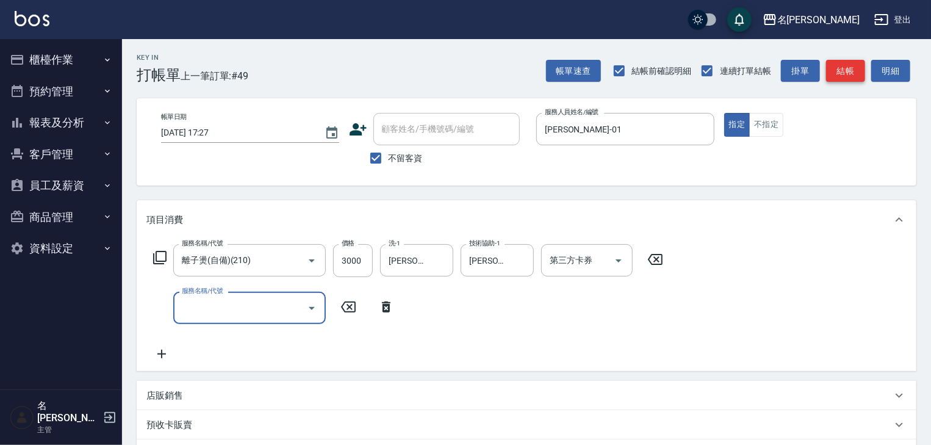
click at [844, 68] on button "結帳" at bounding box center [845, 71] width 39 height 23
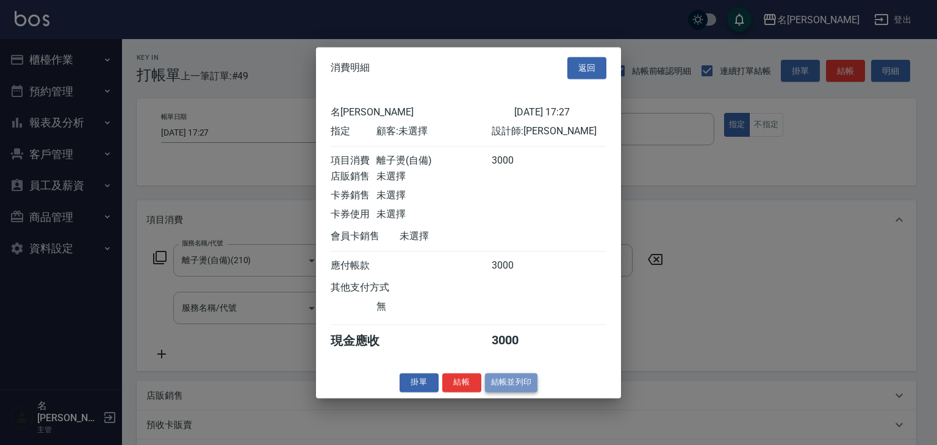
click at [516, 384] on button "結帳並列印" at bounding box center [511, 382] width 53 height 19
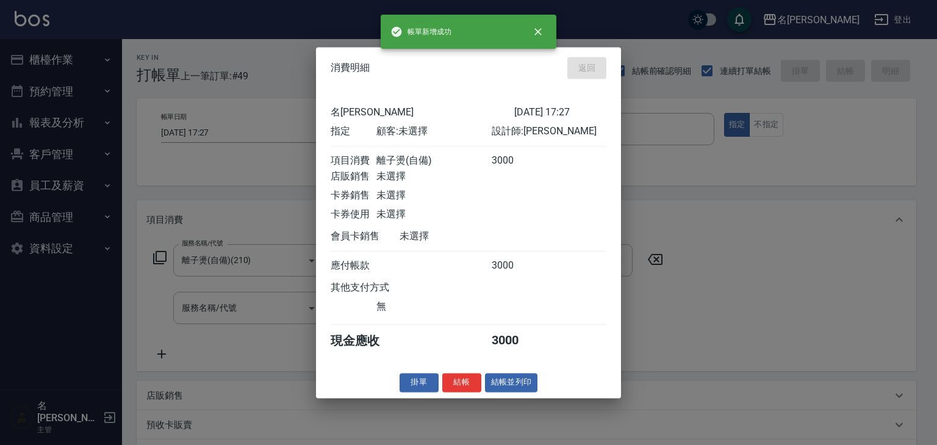
type input "2025/09/12 17:29"
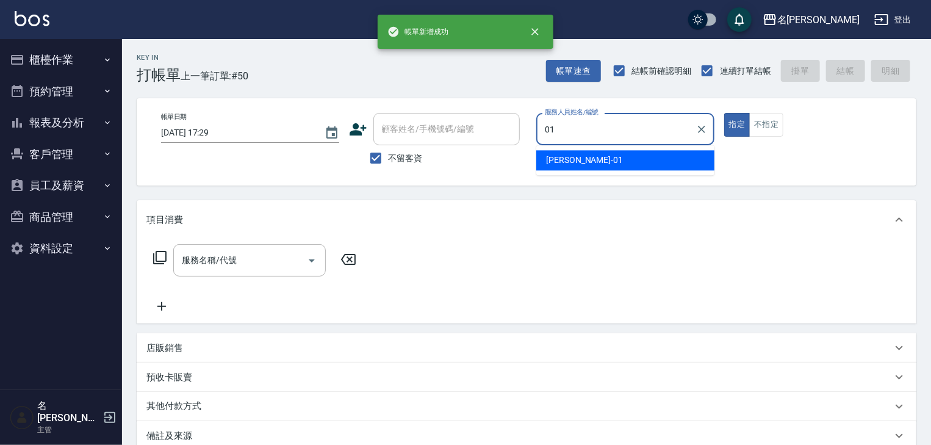
type input "Joyce-01"
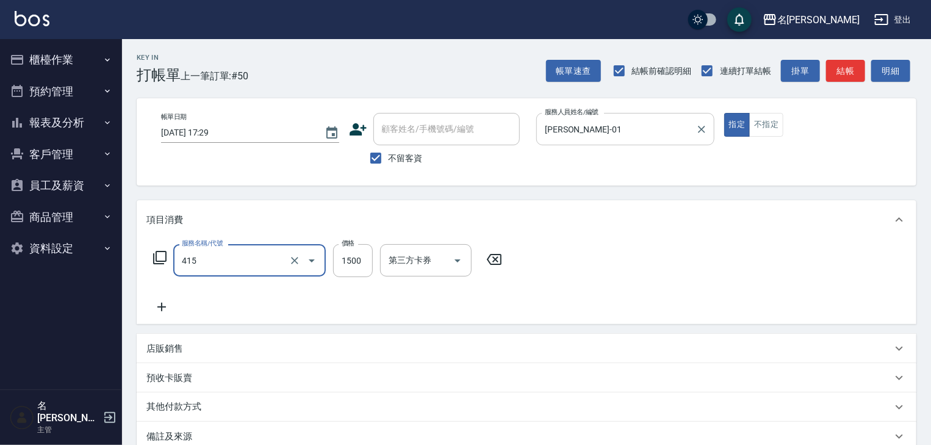
type input "染髮1500↑(415)"
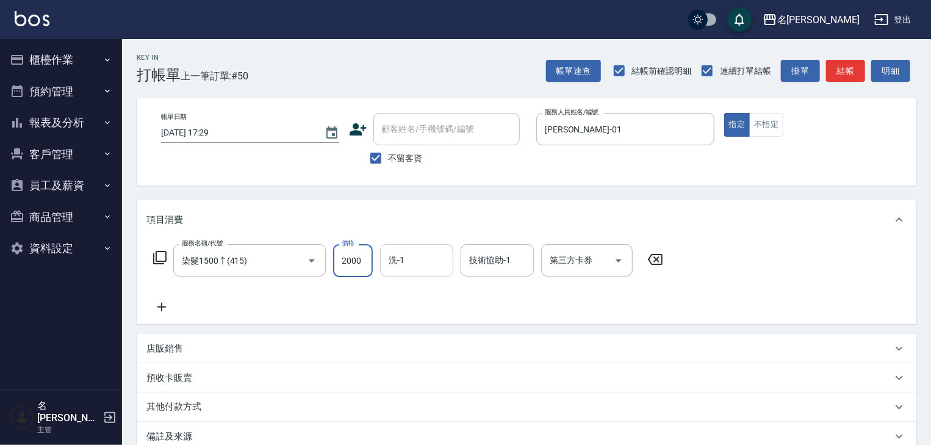
type input "2000"
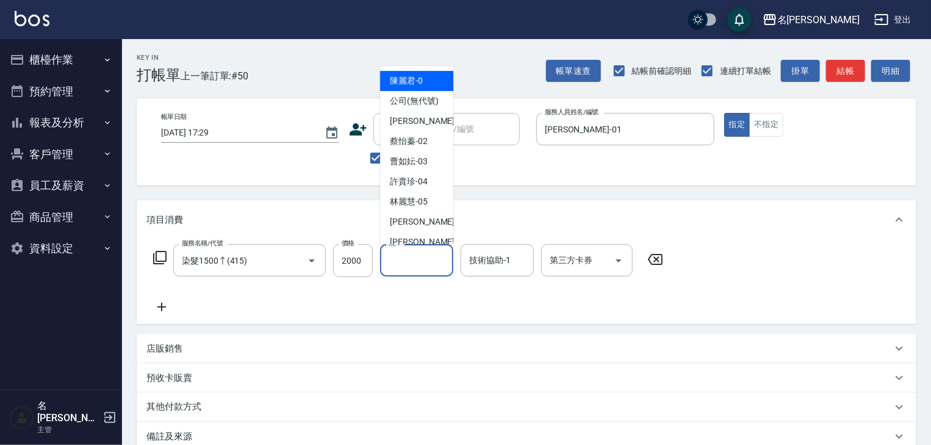
click at [393, 258] on input "洗-1" at bounding box center [417, 259] width 62 height 21
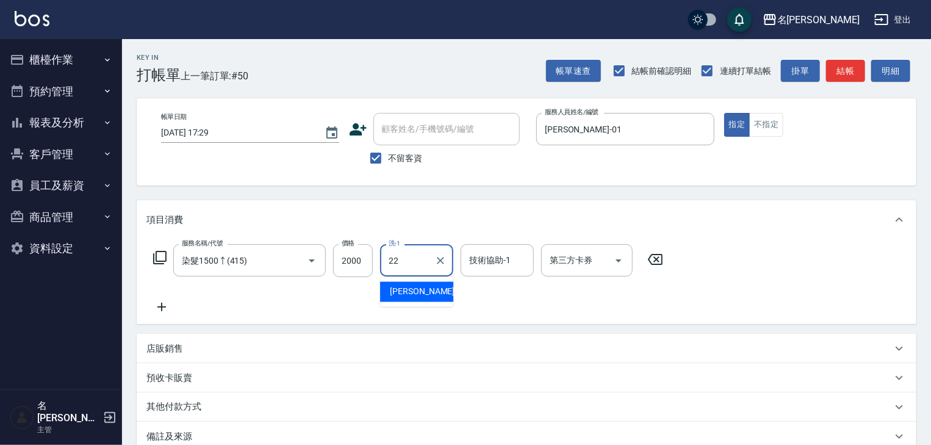
type input "王婕宇-22"
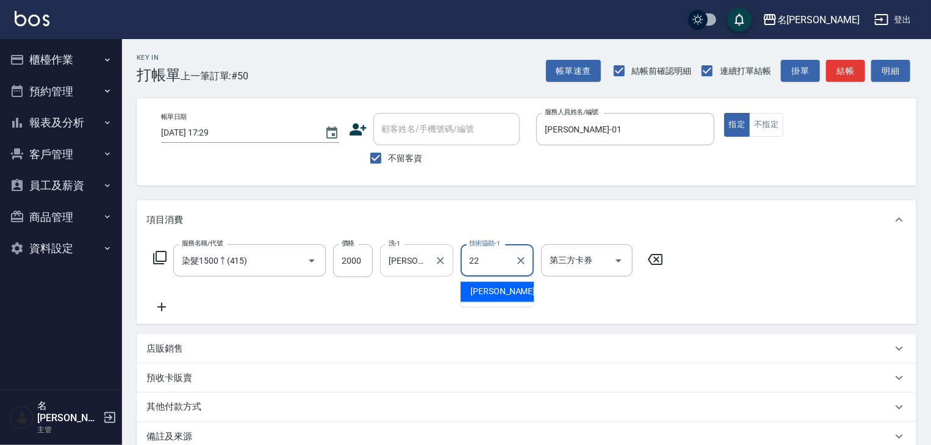
type input "王婕宇-22"
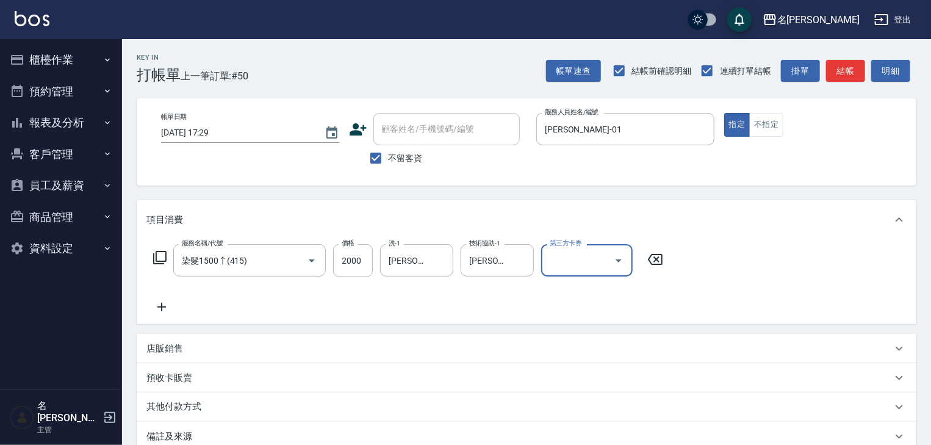
click at [837, 85] on div "Key In 打帳單 上一筆訂單:#50 帳單速查 結帳前確認明細 連續打單結帳 掛單 結帳 明細 帳單日期 2025/09/12 17:29 顧客姓名/手機…" at bounding box center [526, 311] width 809 height 544
click at [841, 74] on button "結帳" at bounding box center [845, 71] width 39 height 23
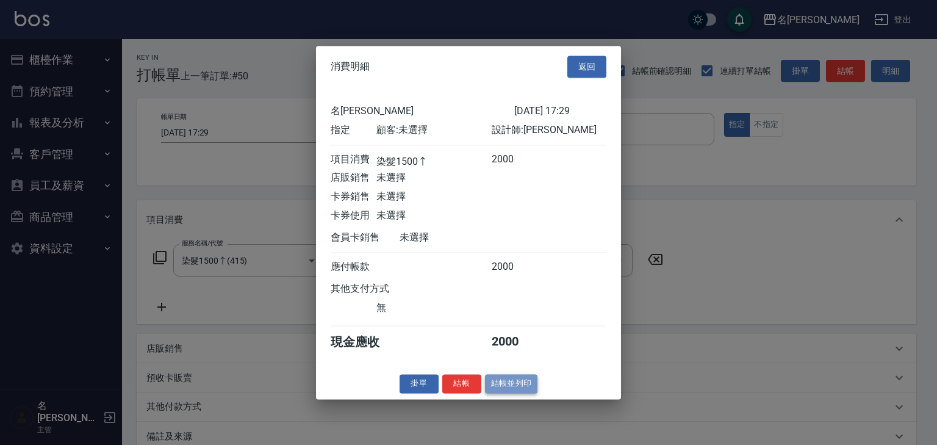
click at [525, 393] on button "結帳並列印" at bounding box center [511, 383] width 53 height 19
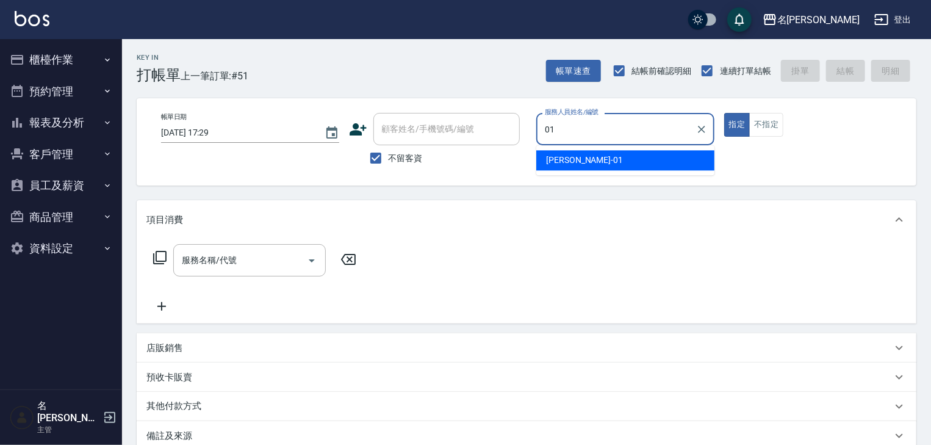
type input "Joyce-01"
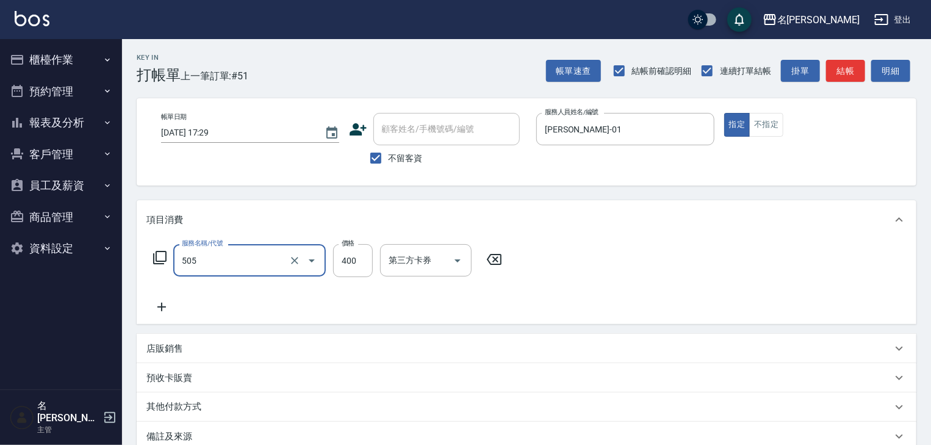
type input "洗髮(505)"
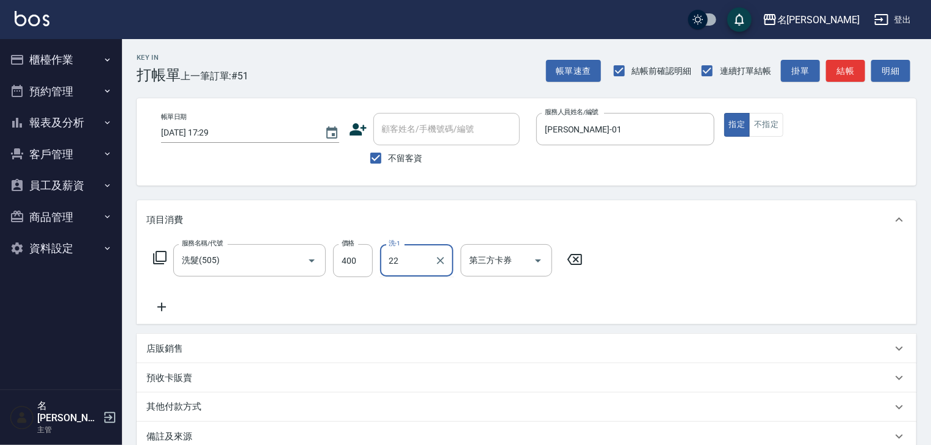
type input "王婕宇-22"
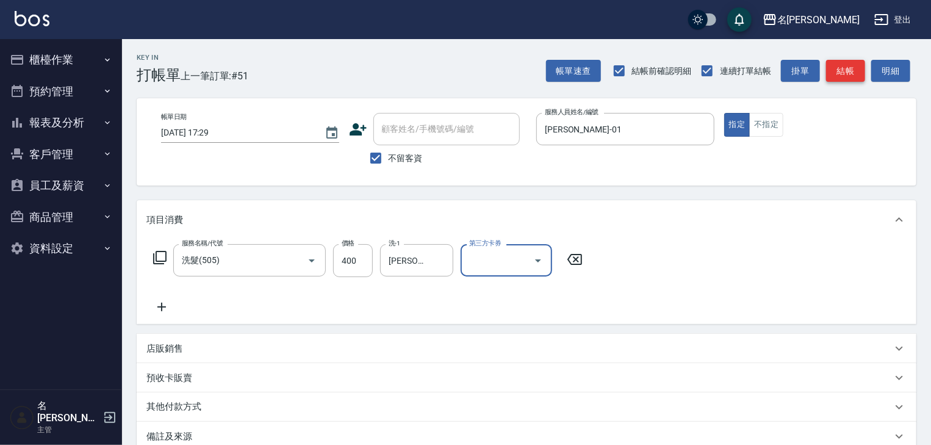
click at [853, 73] on button "結帳" at bounding box center [845, 71] width 39 height 23
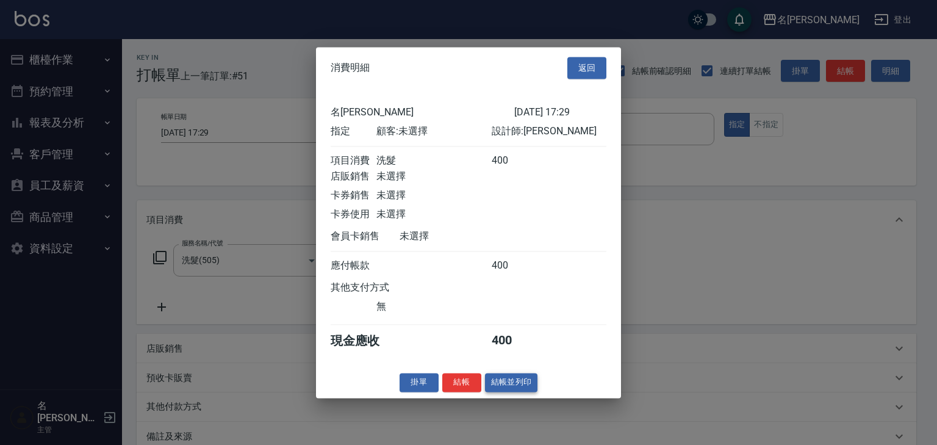
click at [514, 392] on button "結帳並列印" at bounding box center [511, 382] width 53 height 19
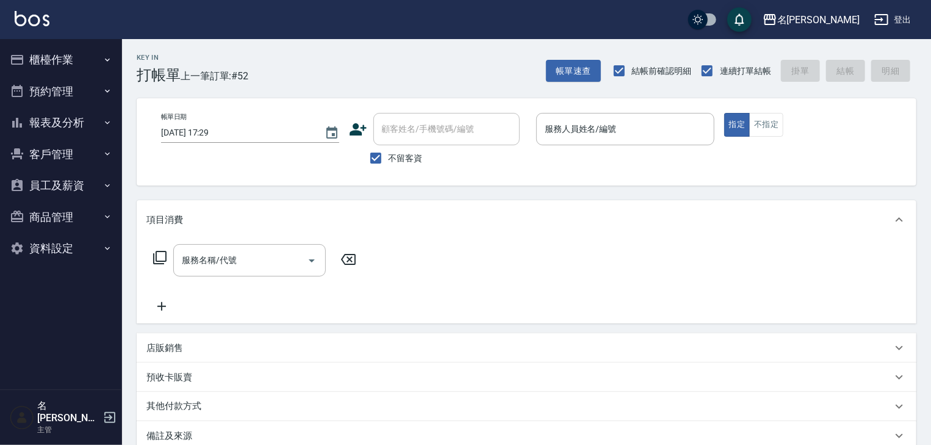
click at [644, 146] on p at bounding box center [625, 151] width 178 height 13
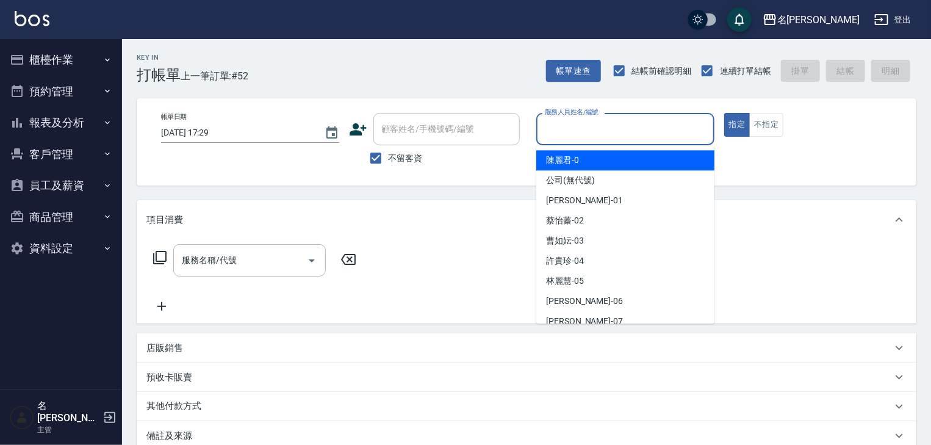
click at [652, 122] on input "服務人員姓名/編號" at bounding box center [625, 128] width 167 height 21
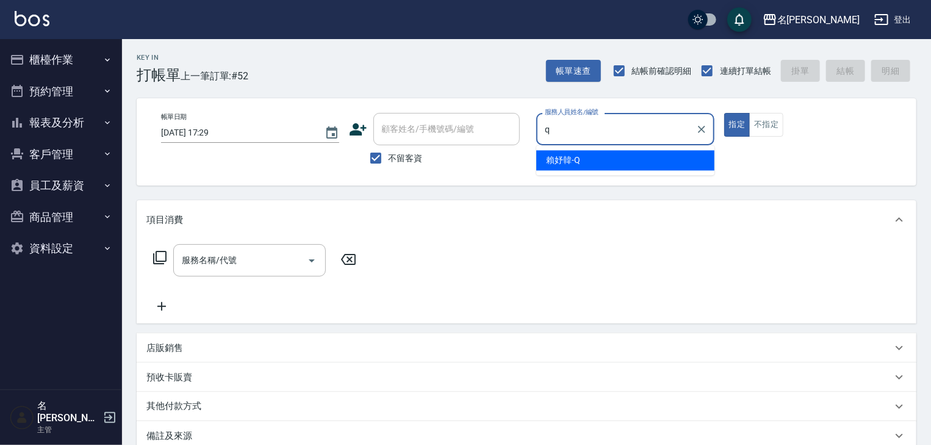
type input "[PERSON_NAME]"
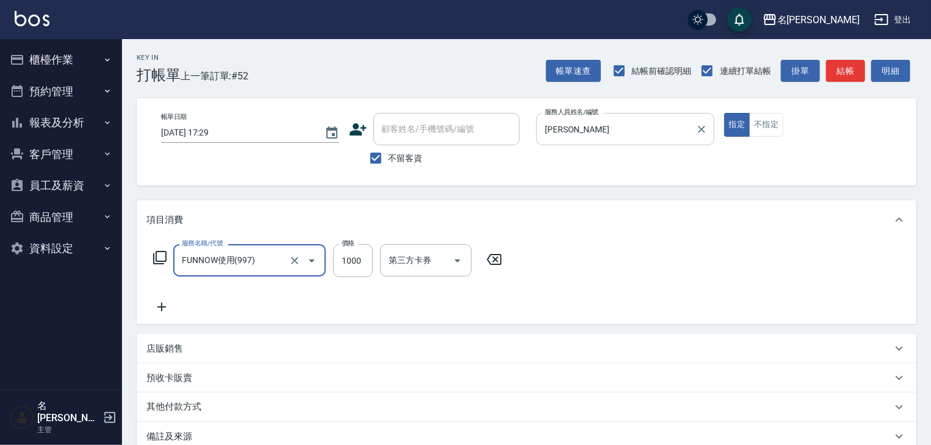
type input "FUNNOW使用(997)"
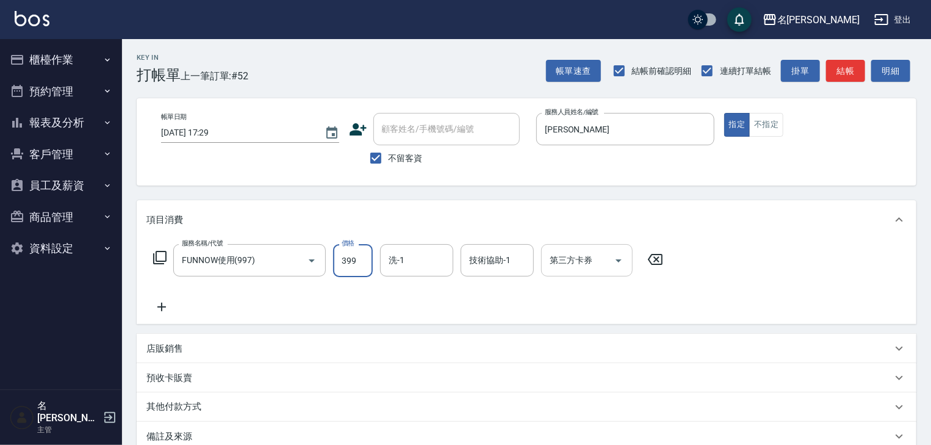
click at [589, 271] on div "第三方卡券" at bounding box center [586, 260] width 91 height 32
type input "399"
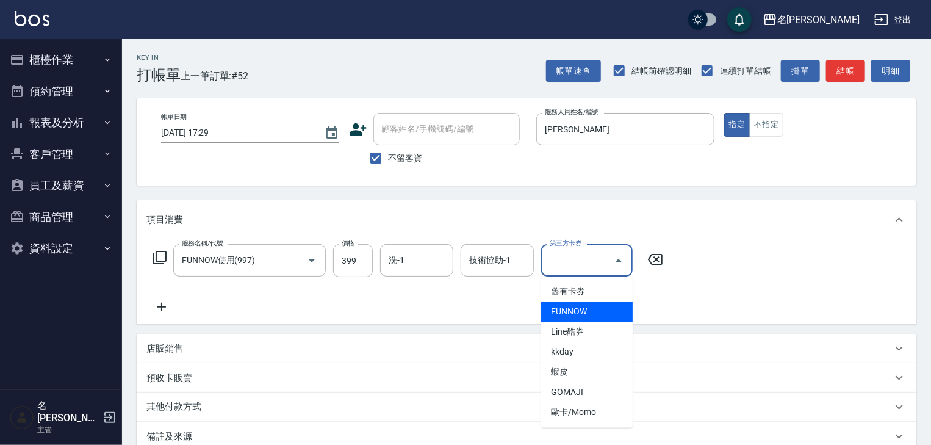
click at [577, 305] on span "FUNNOW" at bounding box center [586, 312] width 91 height 20
type input "FUNNOW"
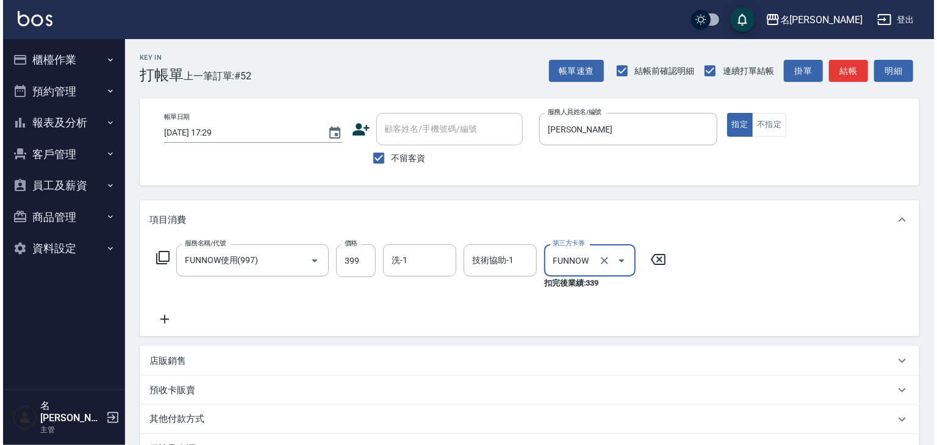
scroll to position [155, 0]
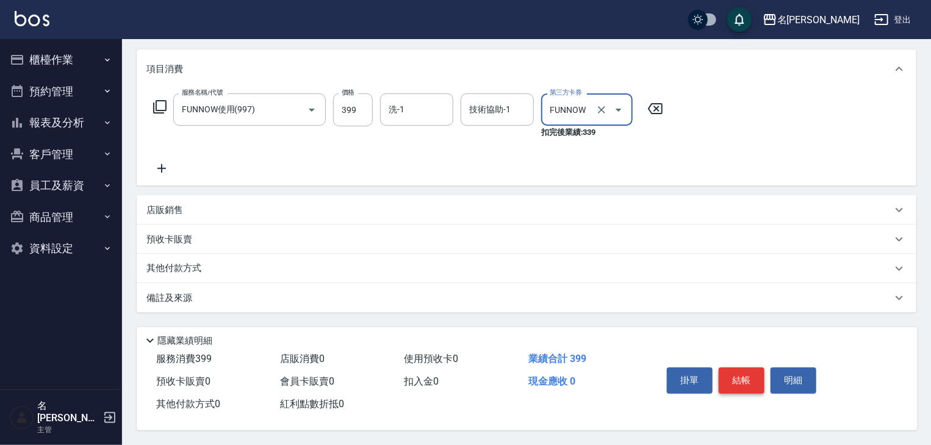
click at [731, 373] on button "結帳" at bounding box center [742, 380] width 46 height 26
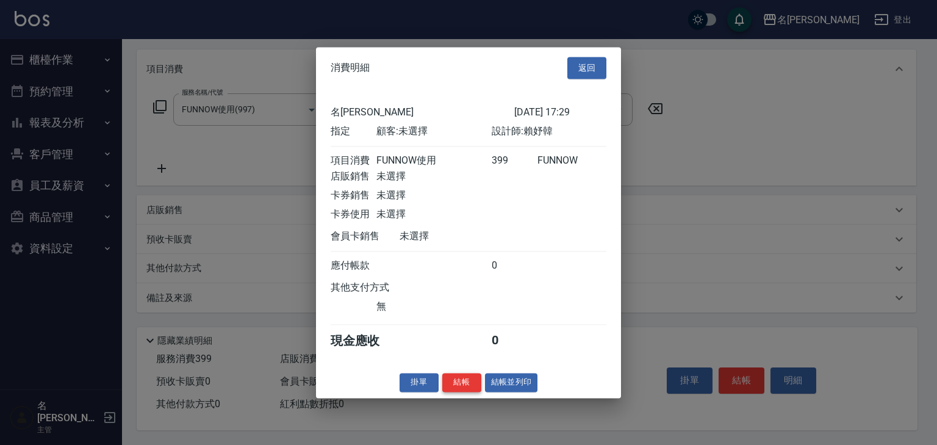
click at [476, 392] on button "結帳" at bounding box center [461, 382] width 39 height 19
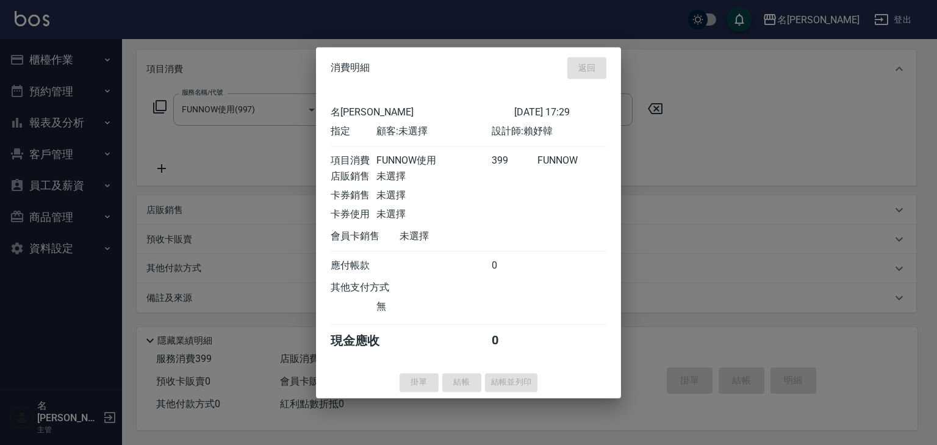
type input "2025/09/12 17:32"
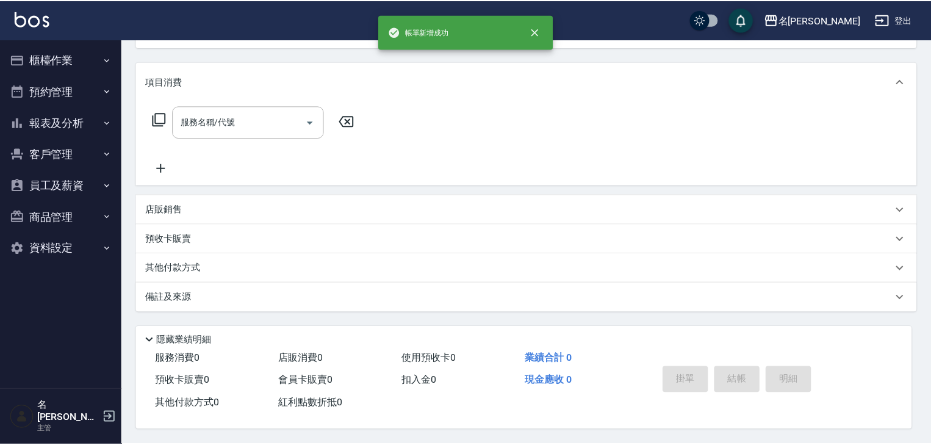
scroll to position [0, 0]
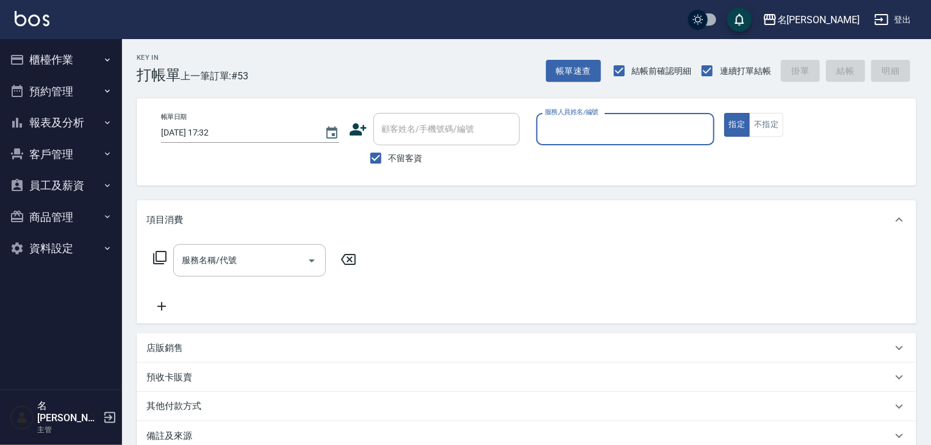
click at [56, 63] on button "櫃檯作業" at bounding box center [61, 60] width 112 height 32
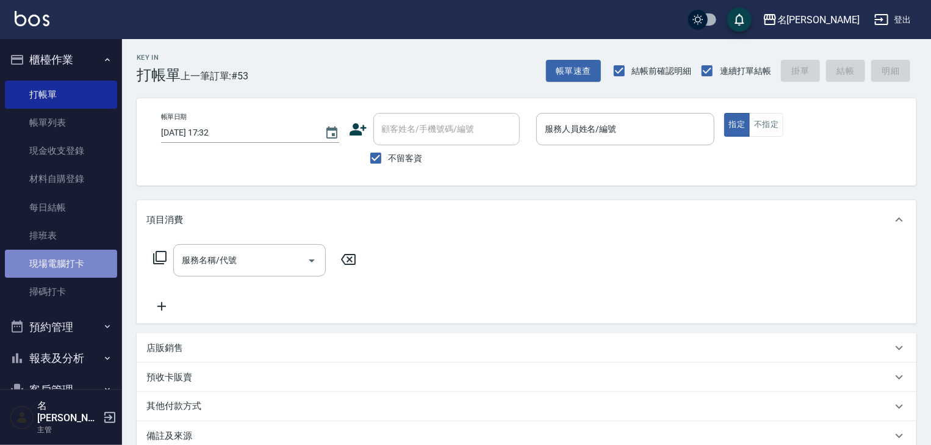
click at [78, 269] on link "現場電腦打卡" at bounding box center [61, 263] width 112 height 28
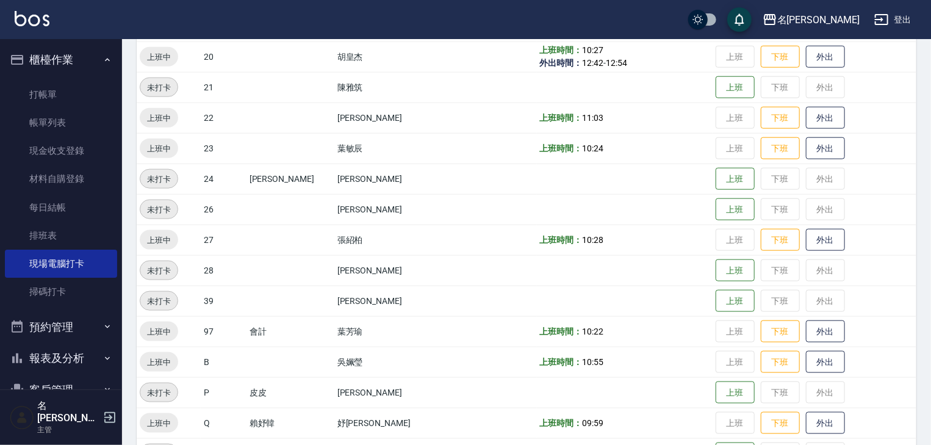
scroll to position [578, 0]
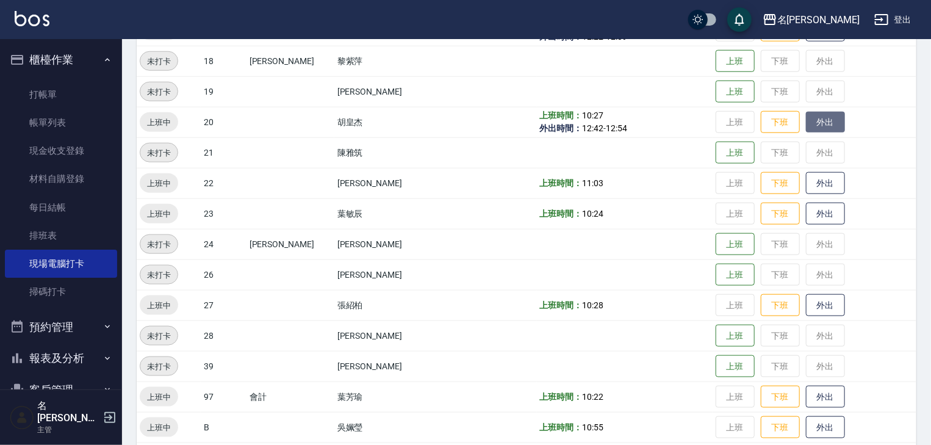
click at [814, 128] on button "外出" at bounding box center [825, 122] width 39 height 21
click at [45, 15] on img at bounding box center [32, 18] width 35 height 15
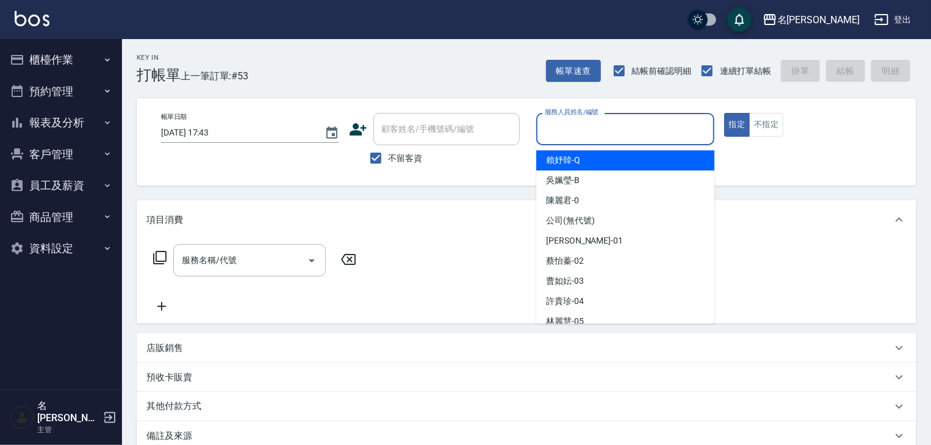
click at [559, 118] on input "服務人員姓名/編號" at bounding box center [625, 128] width 167 height 21
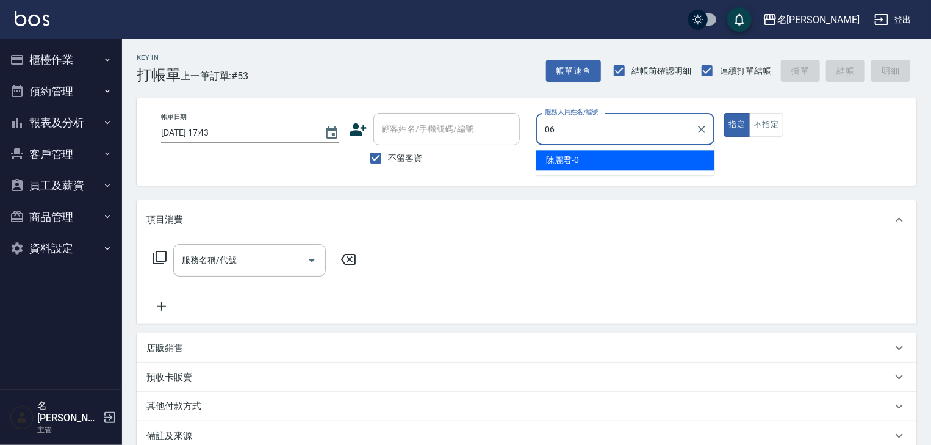
type input "[PERSON_NAME]-06"
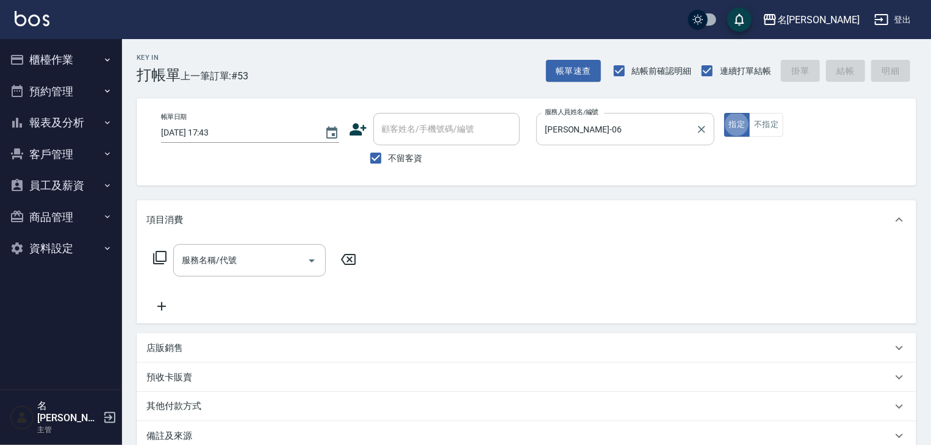
type button "true"
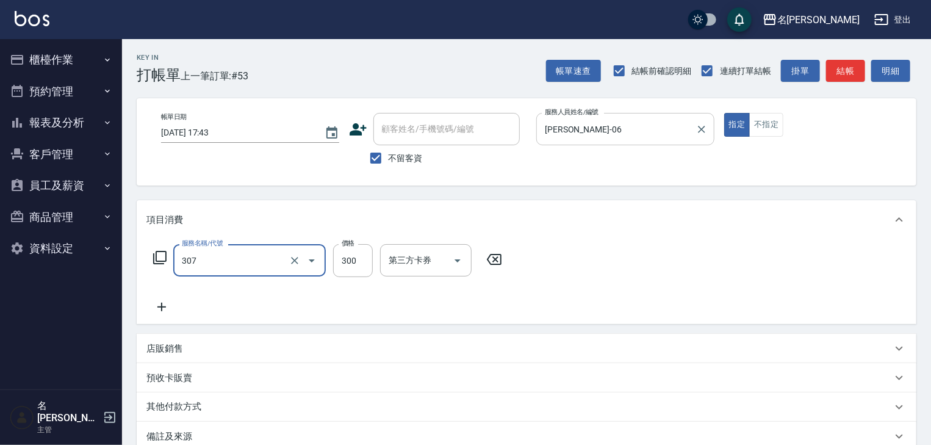
type input "剪髮(307)"
type input "999"
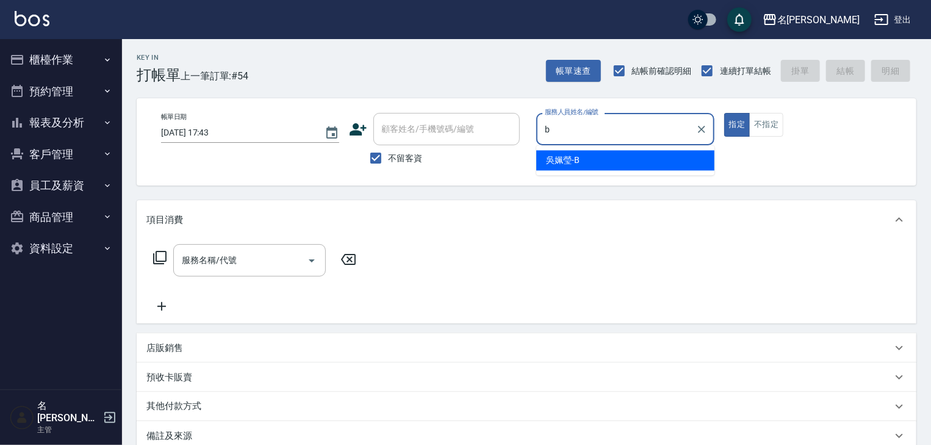
type input "[PERSON_NAME]"
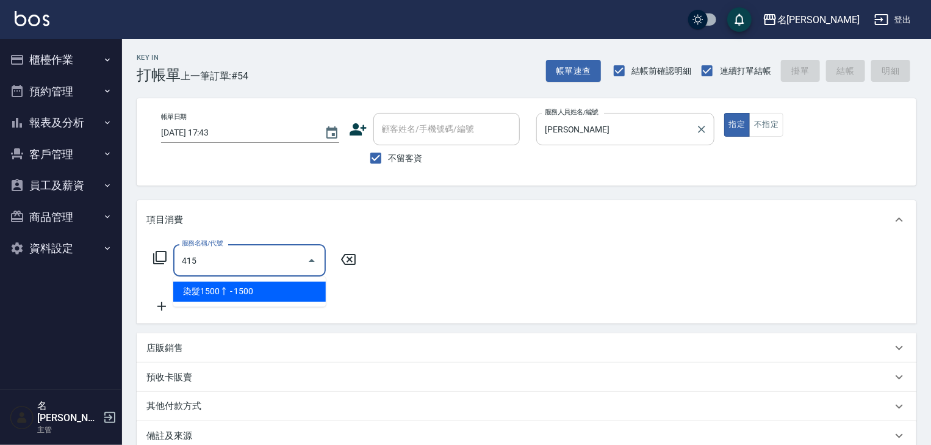
type input "染髮1500↑(415)"
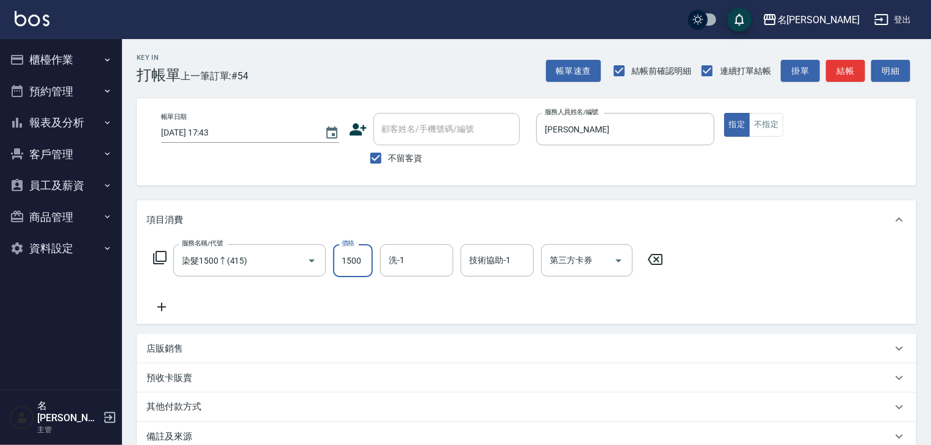
click at [165, 304] on icon at bounding box center [161, 307] width 30 height 15
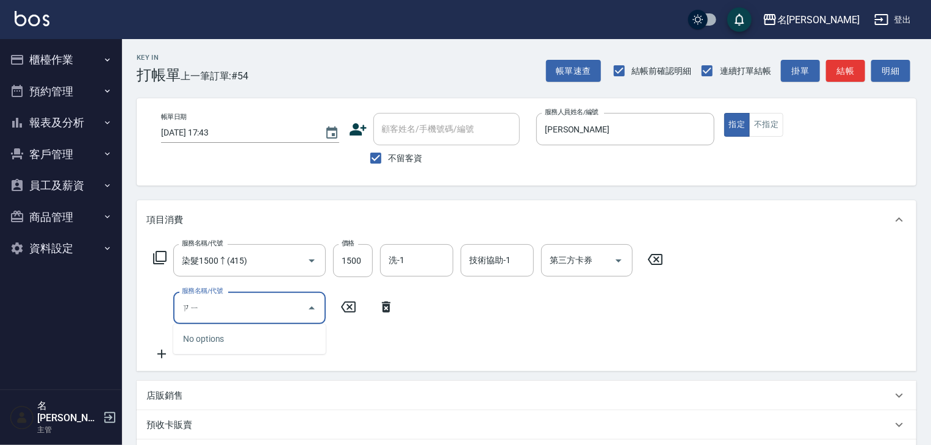
type input "ㄗㄧㄣ"
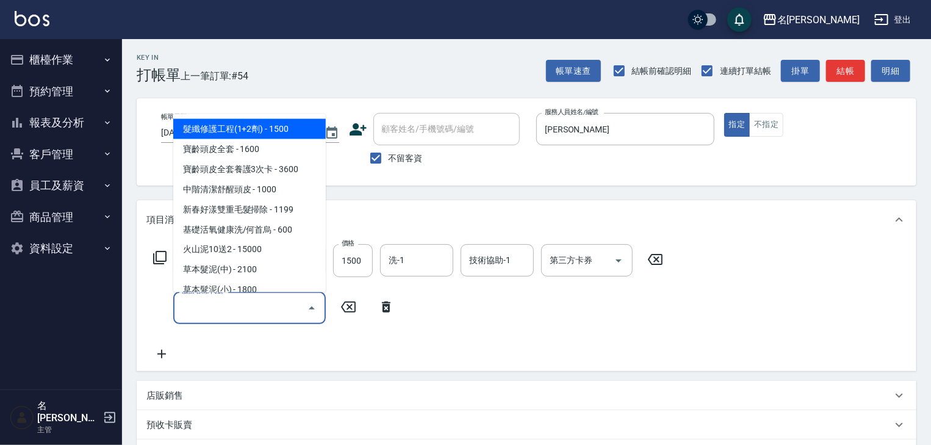
type input ","
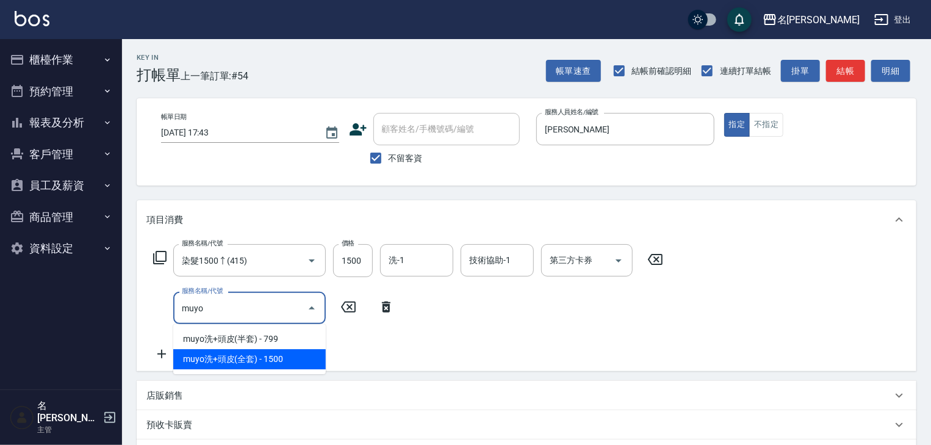
click at [254, 361] on span "muyo洗+頭皮(全套) - 1500" at bounding box center [249, 359] width 152 height 20
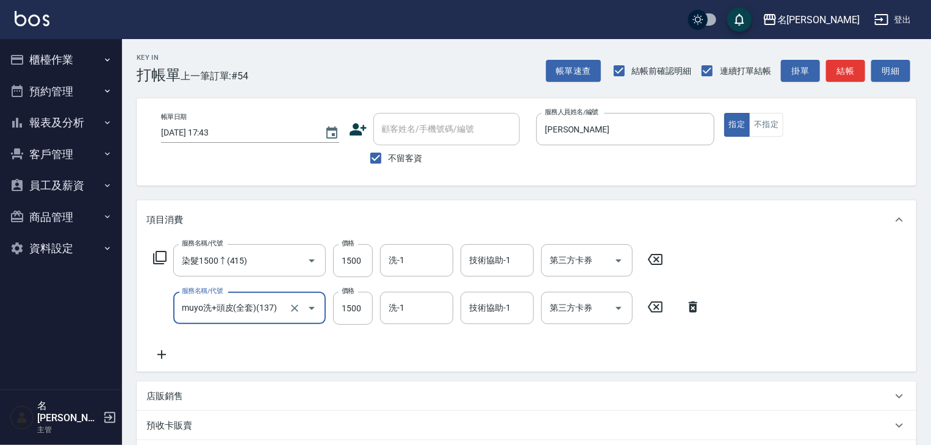
type input "muyo洗+頭皮(全套)(137)"
click at [168, 351] on icon at bounding box center [161, 354] width 30 height 15
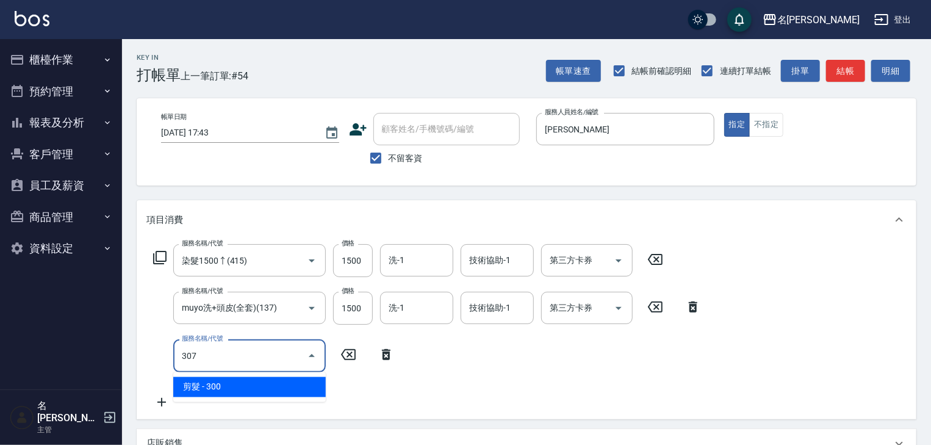
type input "剪髮(307)"
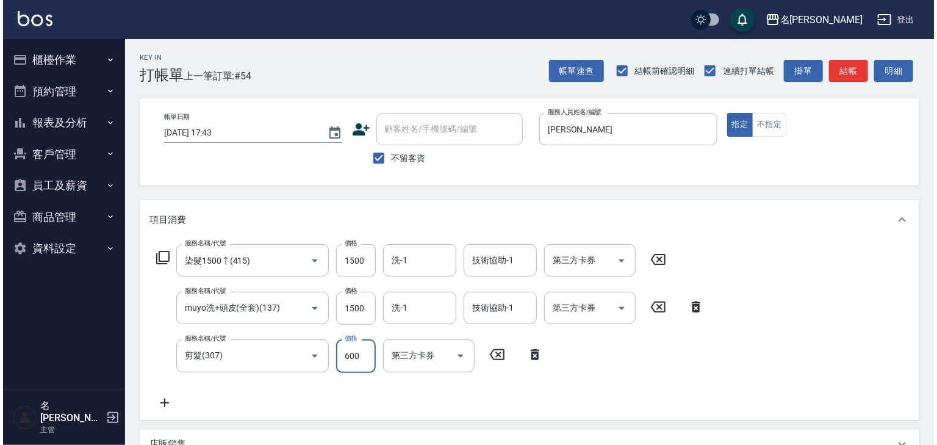
scroll to position [238, 0]
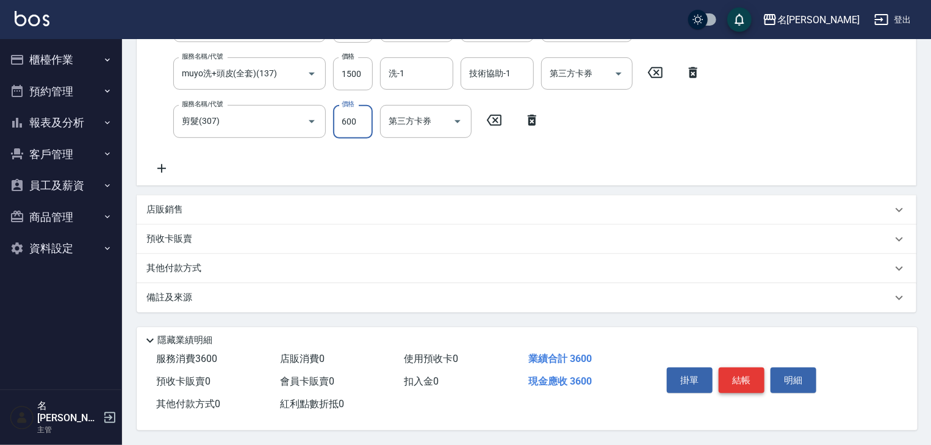
type input "600"
click at [757, 373] on button "結帳" at bounding box center [742, 380] width 46 height 26
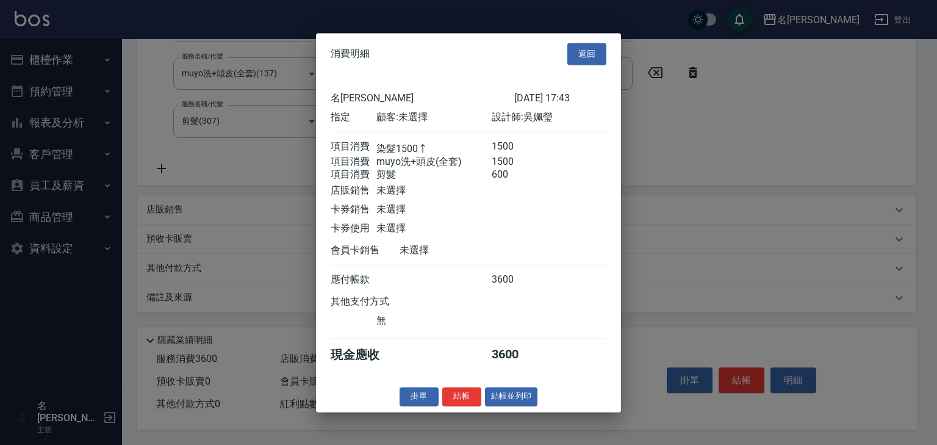
click at [503, 390] on div "消費明細 返回 名留林森 2025/09/12 17:43 指定 顧客: 未選擇 設計師: 吳姵瑩 項目消費 染髮1500↑ 1500 項目消費 muyo洗+…" at bounding box center [468, 222] width 305 height 379
click at [503, 394] on button "結帳並列印" at bounding box center [511, 396] width 53 height 19
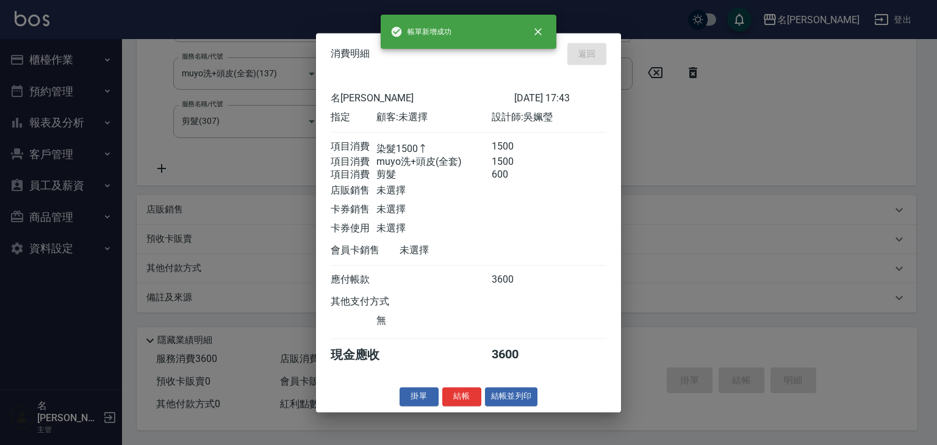
type input "2025/09/12 17:45"
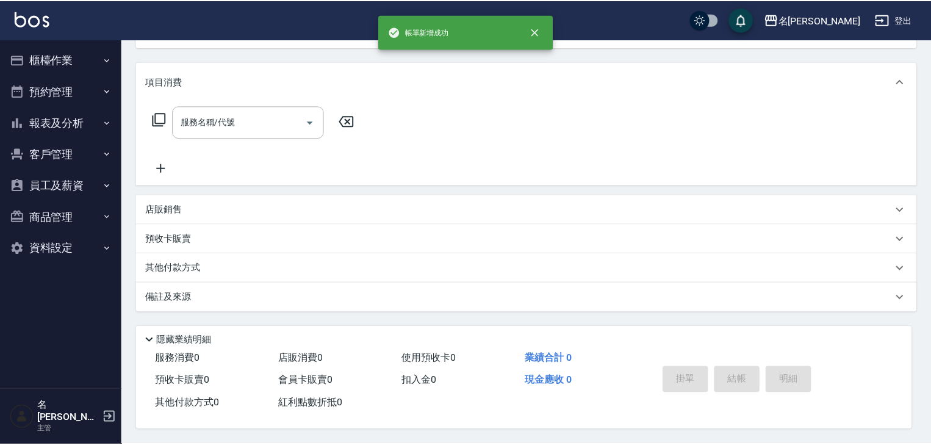
scroll to position [0, 0]
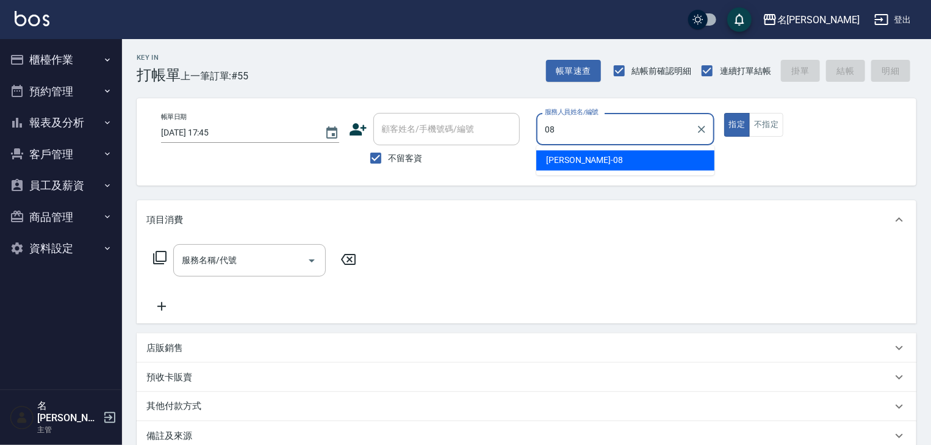
type input "蔡慈恩-08"
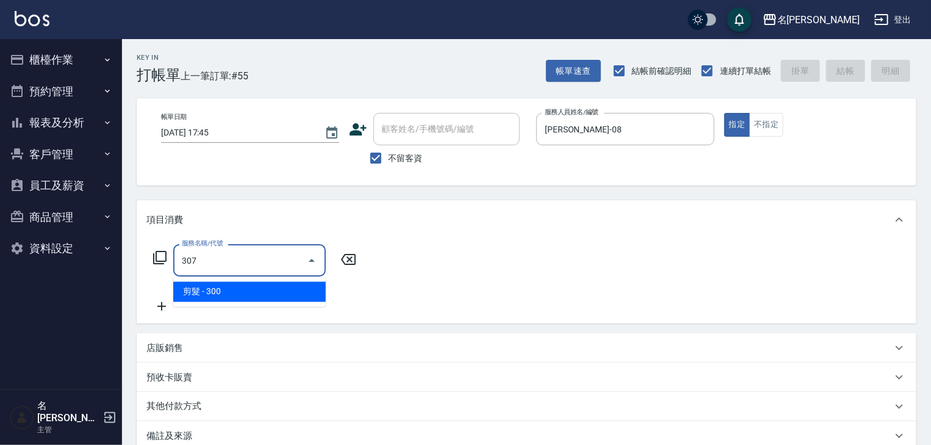
type input "剪髮(307)"
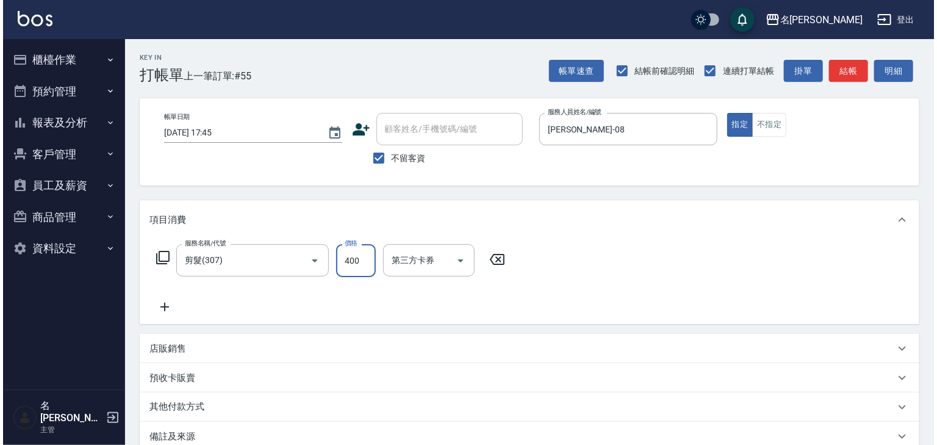
scroll to position [143, 0]
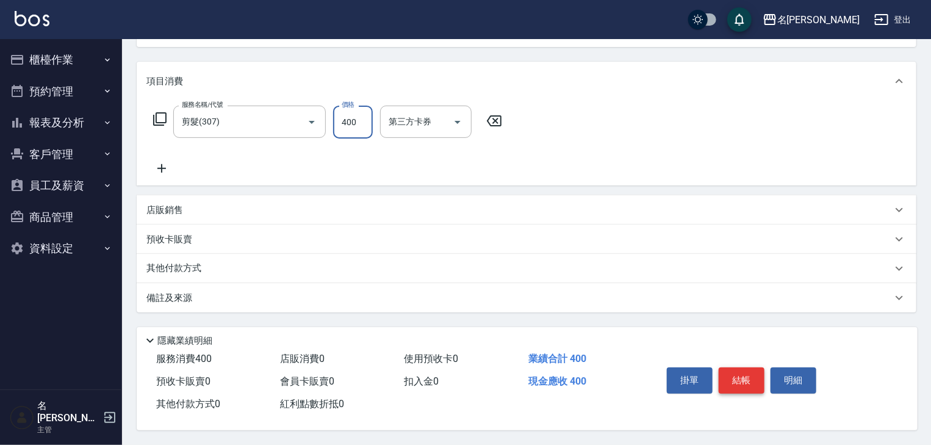
type input "400"
click at [736, 373] on button "結帳" at bounding box center [742, 380] width 46 height 26
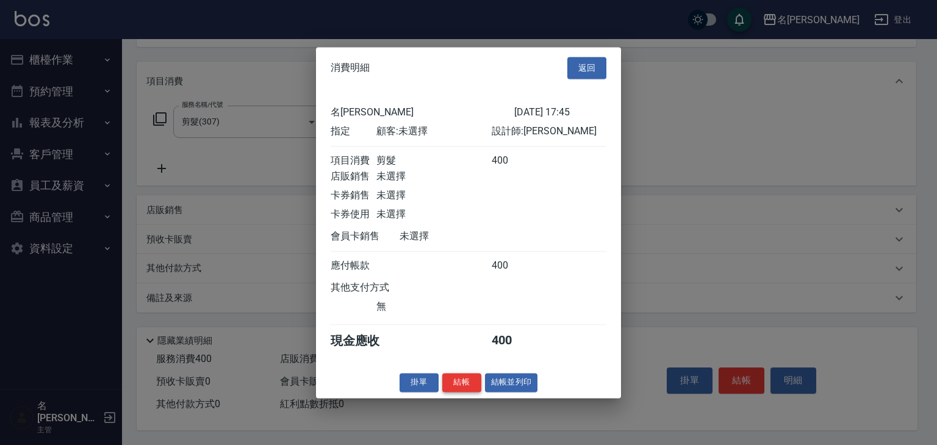
click at [465, 392] on button "結帳" at bounding box center [461, 382] width 39 height 19
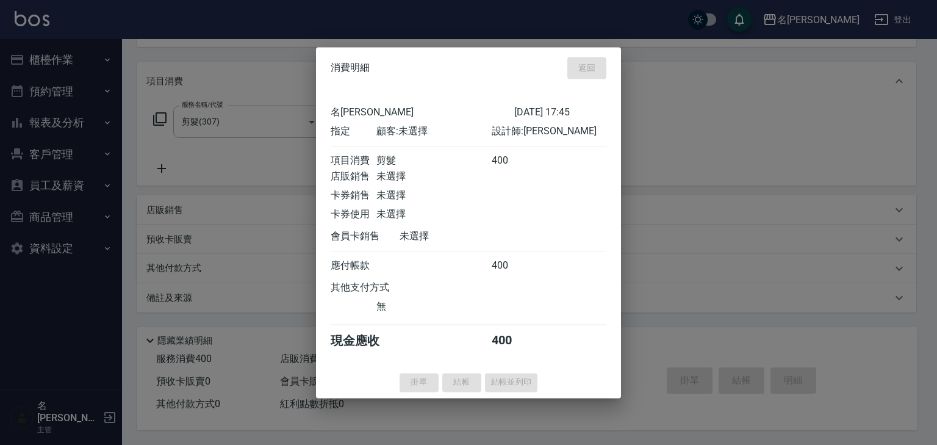
type input "2025/09/12 17:49"
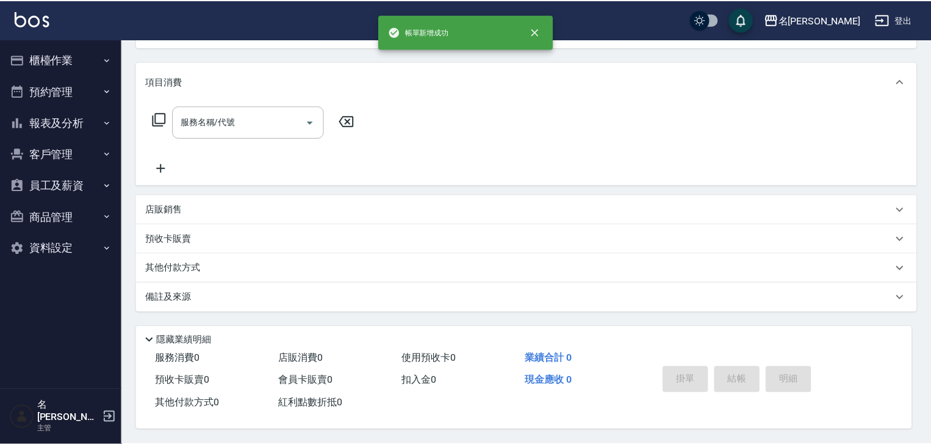
scroll to position [0, 0]
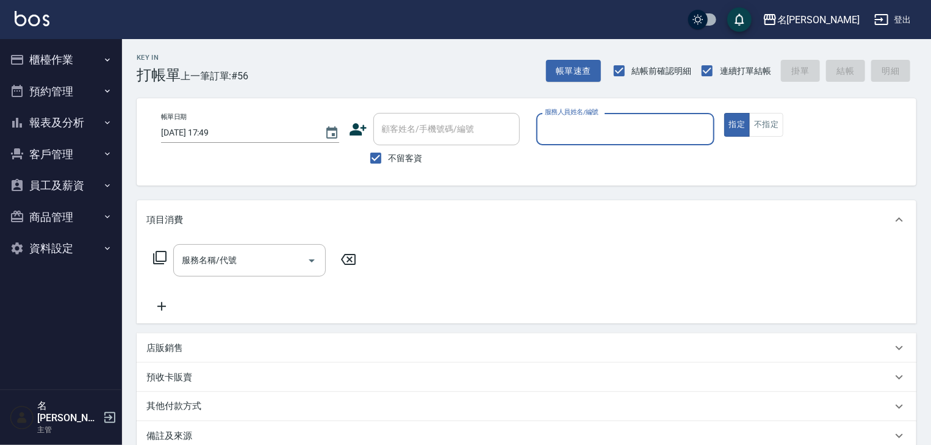
click at [40, 67] on button "櫃檯作業" at bounding box center [61, 60] width 112 height 32
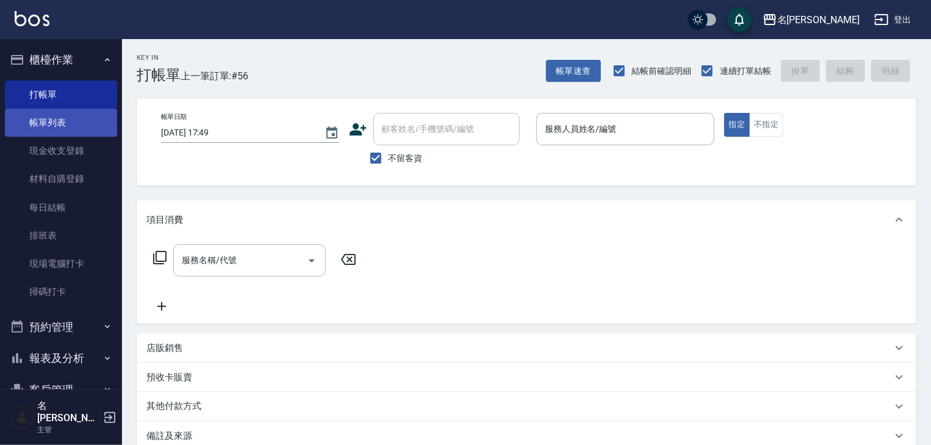
click at [68, 123] on link "帳單列表" at bounding box center [61, 123] width 112 height 28
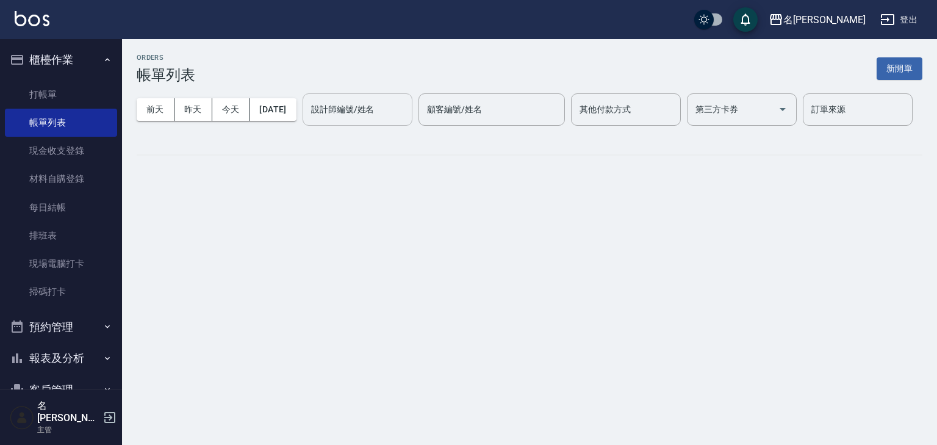
click at [308, 120] on input "設計師編號/姓名" at bounding box center [357, 109] width 99 height 21
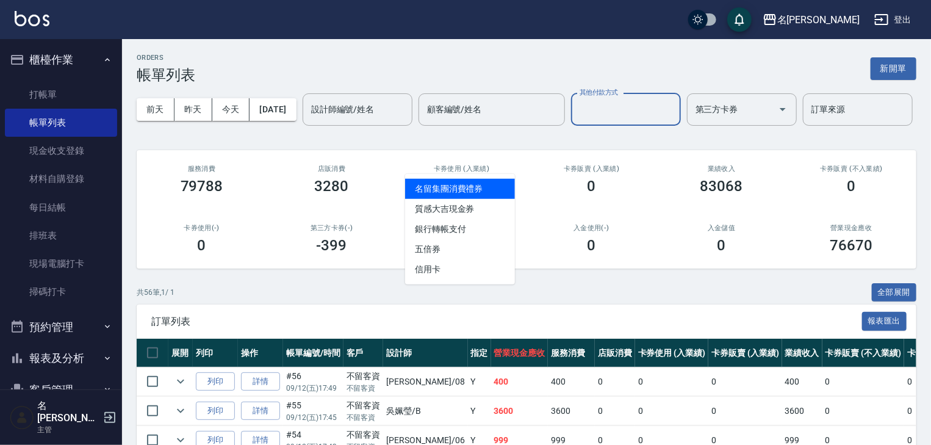
click at [576, 120] on input "其他付款方式" at bounding box center [625, 109] width 99 height 21
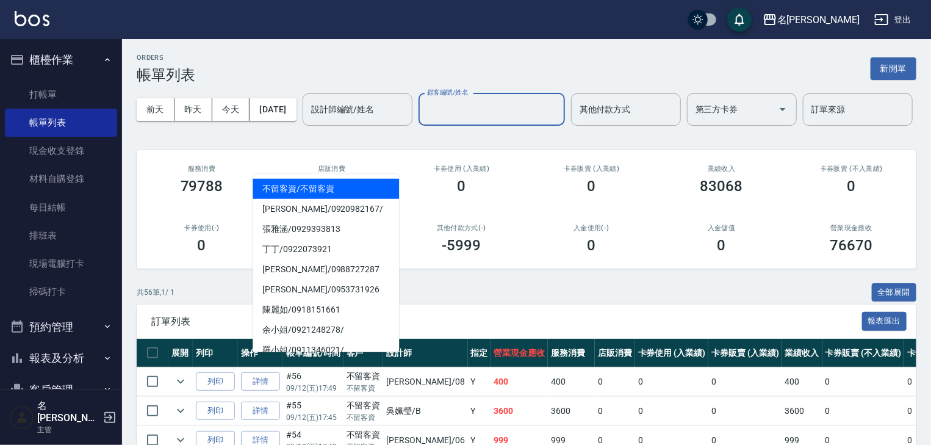
click at [424, 120] on input "顧客編號/姓名" at bounding box center [491, 109] width 135 height 21
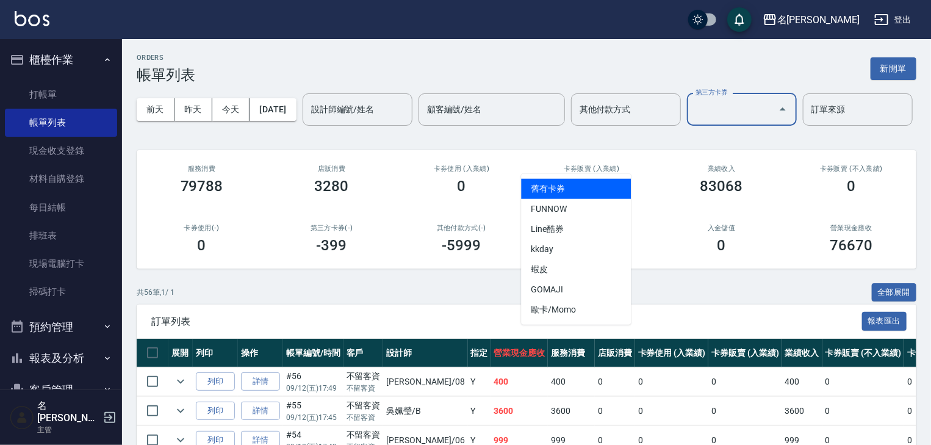
click at [692, 120] on input "第三方卡券" at bounding box center [732, 109] width 81 height 21
click at [561, 202] on span "FUNNOW" at bounding box center [576, 209] width 110 height 20
type input "FUNNOW"
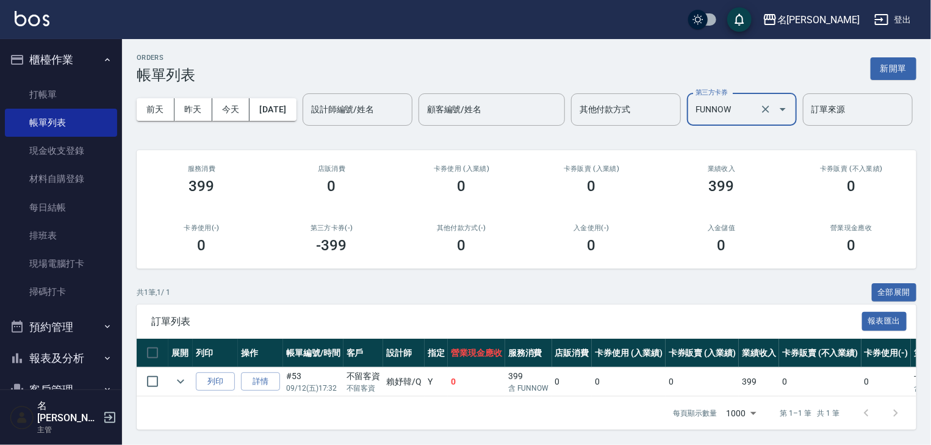
scroll to position [45, 0]
click at [48, 21] on img at bounding box center [32, 18] width 35 height 15
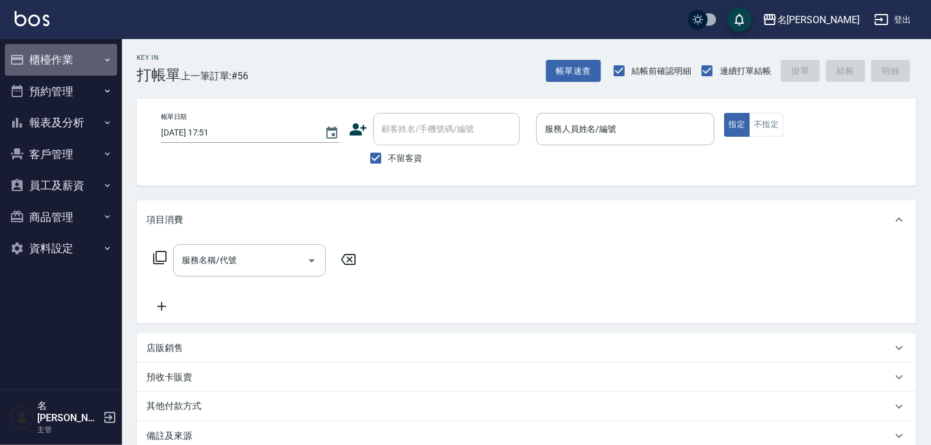
click at [48, 51] on button "櫃檯作業" at bounding box center [61, 60] width 112 height 32
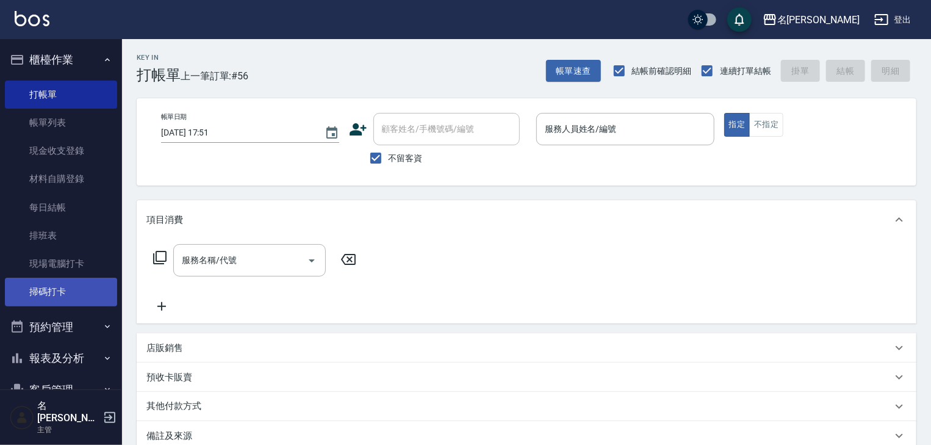
click at [73, 288] on link "掃碼打卡" at bounding box center [61, 292] width 112 height 28
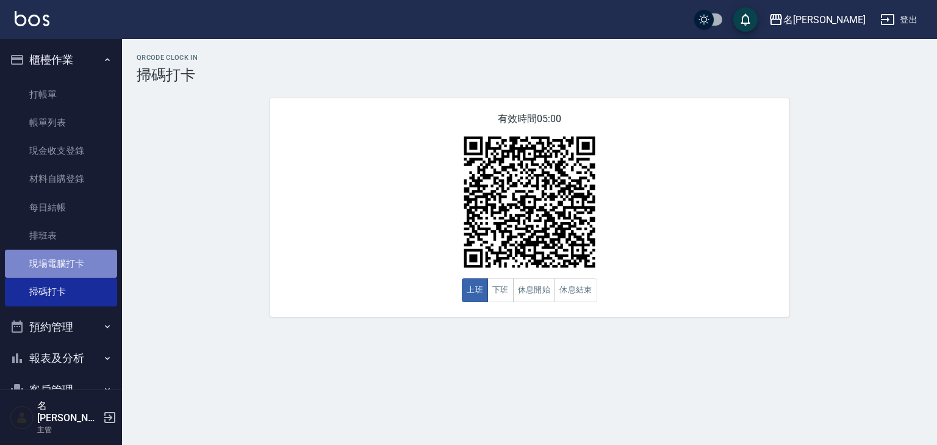
click at [81, 274] on link "現場電腦打卡" at bounding box center [61, 263] width 112 height 28
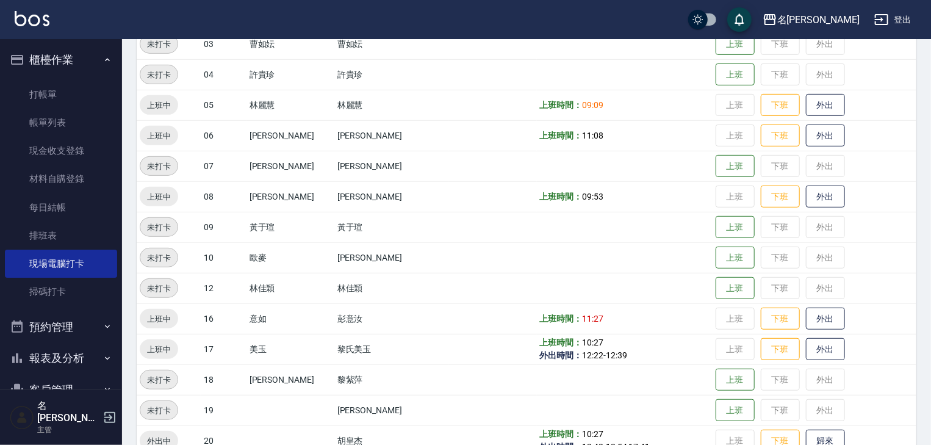
scroll to position [455, 0]
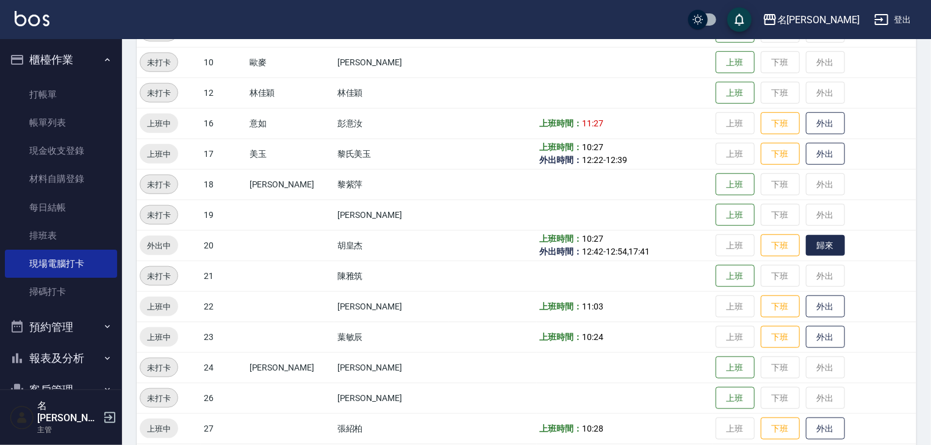
click at [806, 248] on button "歸來" at bounding box center [825, 245] width 39 height 21
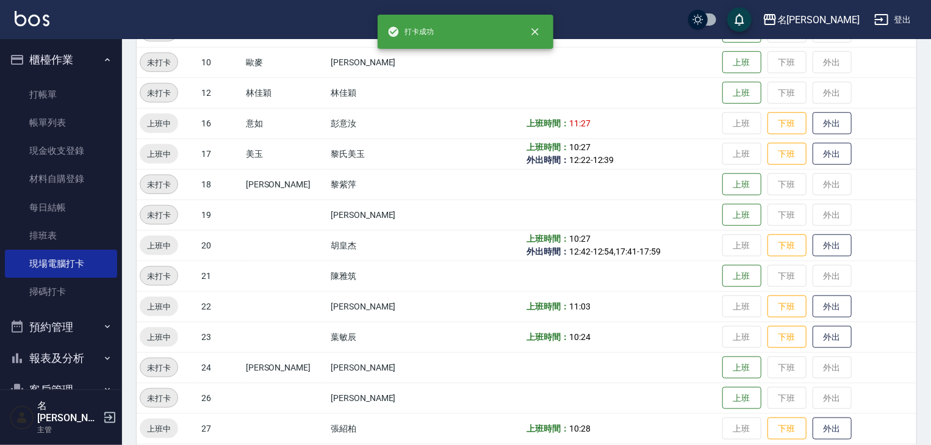
click at [44, 19] on img at bounding box center [32, 18] width 35 height 15
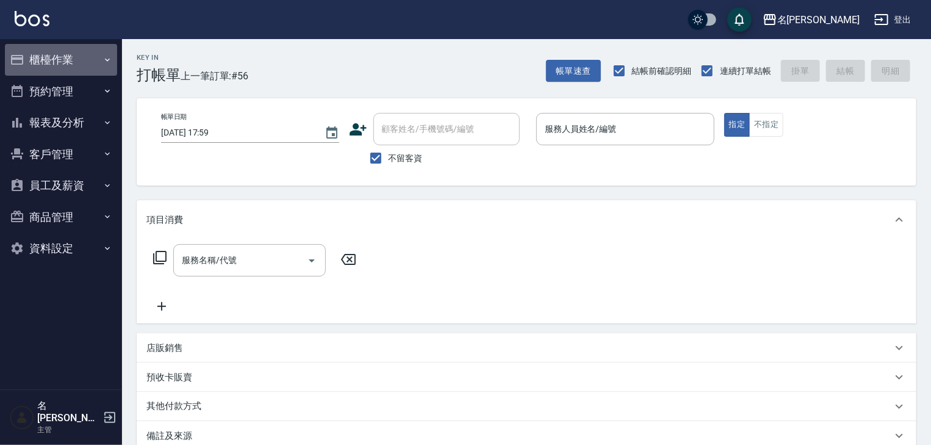
click at [40, 63] on button "櫃檯作業" at bounding box center [61, 60] width 112 height 32
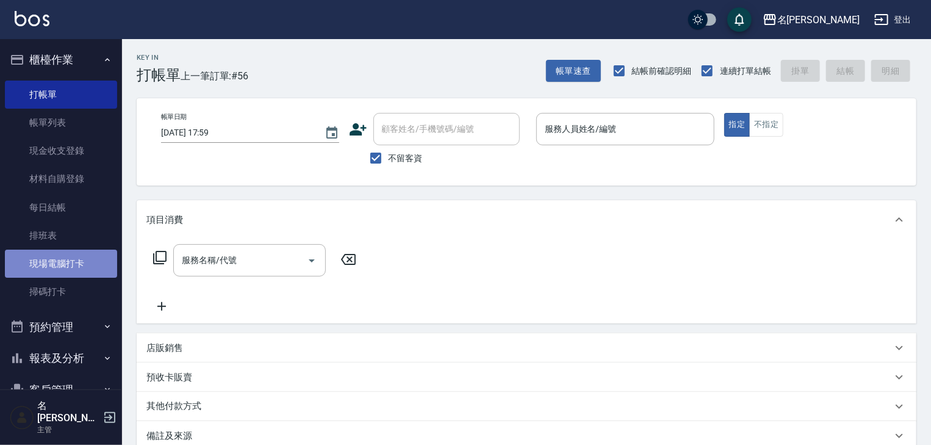
click at [74, 272] on link "現場電腦打卡" at bounding box center [61, 263] width 112 height 28
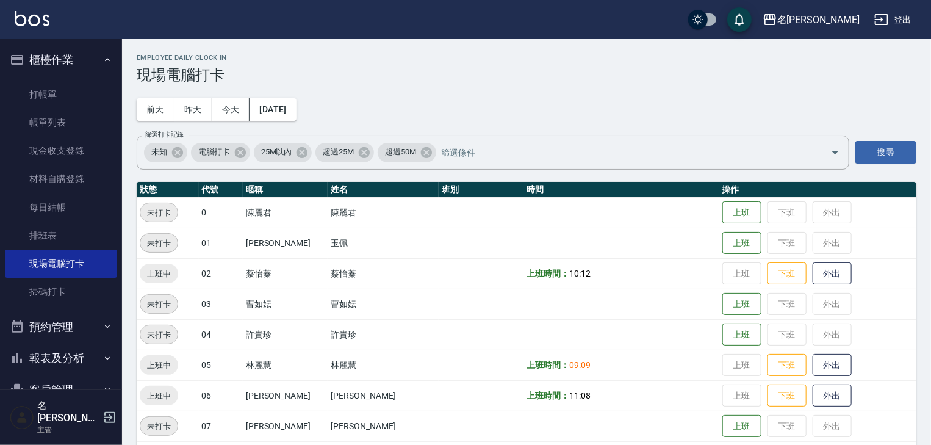
click at [43, 27] on link at bounding box center [32, 20] width 35 height 18
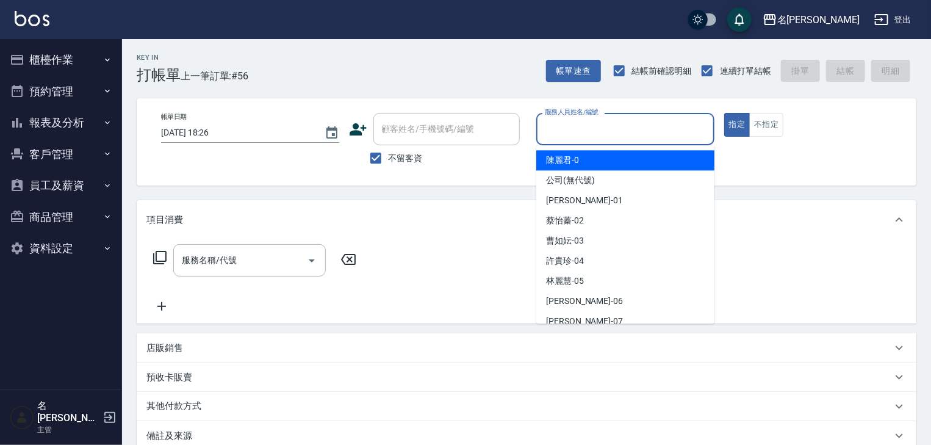
click at [655, 125] on input "服務人員姓名/編號" at bounding box center [625, 128] width 167 height 21
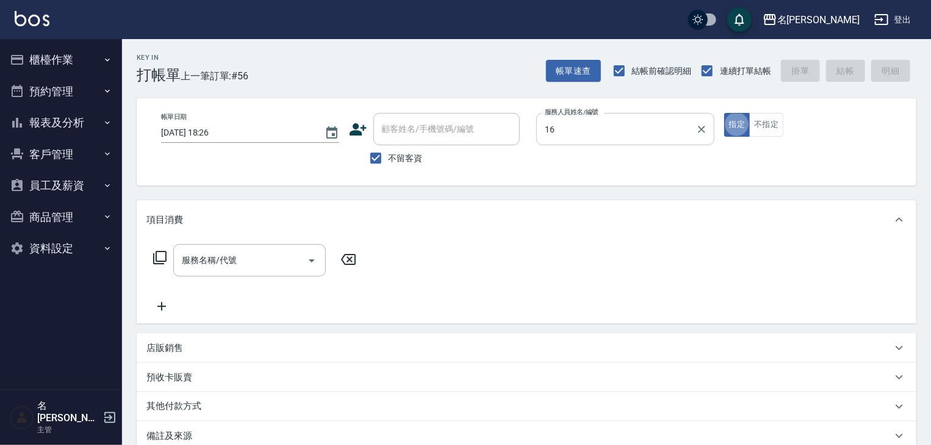
type input "意如-16"
type button "true"
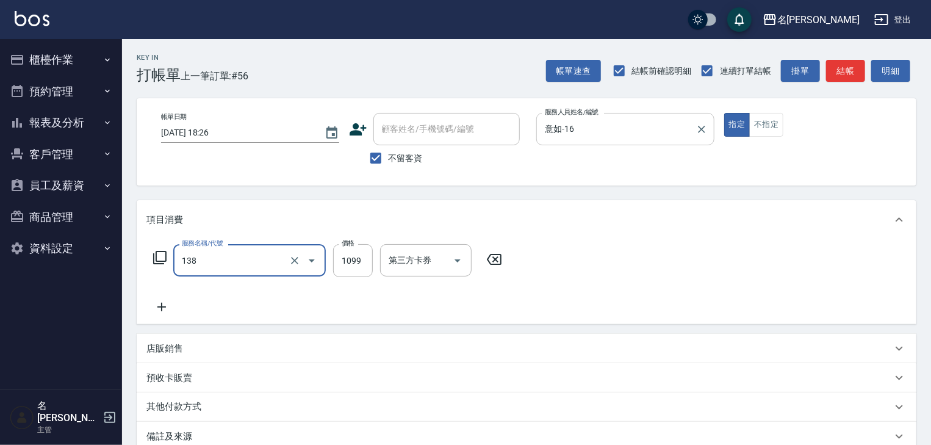
type input "蘊活頭皮(138)"
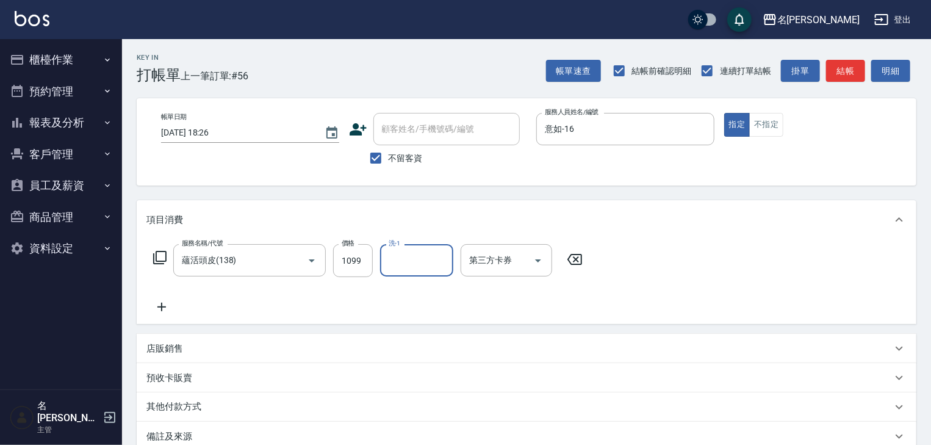
click at [270, 345] on div "店販銷售" at bounding box center [518, 348] width 745 height 13
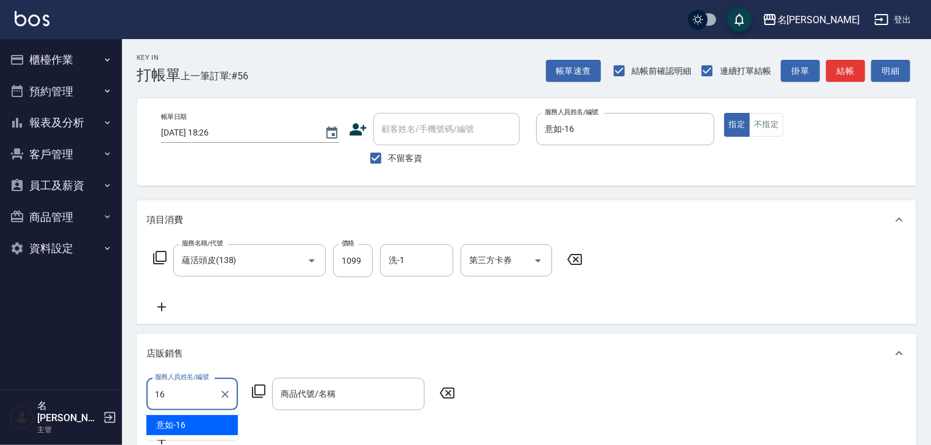
type input "意如-16"
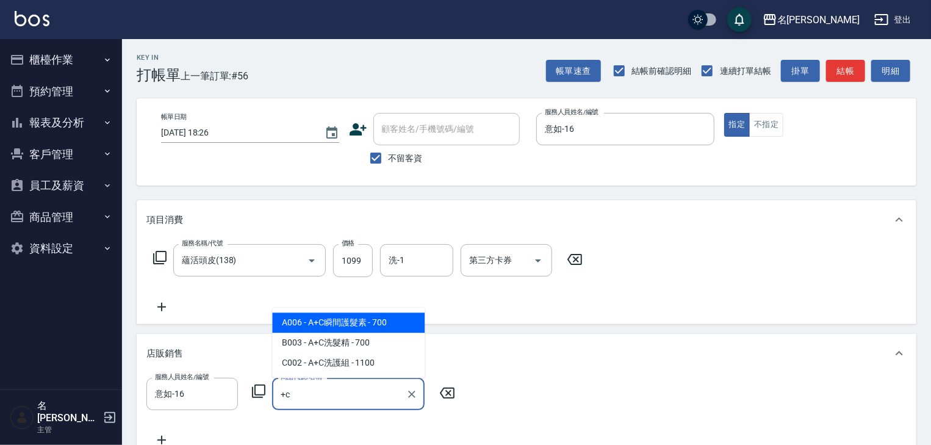
click at [373, 318] on span "A006 - A+C瞬間護髮素 - 700" at bounding box center [348, 322] width 152 height 20
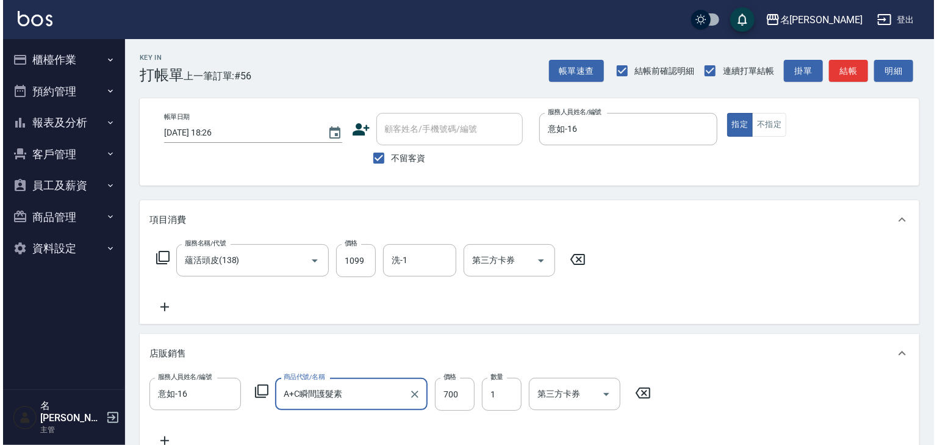
scroll to position [195, 0]
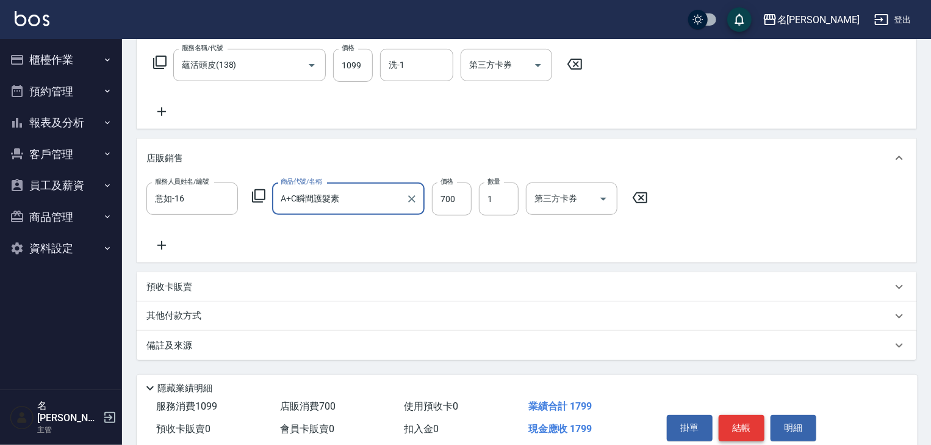
type input "A+C瞬間護髮素"
click at [747, 422] on button "結帳" at bounding box center [742, 428] width 46 height 26
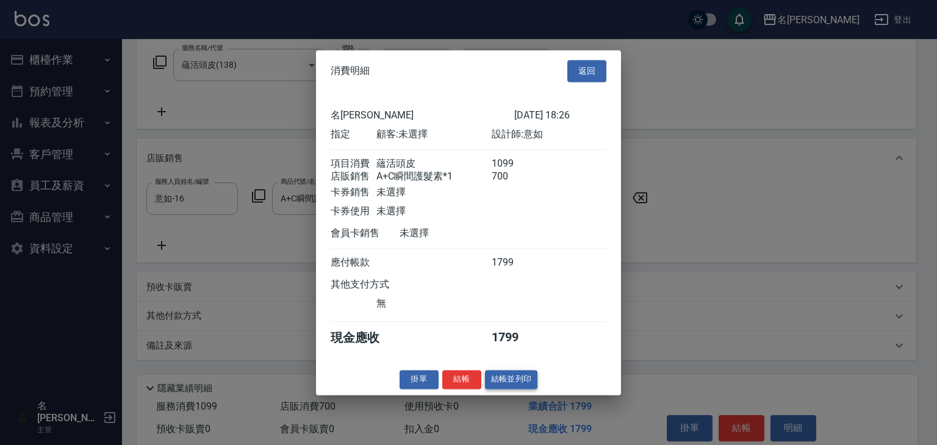
click at [523, 389] on button "結帳並列印" at bounding box center [511, 379] width 53 height 19
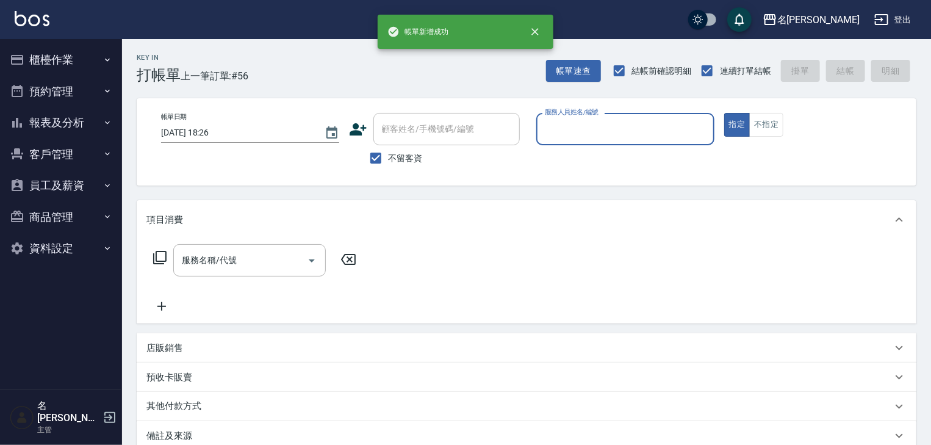
scroll to position [0, 0]
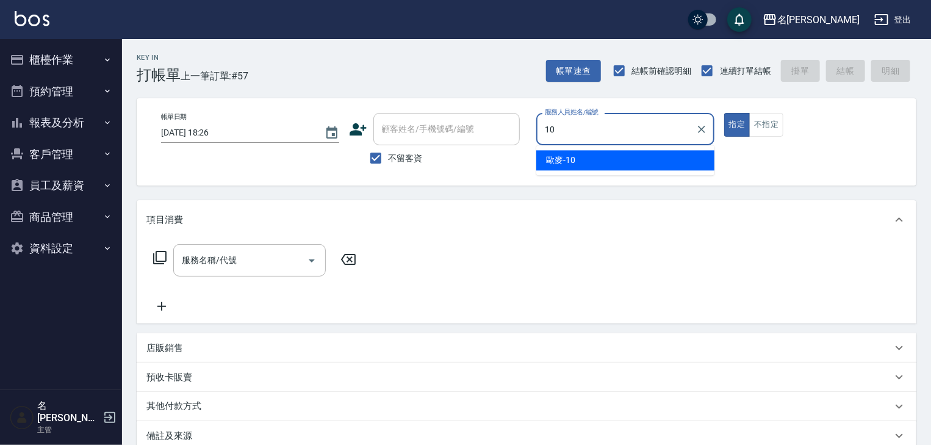
type input "歐麥-10"
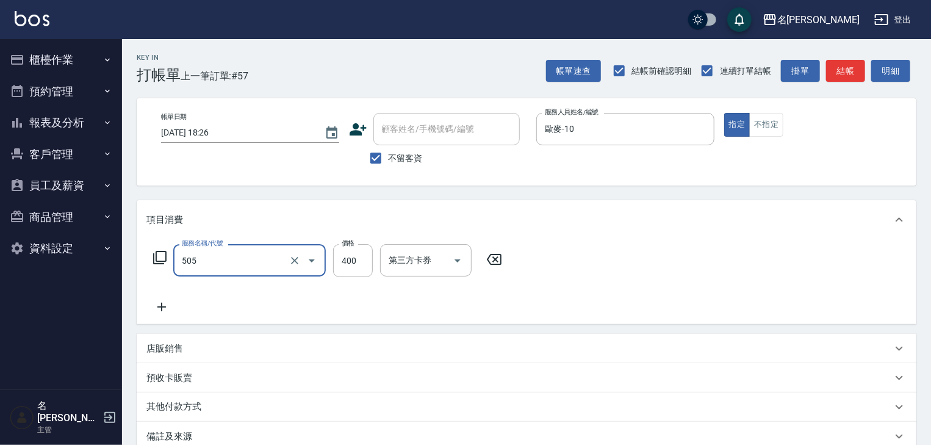
type input "洗髮(505)"
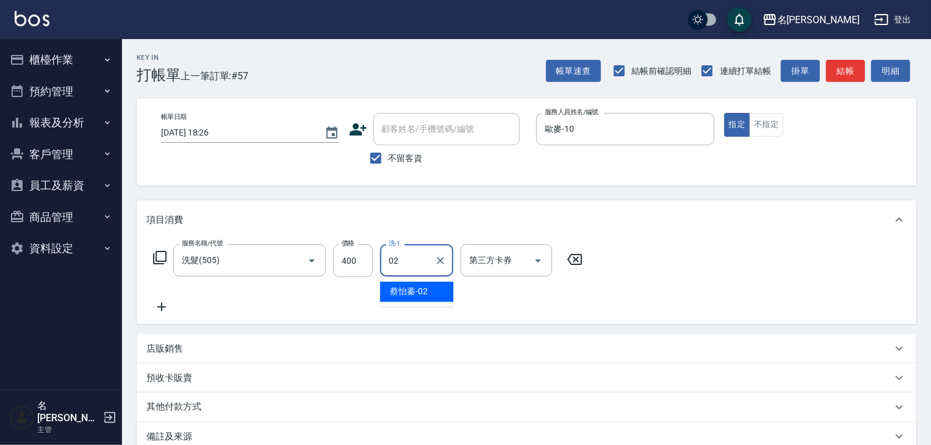
type input "[PERSON_NAME]-02"
click at [846, 80] on button "結帳" at bounding box center [845, 71] width 39 height 23
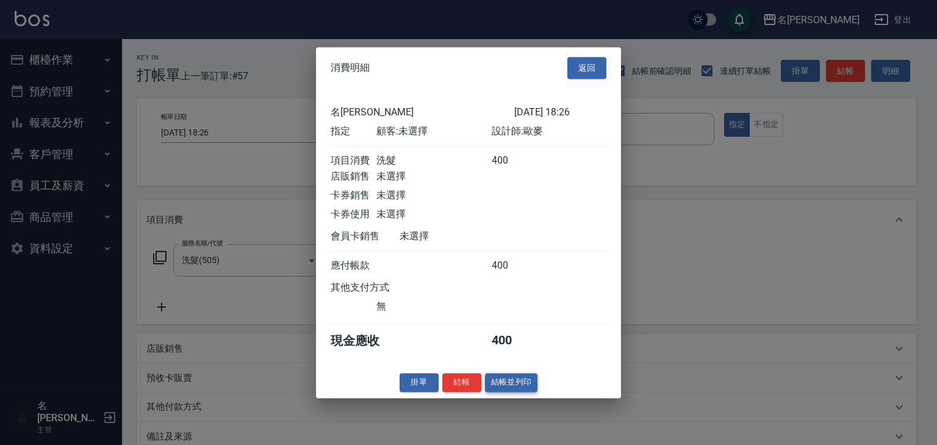
click at [518, 392] on button "結帳並列印" at bounding box center [511, 382] width 53 height 19
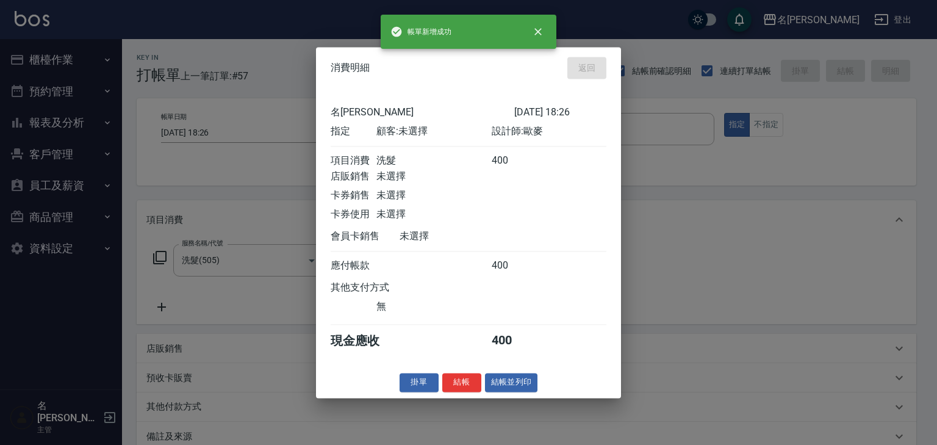
type input "2025/09/12 18:29"
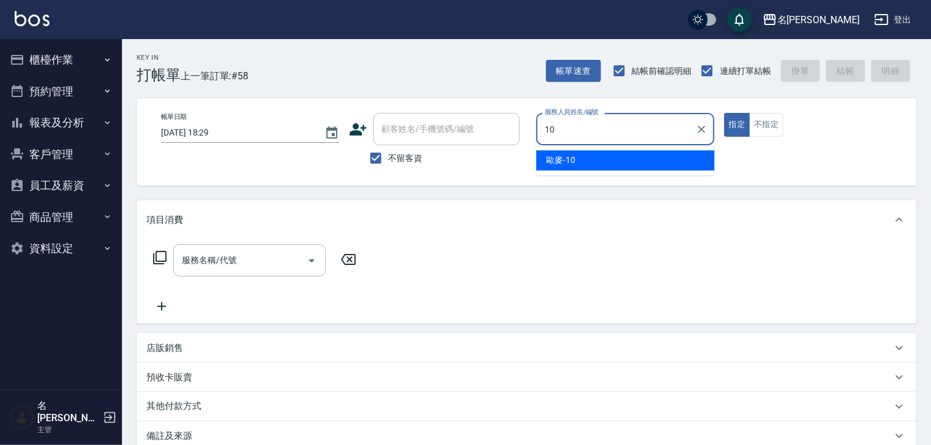
type input "歐麥-10"
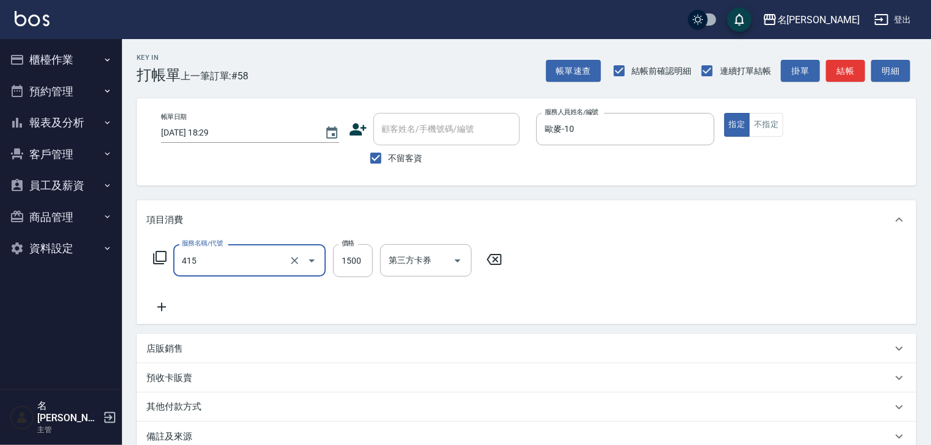
type input "染髮1500↑(415)"
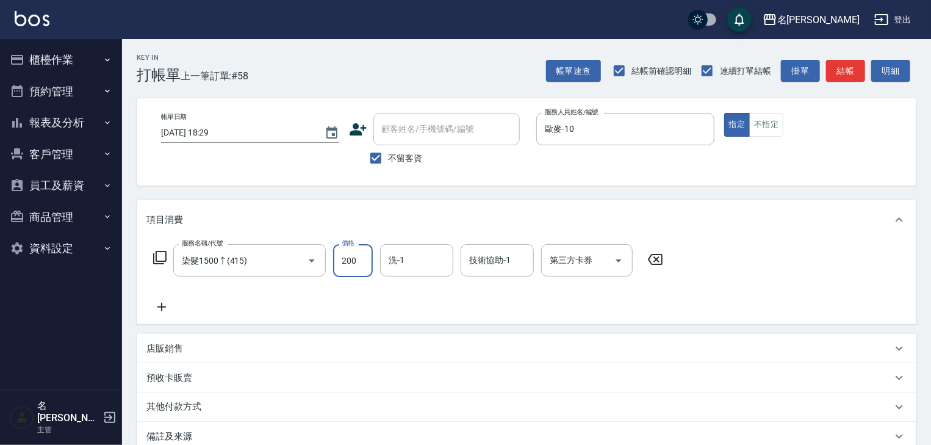
type input "2000"
type input "2025/09/12 18:30"
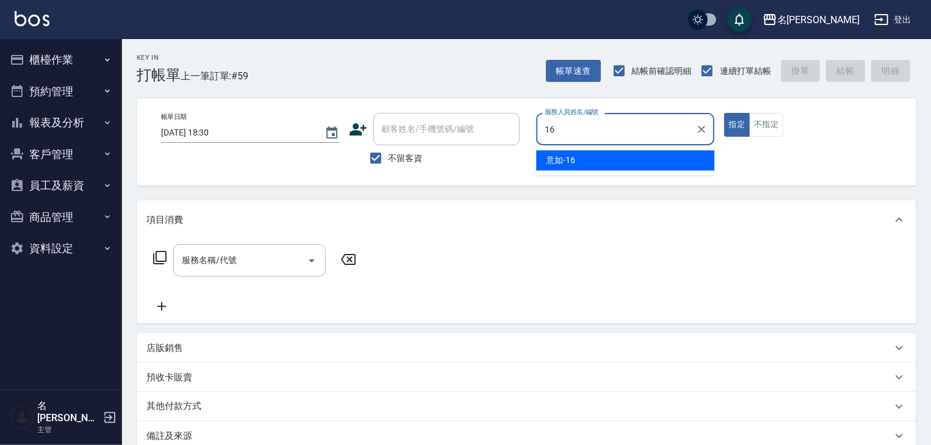
type input "意如-16"
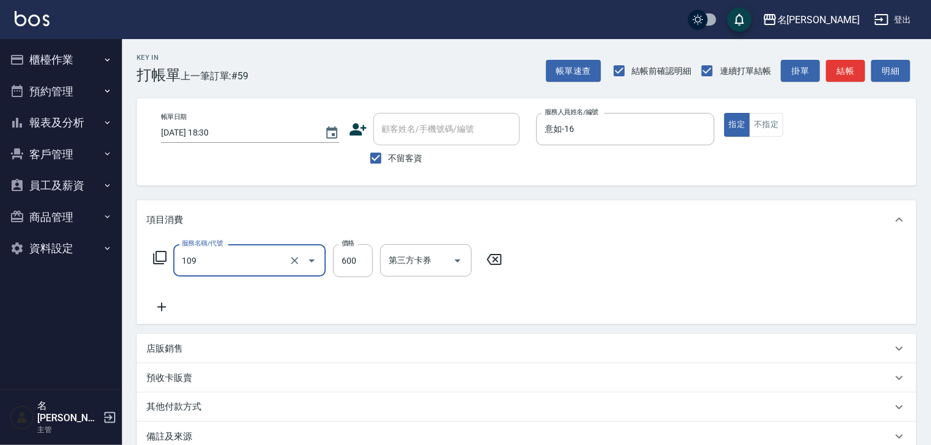
type input "基礎活氧健康洗/何首烏(109)"
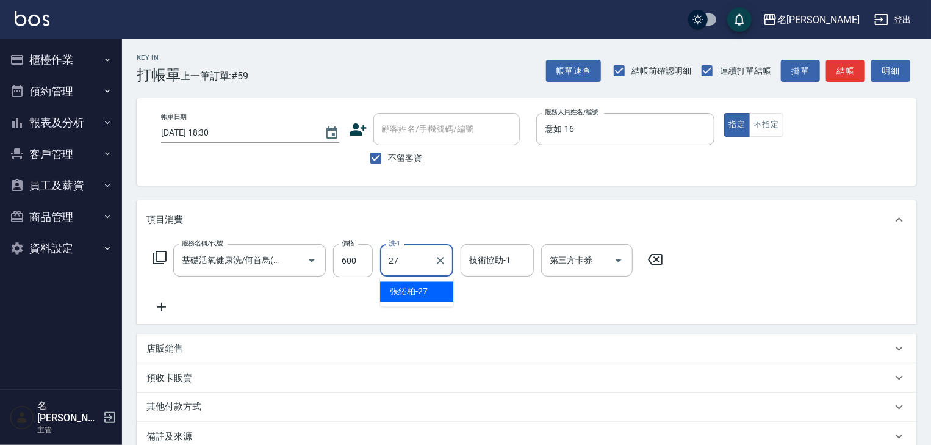
type input "[PERSON_NAME]-27"
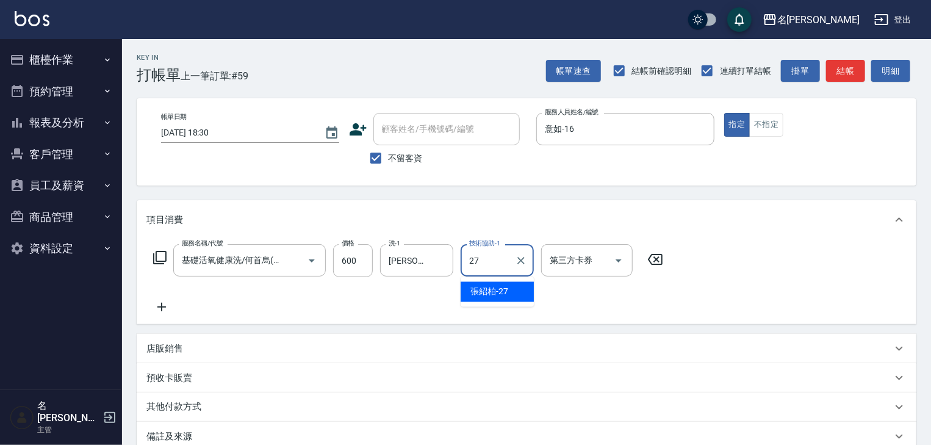
type input "[PERSON_NAME]-27"
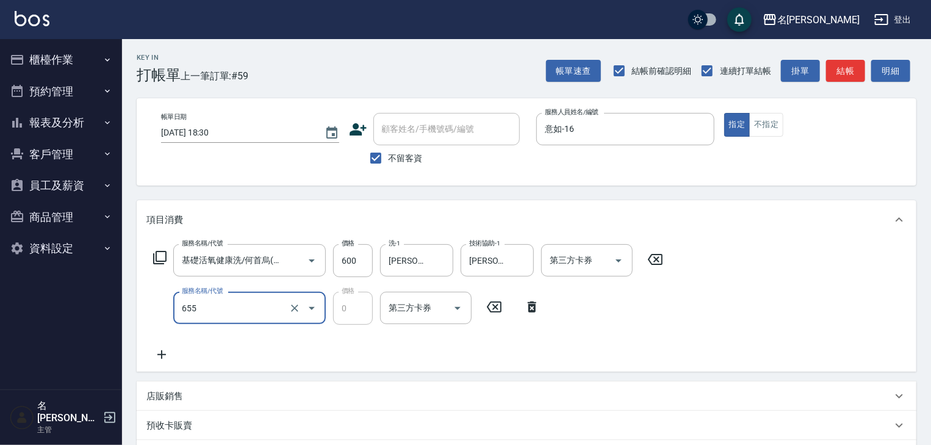
type input "頭皮、護髮免費卡(新)(655)"
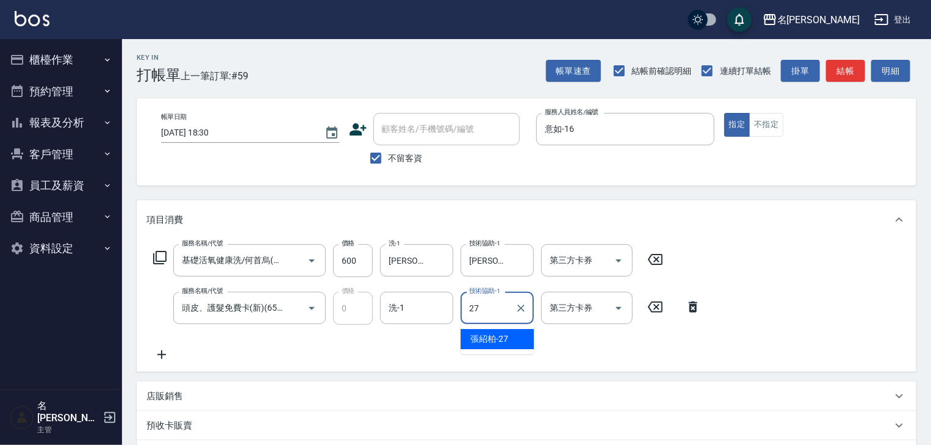
type input "[PERSON_NAME]-27"
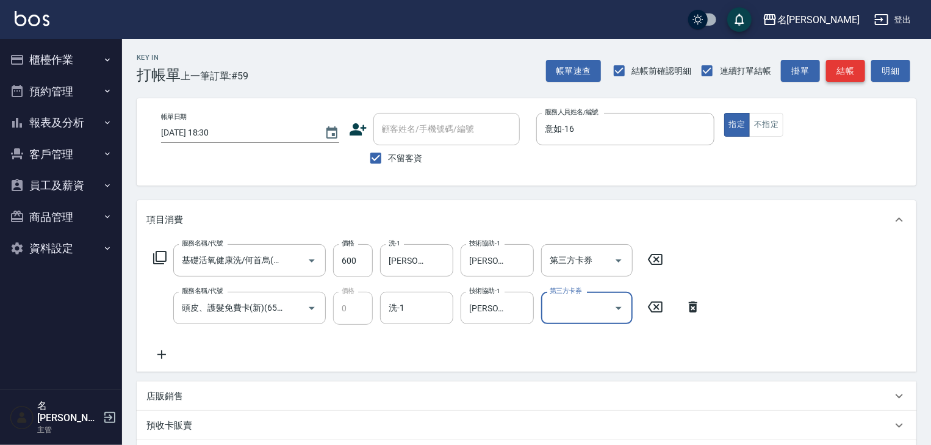
click at [843, 67] on button "結帳" at bounding box center [845, 71] width 39 height 23
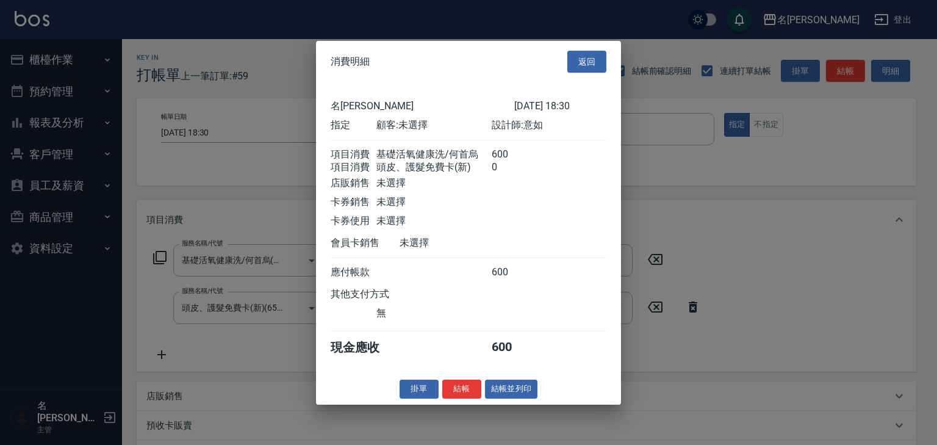
click at [537, 398] on div "掛單 結帳 結帳並列印" at bounding box center [468, 388] width 305 height 19
click at [533, 398] on button "結帳並列印" at bounding box center [511, 388] width 53 height 19
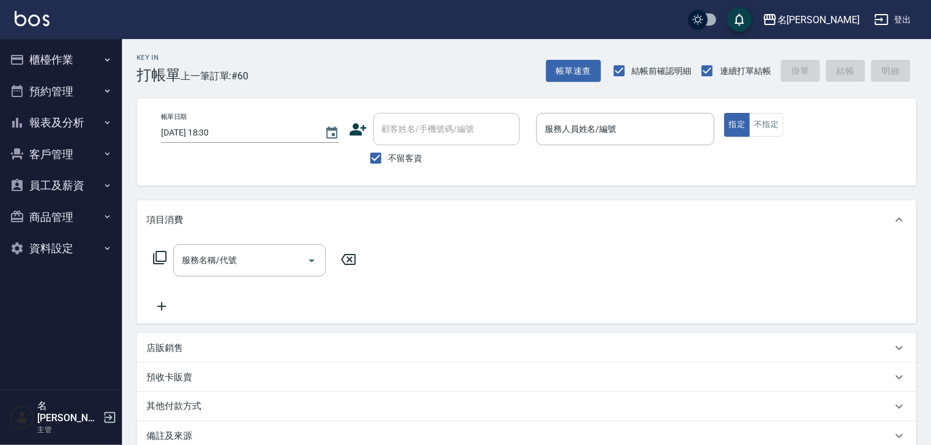
click at [716, 162] on div "帳單日期 2025/09/12 18:30 顧客姓名/手機號碼/編號 顧客姓名/手機號碼/編號 不留客資 服務人員姓名/編號 服務人員姓名/編號 指定 不指定" at bounding box center [526, 142] width 750 height 58
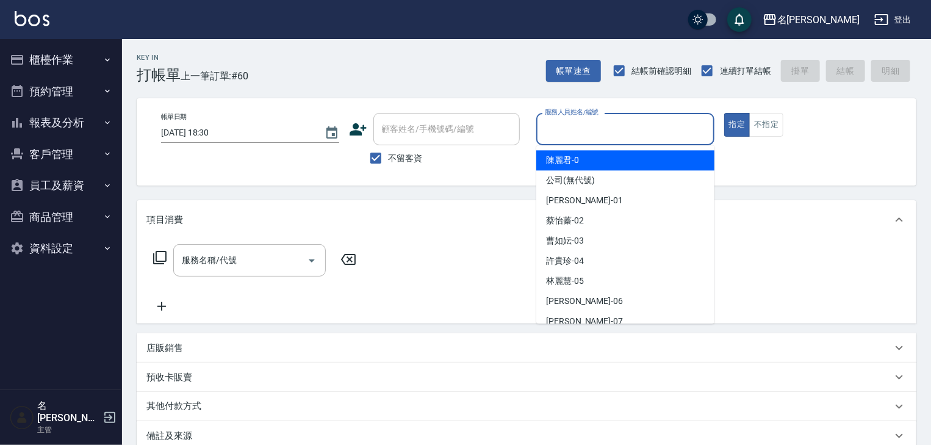
click at [578, 135] on input "服務人員姓名/編號" at bounding box center [625, 128] width 167 height 21
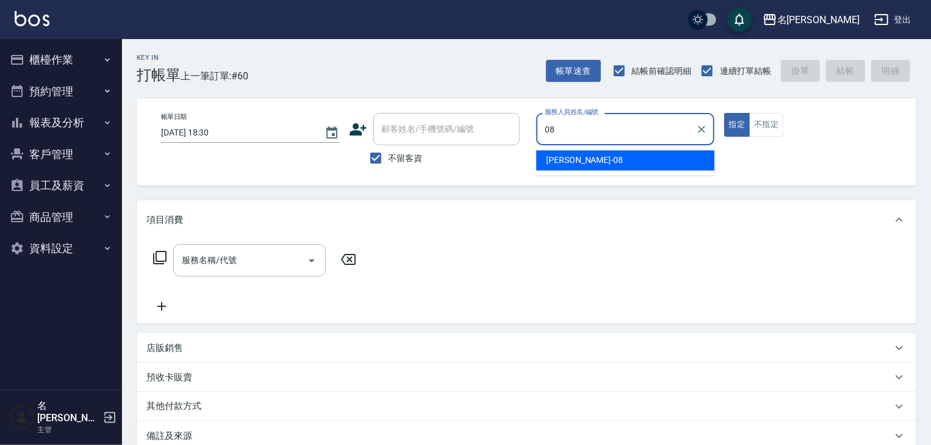
type input "蔡慈恩-08"
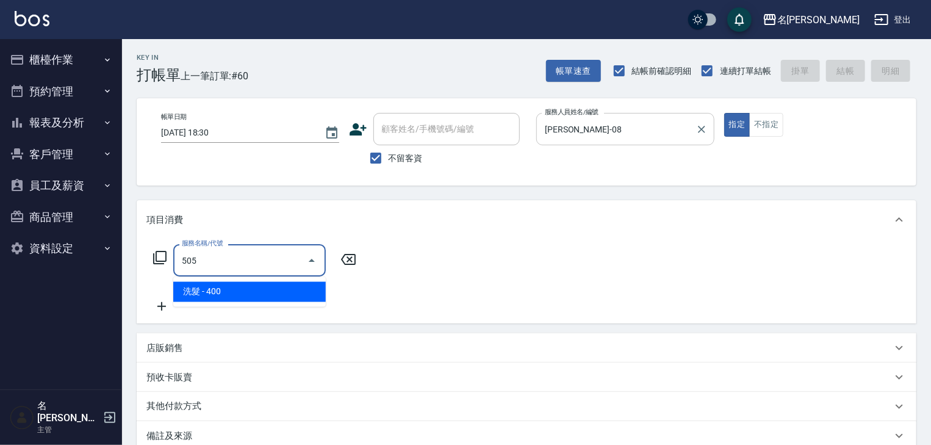
type input "洗髮(505)"
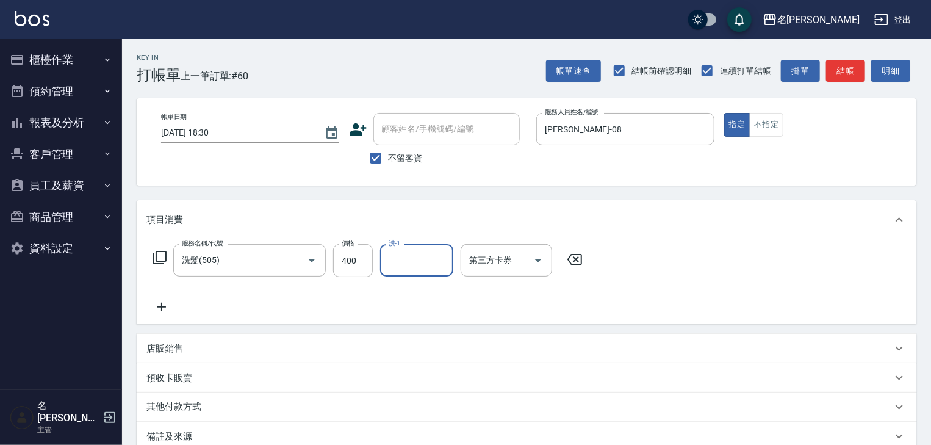
click at [174, 411] on p "其他付款方式" at bounding box center [176, 406] width 61 height 13
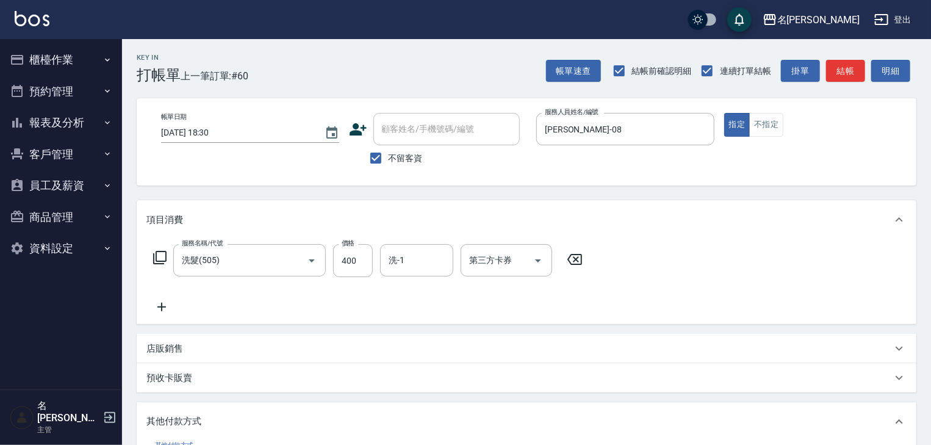
scroll to position [130, 0]
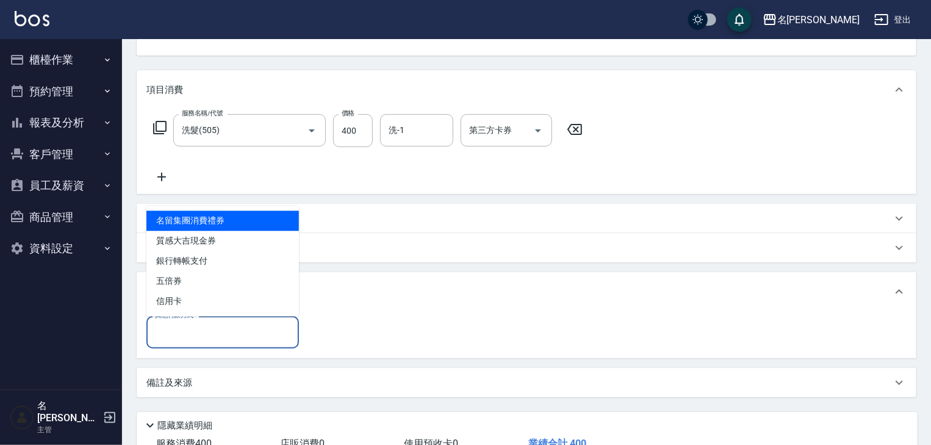
click at [190, 334] on input "其他付款方式" at bounding box center [223, 331] width 142 height 21
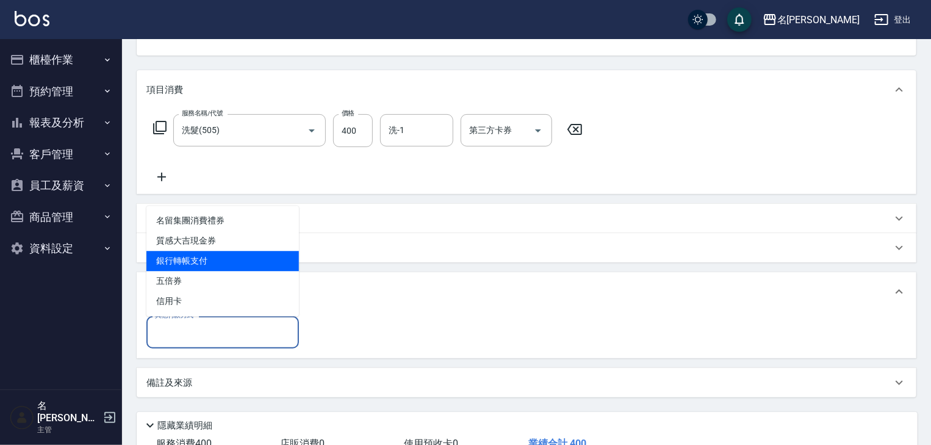
click at [205, 264] on span "銀行轉帳支付" at bounding box center [222, 261] width 152 height 20
type input "銀行轉帳支付"
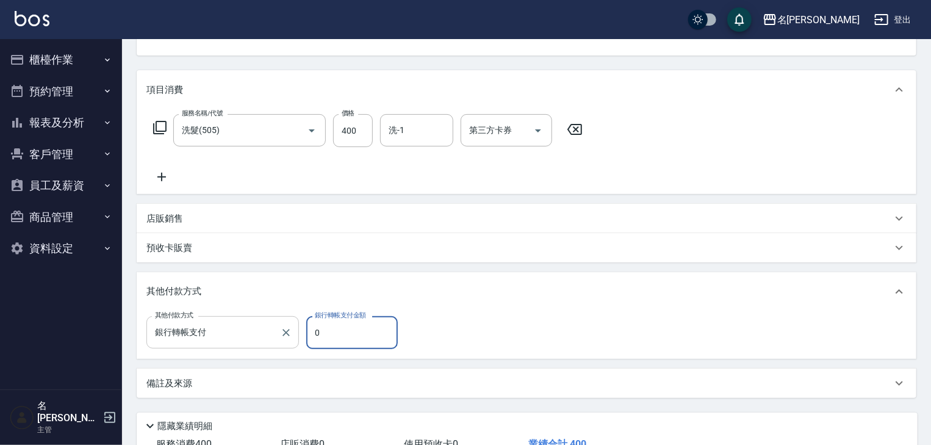
drag, startPoint x: 320, startPoint y: 329, endPoint x: 298, endPoint y: 342, distance: 25.4
click at [280, 347] on div "其他付款方式 銀行轉帳支付 其他付款方式 銀行轉帳支付金額 0 銀行轉帳支付金額" at bounding box center [275, 332] width 259 height 33
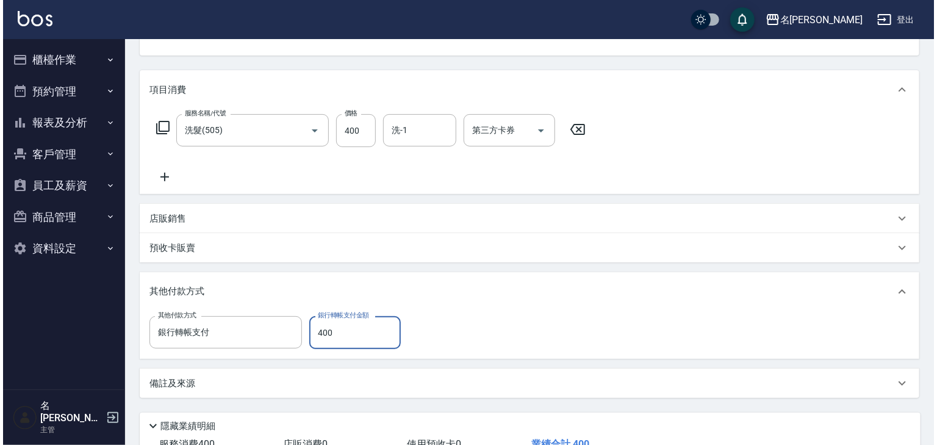
scroll to position [220, 0]
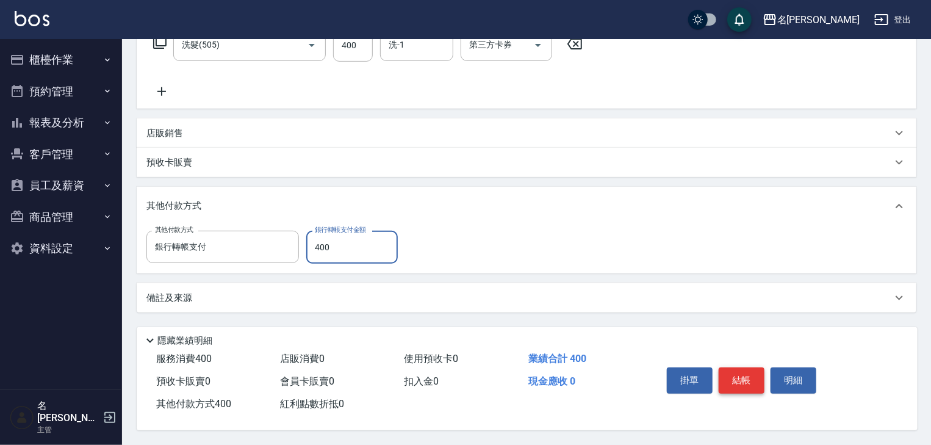
type input "400"
click at [744, 378] on button "結帳" at bounding box center [742, 380] width 46 height 26
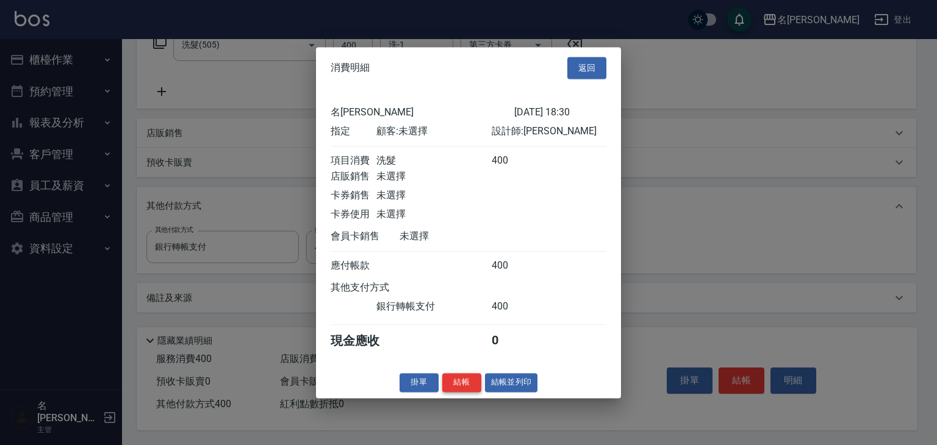
click at [471, 387] on button "結帳" at bounding box center [461, 382] width 39 height 19
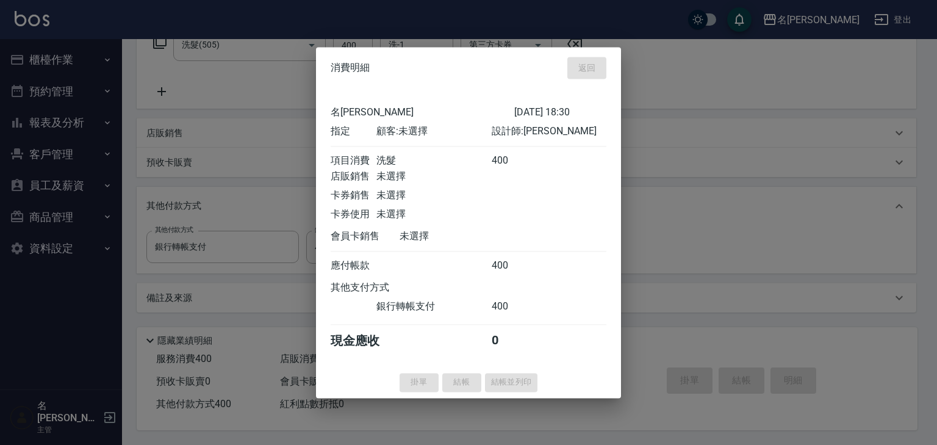
type input "2025/09/12 18:33"
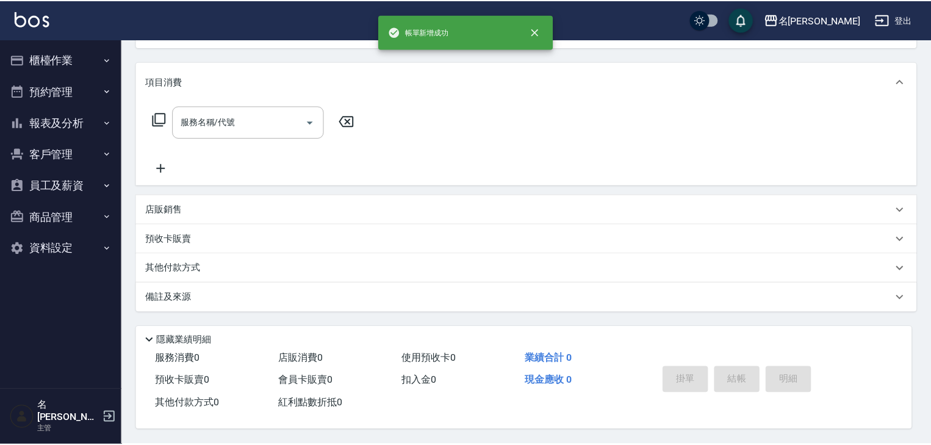
scroll to position [0, 0]
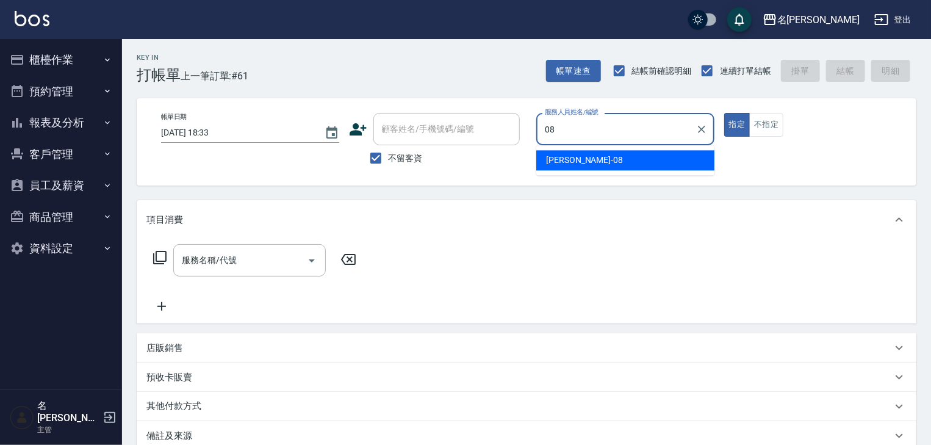
type input "蔡慈恩-08"
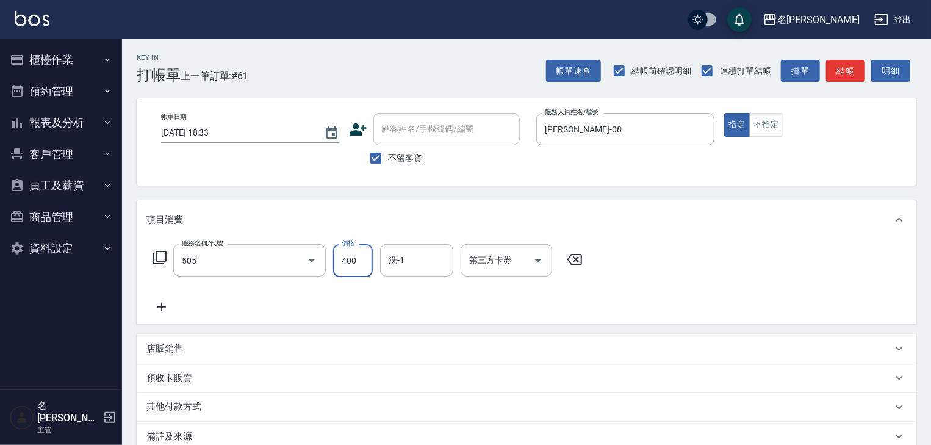
type input "洗髮(505)"
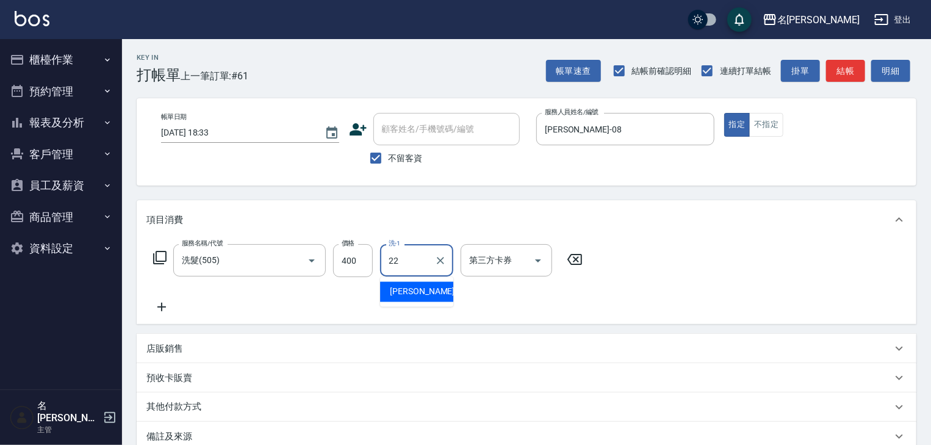
type input "王婕宇-22"
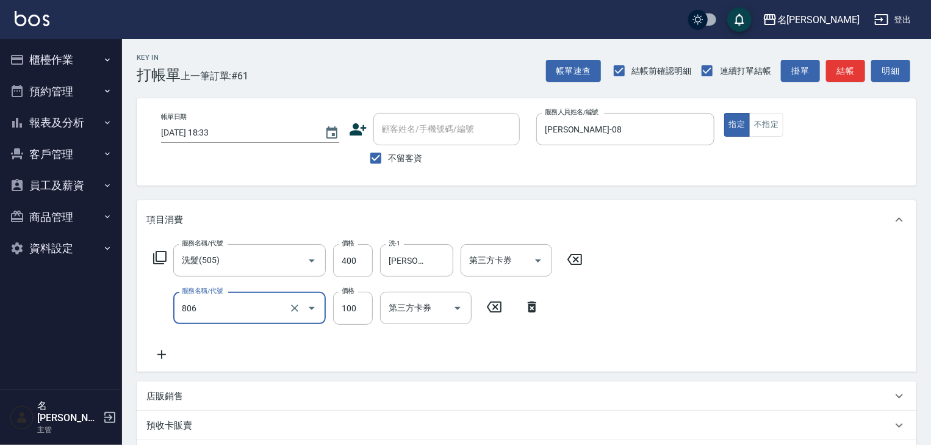
type input "電棒(806)"
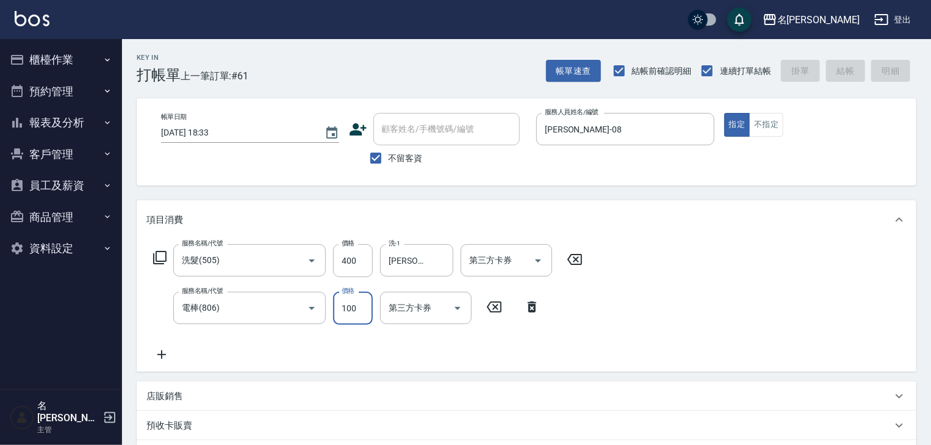
type input "2025/09/12 18:48"
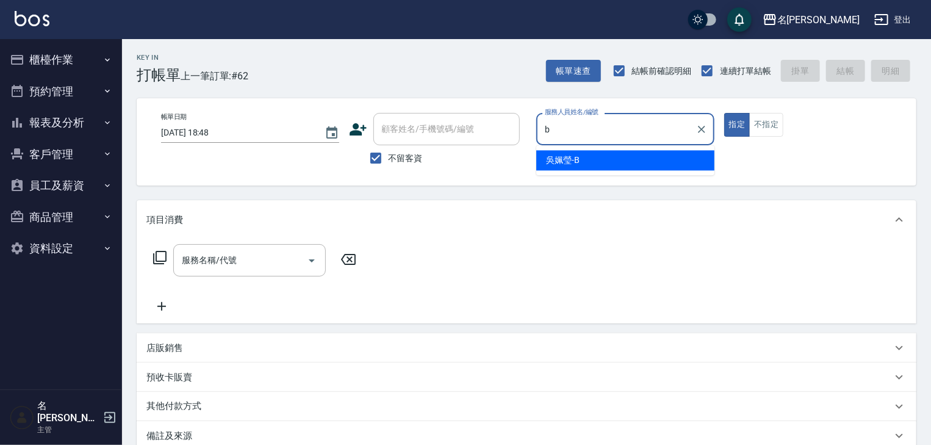
type input "[PERSON_NAME]"
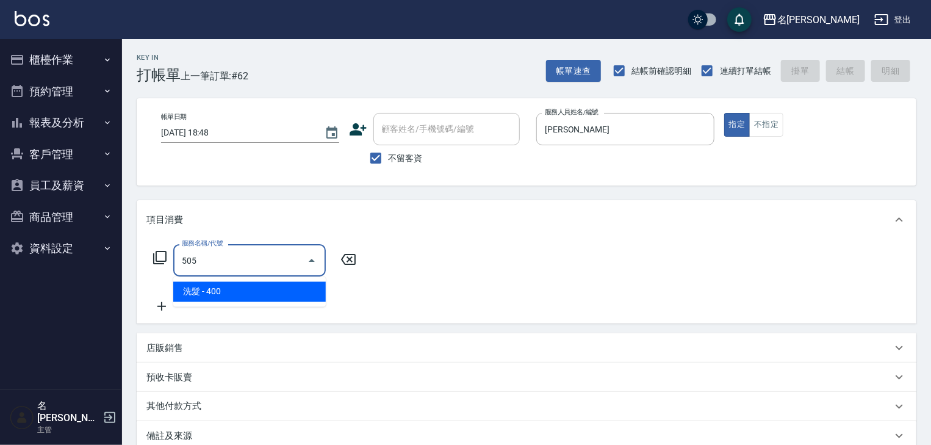
type input "洗髮(505)"
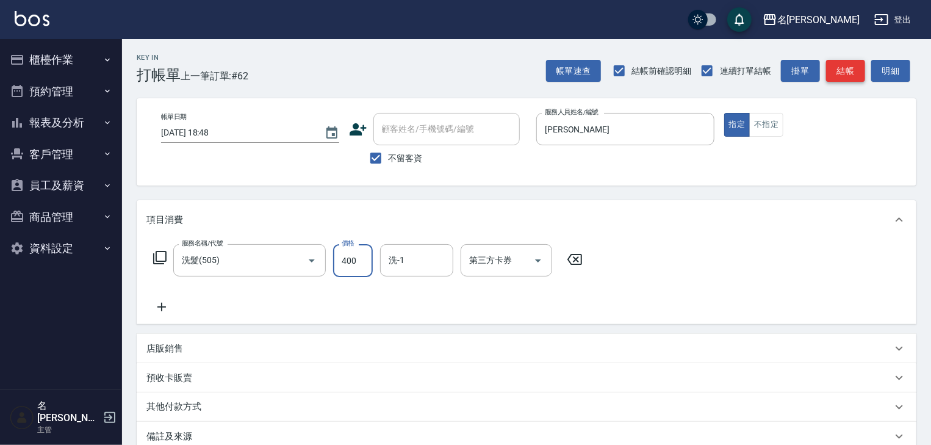
click at [842, 72] on button "結帳" at bounding box center [845, 71] width 39 height 23
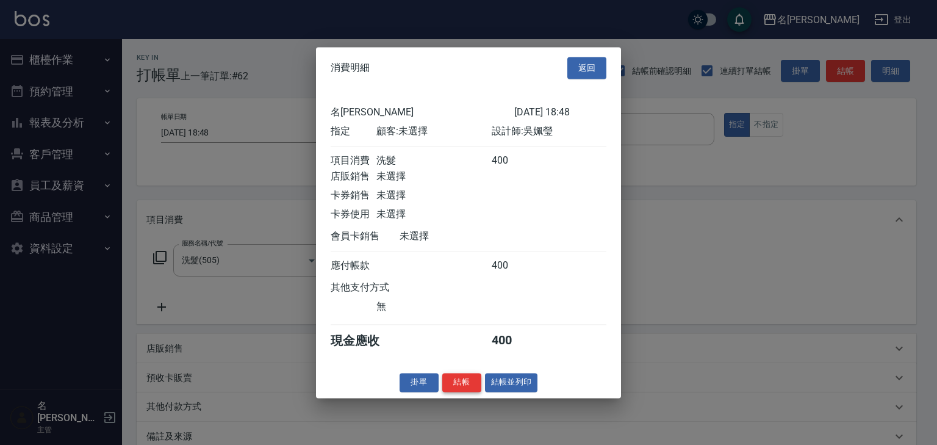
click at [460, 388] on button "結帳" at bounding box center [461, 382] width 39 height 19
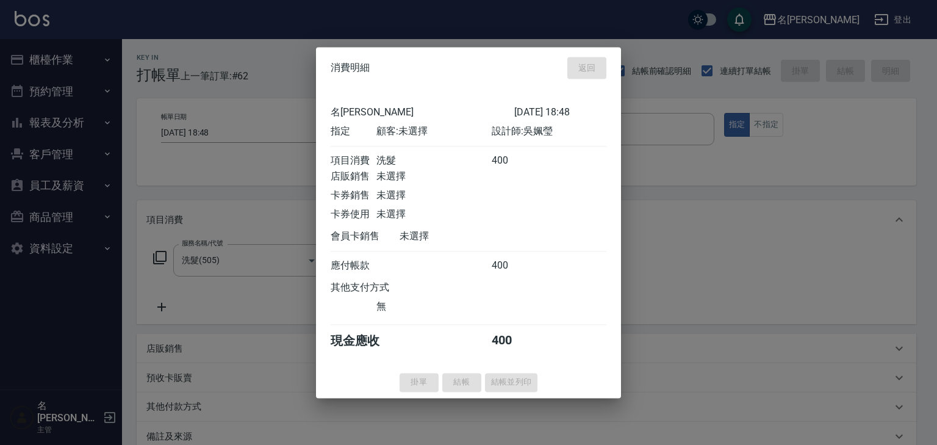
type input "2025/09/12 18:49"
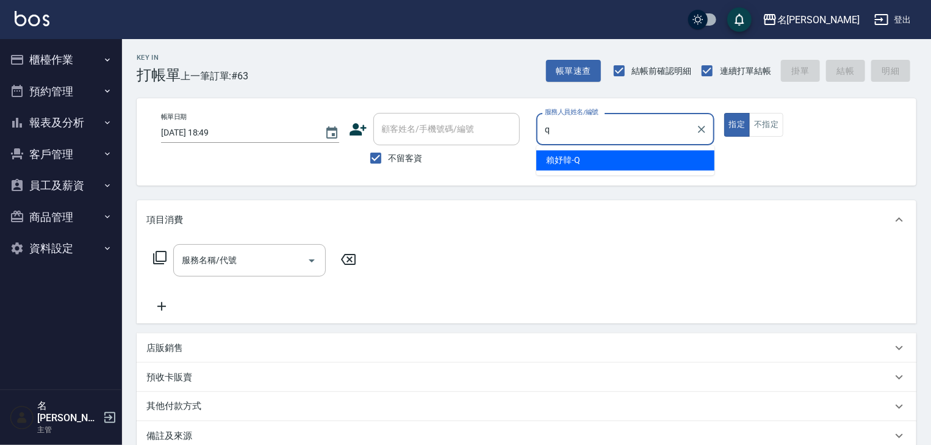
type input "[PERSON_NAME]"
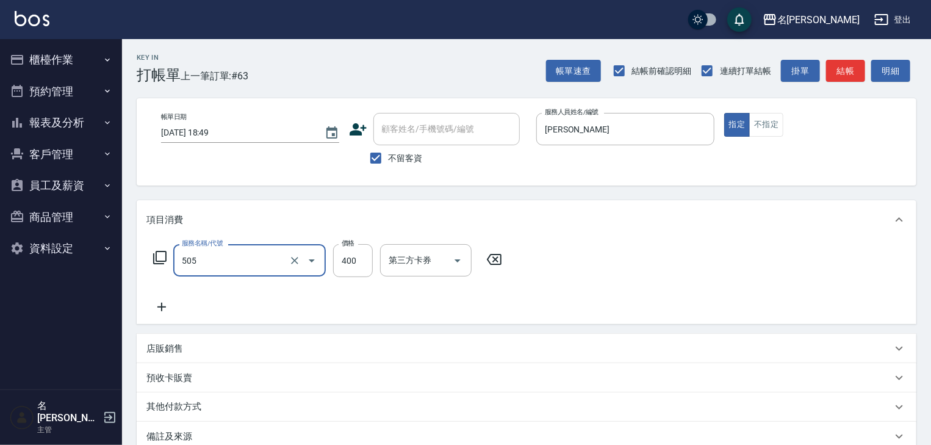
type input "洗髮(505)"
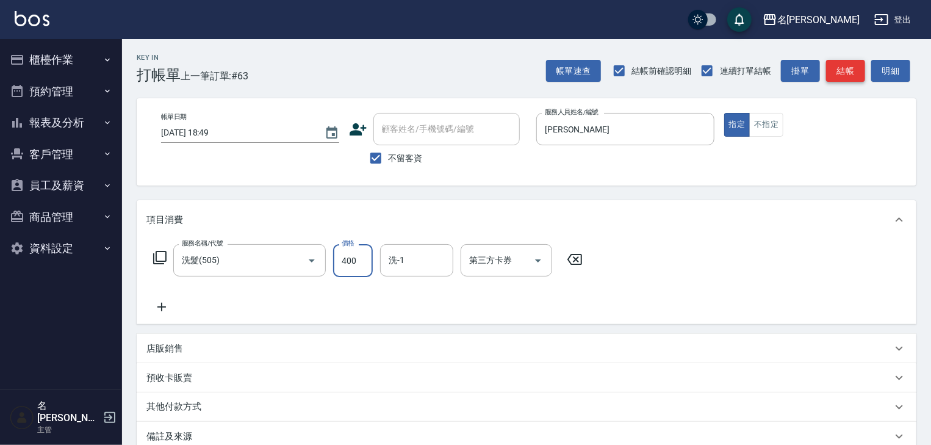
click at [853, 81] on button "結帳" at bounding box center [845, 71] width 39 height 23
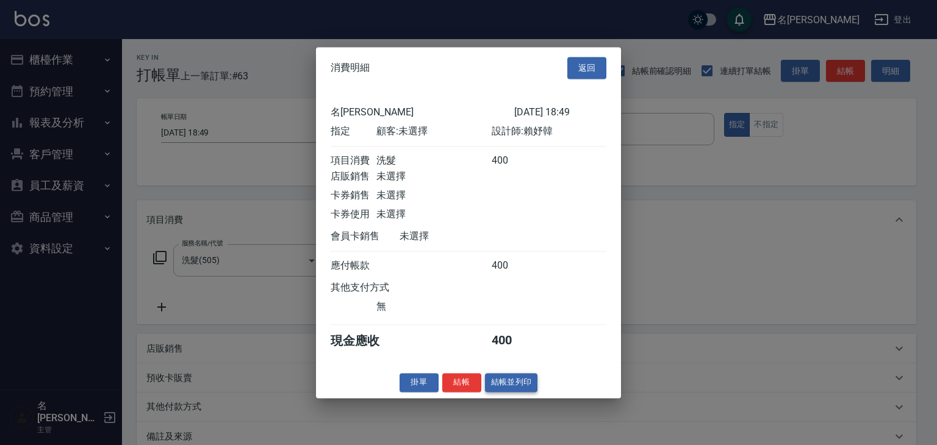
click at [522, 389] on button "結帳並列印" at bounding box center [511, 382] width 53 height 19
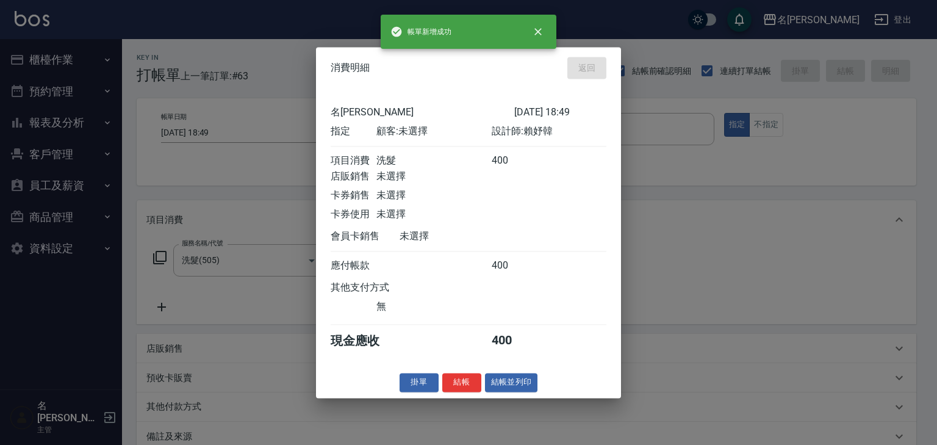
type input "2025/09/12 18:54"
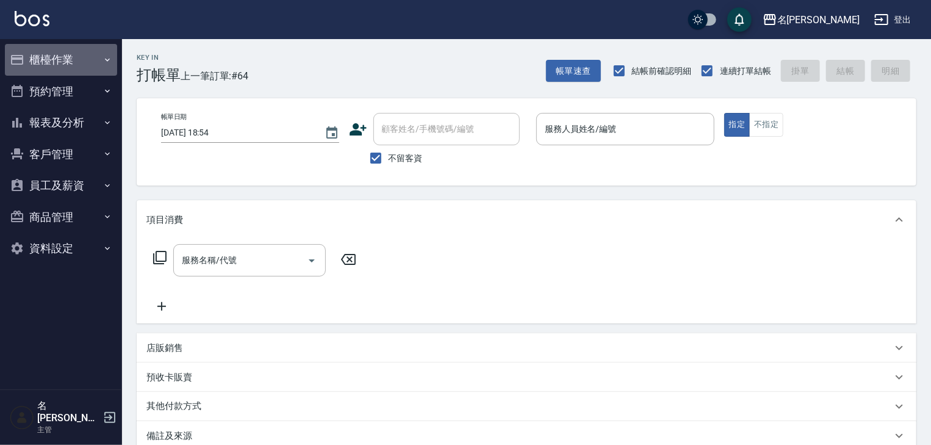
click at [78, 59] on button "櫃檯作業" at bounding box center [61, 60] width 112 height 32
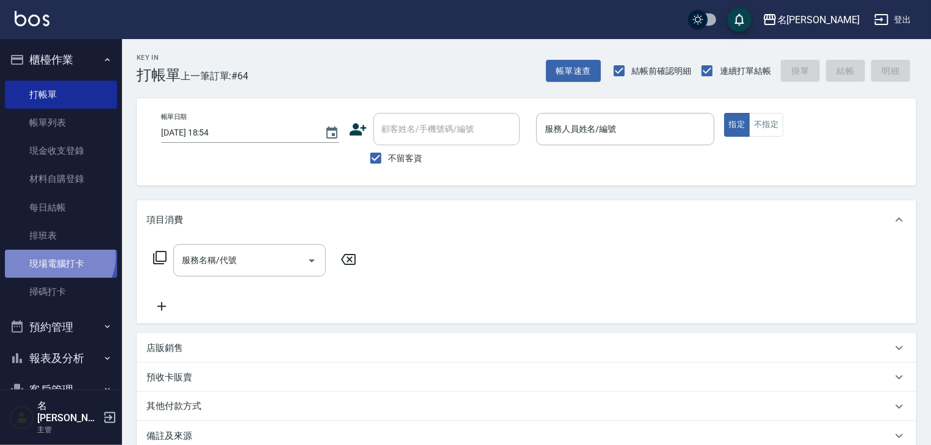
click at [58, 256] on link "現場電腦打卡" at bounding box center [61, 263] width 112 height 28
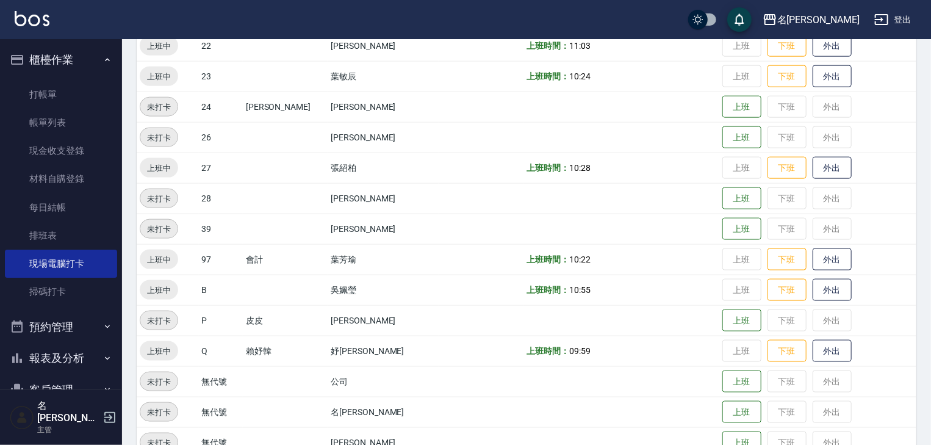
scroll to position [773, 0]
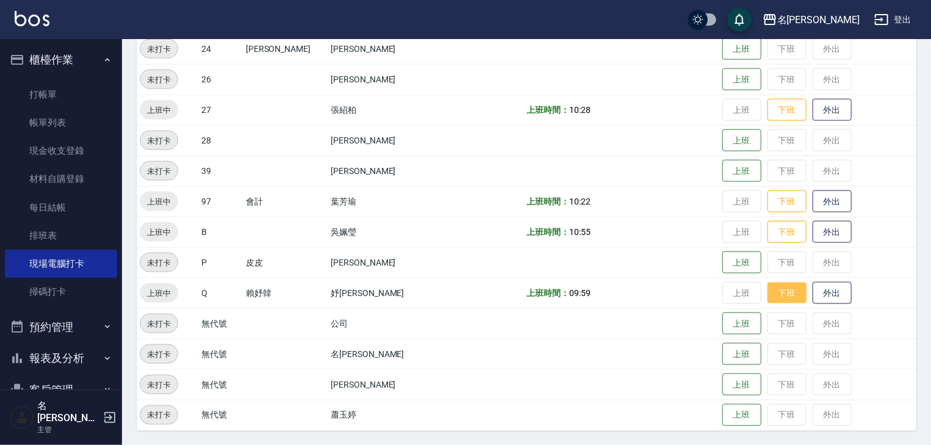
click at [773, 295] on button "下班" at bounding box center [786, 292] width 39 height 21
click at [38, 20] on img at bounding box center [32, 18] width 35 height 15
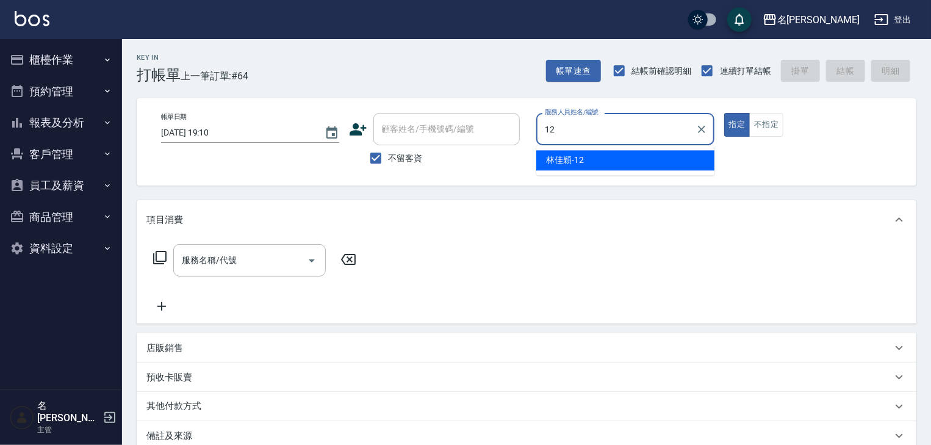
type input "[PERSON_NAME]-12"
type button "true"
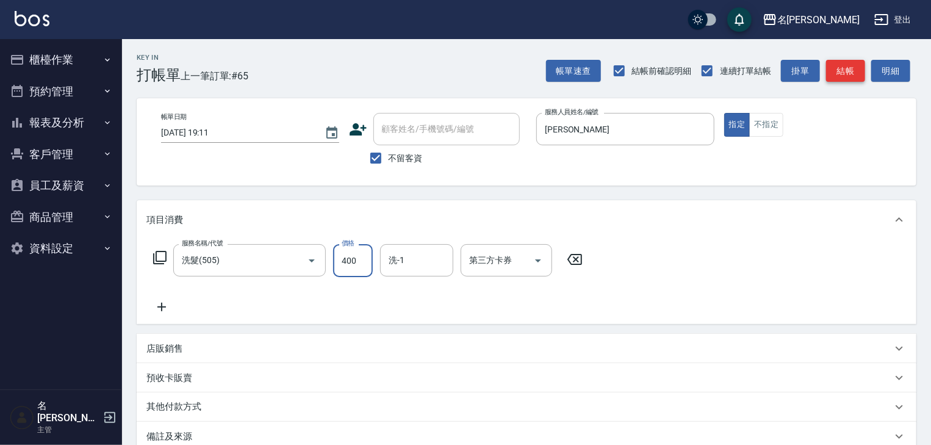
click at [845, 75] on button "結帳" at bounding box center [845, 71] width 39 height 23
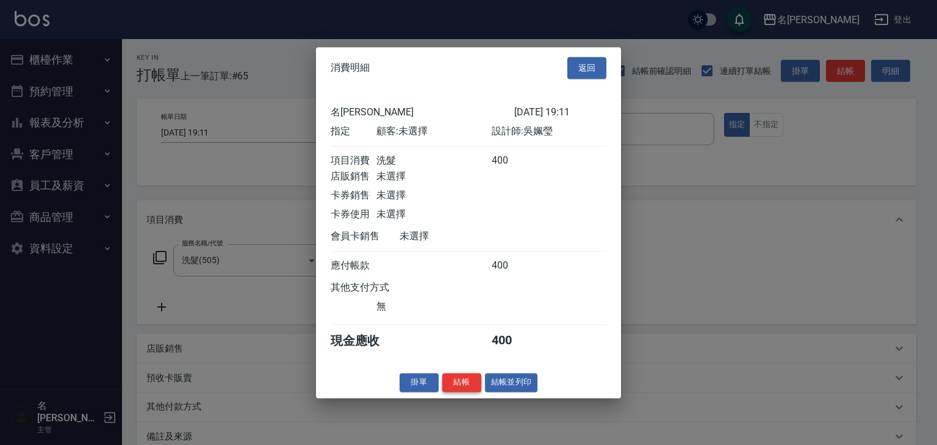
click at [473, 388] on button "結帳" at bounding box center [461, 382] width 39 height 19
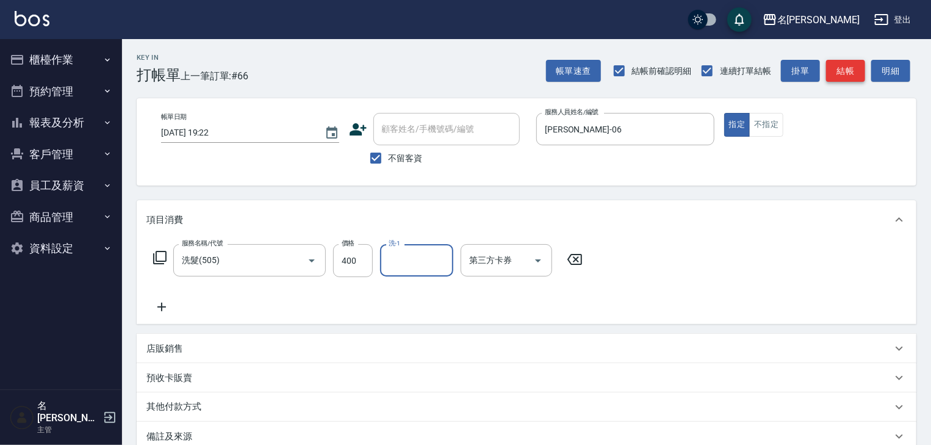
click at [852, 77] on button "結帳" at bounding box center [845, 71] width 39 height 23
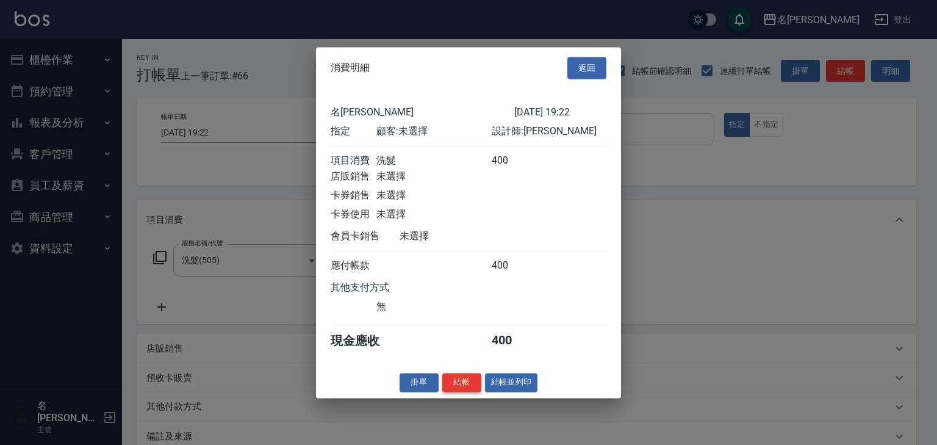
click at [471, 389] on button "結帳" at bounding box center [461, 382] width 39 height 19
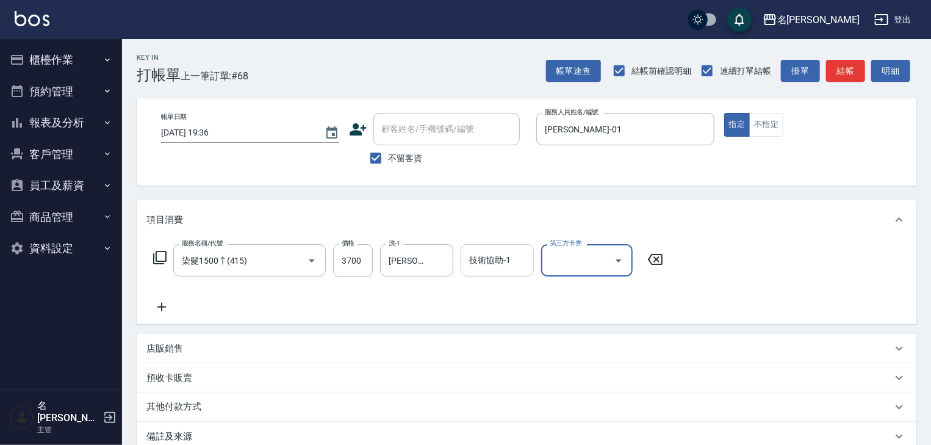
click at [483, 265] on input "技術協助-1" at bounding box center [497, 259] width 62 height 21
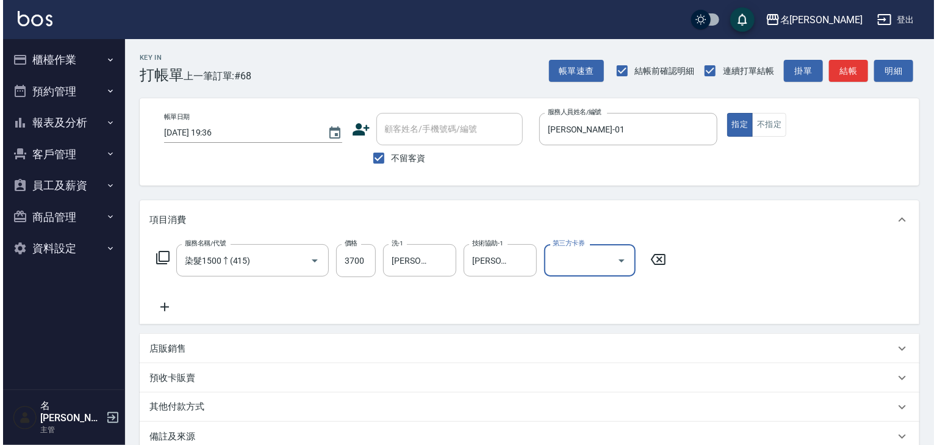
scroll to position [143, 0]
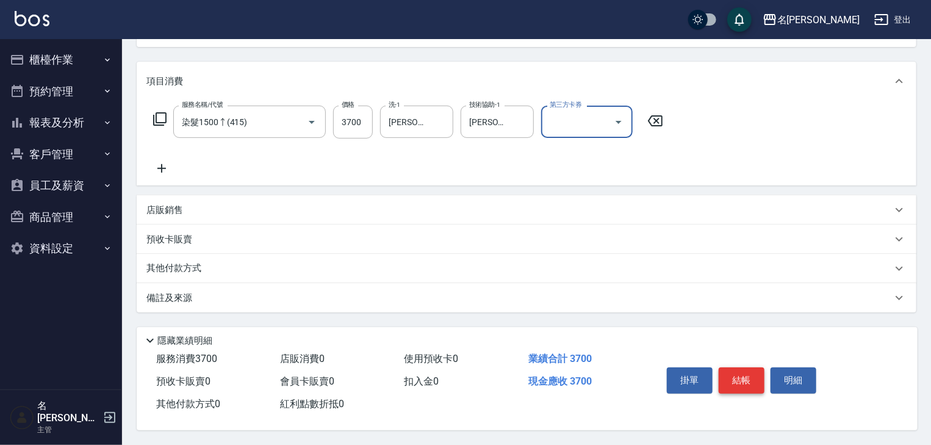
click at [756, 375] on button "結帳" at bounding box center [742, 380] width 46 height 26
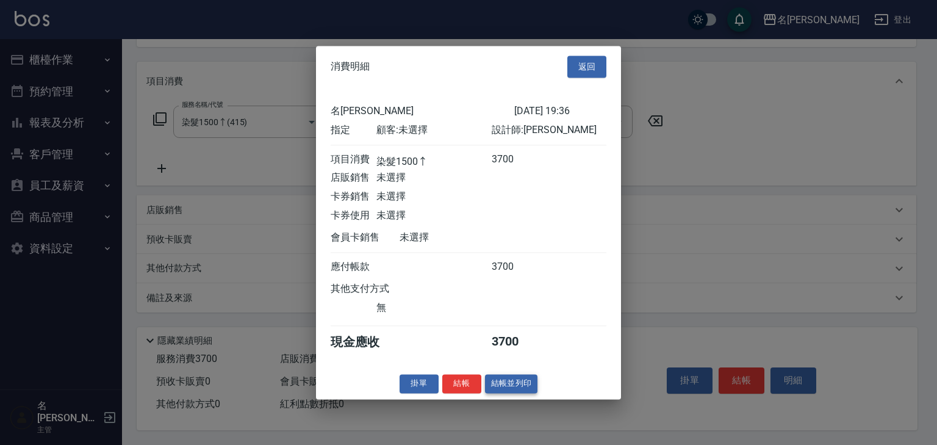
click at [531, 388] on button "結帳並列印" at bounding box center [511, 383] width 53 height 19
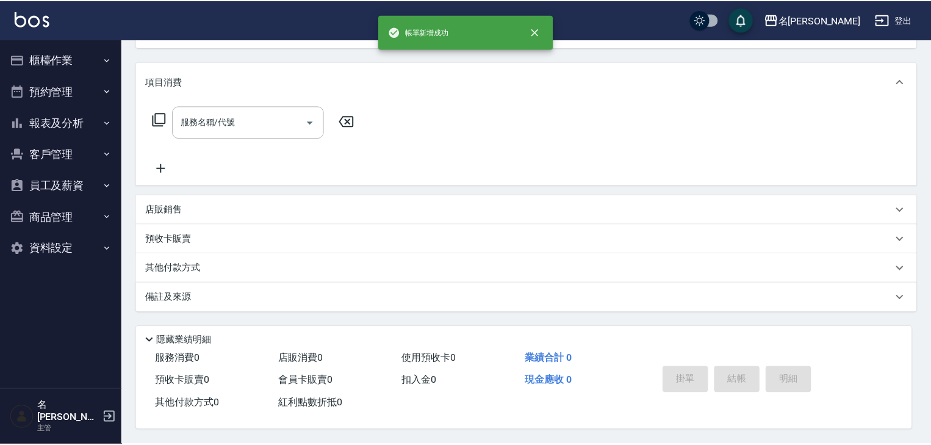
scroll to position [0, 0]
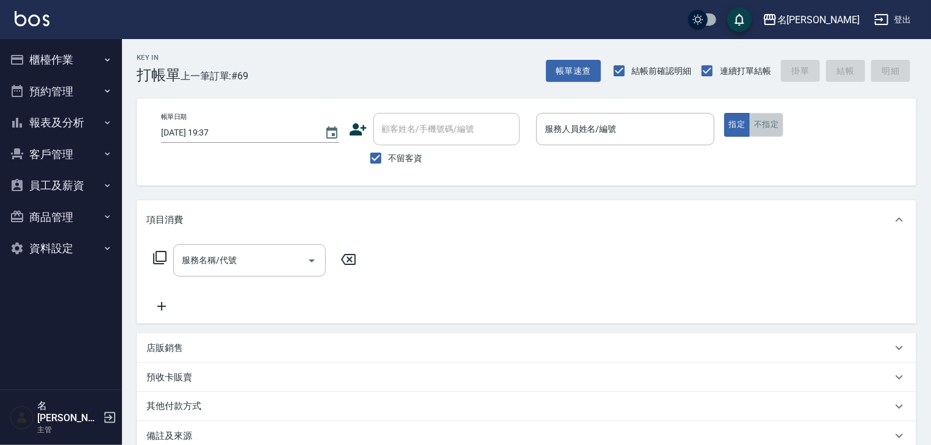
click at [778, 123] on button "不指定" at bounding box center [766, 125] width 34 height 24
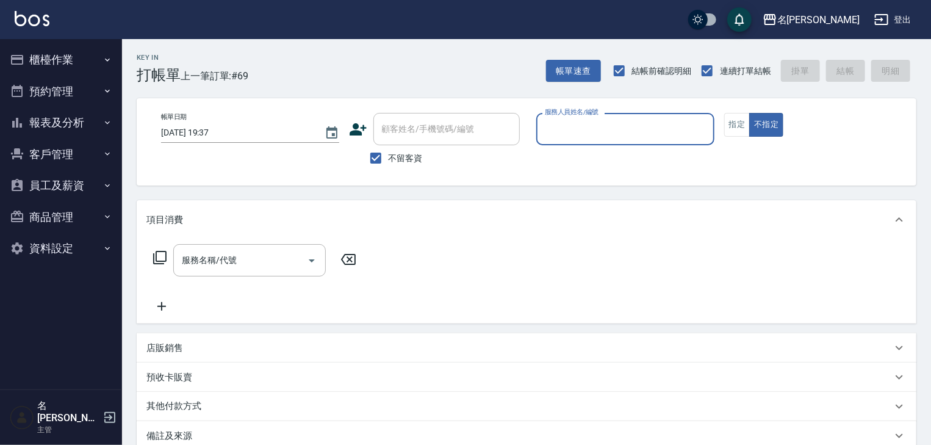
click at [607, 134] on input "服務人員姓名/編號" at bounding box center [625, 128] width 167 height 21
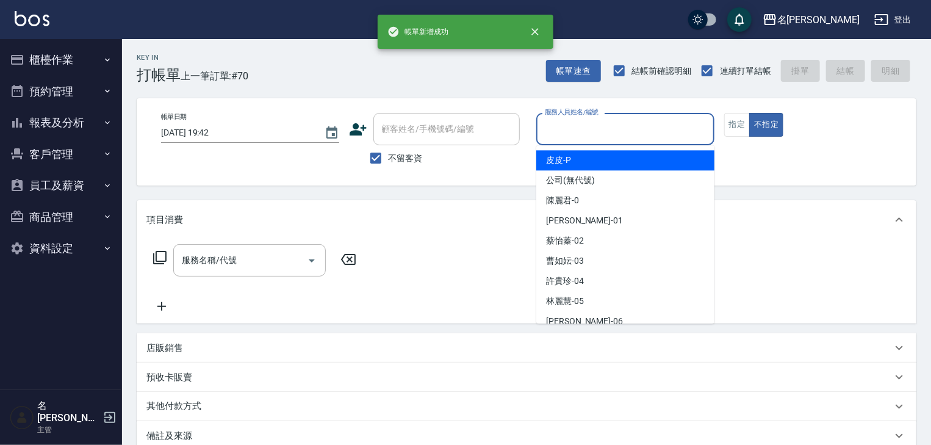
click at [659, 133] on input "服務人員姓名/編號" at bounding box center [625, 128] width 167 height 21
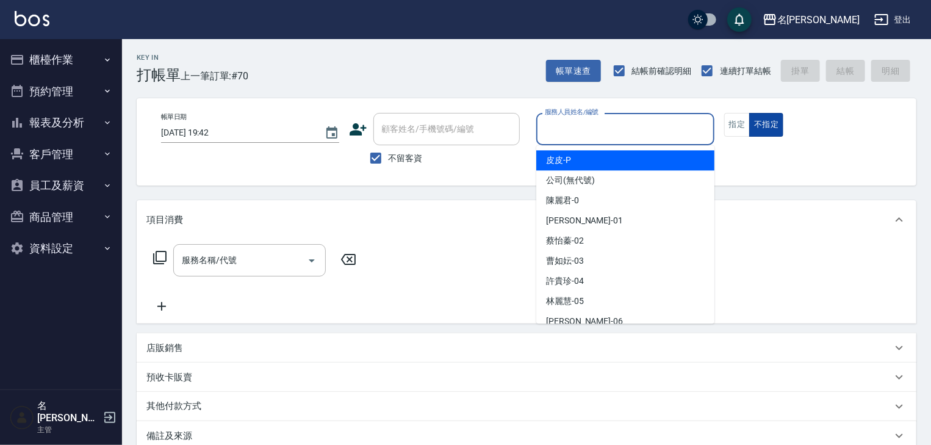
click at [750, 132] on button "不指定" at bounding box center [766, 125] width 34 height 24
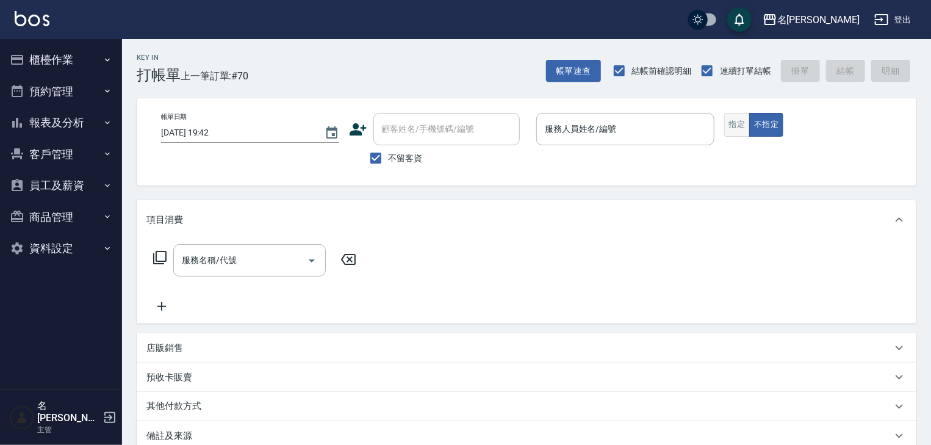
click at [741, 132] on button "指定" at bounding box center [737, 125] width 26 height 24
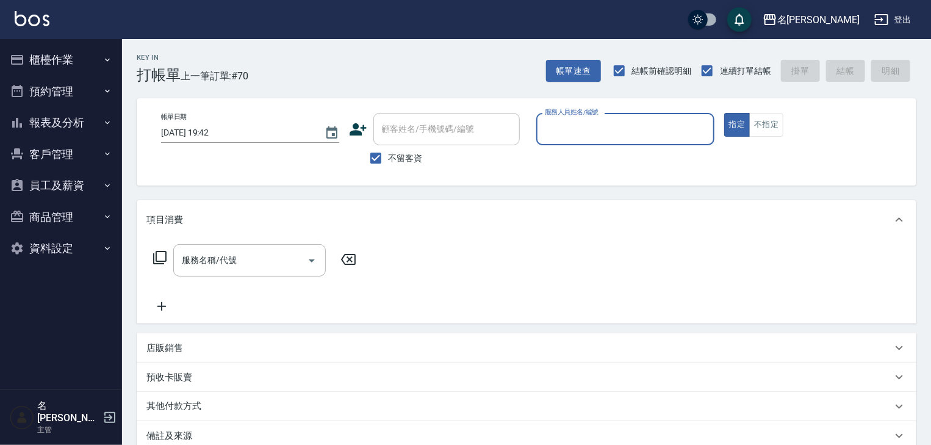
click at [71, 62] on button "櫃檯作業" at bounding box center [61, 60] width 112 height 32
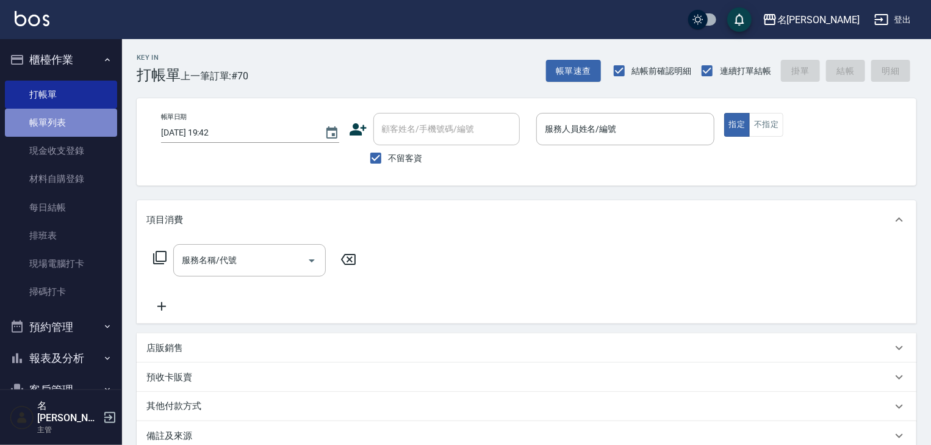
click at [70, 123] on link "帳單列表" at bounding box center [61, 123] width 112 height 28
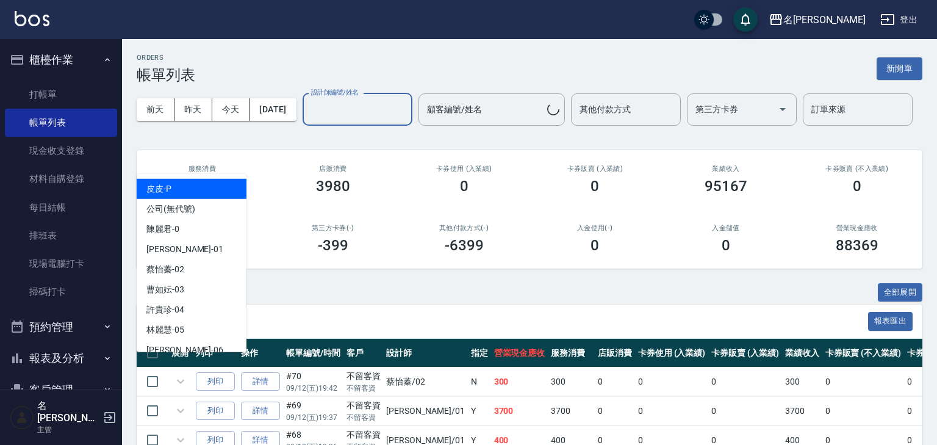
click at [303, 126] on div "設計師編號/姓名 設計師編號/姓名" at bounding box center [358, 109] width 110 height 32
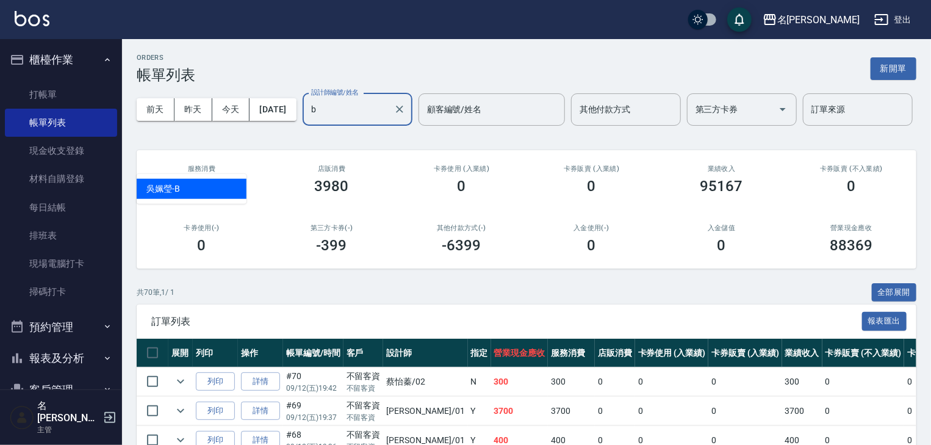
click at [210, 190] on div "[PERSON_NAME]" at bounding box center [192, 189] width 110 height 20
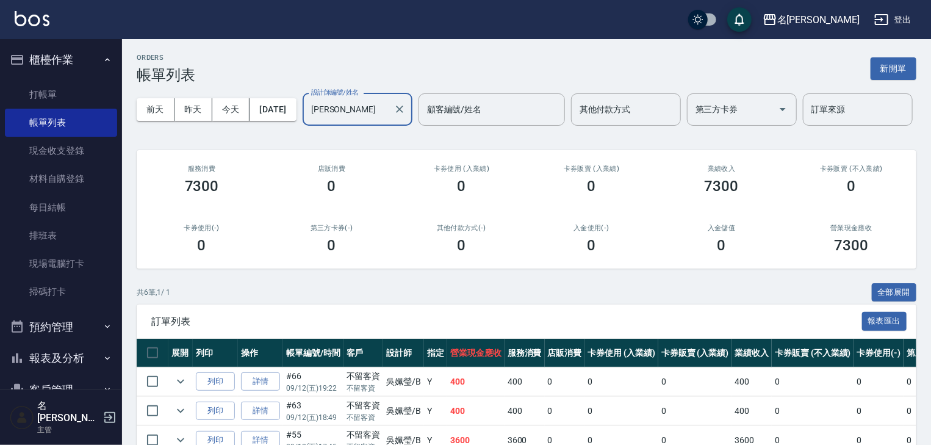
scroll to position [190, 0]
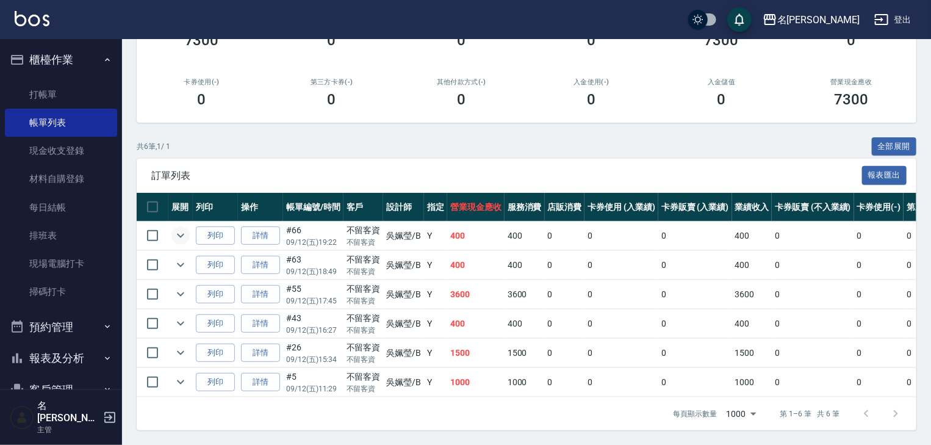
click at [176, 228] on icon "expand row" at bounding box center [180, 235] width 15 height 15
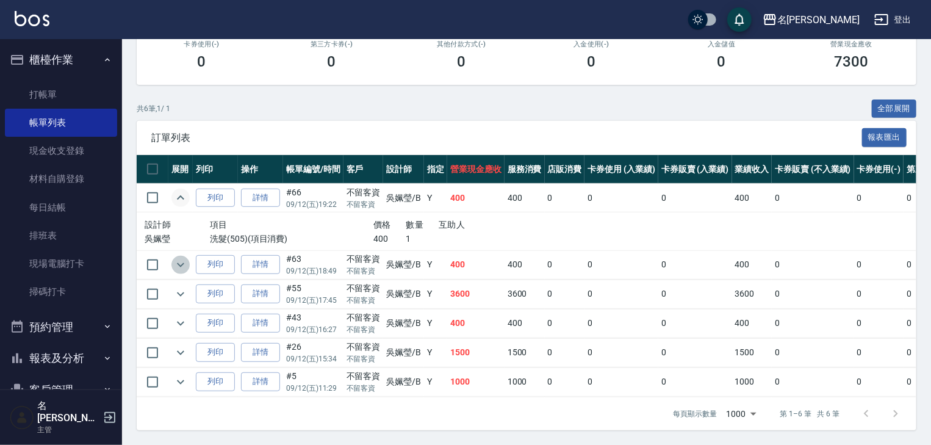
click at [181, 272] on icon "expand row" at bounding box center [180, 264] width 15 height 15
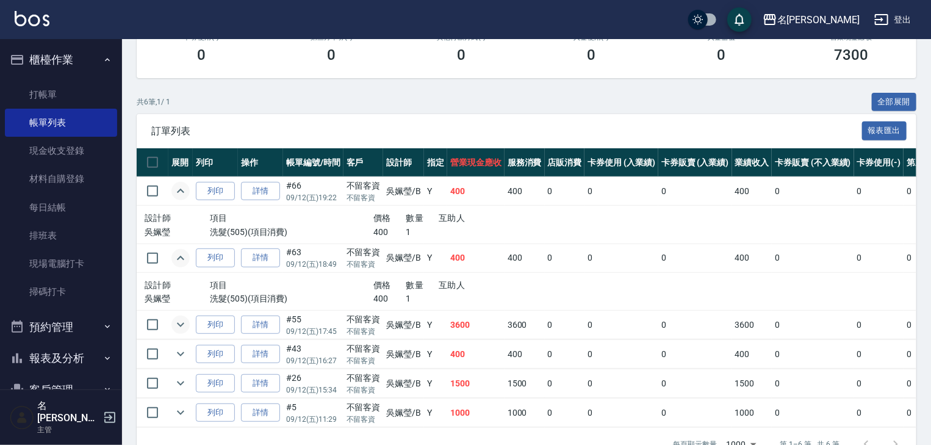
click at [181, 332] on icon "expand row" at bounding box center [180, 324] width 15 height 15
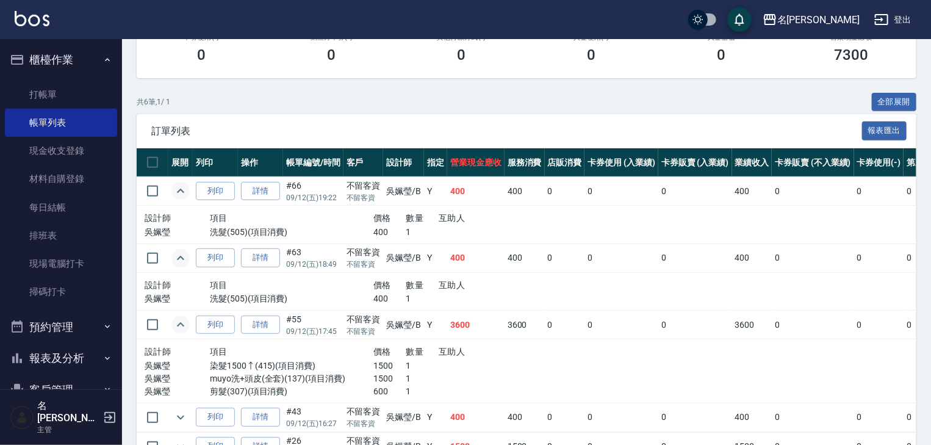
scroll to position [328, 0]
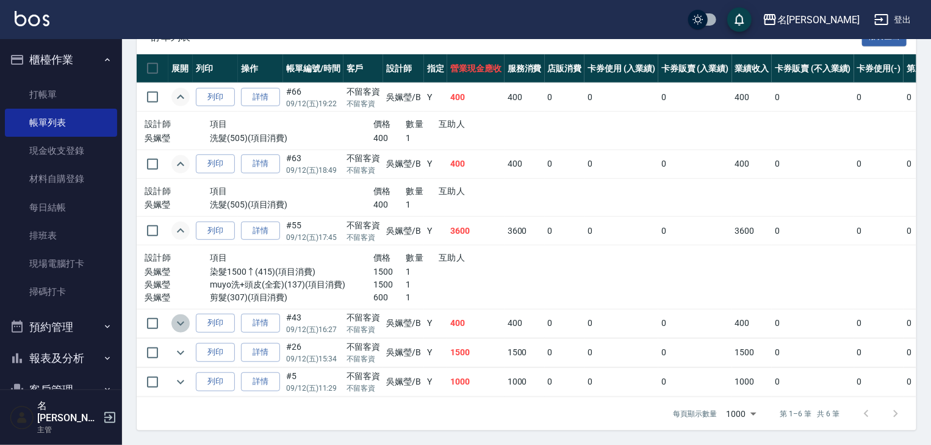
click at [181, 321] on icon "expand row" at bounding box center [180, 323] width 7 height 4
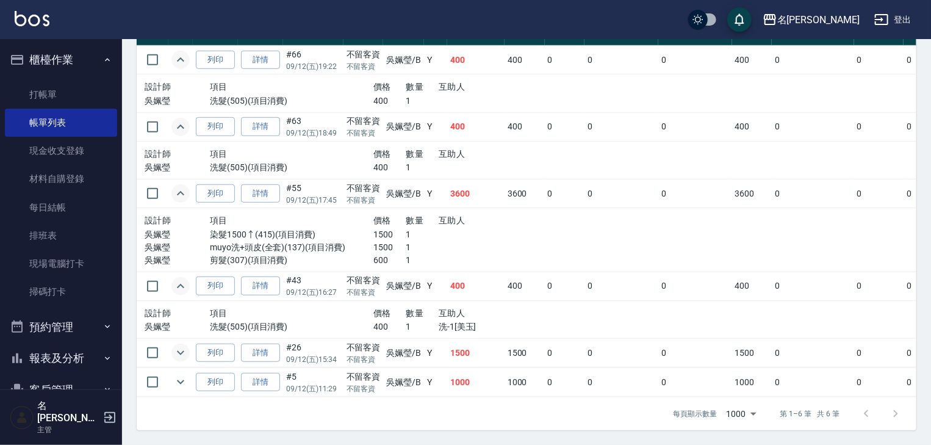
click at [178, 360] on icon "expand row" at bounding box center [180, 352] width 15 height 15
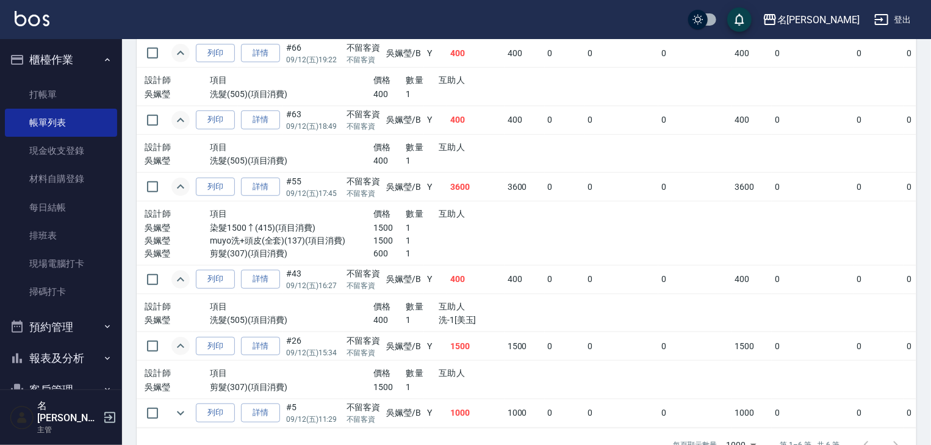
scroll to position [403, 0]
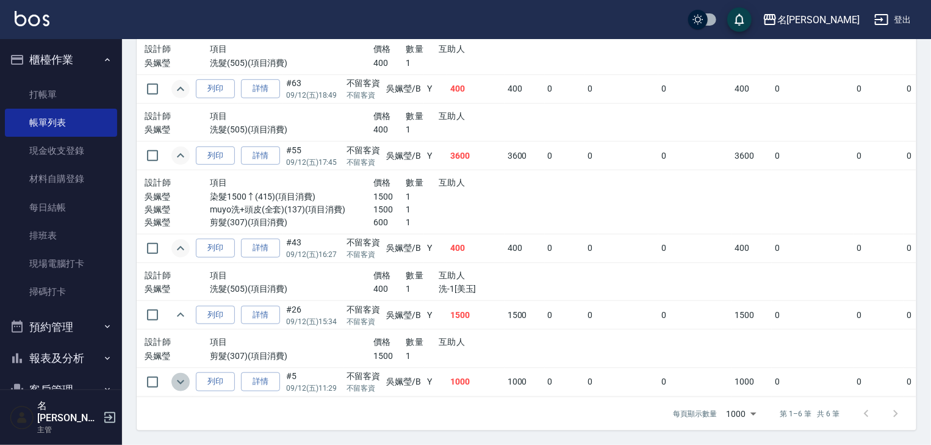
click at [183, 376] on icon "expand row" at bounding box center [180, 382] width 15 height 15
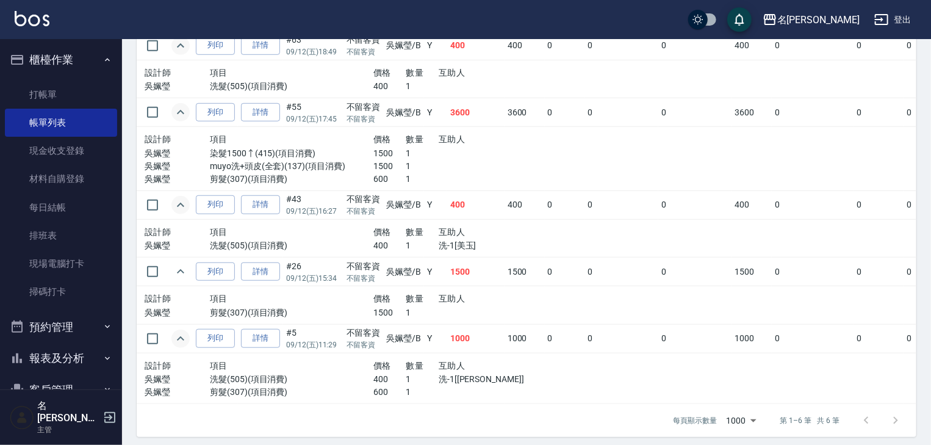
scroll to position [143, 0]
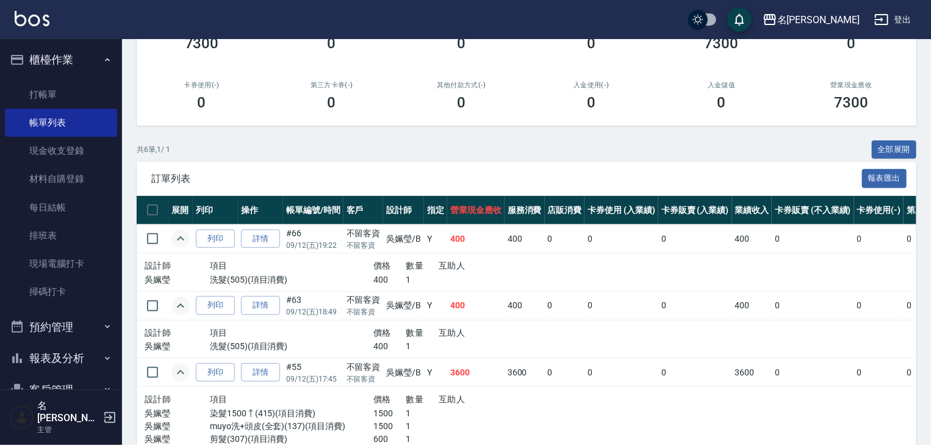
click at [45, 32] on div "名留林森 登出" at bounding box center [465, 19] width 931 height 39
click at [43, 27] on link at bounding box center [32, 20] width 35 height 18
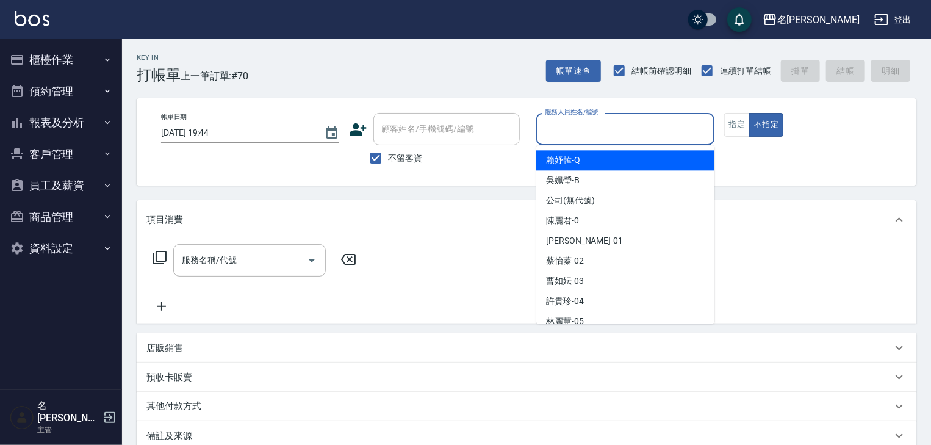
drag, startPoint x: 658, startPoint y: 120, endPoint x: 673, endPoint y: 122, distance: 16.0
click at [658, 120] on input "服務人員姓名/編號" at bounding box center [625, 128] width 167 height 21
click at [735, 119] on button "指定" at bounding box center [737, 125] width 26 height 24
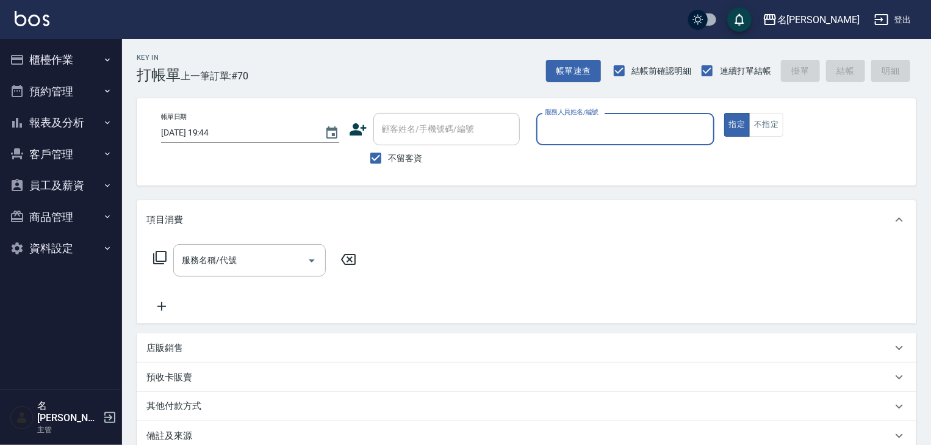
click at [642, 135] on input "服務人員姓名/編號" at bounding box center [625, 128] width 167 height 21
click at [634, 159] on div "[PERSON_NAME]" at bounding box center [625, 160] width 178 height 20
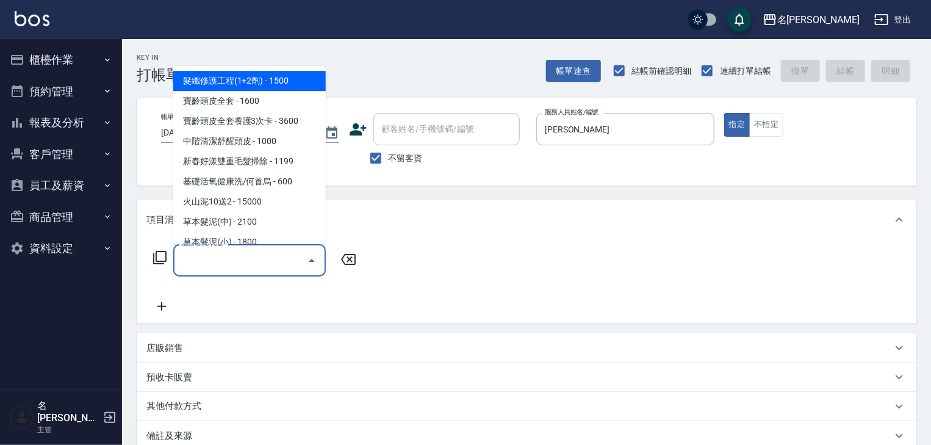
click at [266, 271] on input "服務名稱/代號" at bounding box center [240, 259] width 123 height 21
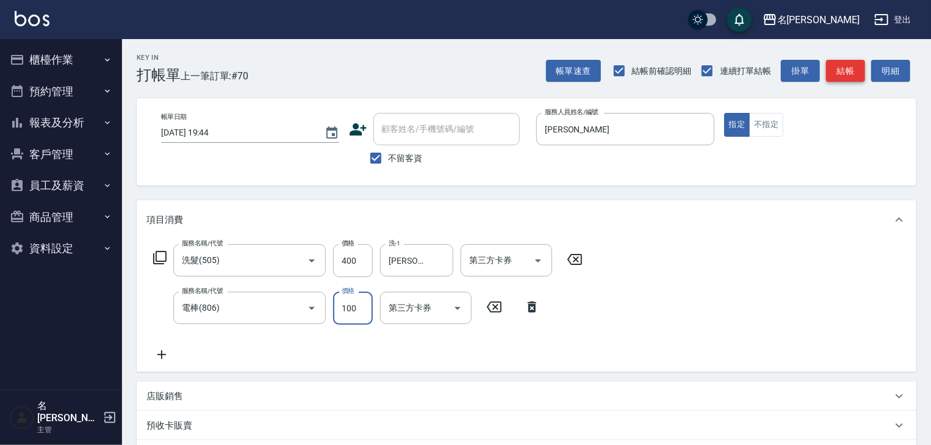
click at [850, 63] on button "結帳" at bounding box center [845, 71] width 39 height 23
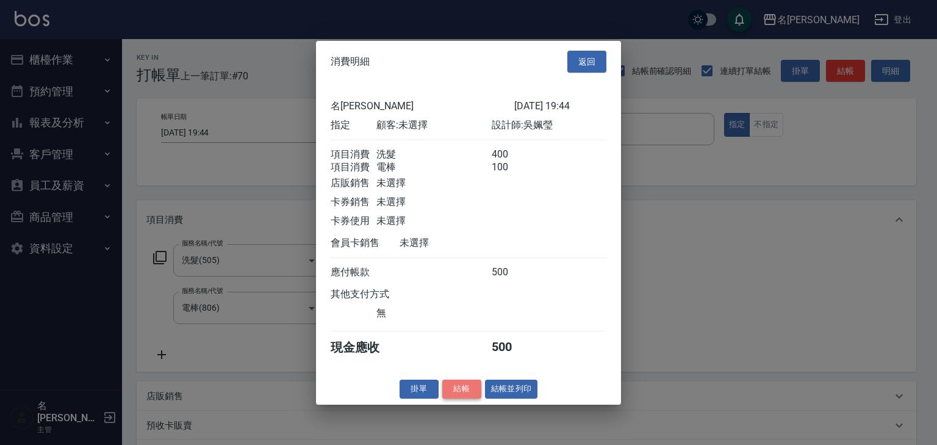
click at [480, 398] on button "結帳" at bounding box center [461, 388] width 39 height 19
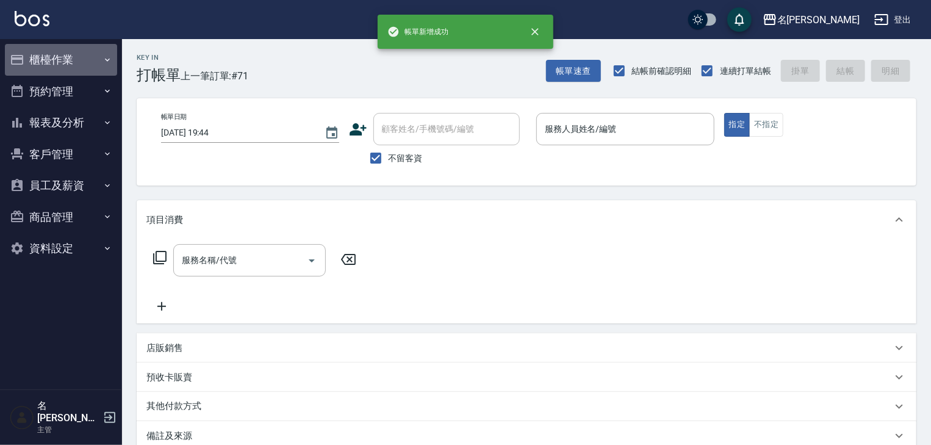
click at [48, 63] on button "櫃檯作業" at bounding box center [61, 60] width 112 height 32
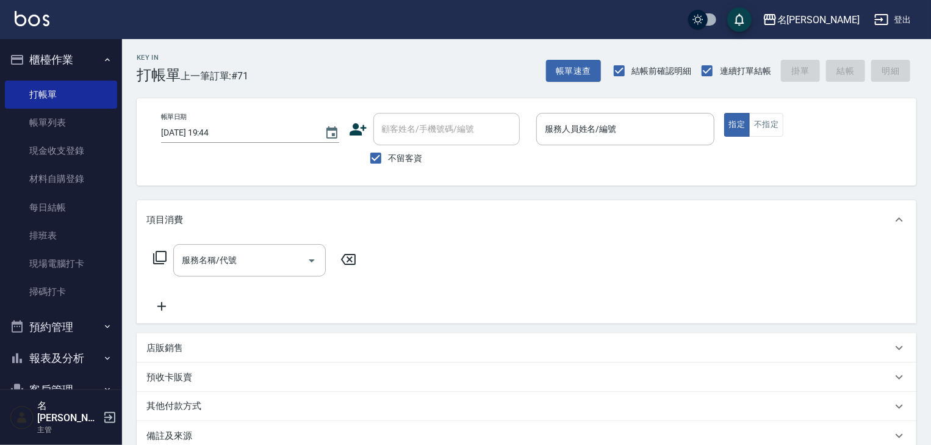
drag, startPoint x: 53, startPoint y: 121, endPoint x: 634, endPoint y: 356, distance: 626.4
click at [53, 121] on link "帳單列表" at bounding box center [61, 123] width 112 height 28
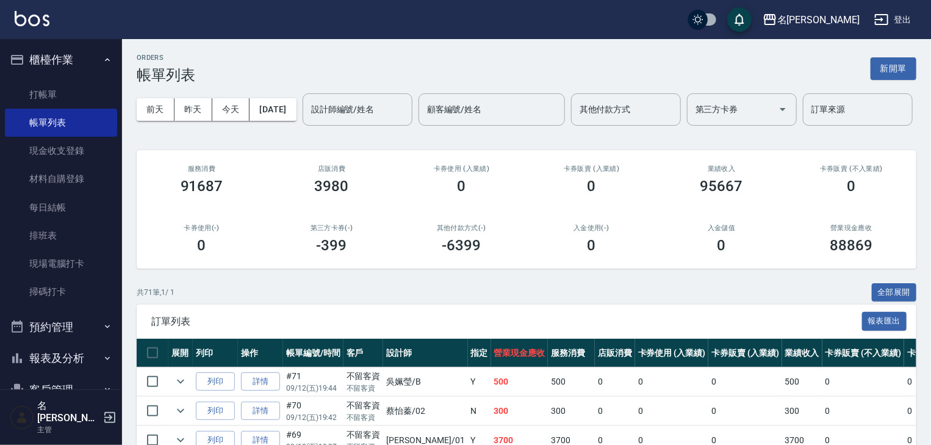
scroll to position [65, 0]
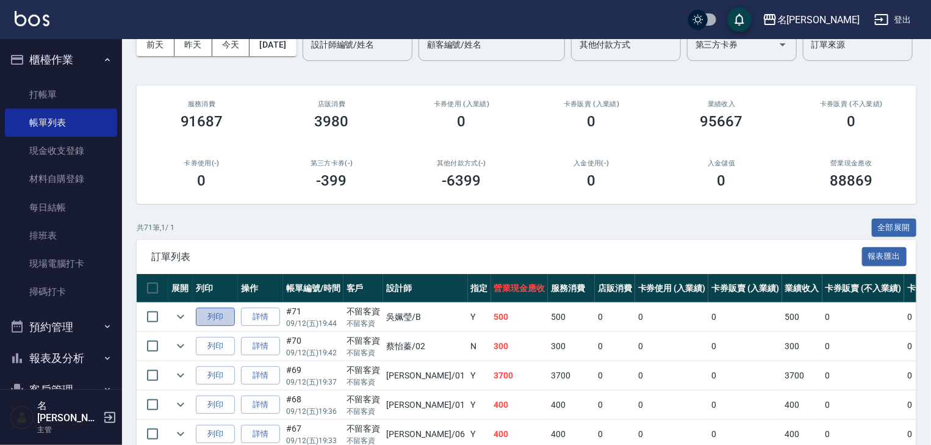
click at [221, 326] on button "列印" at bounding box center [215, 316] width 39 height 19
click at [18, 18] on img at bounding box center [32, 18] width 35 height 15
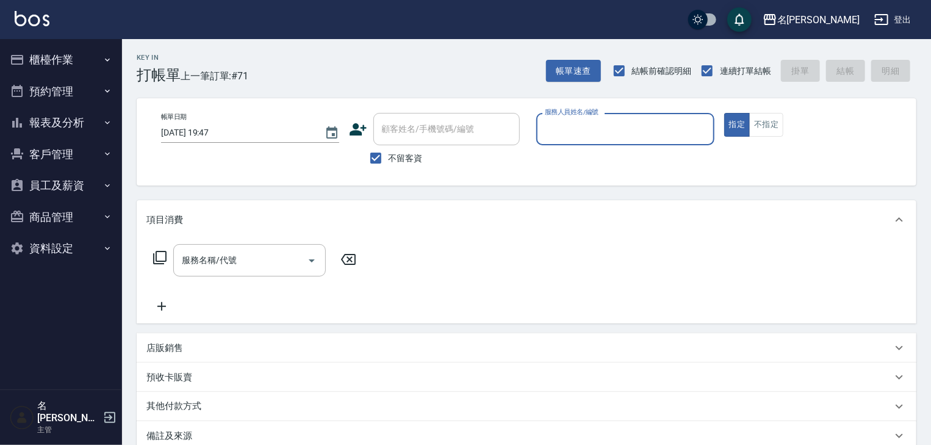
click at [613, 117] on div "服務人員姓名/編號" at bounding box center [625, 129] width 178 height 32
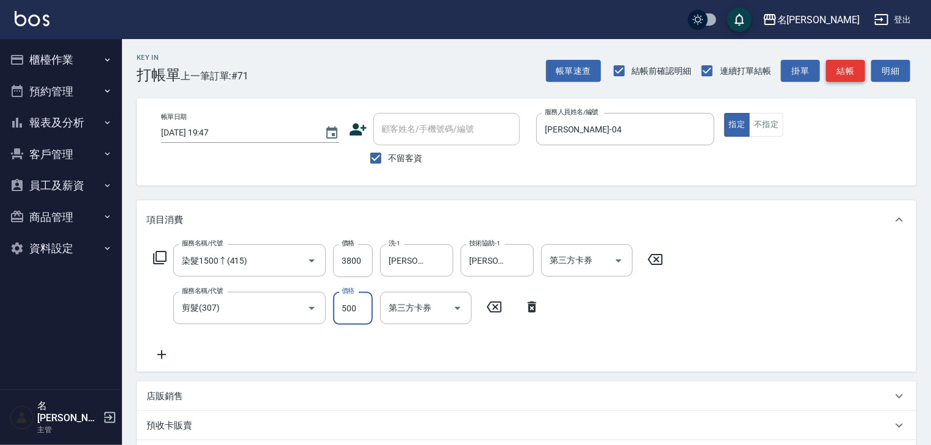
click at [856, 71] on button "結帳" at bounding box center [845, 71] width 39 height 23
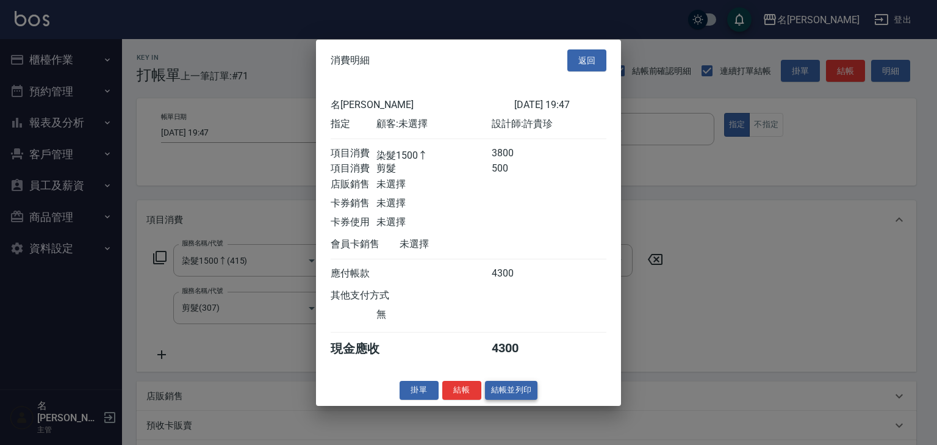
click at [510, 390] on button "結帳並列印" at bounding box center [511, 390] width 53 height 19
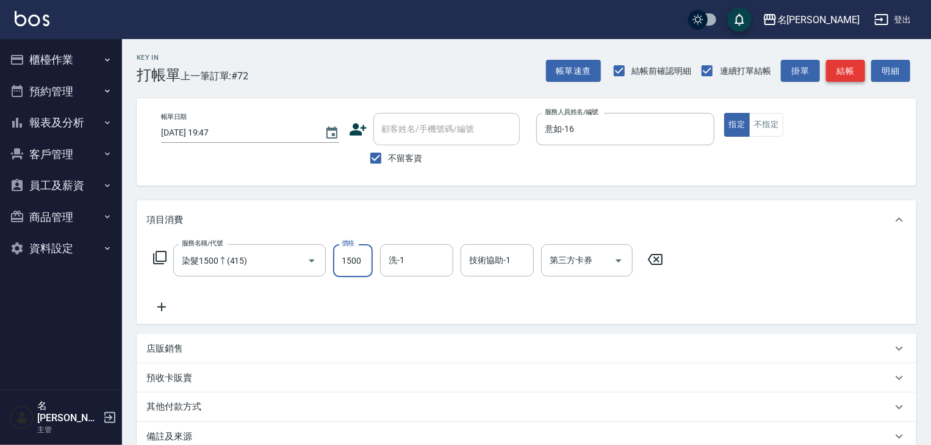
click at [836, 76] on button "結帳" at bounding box center [845, 71] width 39 height 23
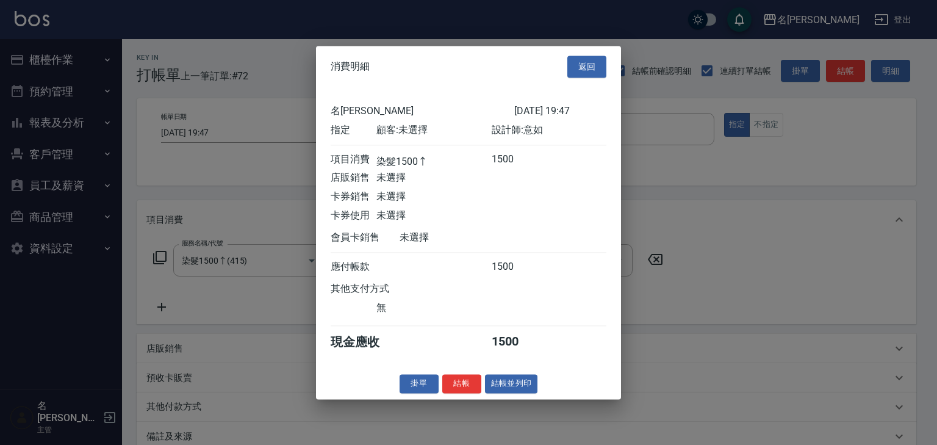
click at [526, 391] on button "結帳並列印" at bounding box center [511, 383] width 53 height 19
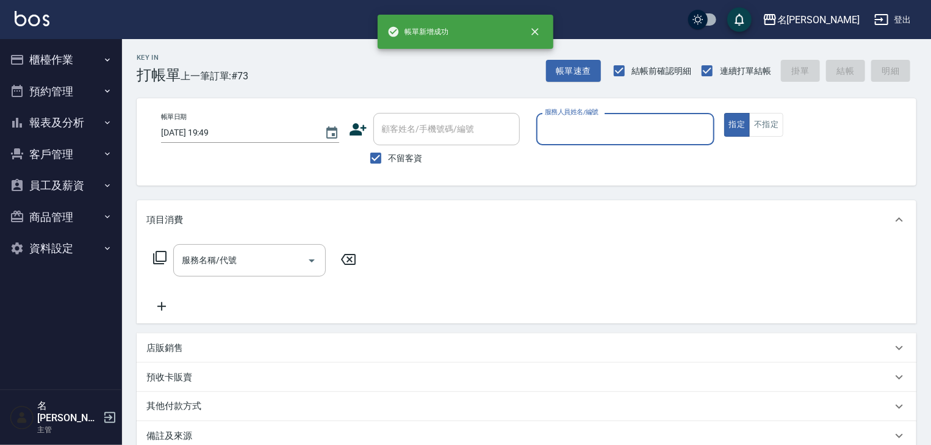
click at [49, 63] on button "櫃檯作業" at bounding box center [61, 60] width 112 height 32
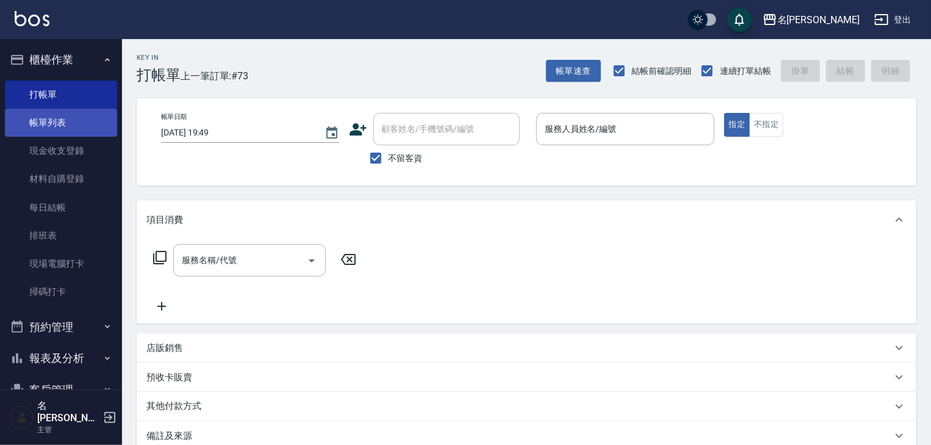
click at [78, 121] on link "帳單列表" at bounding box center [61, 123] width 112 height 28
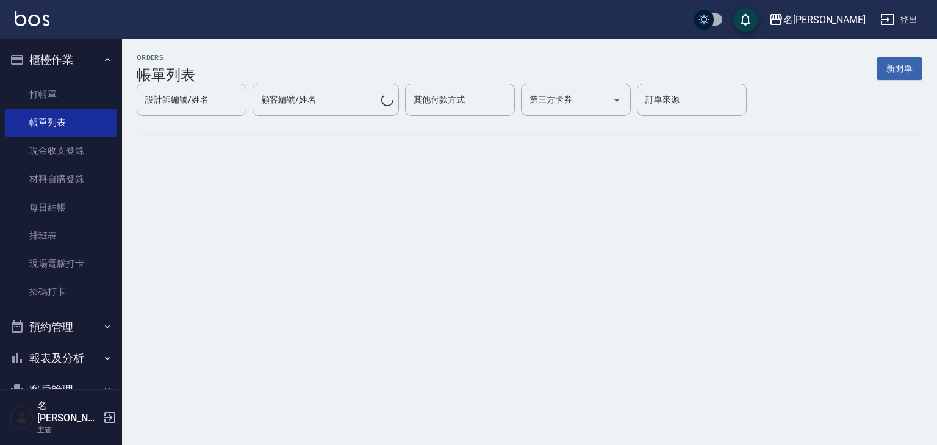
click at [165, 116] on div "設計師編號/姓名 設計師編號/姓名" at bounding box center [192, 100] width 110 height 32
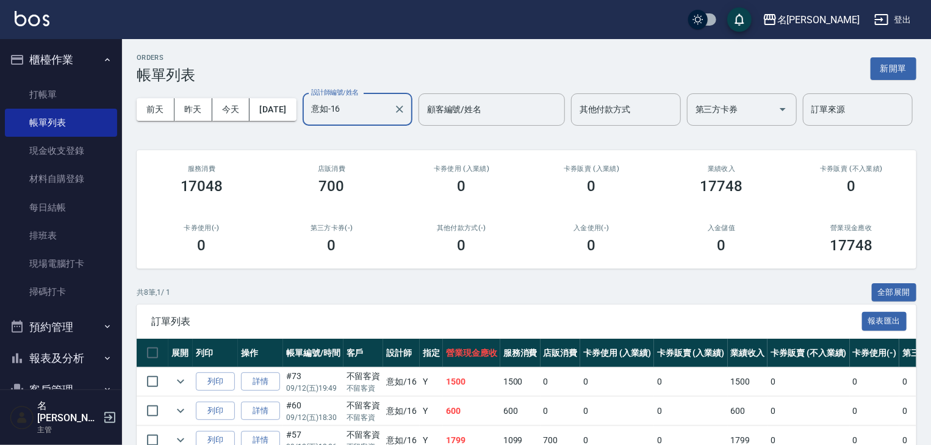
scroll to position [248, 0]
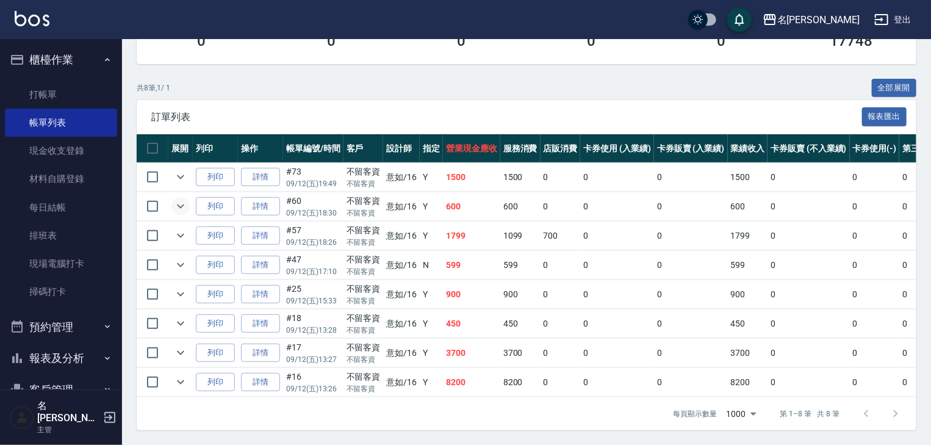
click at [184, 201] on icon "expand row" at bounding box center [180, 206] width 15 height 15
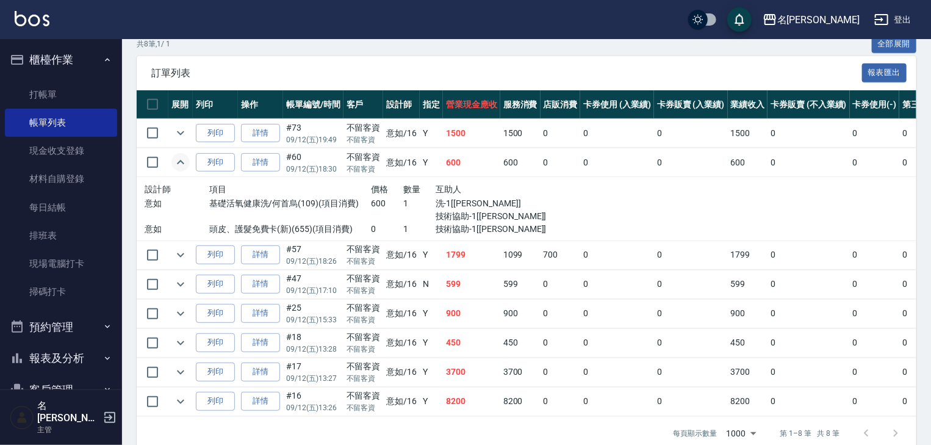
click at [40, 27] on link at bounding box center [32, 20] width 35 height 18
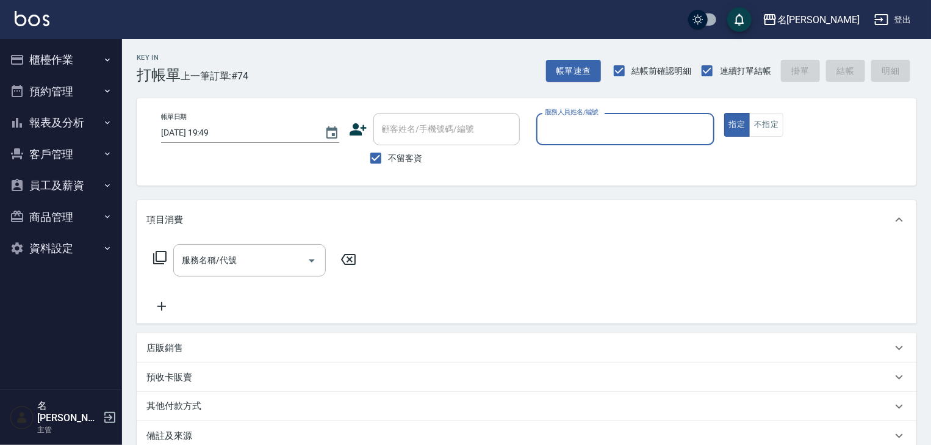
click at [59, 132] on button "報表及分析" at bounding box center [61, 123] width 112 height 32
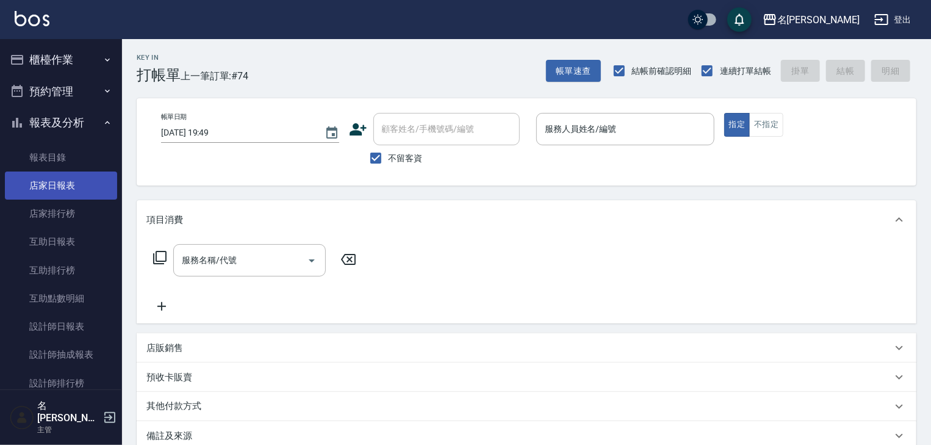
click at [82, 191] on link "店家日報表" at bounding box center [61, 185] width 112 height 28
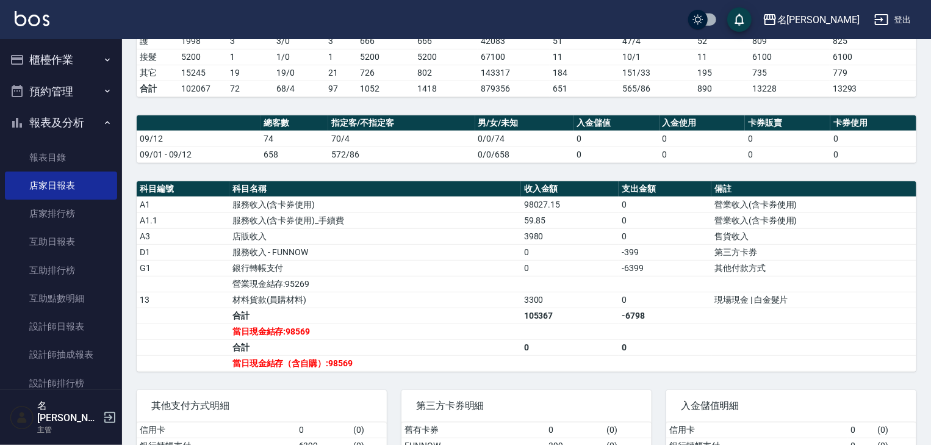
scroll to position [325, 0]
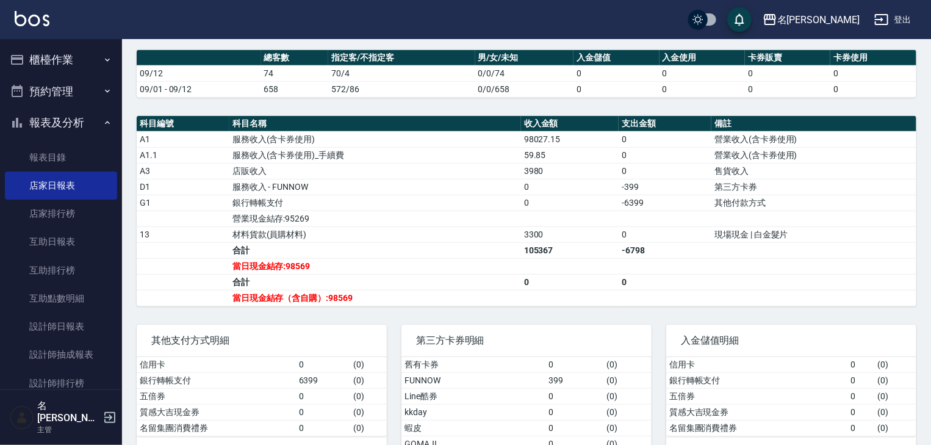
click at [56, 51] on button "櫃檯作業" at bounding box center [61, 60] width 112 height 32
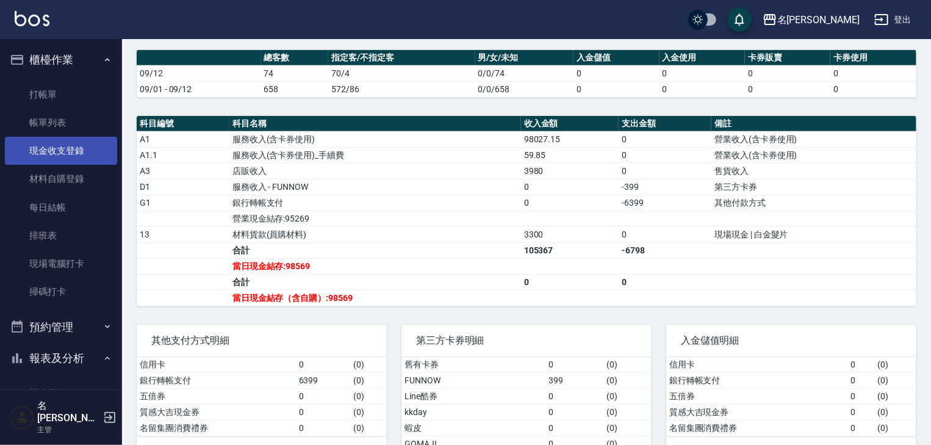
click at [54, 147] on link "現金收支登錄" at bounding box center [61, 151] width 112 height 28
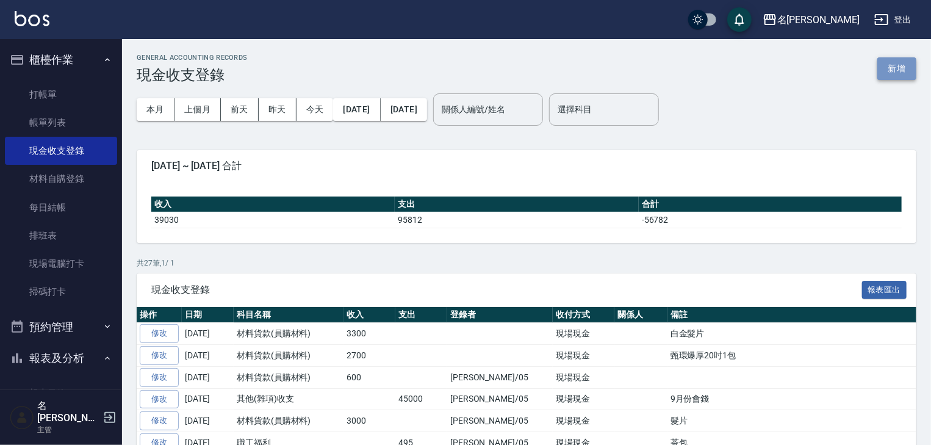
click at [911, 72] on button "新增" at bounding box center [896, 68] width 39 height 23
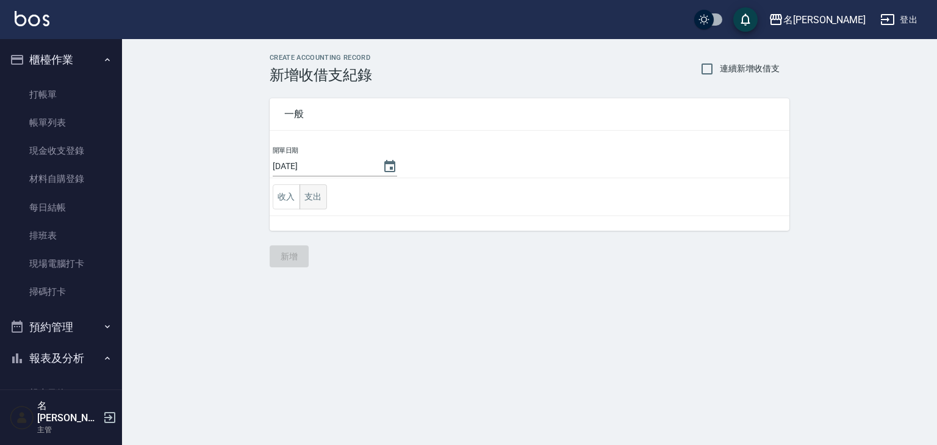
click at [304, 188] on button "支出" at bounding box center [313, 196] width 27 height 25
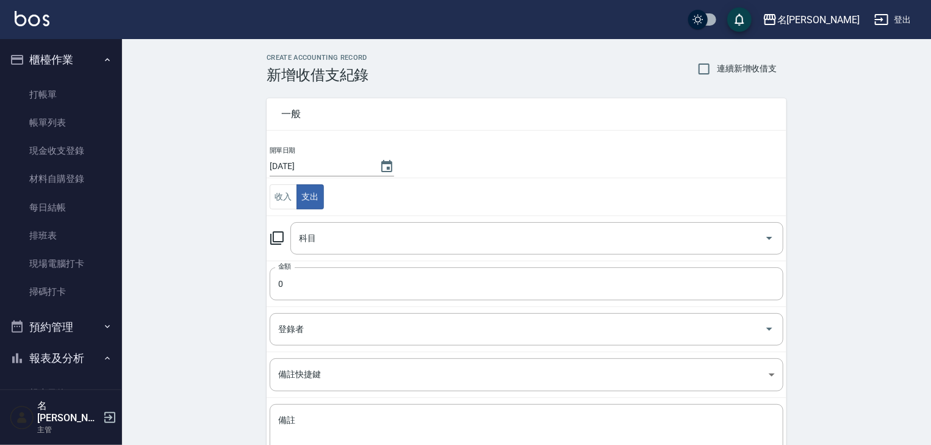
click at [274, 231] on icon at bounding box center [276, 237] width 13 height 13
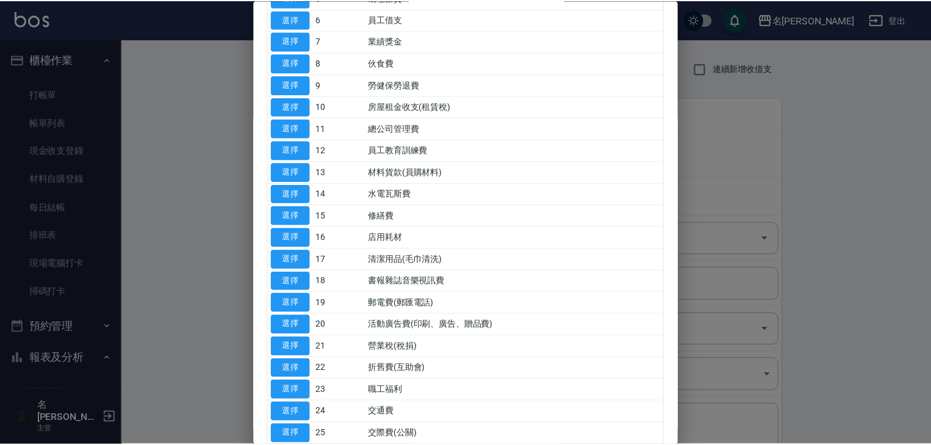
scroll to position [130, 0]
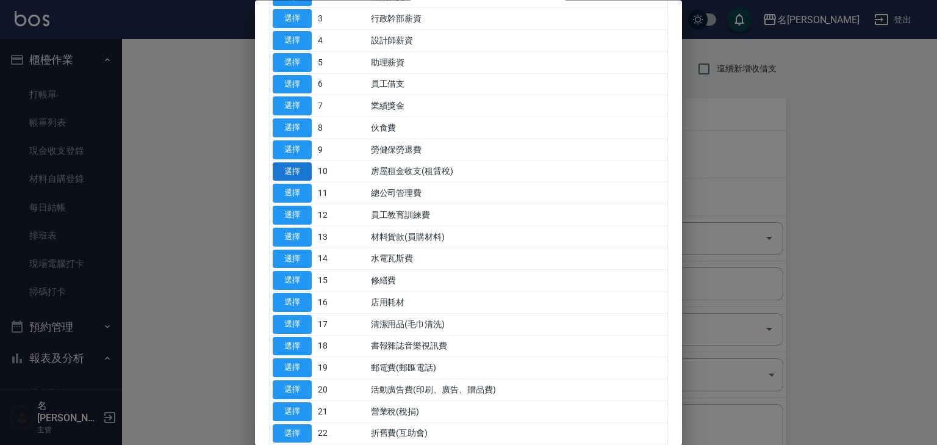
click at [300, 166] on button "選擇" at bounding box center [292, 171] width 39 height 19
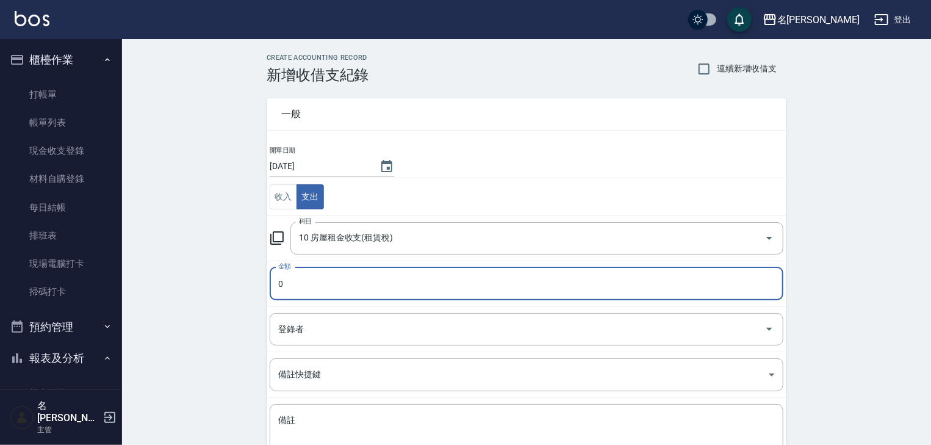
click at [305, 287] on input "0" at bounding box center [527, 283] width 514 height 33
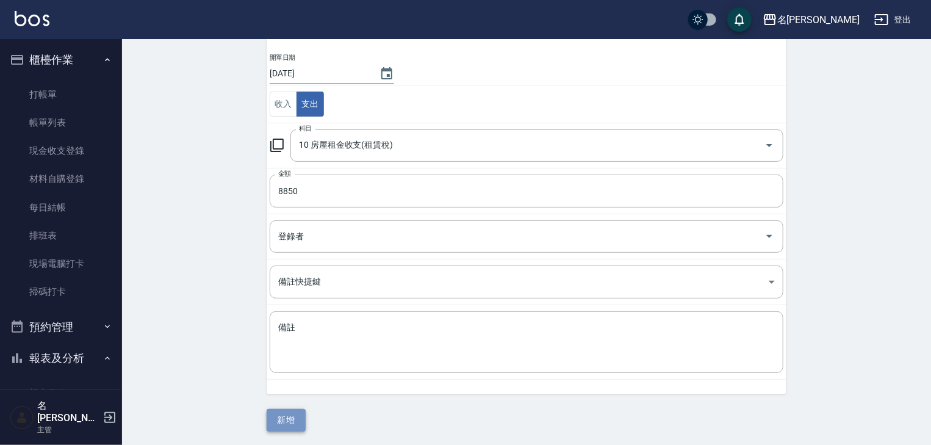
click at [276, 409] on button "新增" at bounding box center [286, 420] width 39 height 23
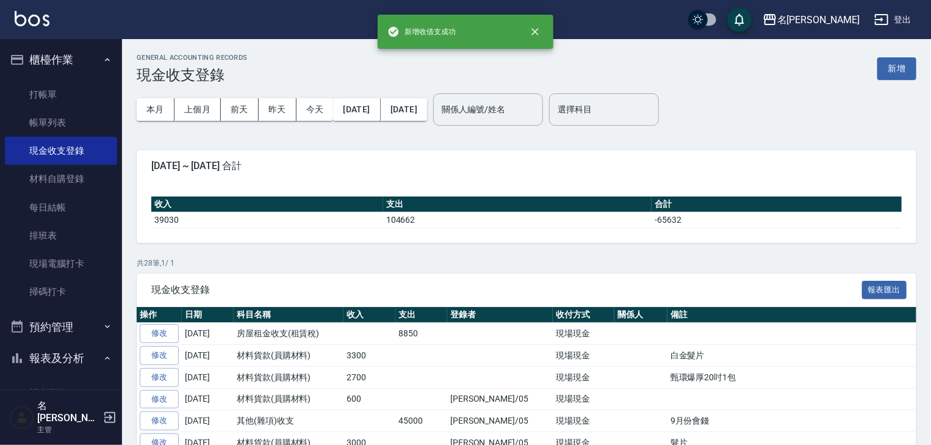
scroll to position [65, 0]
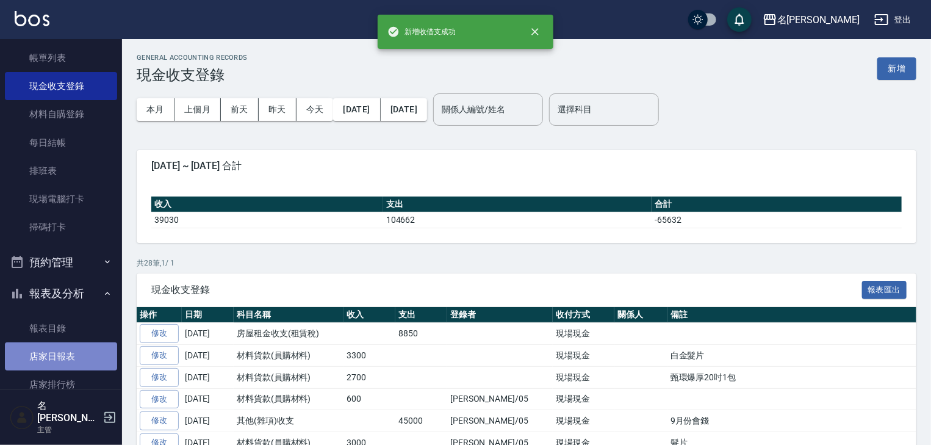
click at [70, 354] on link "店家日報表" at bounding box center [61, 356] width 112 height 28
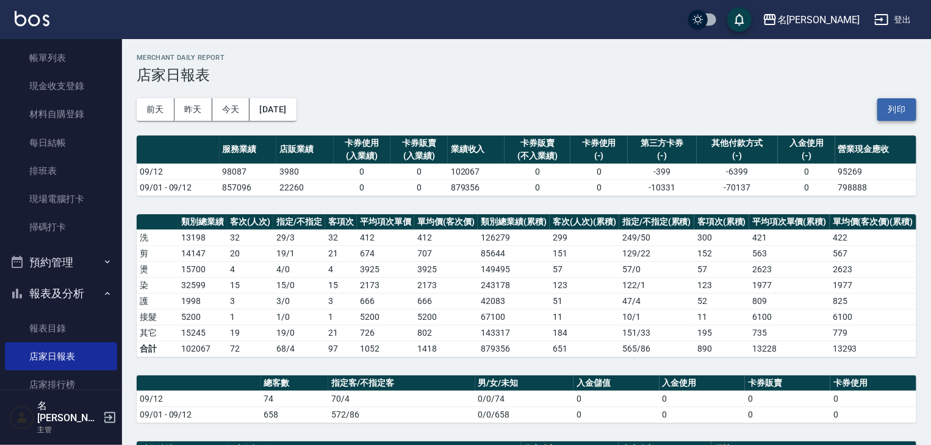
click at [900, 109] on button "列印" at bounding box center [896, 109] width 39 height 23
click at [645, 96] on div "前天 昨天 今天 2025/09/12 列印" at bounding box center [527, 110] width 780 height 52
drag, startPoint x: 760, startPoint y: 16, endPoint x: 456, endPoint y: 123, distance: 322.0
click at [456, 123] on div "前天 昨天 今天 2025/09/12 列印" at bounding box center [527, 110] width 780 height 52
click at [49, 190] on link "現場電腦打卡" at bounding box center [61, 199] width 112 height 28
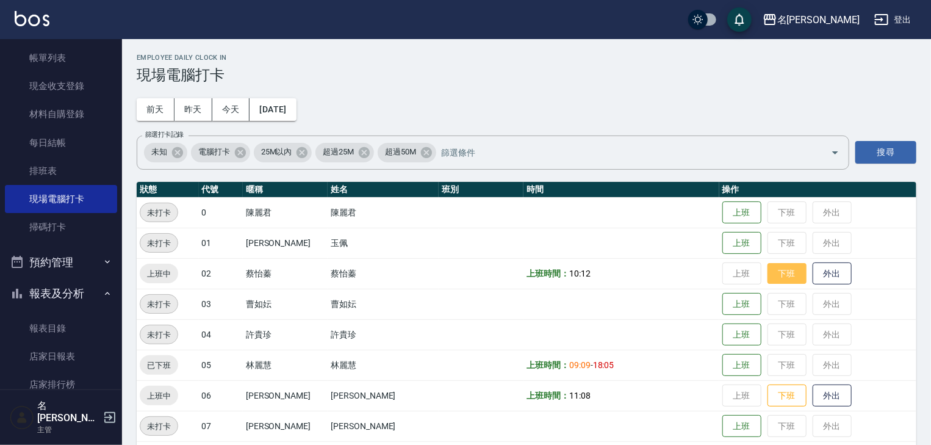
click at [778, 270] on button "下班" at bounding box center [786, 273] width 39 height 21
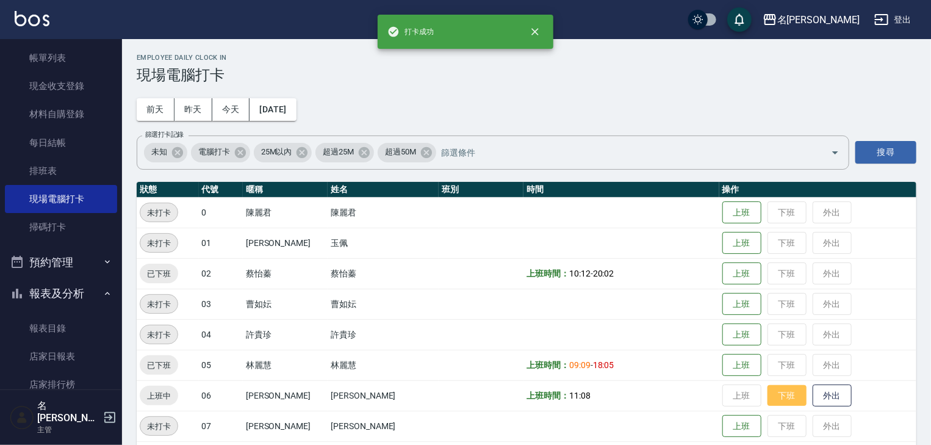
click at [784, 397] on button "下班" at bounding box center [786, 395] width 39 height 21
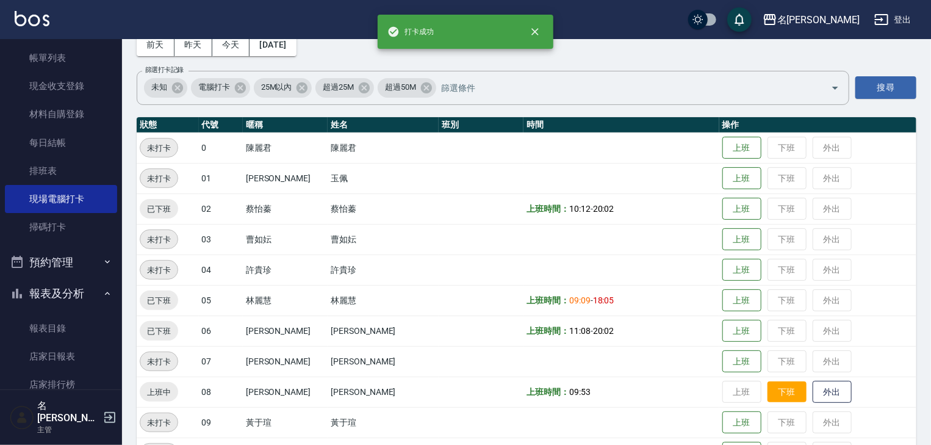
click at [770, 384] on button "下班" at bounding box center [786, 391] width 39 height 21
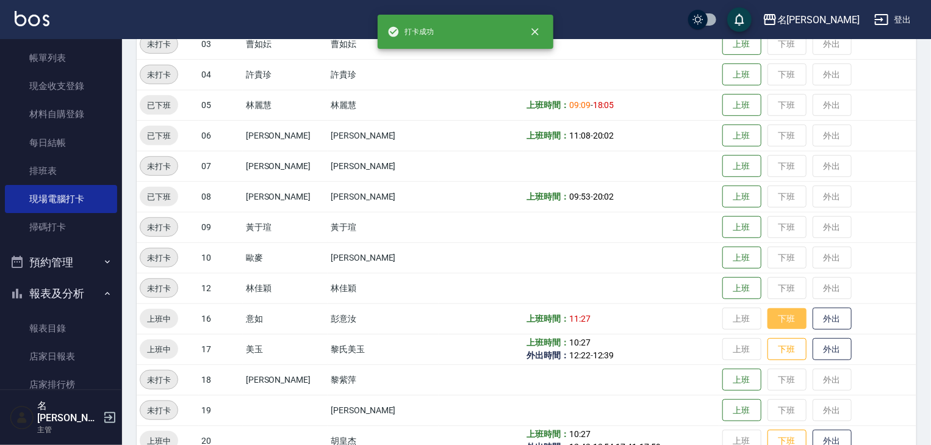
click at [780, 321] on button "下班" at bounding box center [786, 318] width 39 height 21
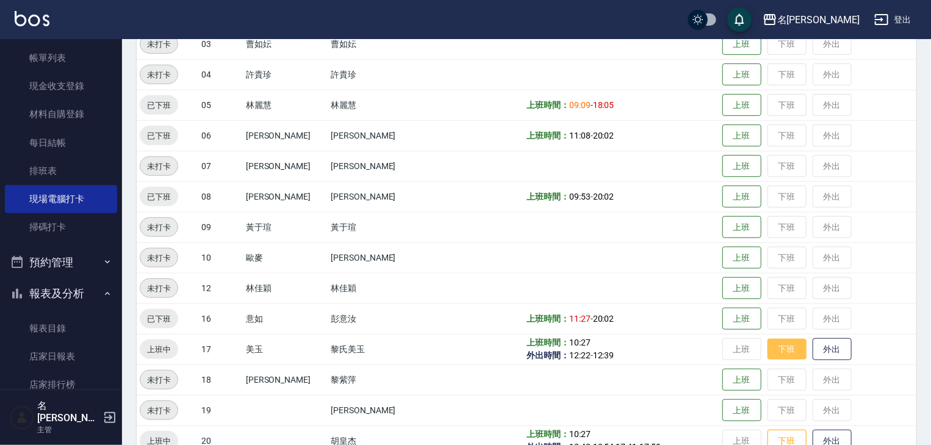
click at [778, 352] on button "下班" at bounding box center [786, 349] width 39 height 21
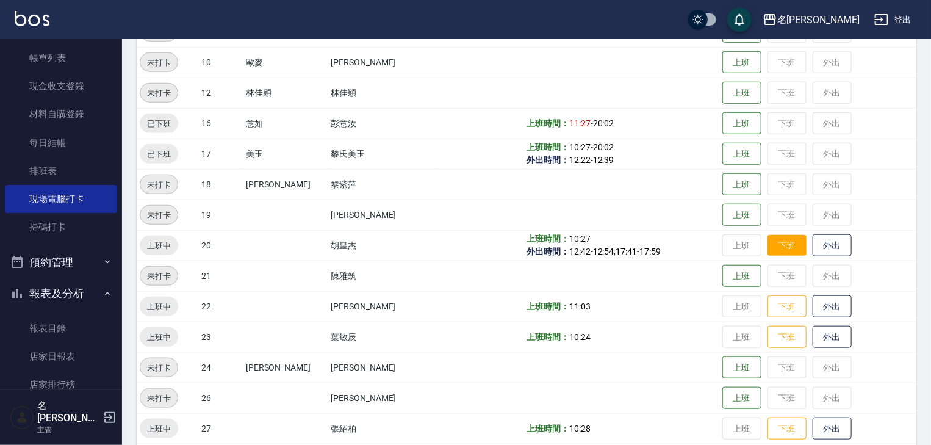
click at [780, 251] on button "下班" at bounding box center [786, 245] width 39 height 21
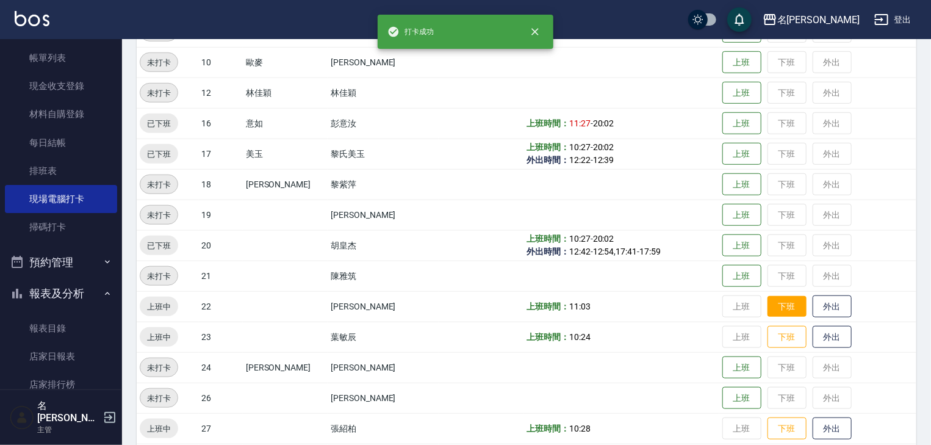
click at [767, 303] on button "下班" at bounding box center [786, 306] width 39 height 21
click at [777, 343] on button "下班" at bounding box center [786, 336] width 39 height 21
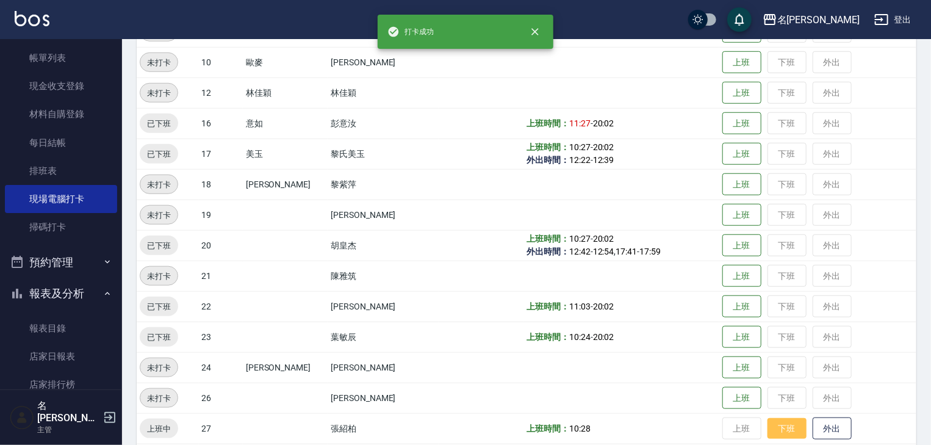
click at [773, 423] on button "下班" at bounding box center [786, 428] width 39 height 21
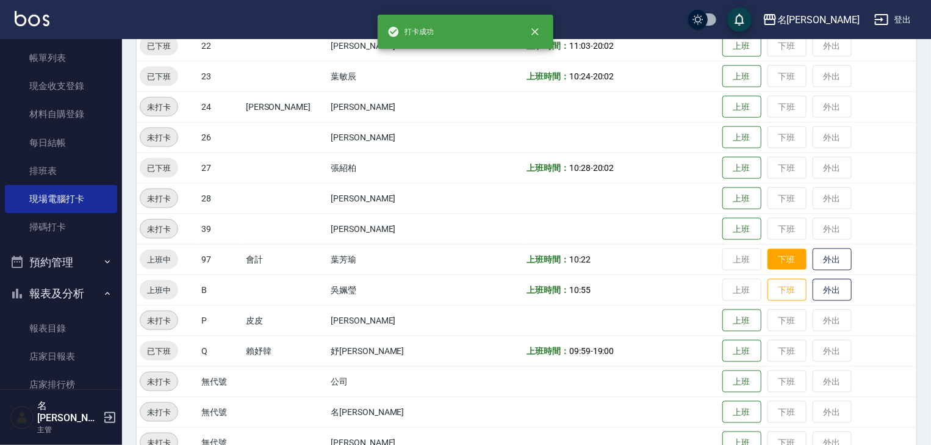
click at [773, 265] on button "下班" at bounding box center [786, 259] width 39 height 21
click at [773, 299] on button "下班" at bounding box center [786, 289] width 39 height 21
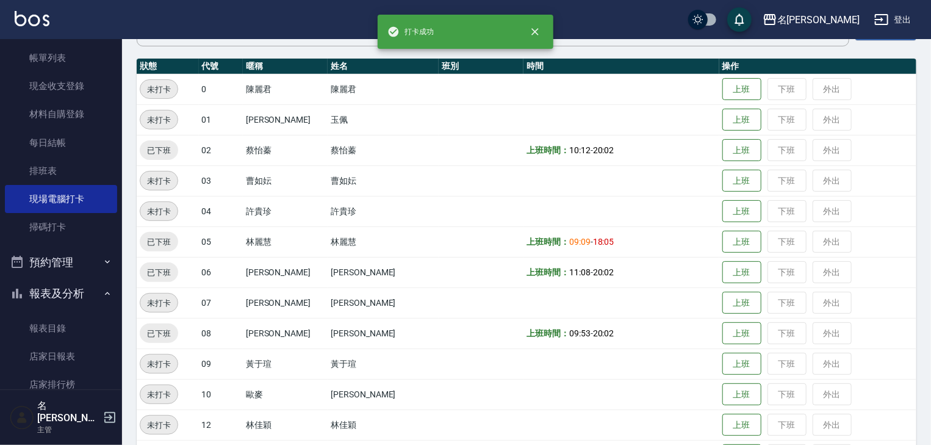
scroll to position [0, 0]
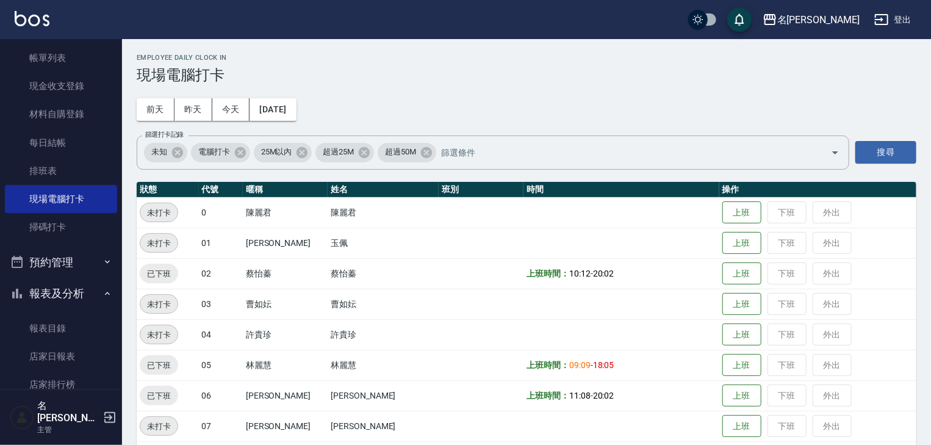
click at [17, 16] on img at bounding box center [32, 18] width 35 height 15
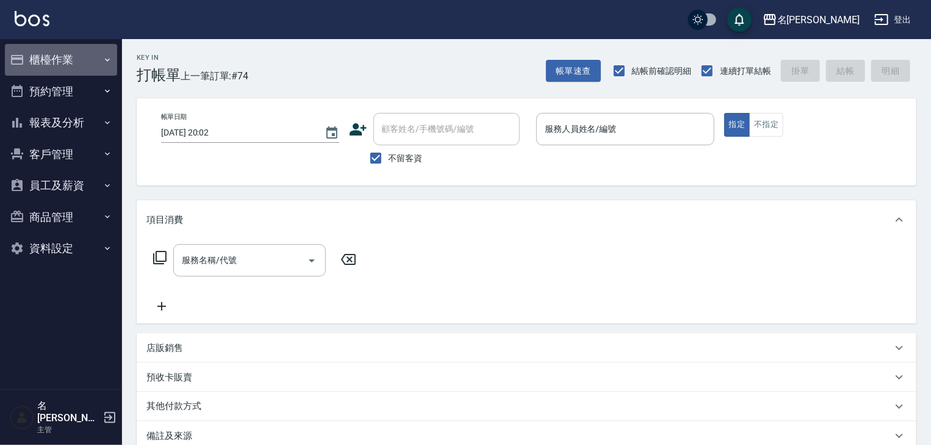
click at [58, 58] on button "櫃檯作業" at bounding box center [61, 60] width 112 height 32
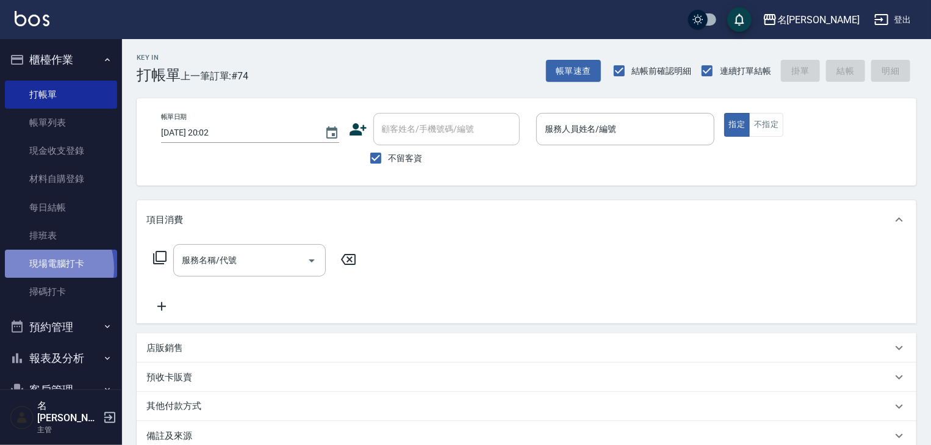
click at [43, 268] on link "現場電腦打卡" at bounding box center [61, 263] width 112 height 28
